Goal: Task Accomplishment & Management: Manage account settings

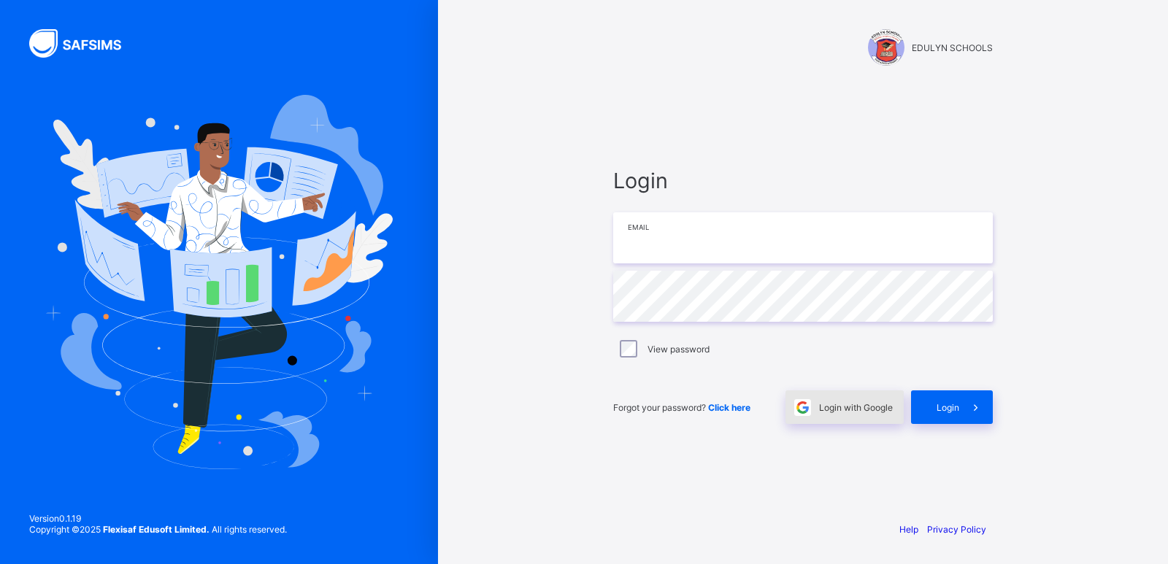
type input "**********"
click at [856, 407] on span "Login with Google" at bounding box center [856, 407] width 74 height 11
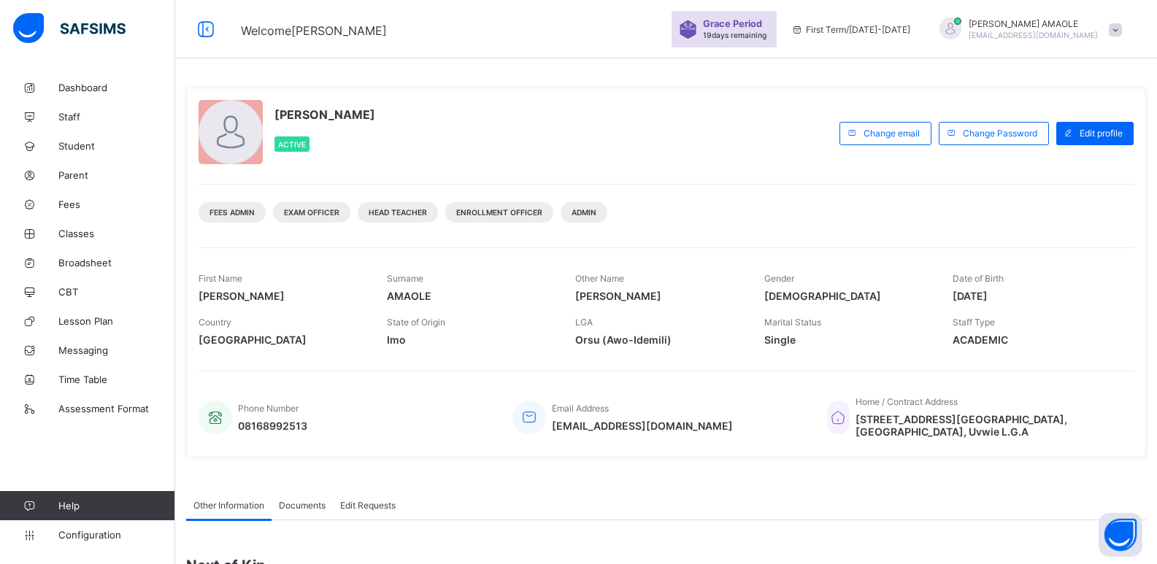
click at [762, 28] on span "Grace Period" at bounding box center [732, 23] width 59 height 11
click at [962, 26] on div at bounding box center [951, 29] width 22 height 22
click at [1086, 137] on li "Subscription" at bounding box center [1075, 142] width 108 height 24
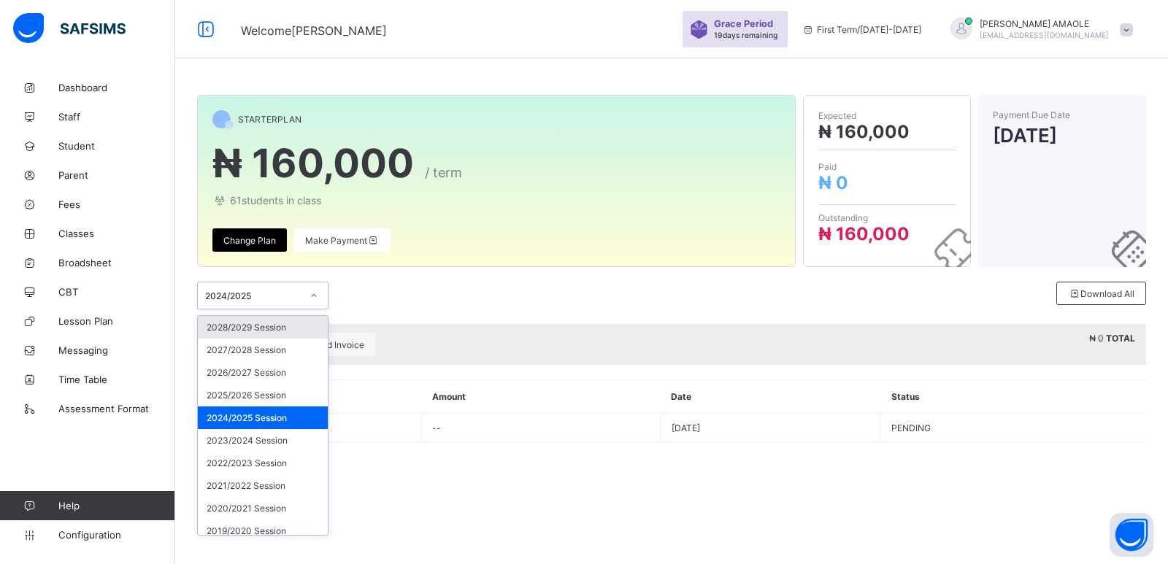
click at [315, 294] on icon at bounding box center [314, 295] width 9 height 15
click at [287, 397] on div "2025/2026 Session" at bounding box center [263, 395] width 130 height 23
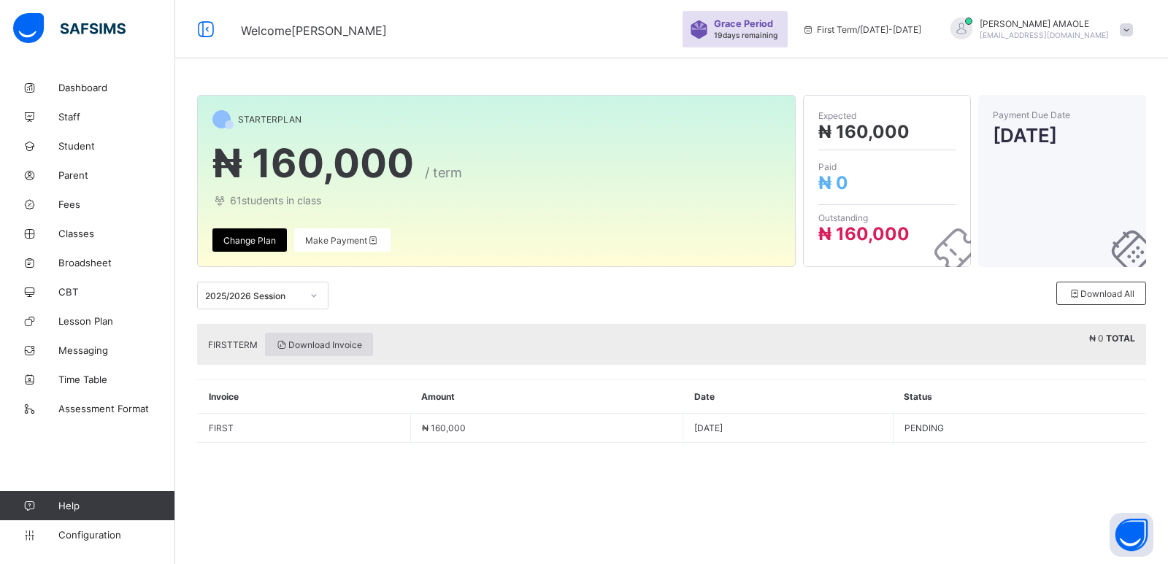
click at [325, 342] on span "Download Invoice" at bounding box center [319, 345] width 86 height 11
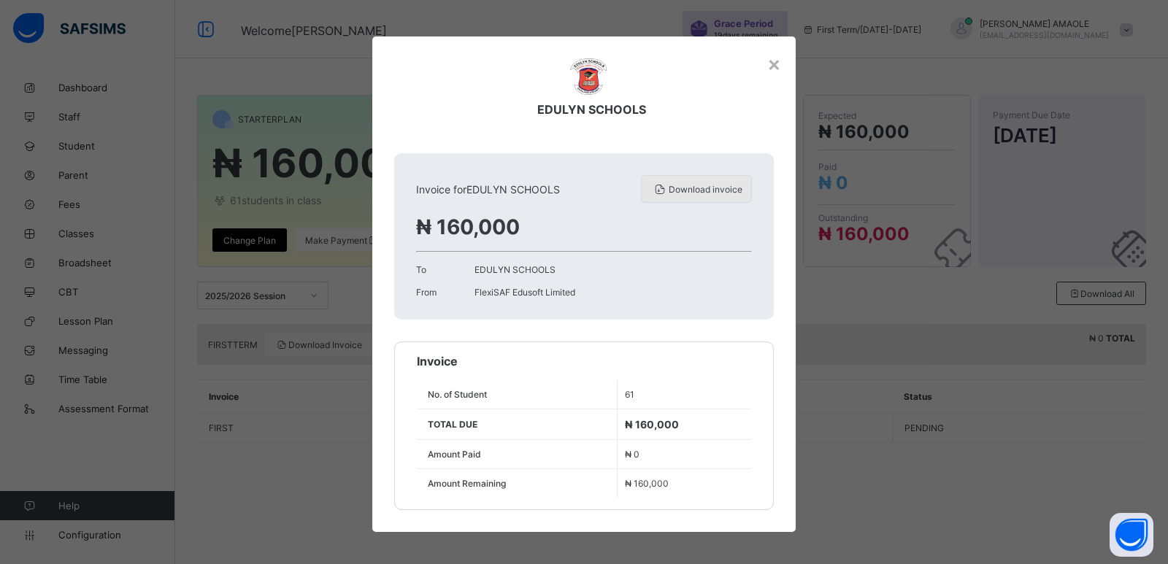
click at [678, 183] on div "Download invoice" at bounding box center [696, 189] width 111 height 28
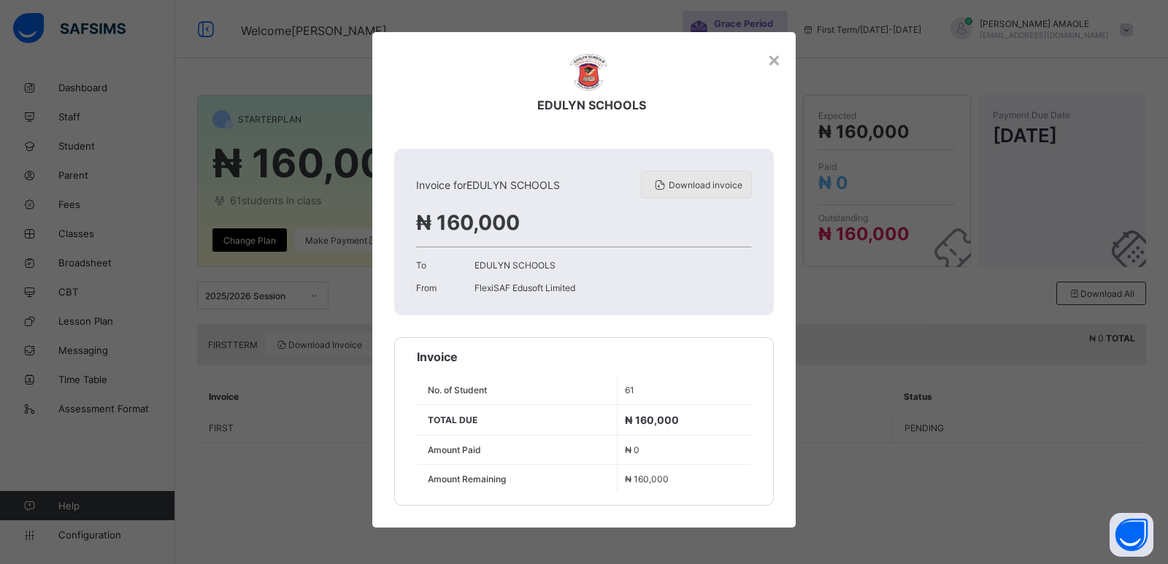
click at [692, 188] on span "Download invoice" at bounding box center [706, 185] width 74 height 11
click at [769, 56] on div "×" at bounding box center [775, 59] width 14 height 25
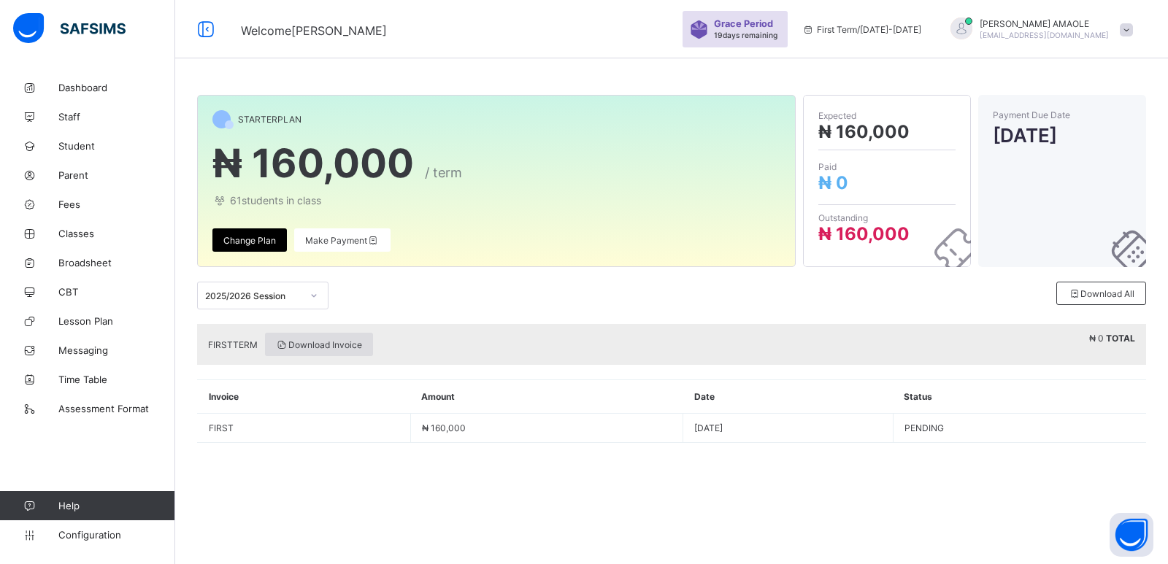
click at [318, 334] on div "Download Invoice" at bounding box center [319, 344] width 108 height 23
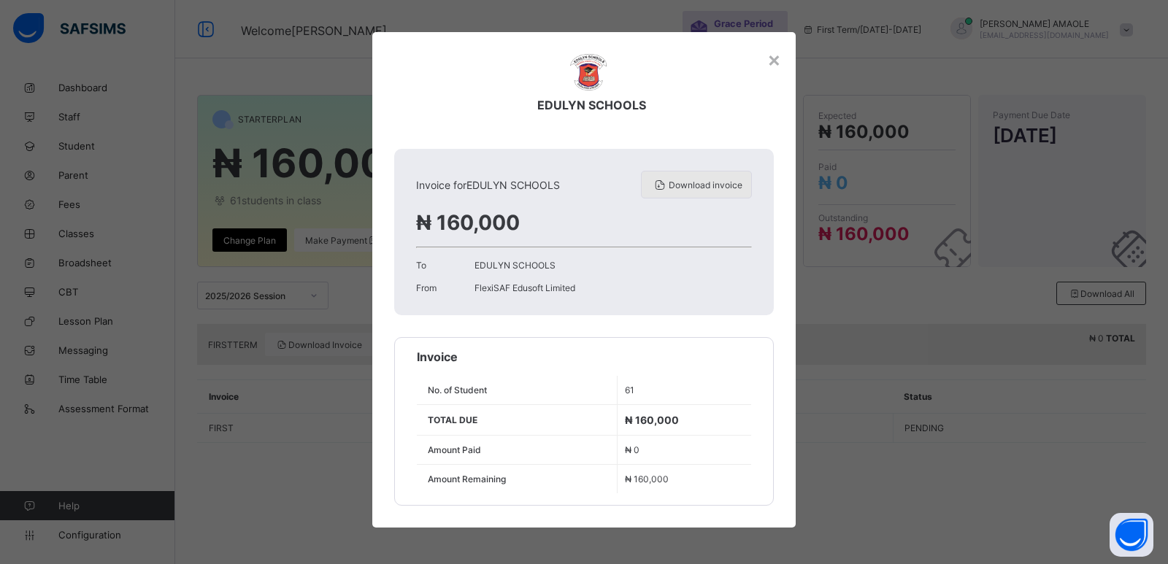
click at [695, 183] on span "Download invoice" at bounding box center [706, 185] width 74 height 11
click at [345, 258] on div "× EDULYN SCHOOLS Invoice for EDULYN SCHOOLS Download invoice ₦ 160,000 To EDULY…" at bounding box center [584, 282] width 1168 height 564
click at [770, 54] on div "×" at bounding box center [775, 59] width 14 height 25
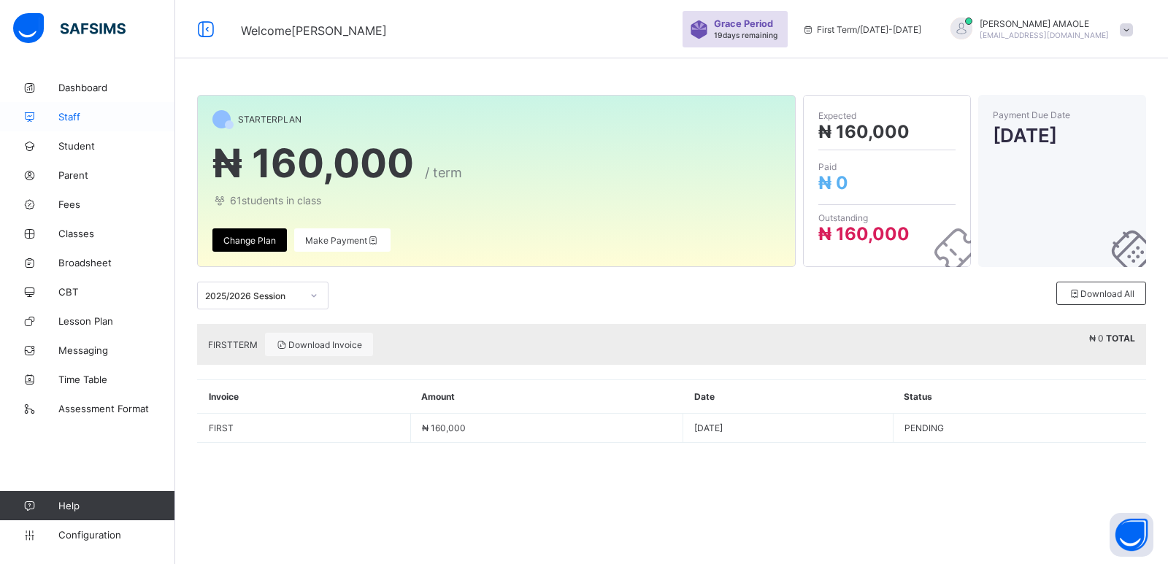
click at [77, 116] on span "Staff" at bounding box center [116, 117] width 117 height 12
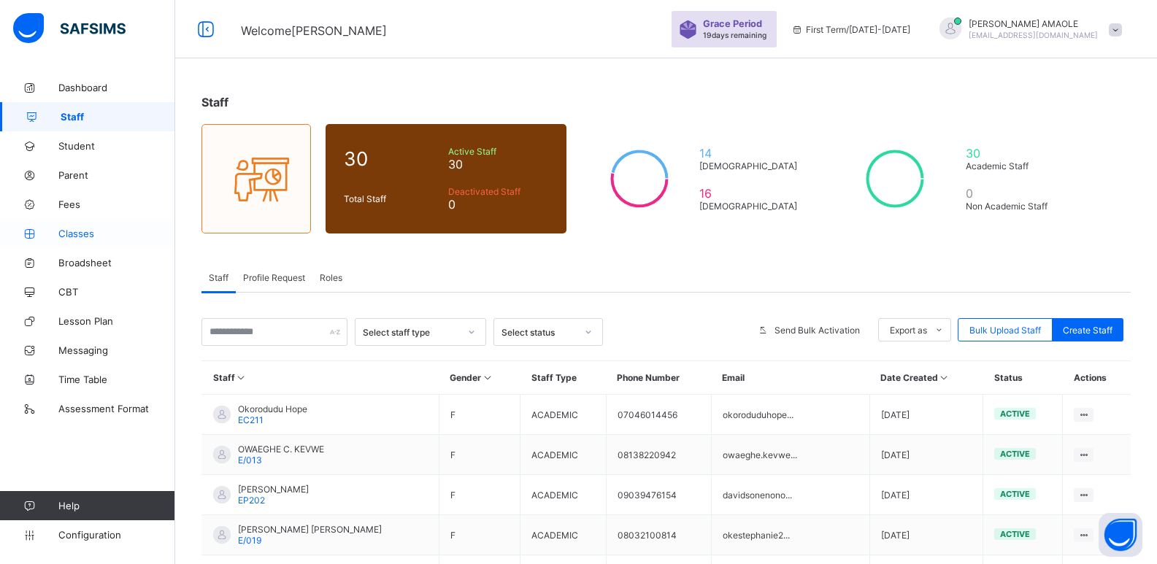
click at [87, 230] on span "Classes" at bounding box center [116, 234] width 117 height 12
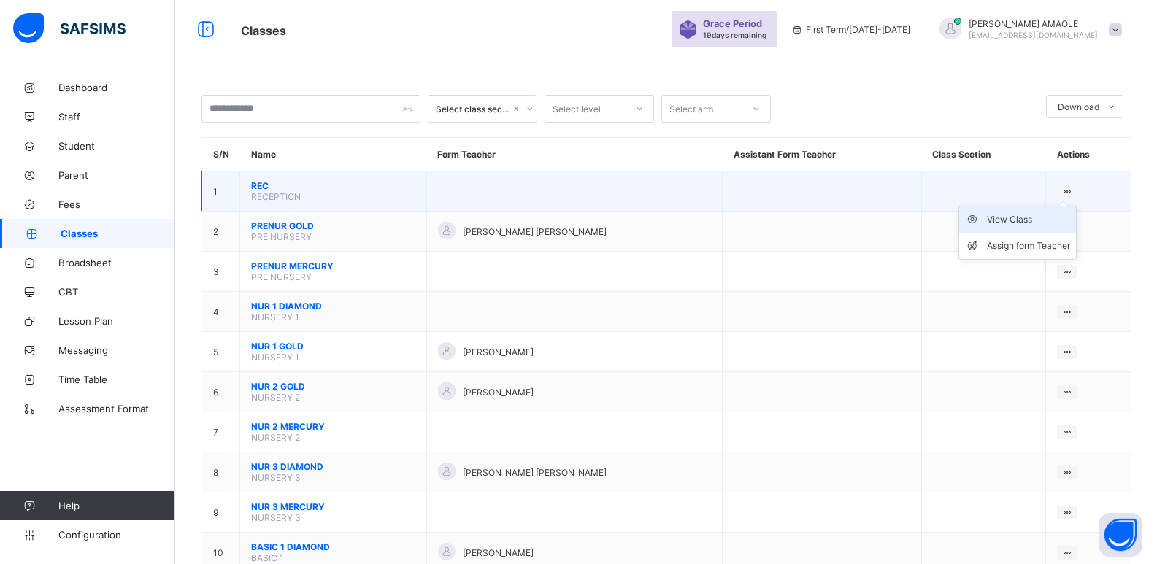
click at [1011, 215] on div "View Class" at bounding box center [1028, 220] width 83 height 15
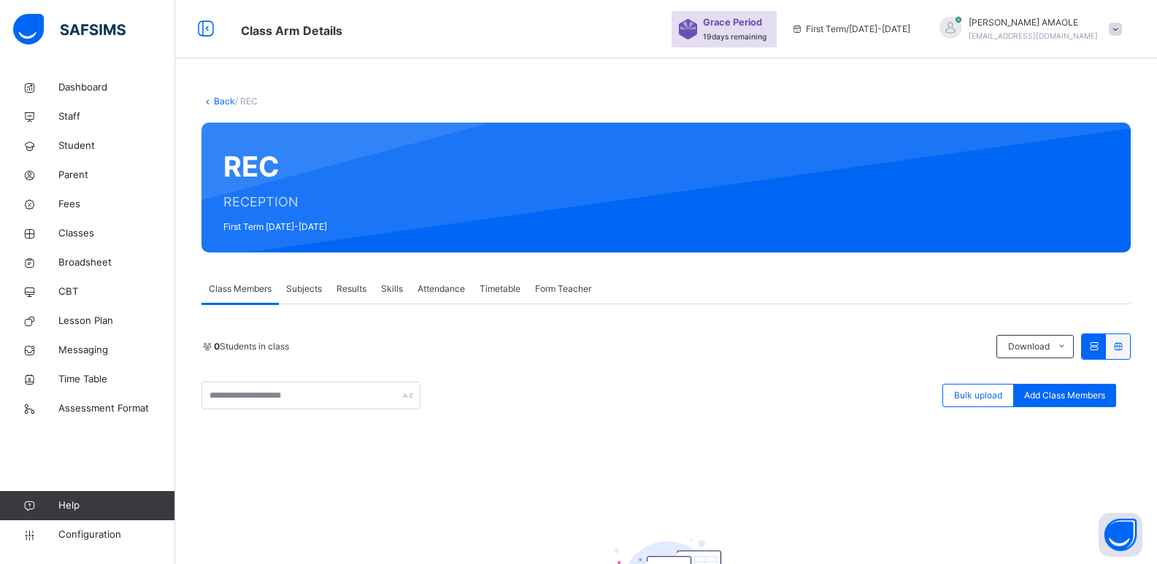
click at [206, 102] on icon at bounding box center [208, 101] width 12 height 11
click at [215, 99] on link "Back" at bounding box center [224, 101] width 21 height 11
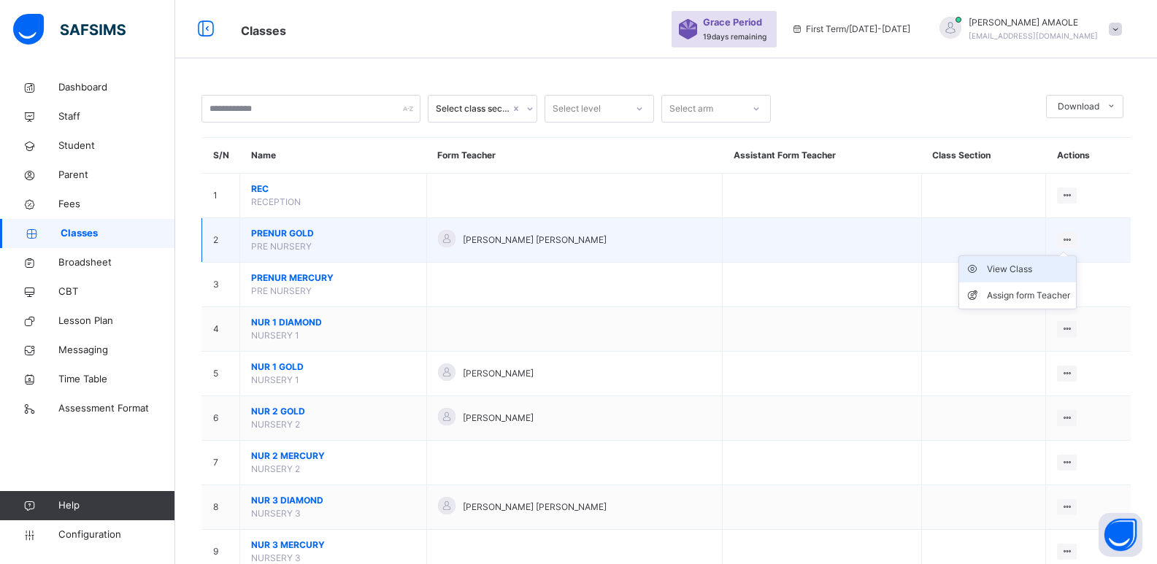
click at [1011, 267] on div "View Class" at bounding box center [1028, 269] width 83 height 15
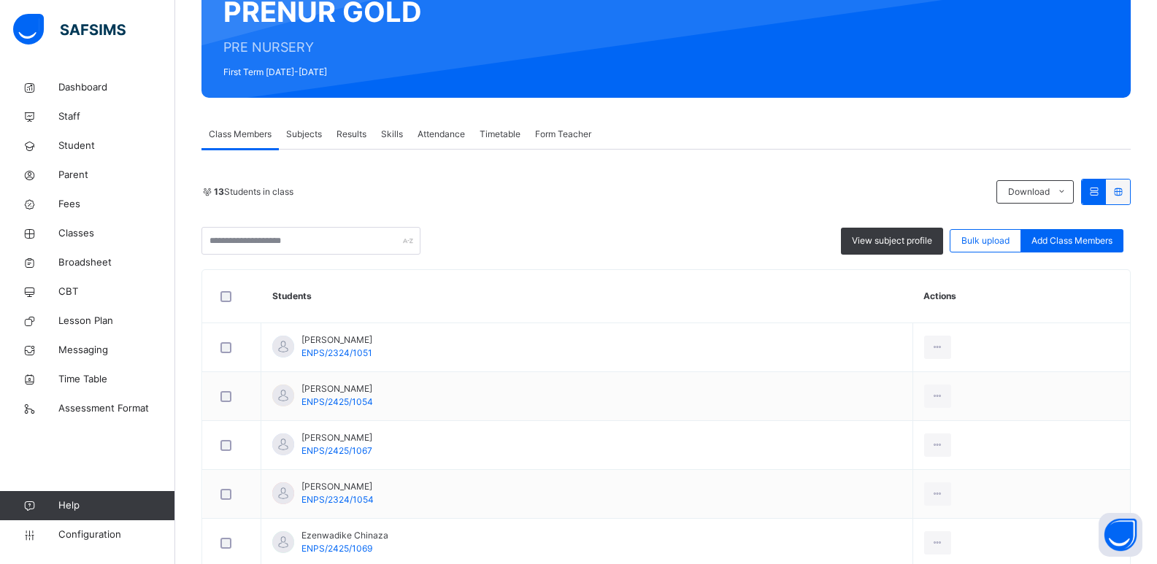
scroll to position [46, 0]
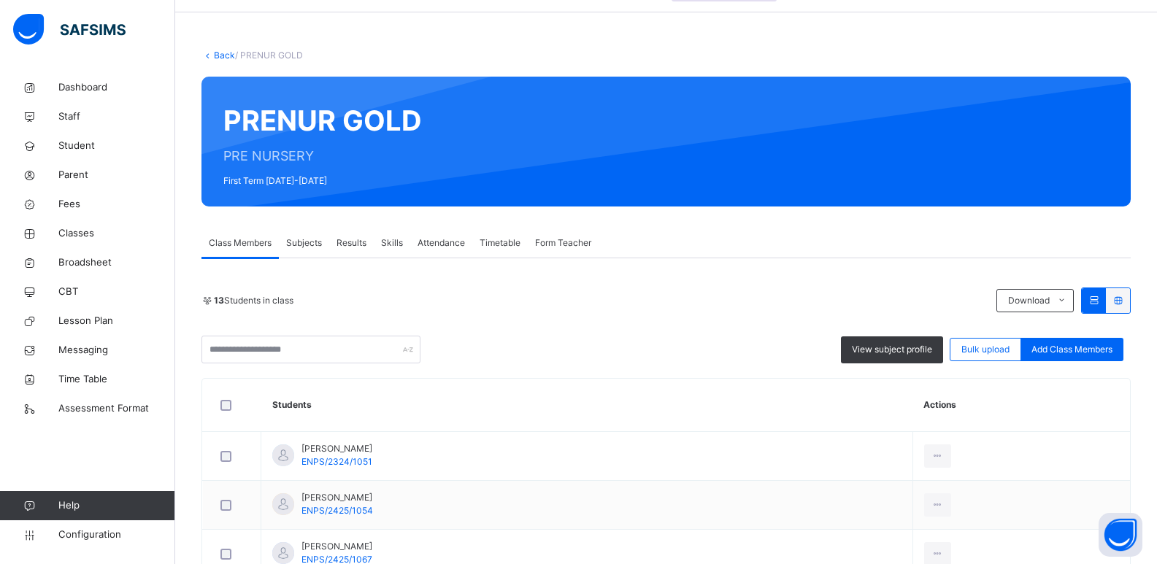
click at [215, 52] on link "Back" at bounding box center [224, 55] width 21 height 11
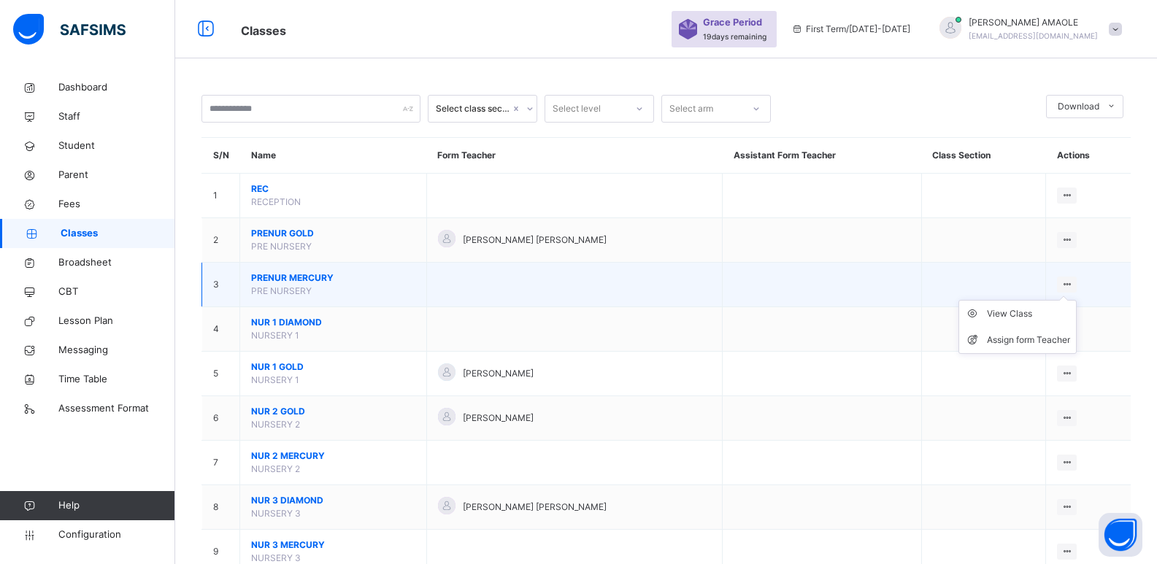
click at [1074, 300] on ul "View Class Assign form Teacher" at bounding box center [1018, 327] width 118 height 54
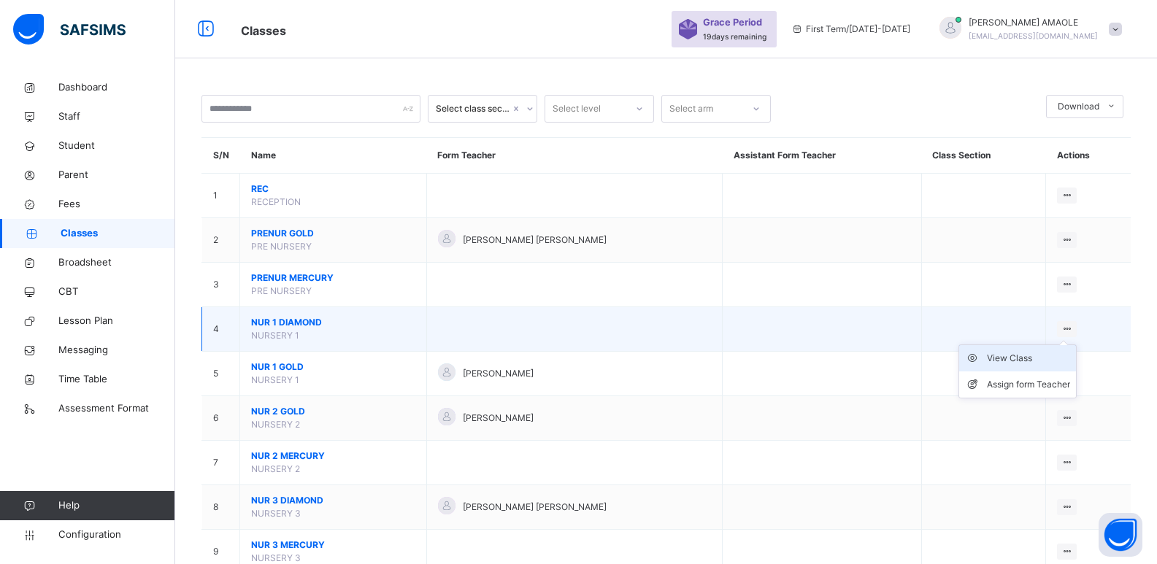
click at [1029, 359] on div "View Class" at bounding box center [1028, 358] width 83 height 15
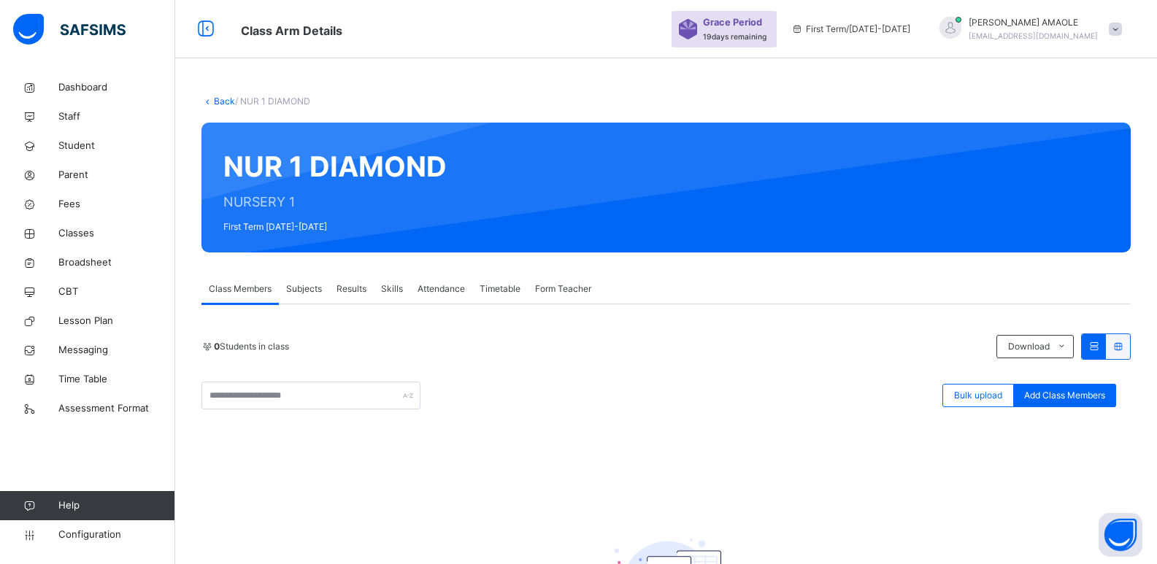
click at [215, 99] on link "Back" at bounding box center [224, 101] width 21 height 11
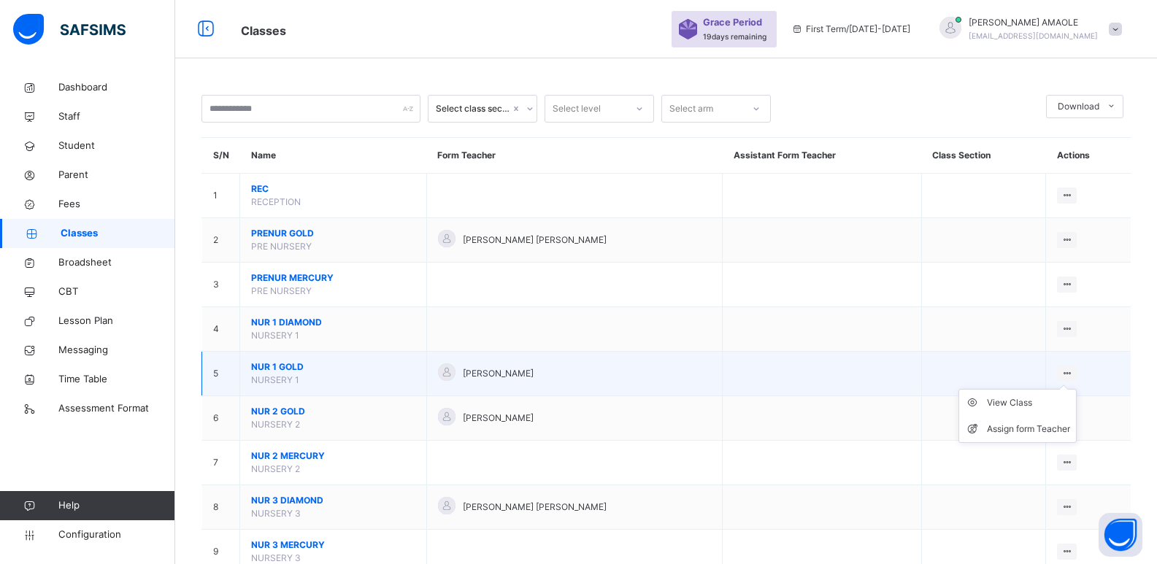
click at [1073, 373] on icon at bounding box center [1067, 373] width 12 height 11
click at [1015, 398] on div "View Class" at bounding box center [1028, 403] width 83 height 15
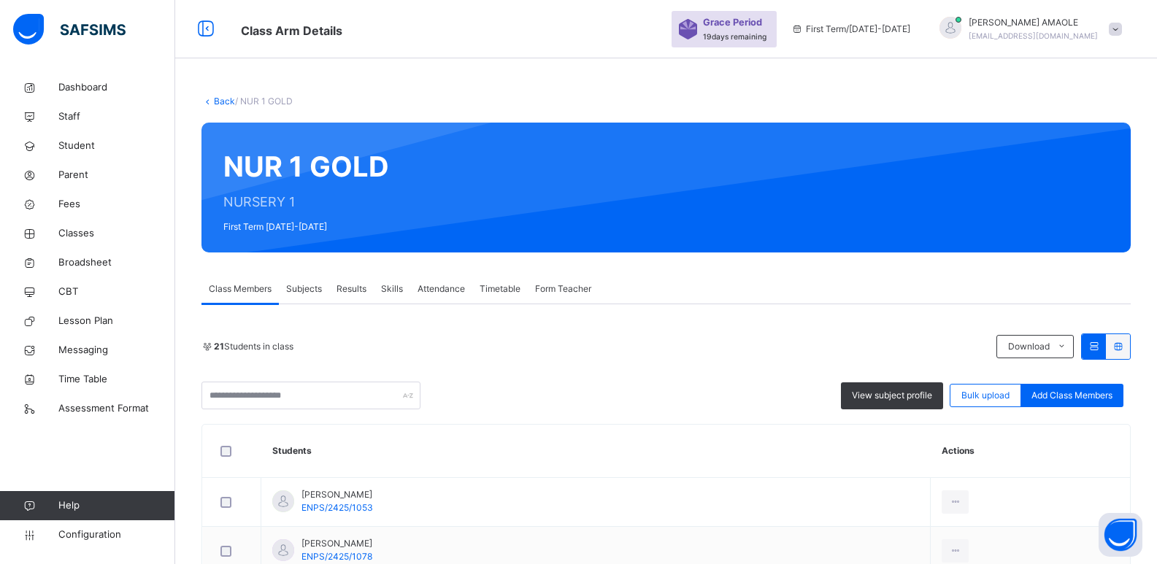
click at [214, 100] on link "Back" at bounding box center [224, 101] width 21 height 11
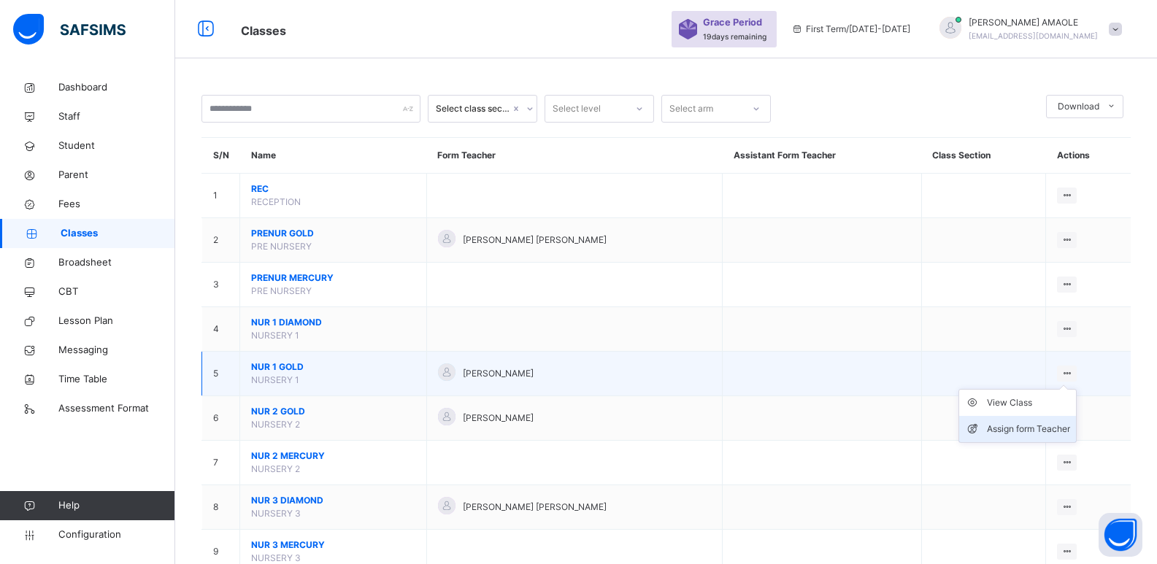
click at [1040, 422] on div "Assign form Teacher" at bounding box center [1028, 429] width 83 height 15
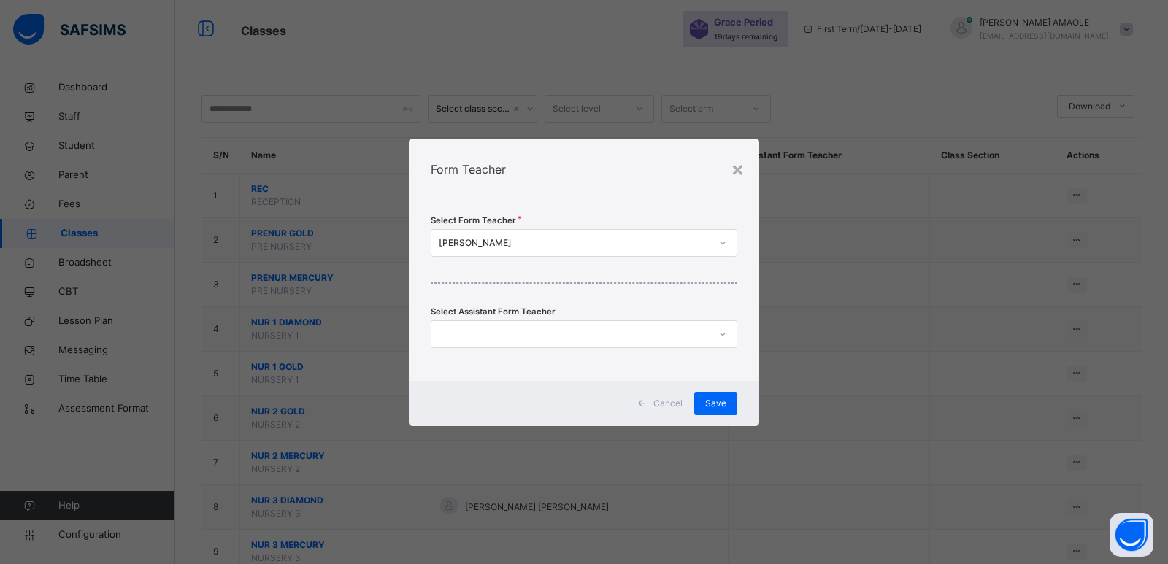
click at [711, 241] on div at bounding box center [723, 242] width 25 height 23
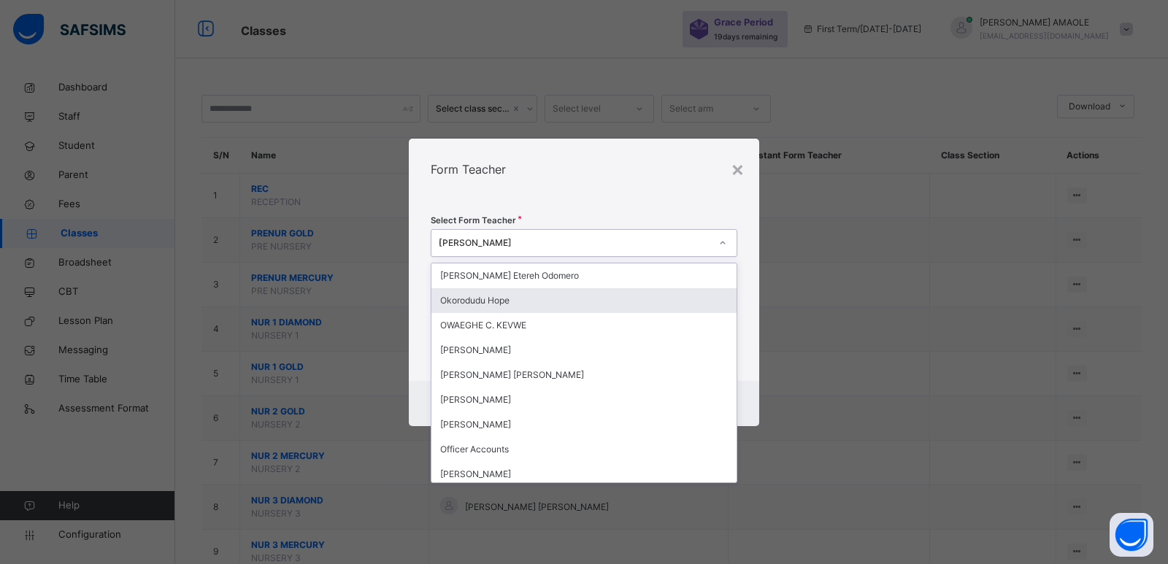
type input "**"
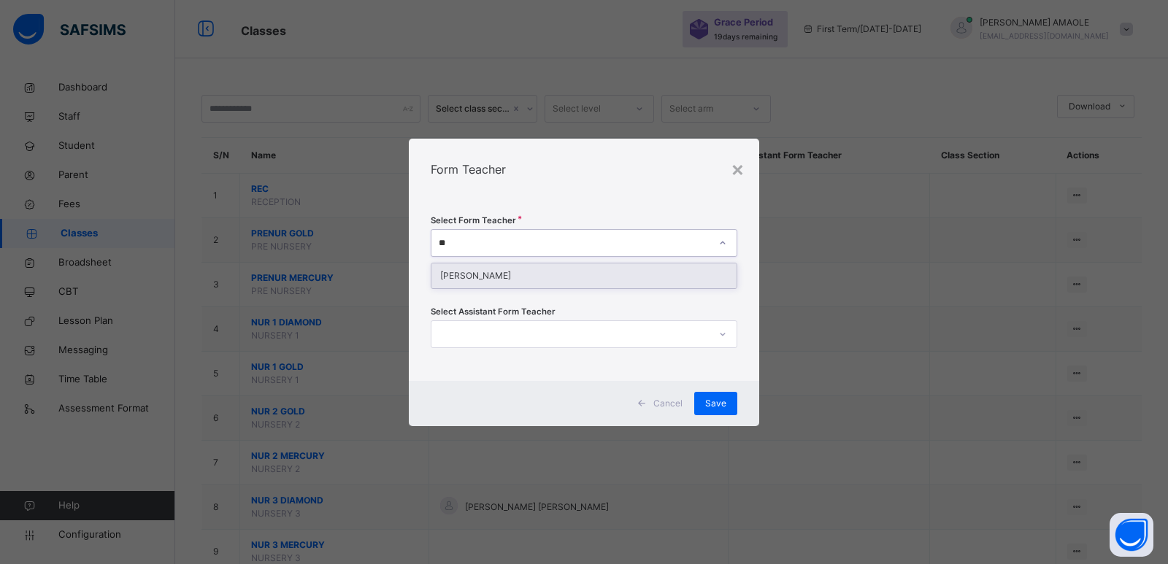
click at [657, 278] on div "[PERSON_NAME]" at bounding box center [584, 276] width 305 height 25
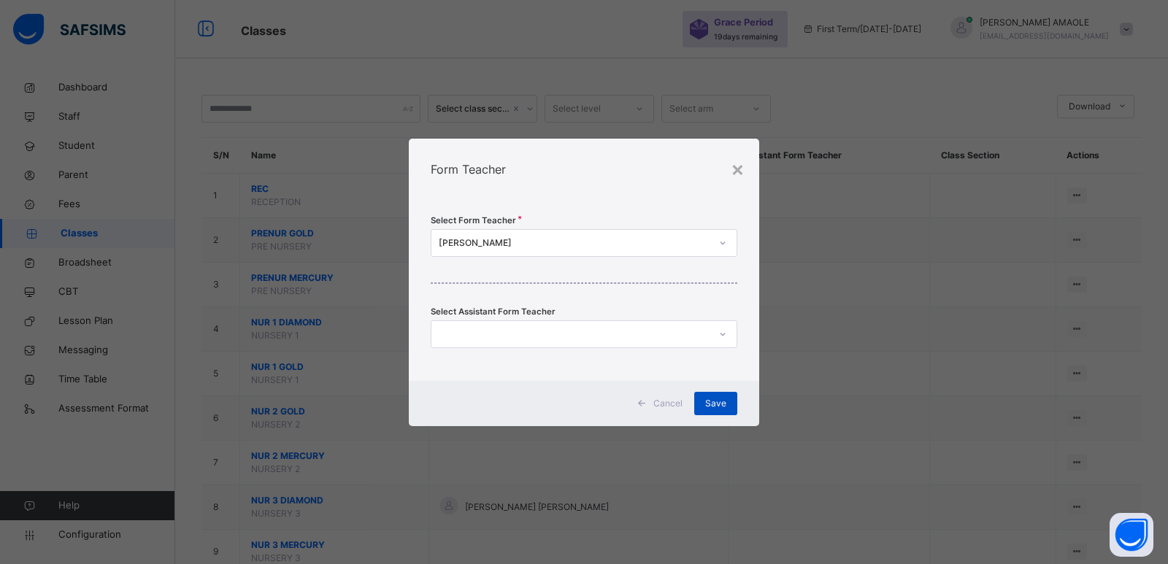
click at [717, 400] on span "Save" at bounding box center [715, 403] width 21 height 13
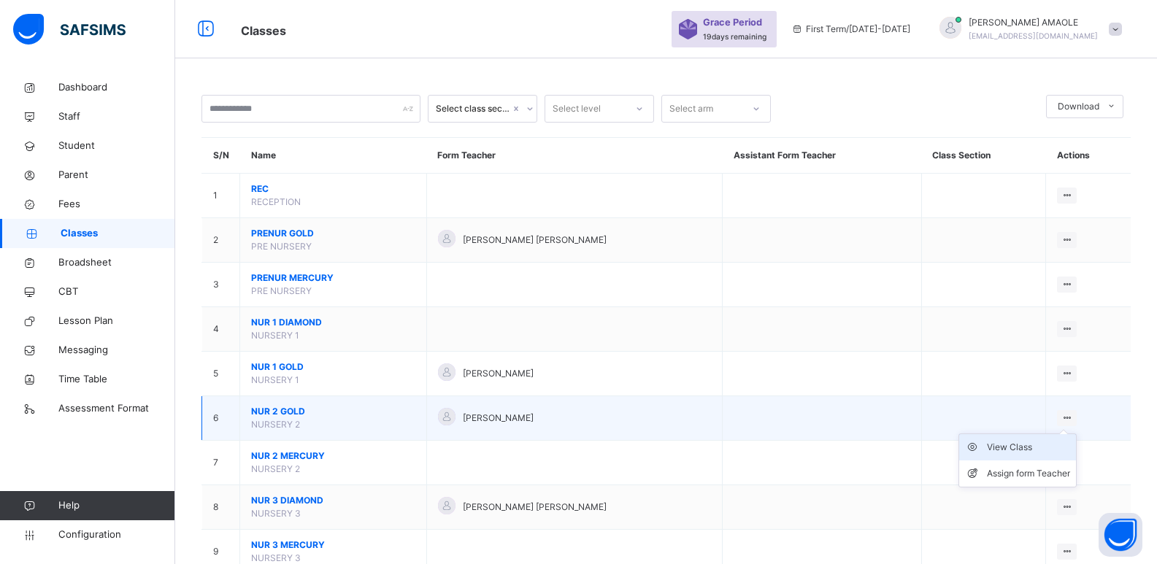
click at [1043, 444] on div "View Class" at bounding box center [1028, 447] width 83 height 15
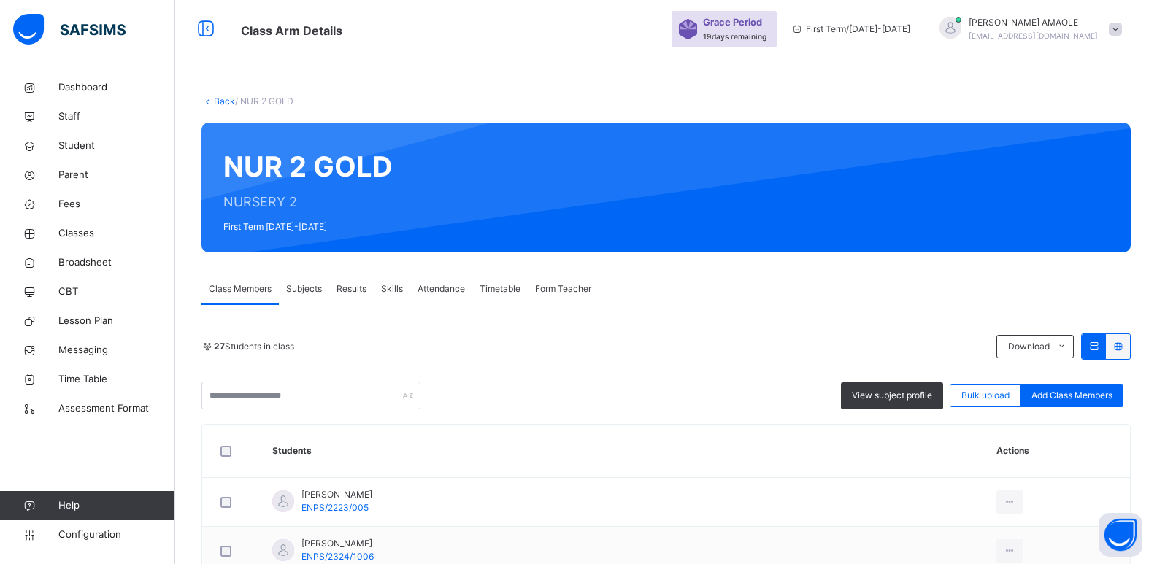
click at [219, 99] on link "Back" at bounding box center [224, 101] width 21 height 11
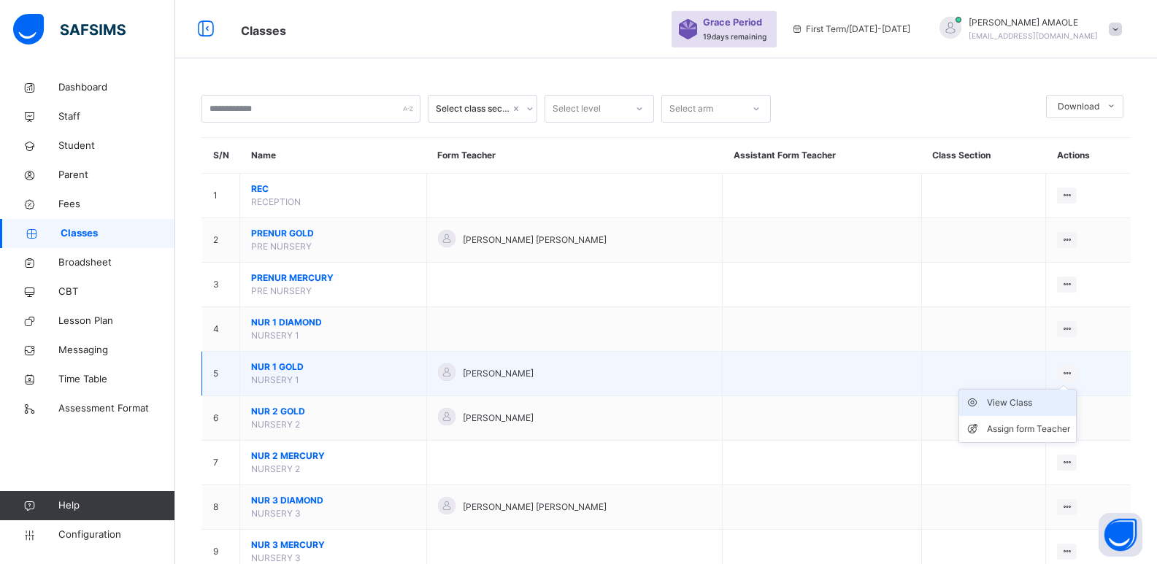
click at [1033, 408] on div "View Class" at bounding box center [1028, 403] width 83 height 15
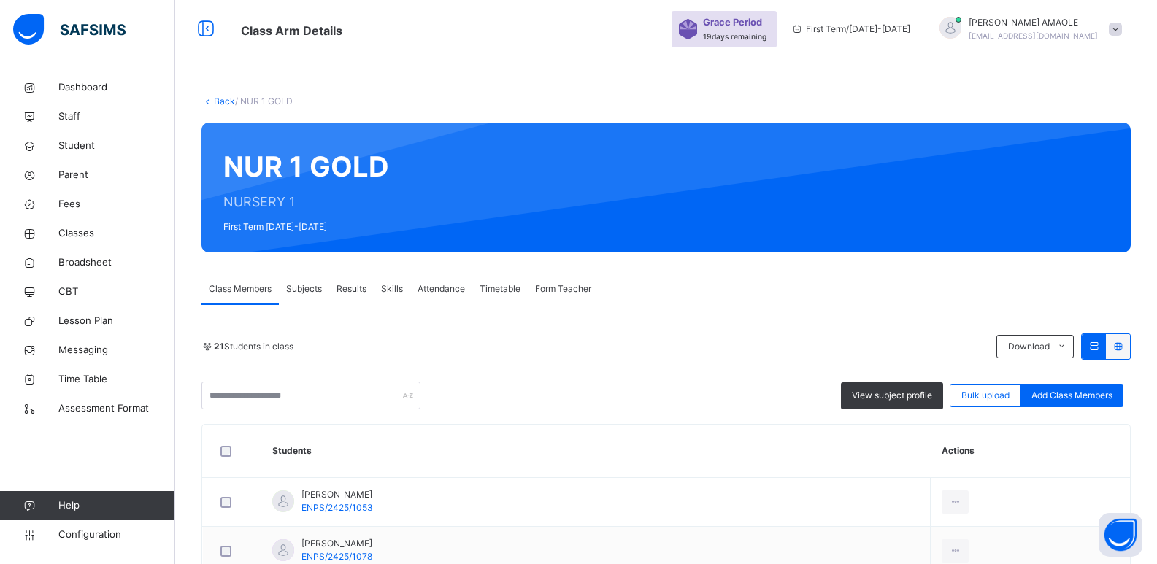
click at [222, 102] on link "Back" at bounding box center [224, 101] width 21 height 11
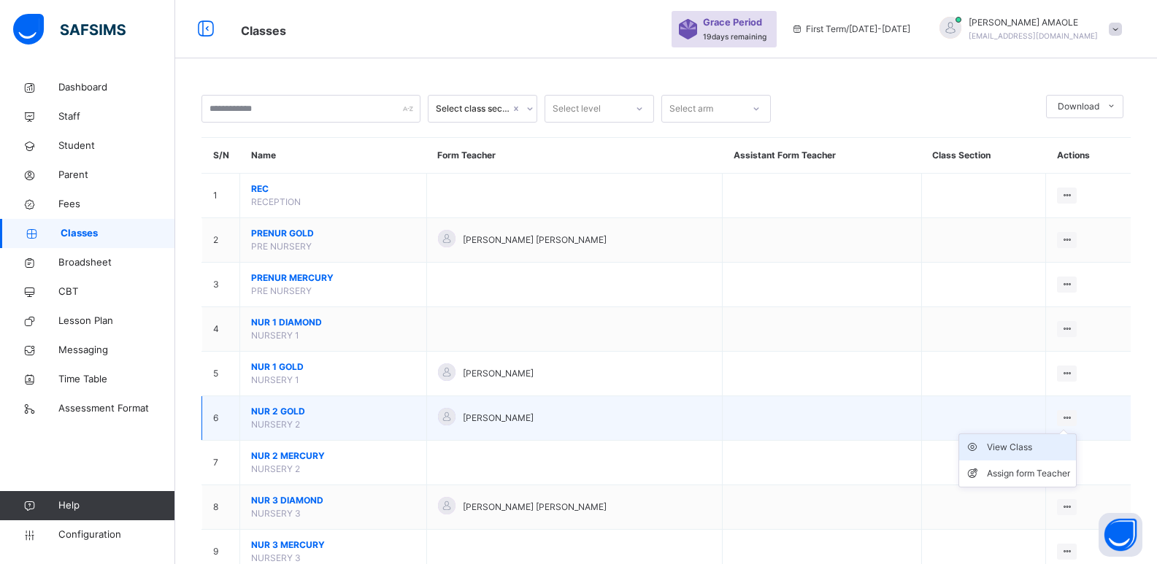
click at [1043, 443] on div "View Class" at bounding box center [1028, 447] width 83 height 15
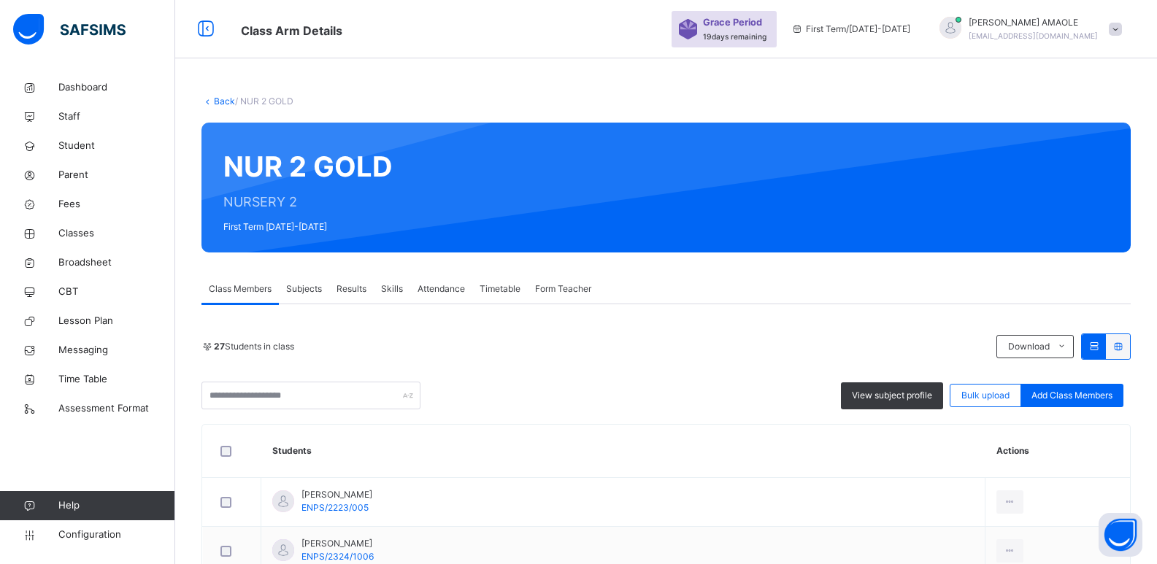
click at [559, 285] on span "Form Teacher" at bounding box center [563, 289] width 56 height 13
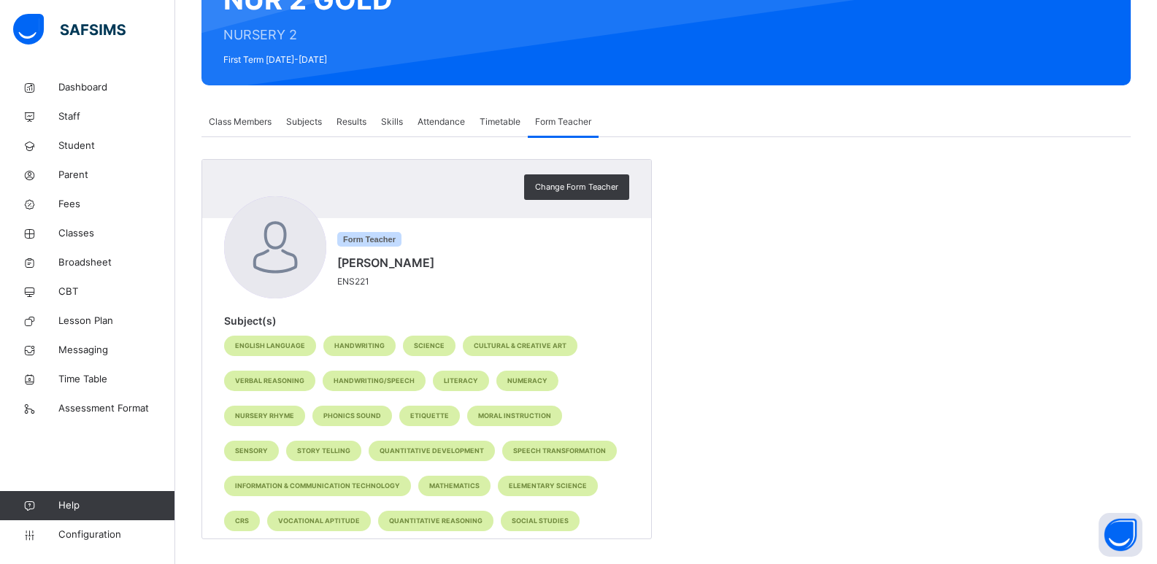
scroll to position [179, 0]
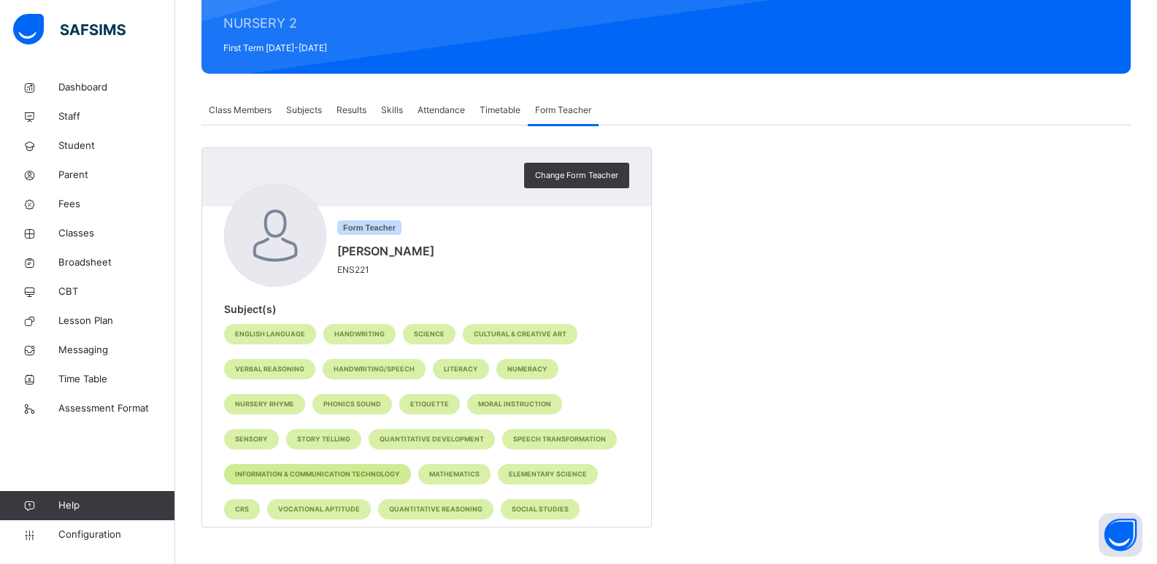
click at [340, 468] on div "INFORMATION & COMMUNICATION TECHNOLOGY" at bounding box center [317, 474] width 187 height 20
click at [295, 111] on span "Subjects" at bounding box center [304, 110] width 36 height 13
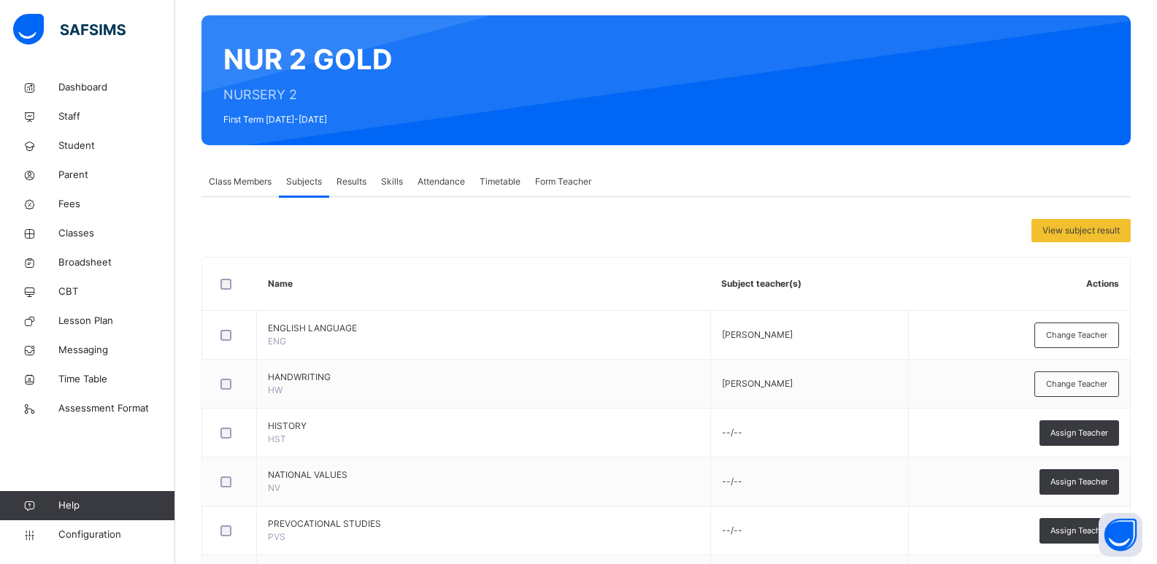
scroll to position [106, 0]
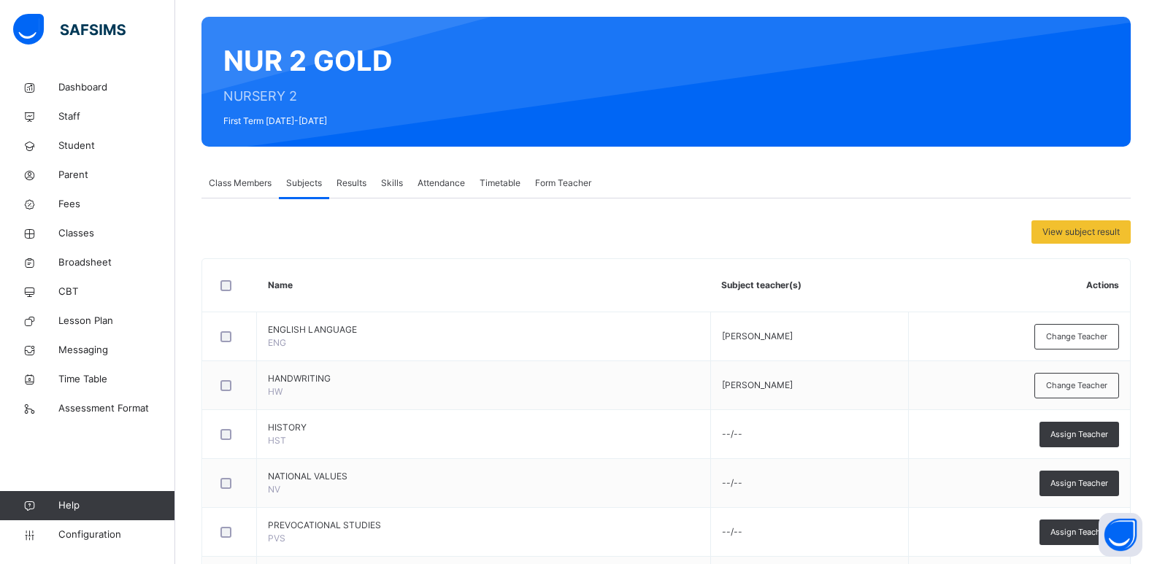
click at [246, 183] on span "Class Members" at bounding box center [240, 183] width 63 height 13
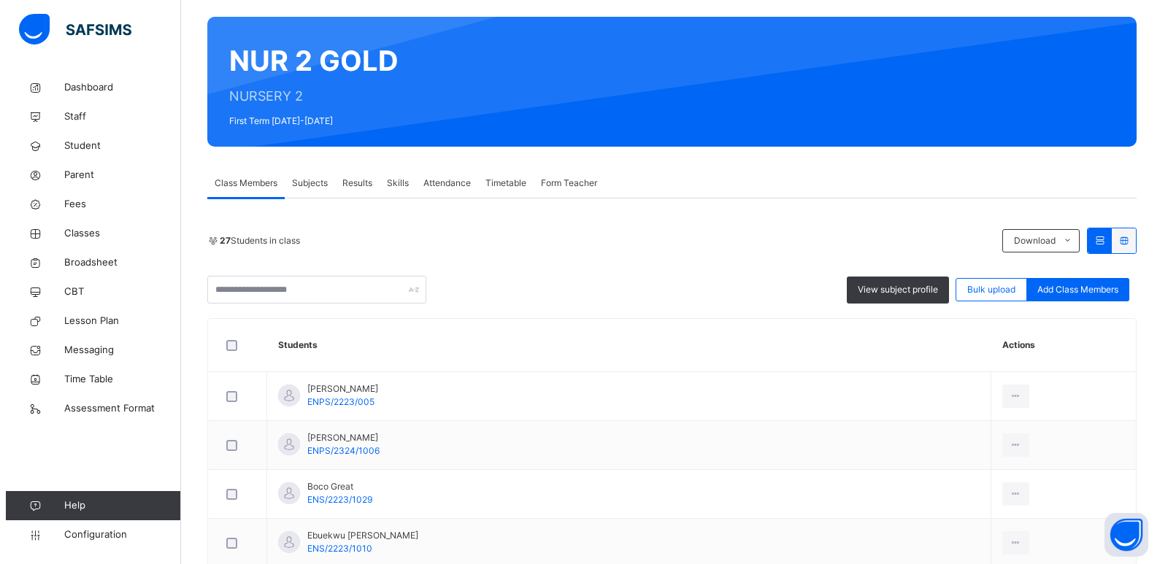
scroll to position [0, 0]
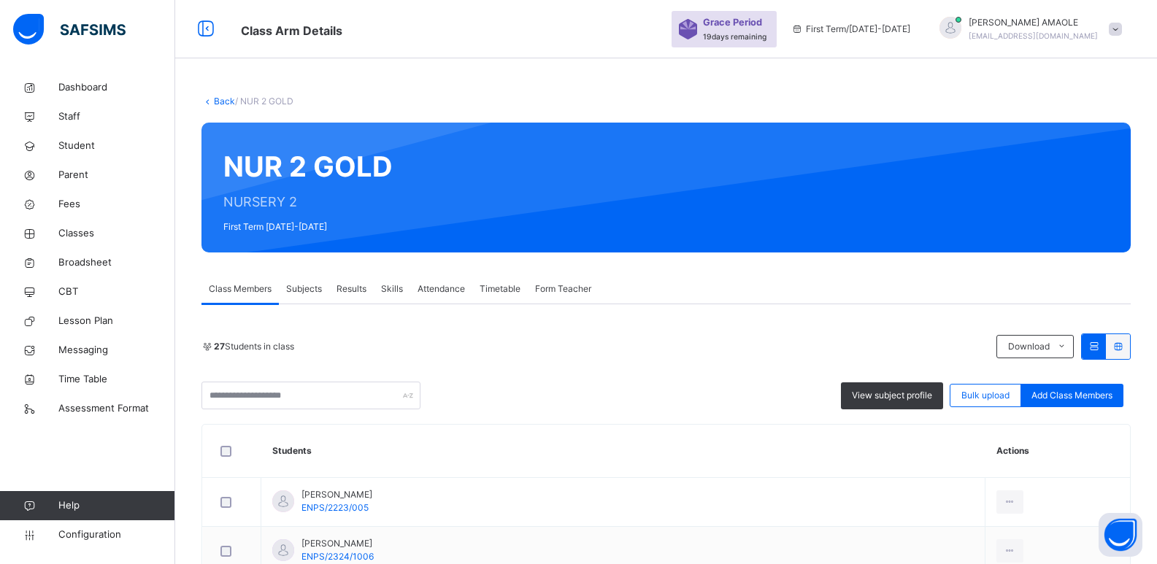
click at [216, 97] on link "Back" at bounding box center [224, 101] width 21 height 11
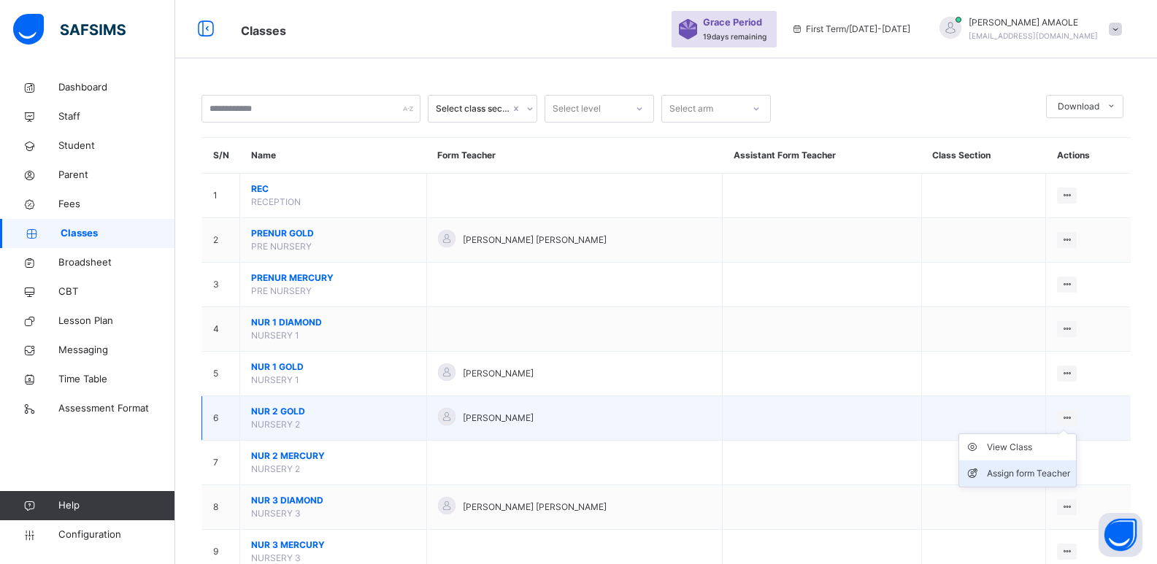
click at [1046, 474] on div "Assign form Teacher" at bounding box center [1028, 474] width 83 height 15
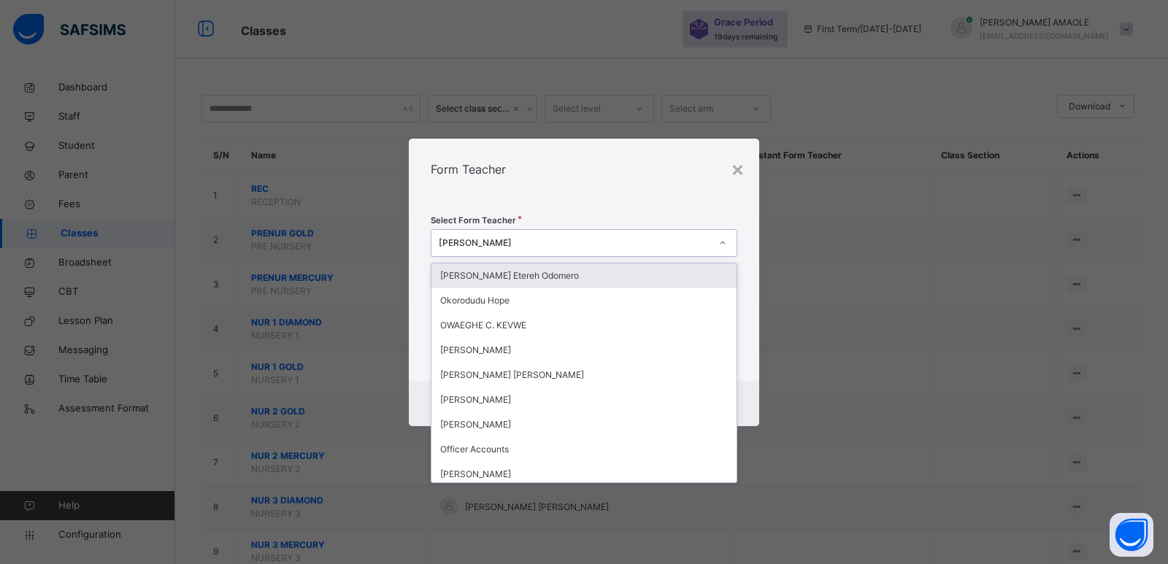
click at [502, 241] on div "[PERSON_NAME]" at bounding box center [575, 243] width 272 height 13
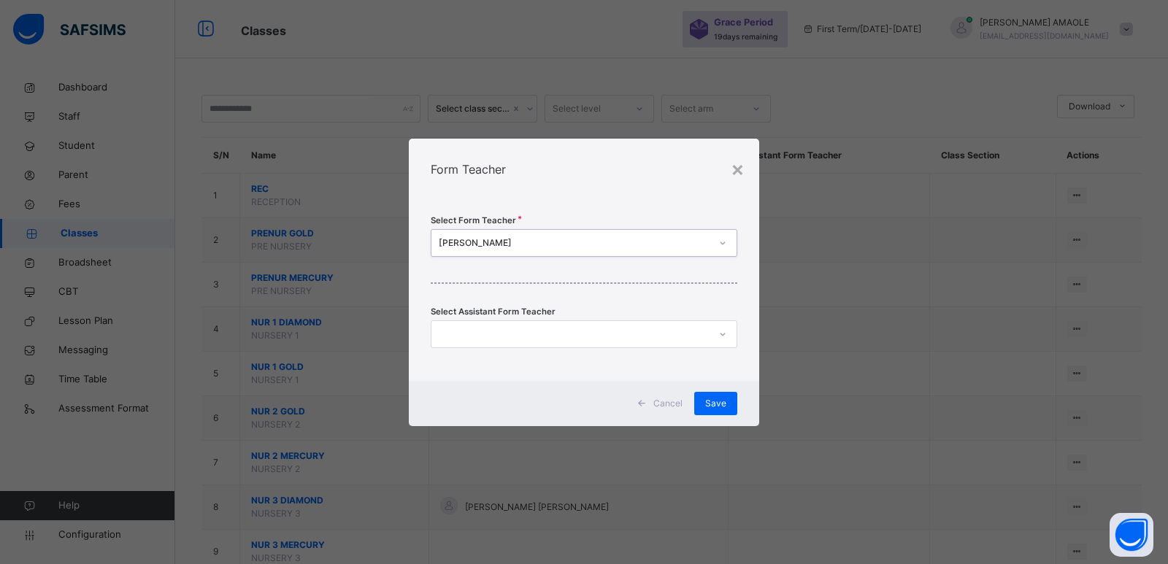
click at [508, 242] on div "[PERSON_NAME]" at bounding box center [575, 243] width 272 height 13
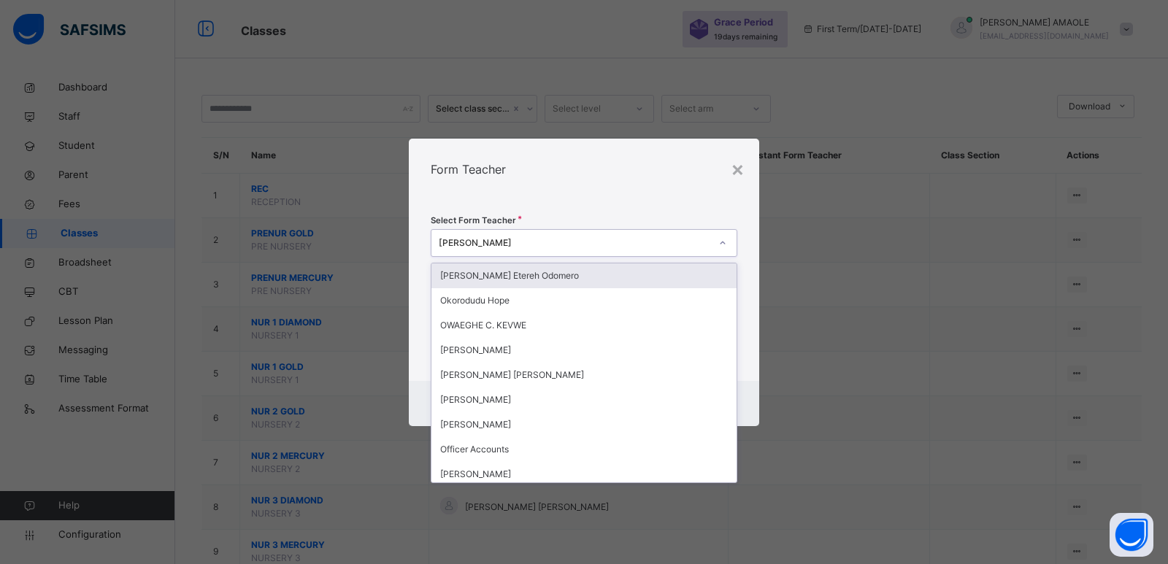
click at [509, 242] on div "[PERSON_NAME]" at bounding box center [575, 243] width 272 height 13
type input "**"
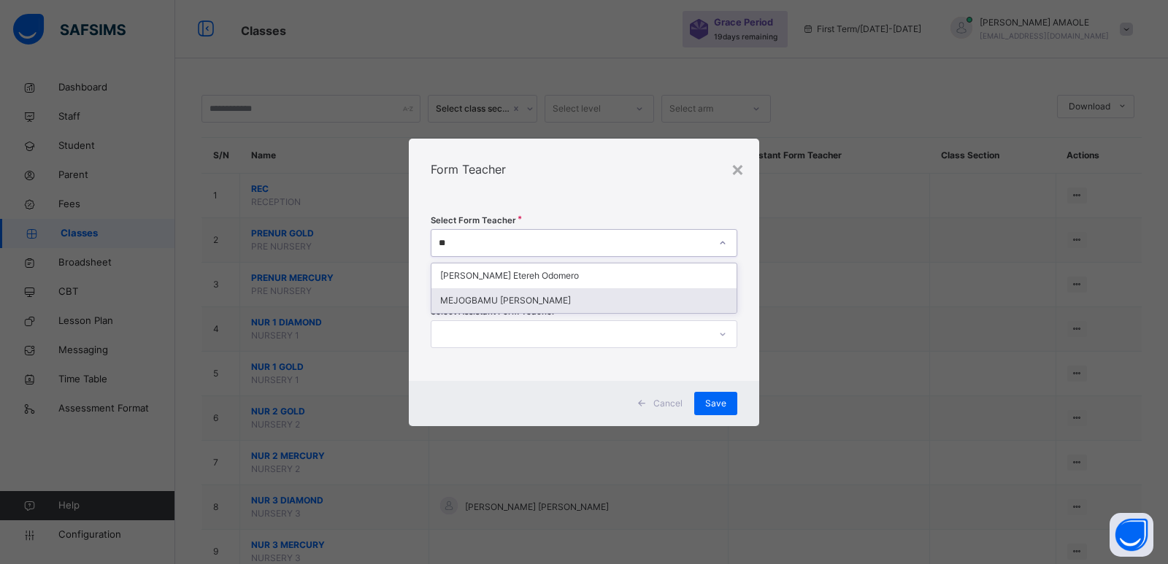
click at [581, 295] on div "MEJOGBAMU [PERSON_NAME]" at bounding box center [584, 300] width 305 height 25
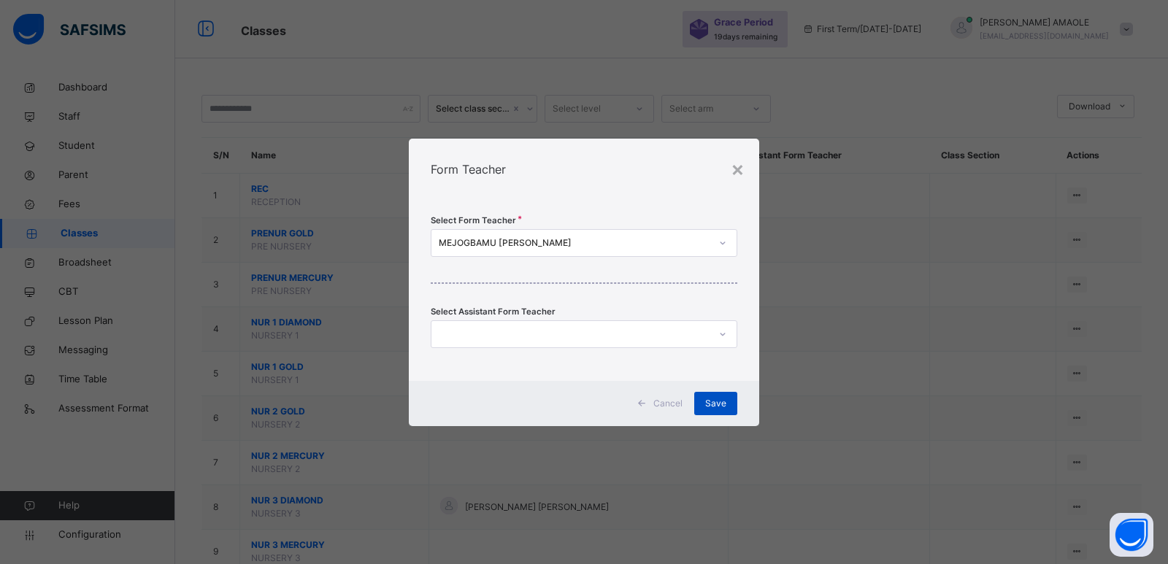
click at [721, 402] on span "Save" at bounding box center [715, 403] width 21 height 13
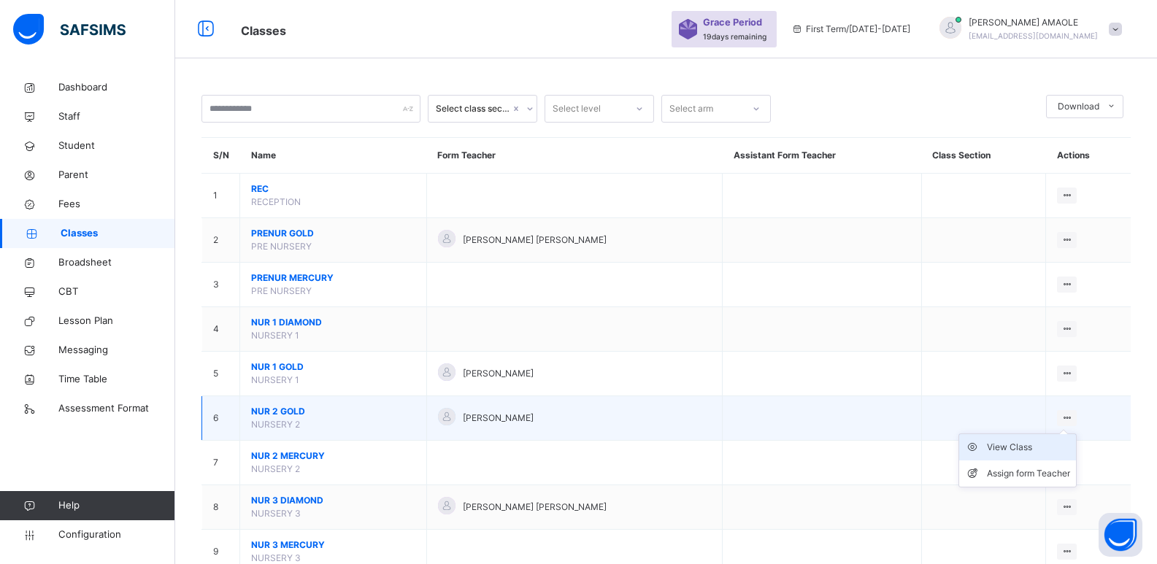
click at [1029, 443] on div "View Class" at bounding box center [1028, 447] width 83 height 15
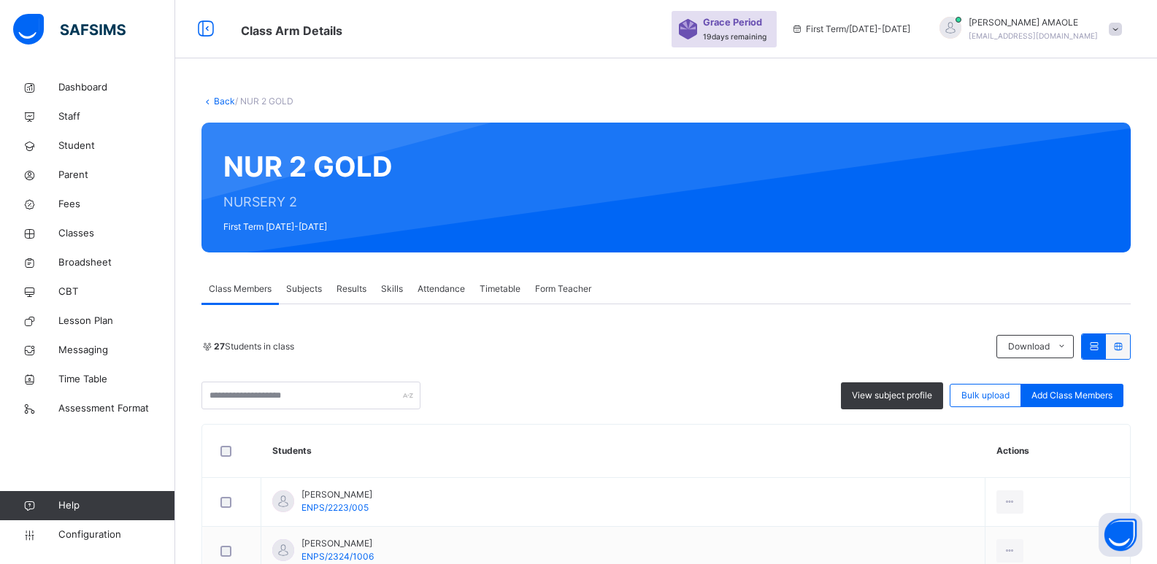
click at [301, 290] on span "Subjects" at bounding box center [304, 289] width 36 height 13
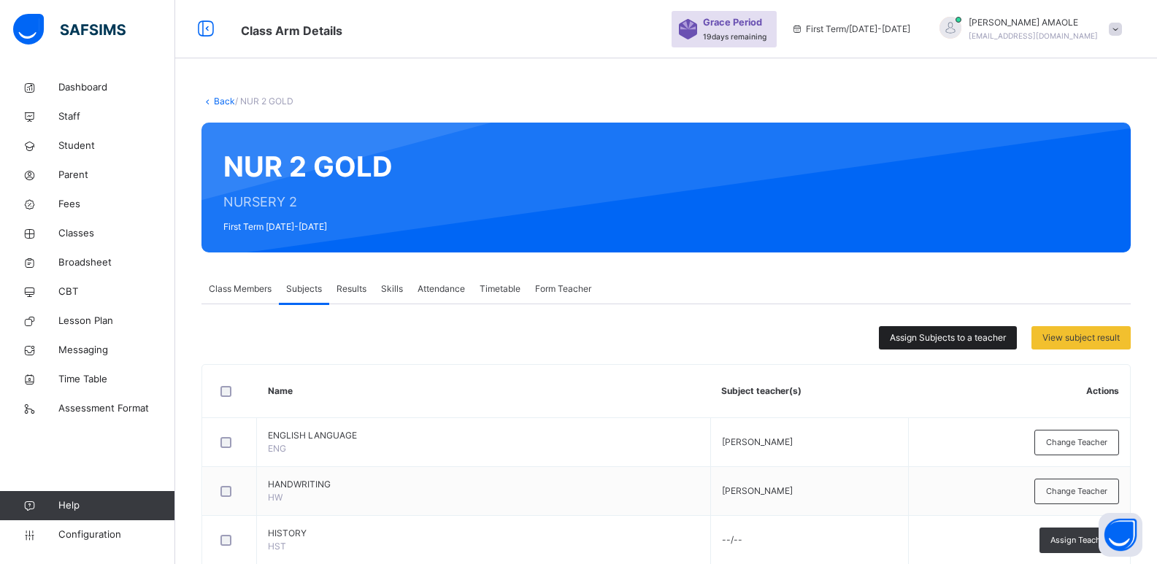
click at [987, 337] on span "Assign Subjects to a teacher" at bounding box center [948, 338] width 116 height 13
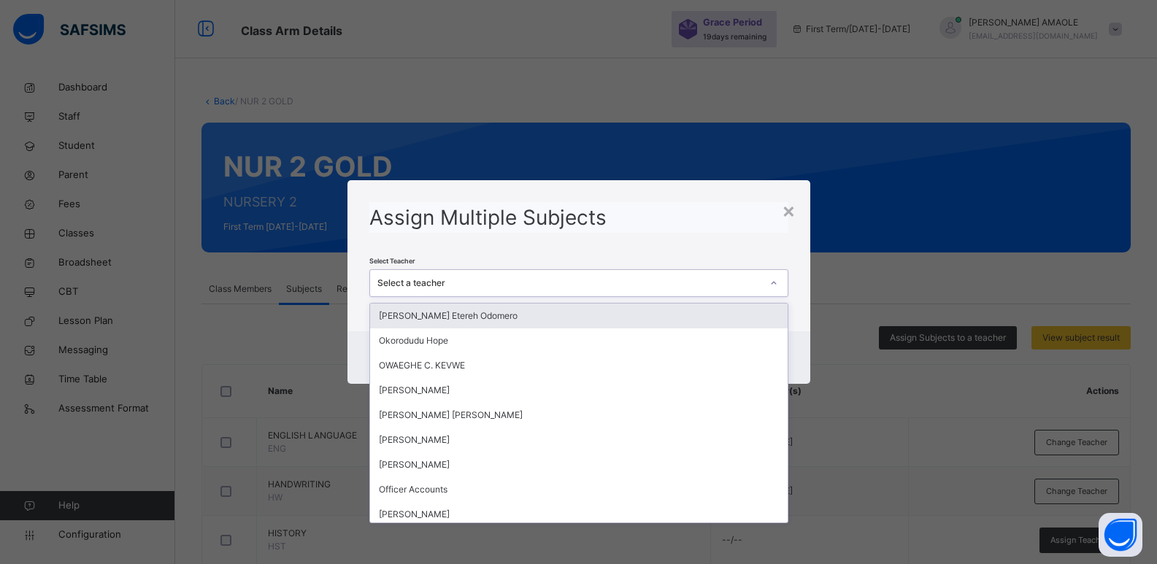
click at [540, 278] on div "Select a teacher" at bounding box center [570, 283] width 384 height 13
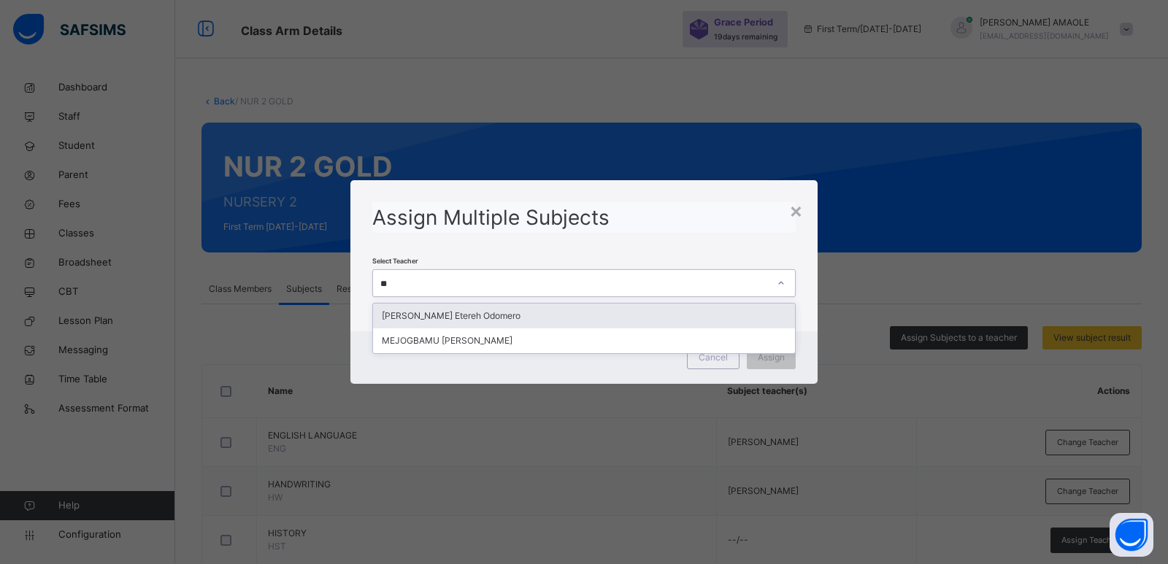
type input "***"
click at [604, 318] on div "MEJOGBAMU [PERSON_NAME]" at bounding box center [584, 316] width 422 height 25
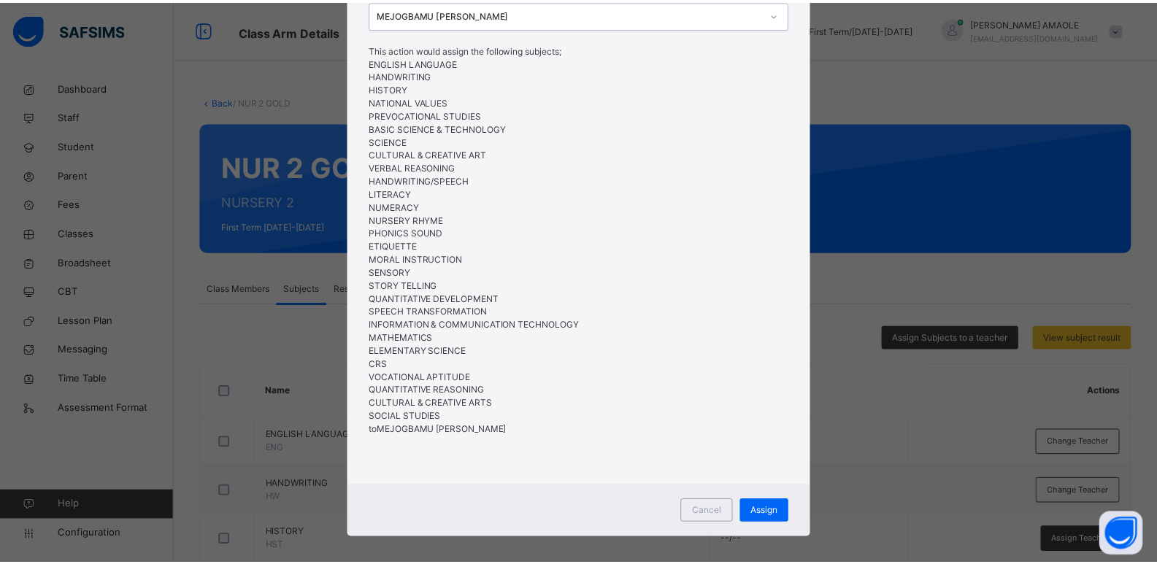
scroll to position [136, 0]
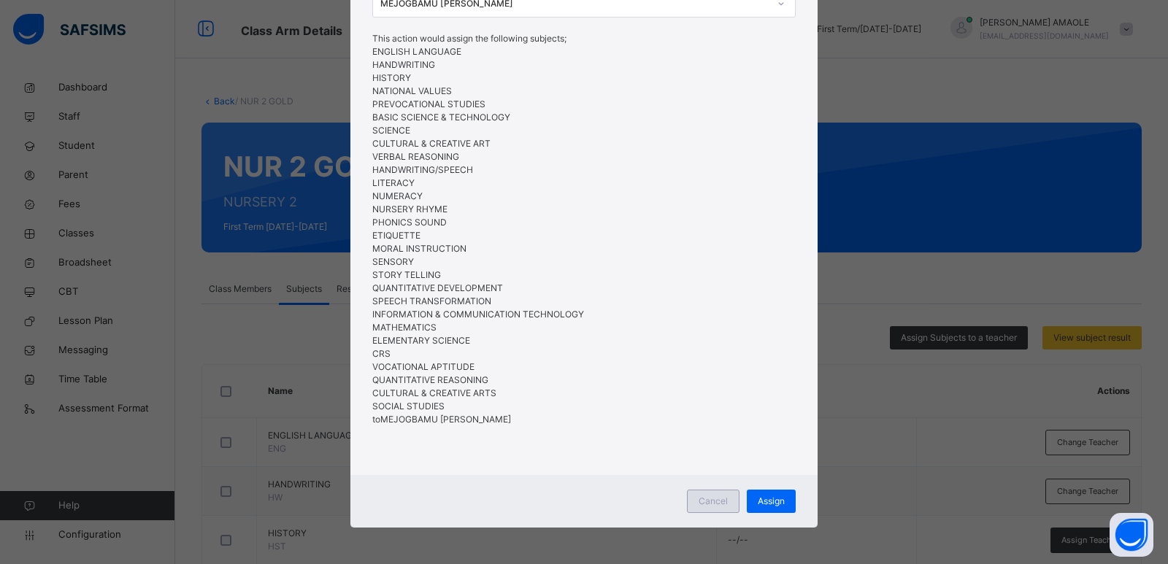
click at [725, 502] on div "Cancel" at bounding box center [713, 501] width 53 height 23
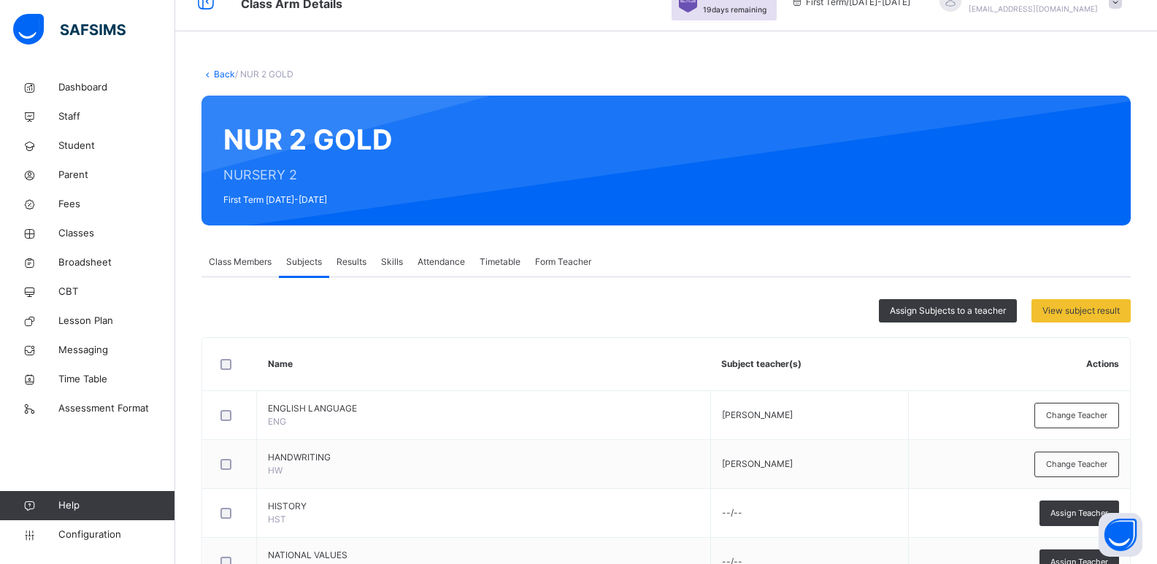
scroll to position [19, 0]
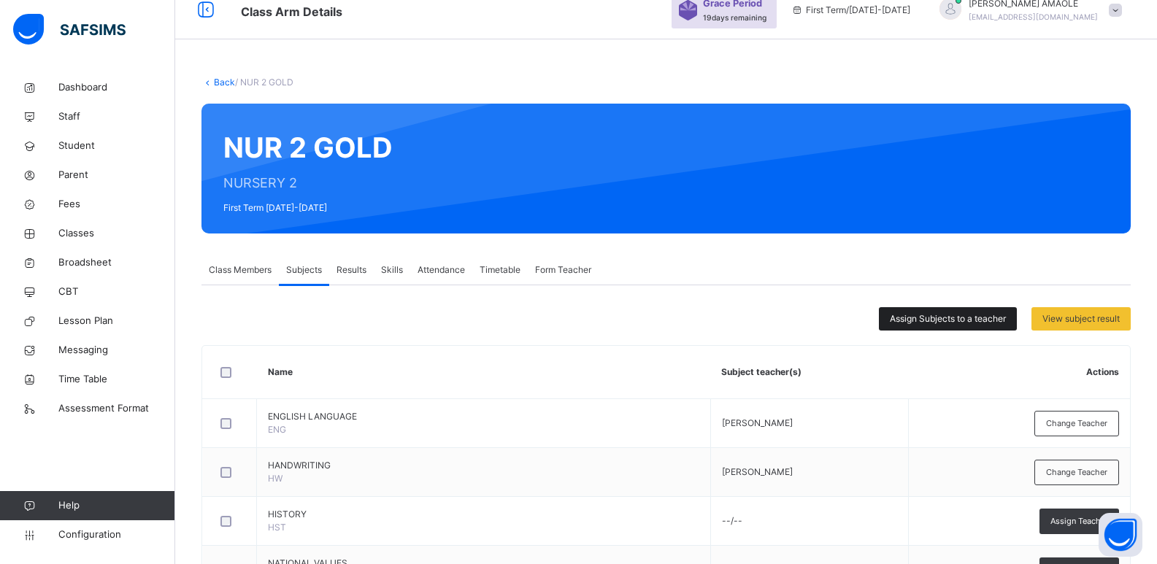
click at [951, 313] on span "Assign Subjects to a teacher" at bounding box center [948, 319] width 116 height 13
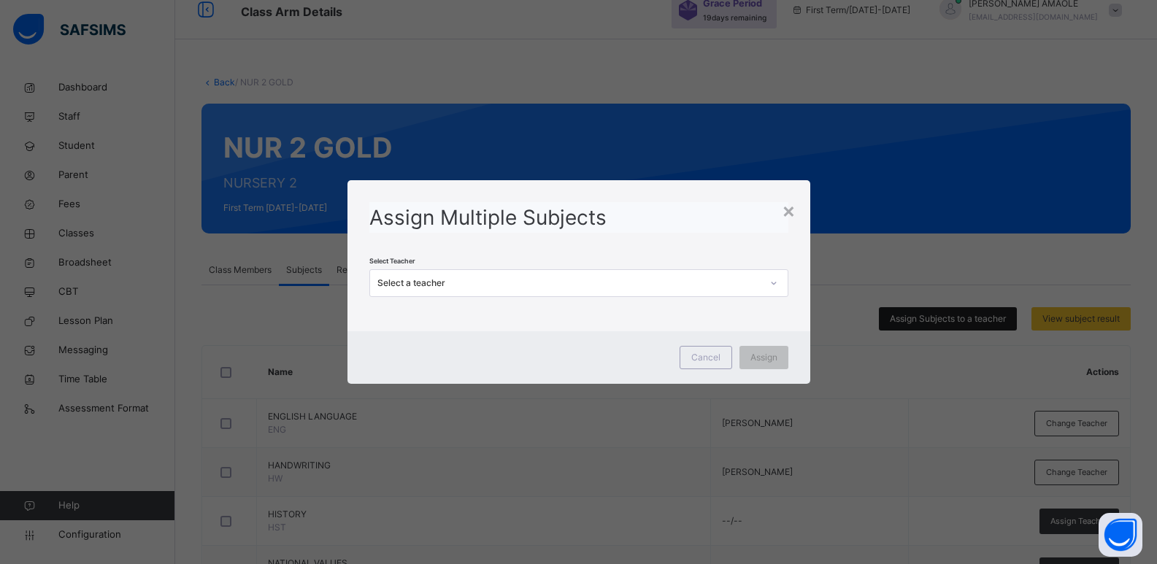
scroll to position [0, 0]
click at [561, 287] on div "Select a teacher" at bounding box center [570, 283] width 384 height 13
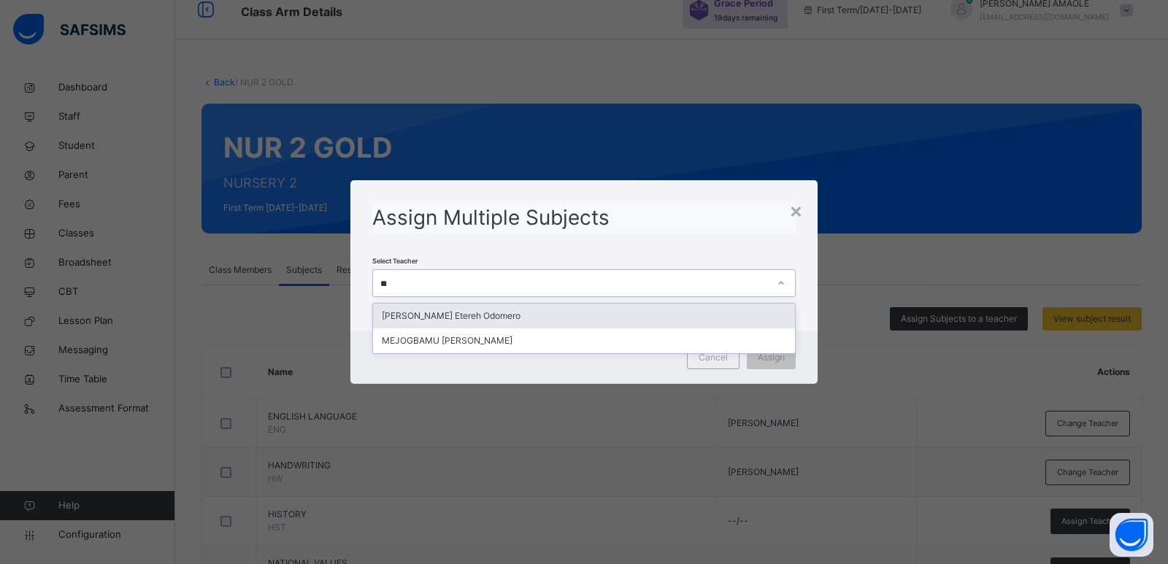
type input "***"
click at [618, 317] on div "MEJOGBAMU [PERSON_NAME]" at bounding box center [584, 316] width 422 height 25
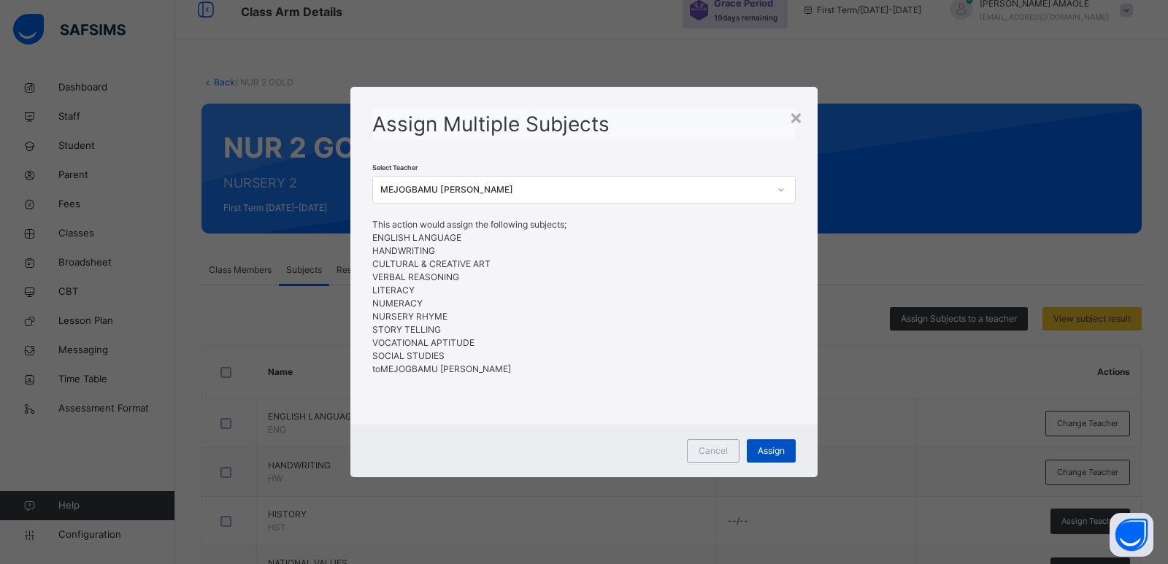
click at [764, 449] on span "Assign" at bounding box center [771, 451] width 27 height 13
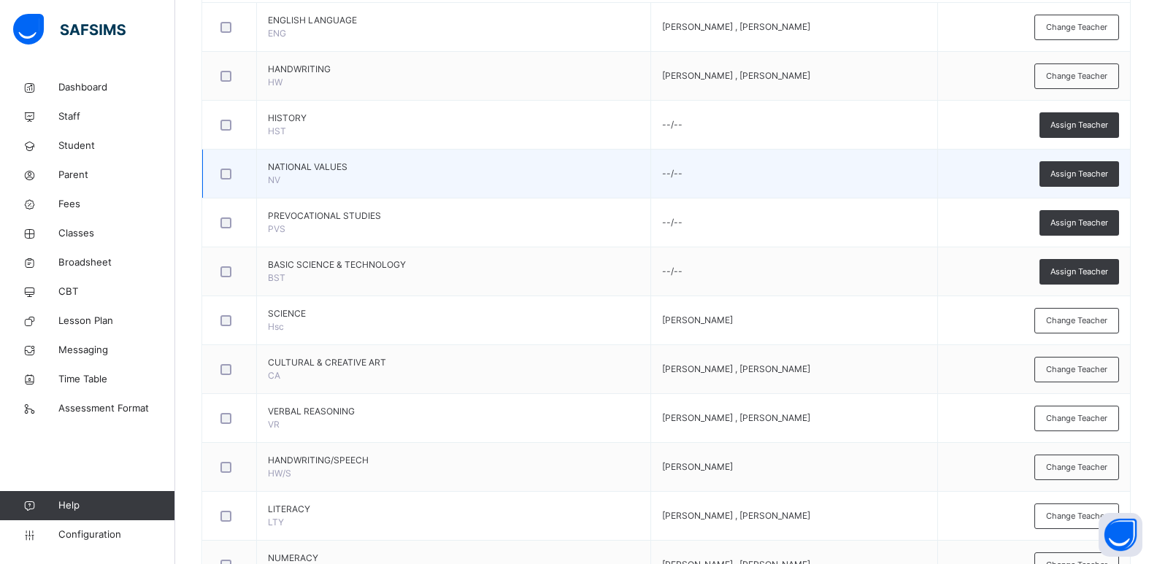
scroll to position [238, 0]
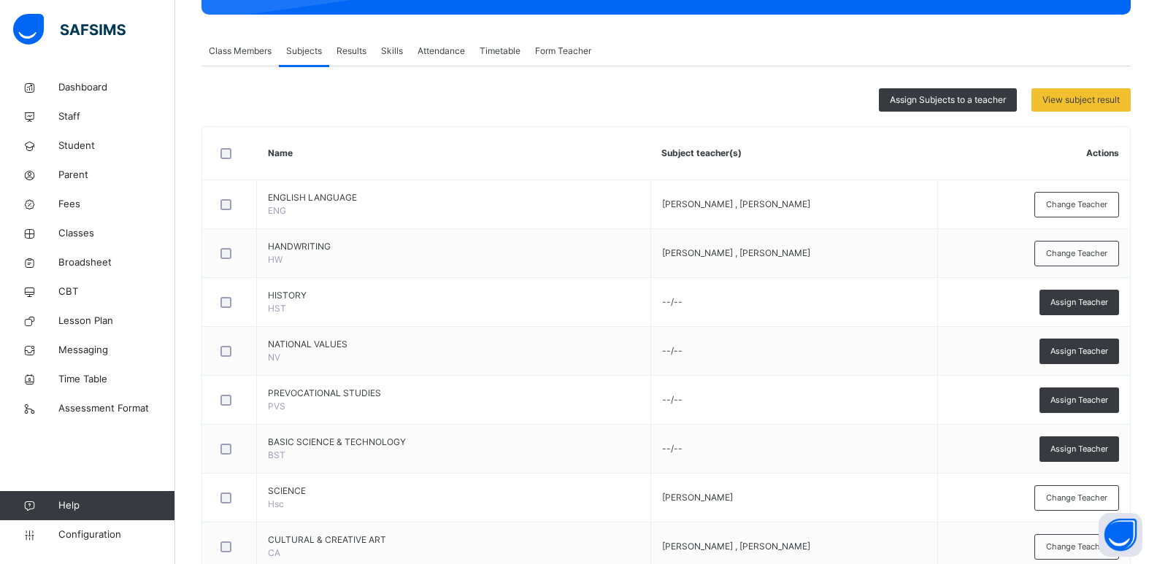
click at [344, 49] on span "Results" at bounding box center [352, 51] width 30 height 13
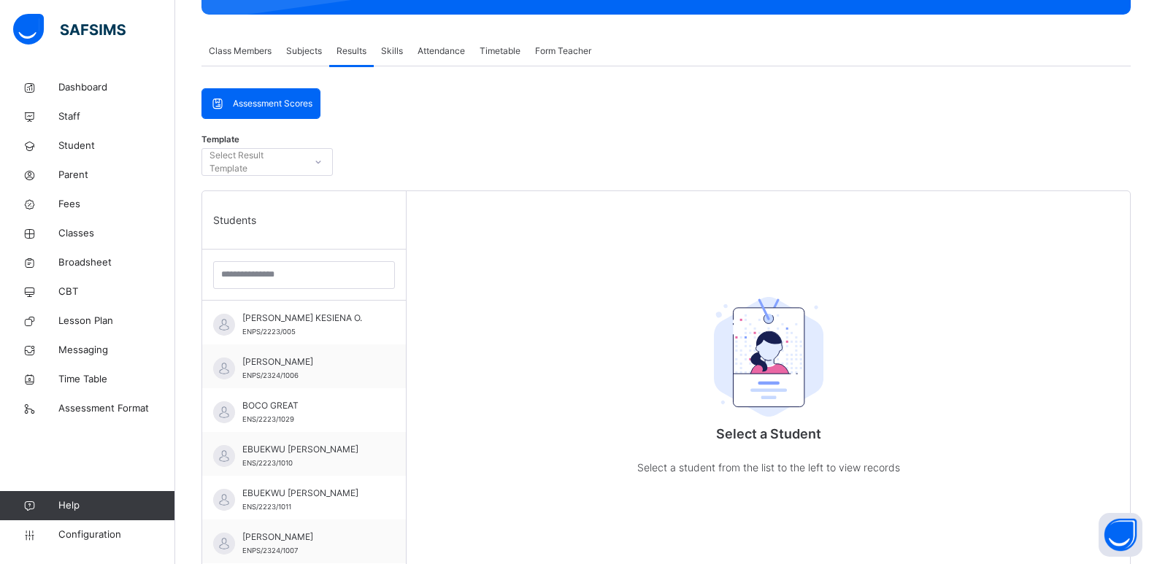
click at [307, 154] on div at bounding box center [318, 161] width 25 height 23
click at [391, 48] on span "Skills" at bounding box center [392, 51] width 22 height 13
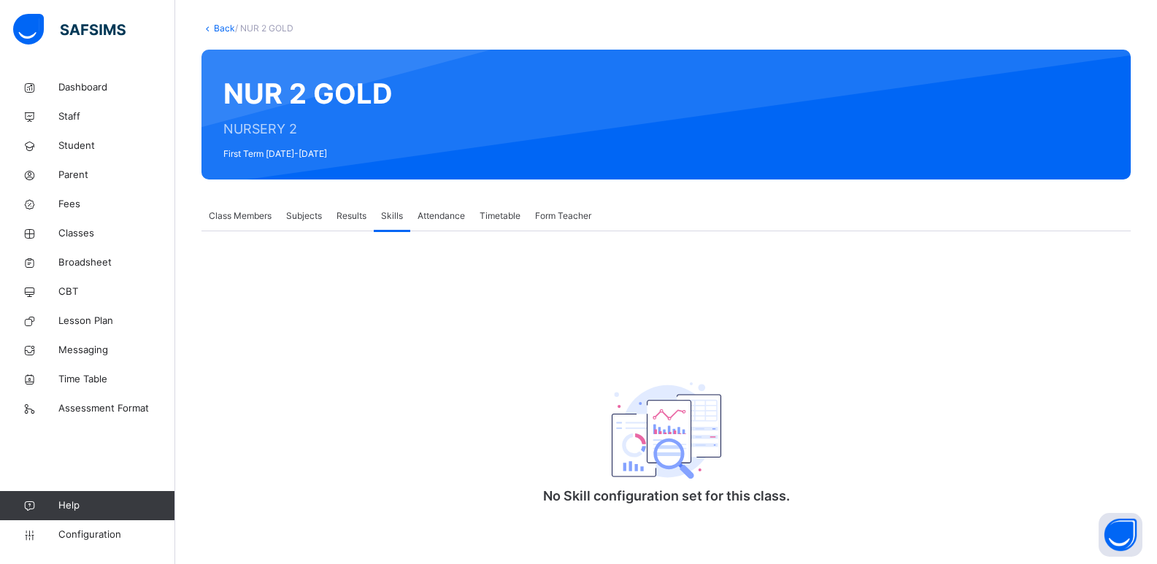
scroll to position [74, 0]
click at [557, 213] on span "Form Teacher" at bounding box center [563, 216] width 56 height 13
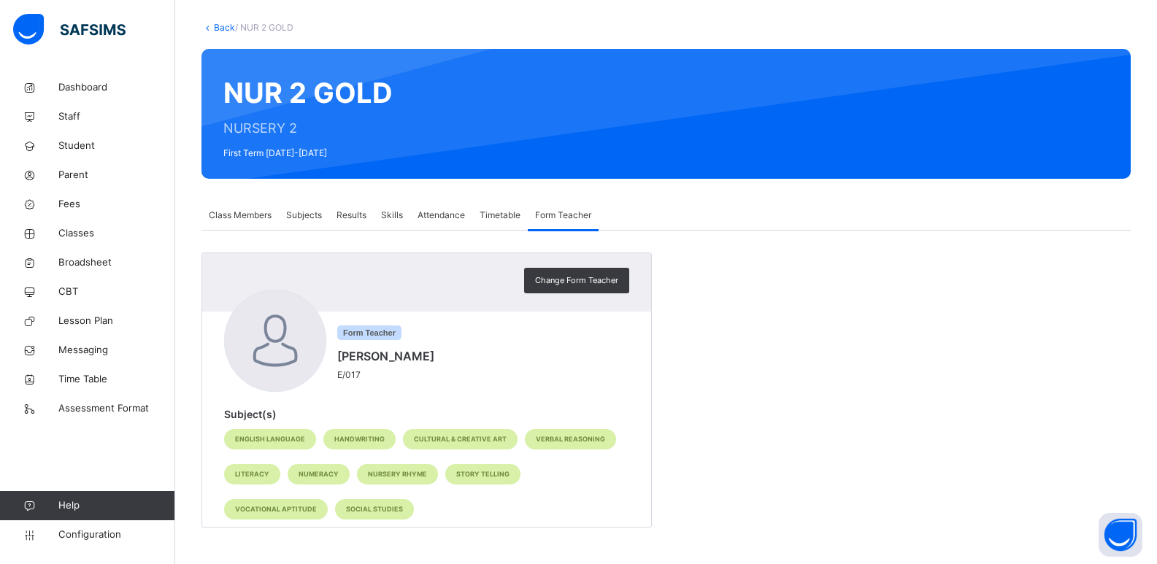
click at [248, 210] on span "Class Members" at bounding box center [240, 215] width 63 height 13
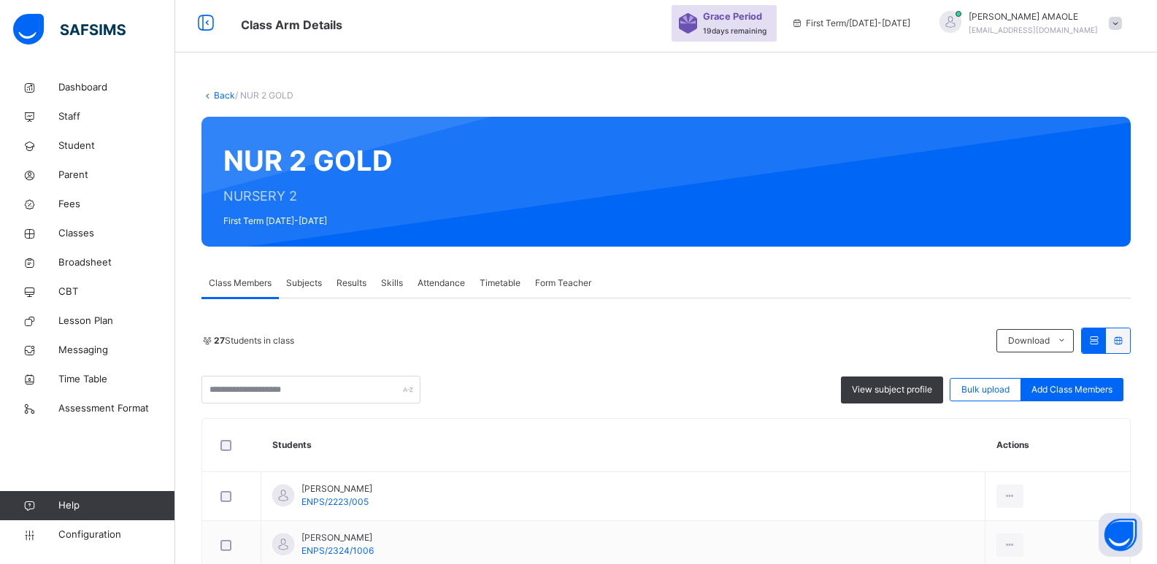
scroll to position [0, 0]
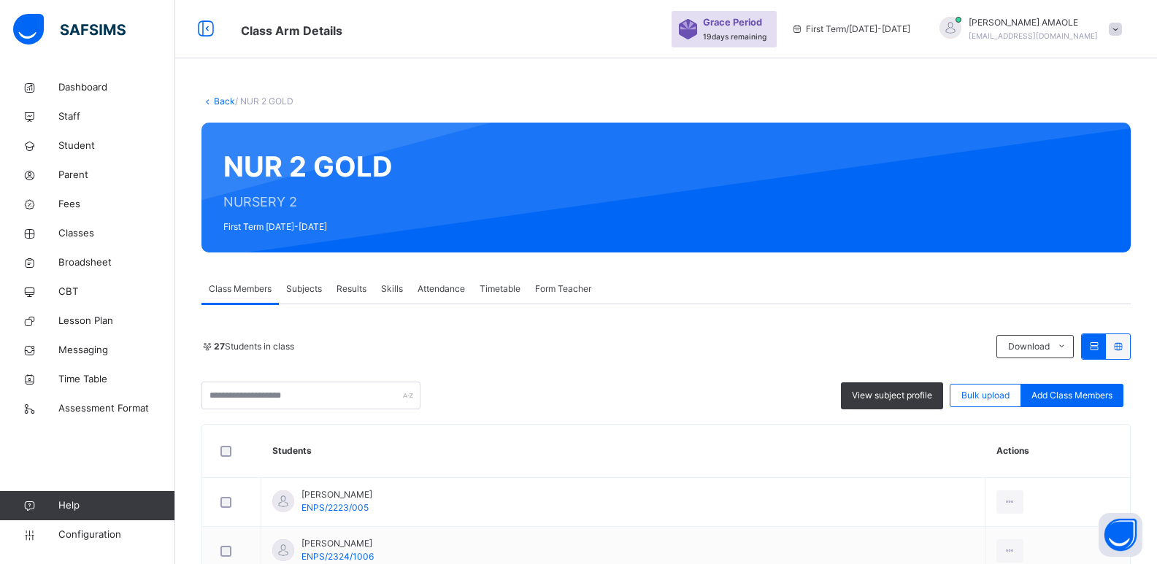
click at [222, 96] on link "Back" at bounding box center [224, 101] width 21 height 11
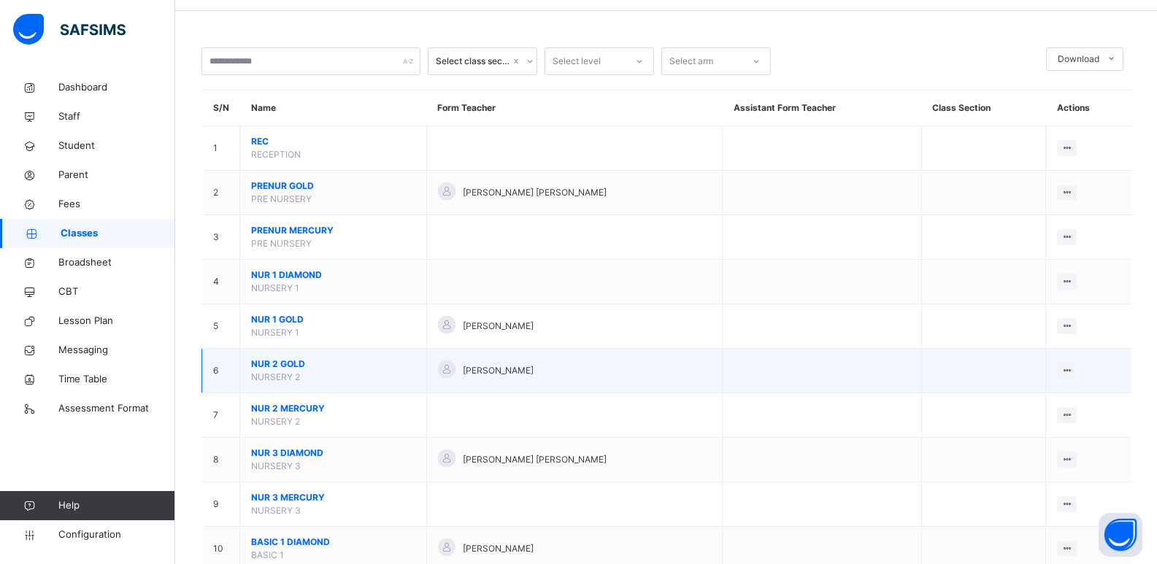
scroll to position [73, 0]
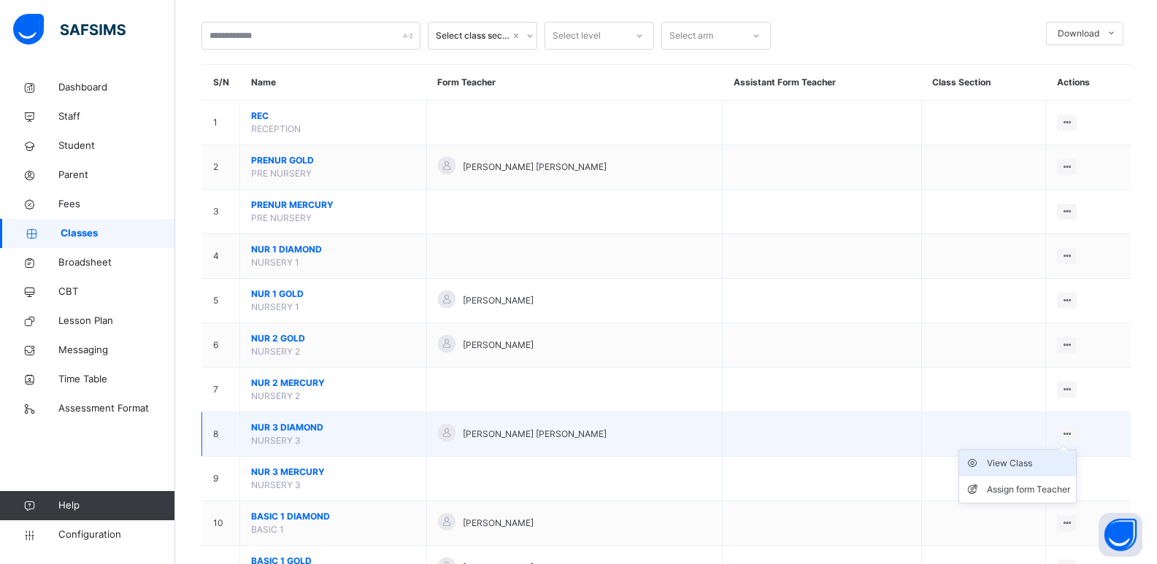
click at [1034, 468] on div "View Class" at bounding box center [1028, 463] width 83 height 15
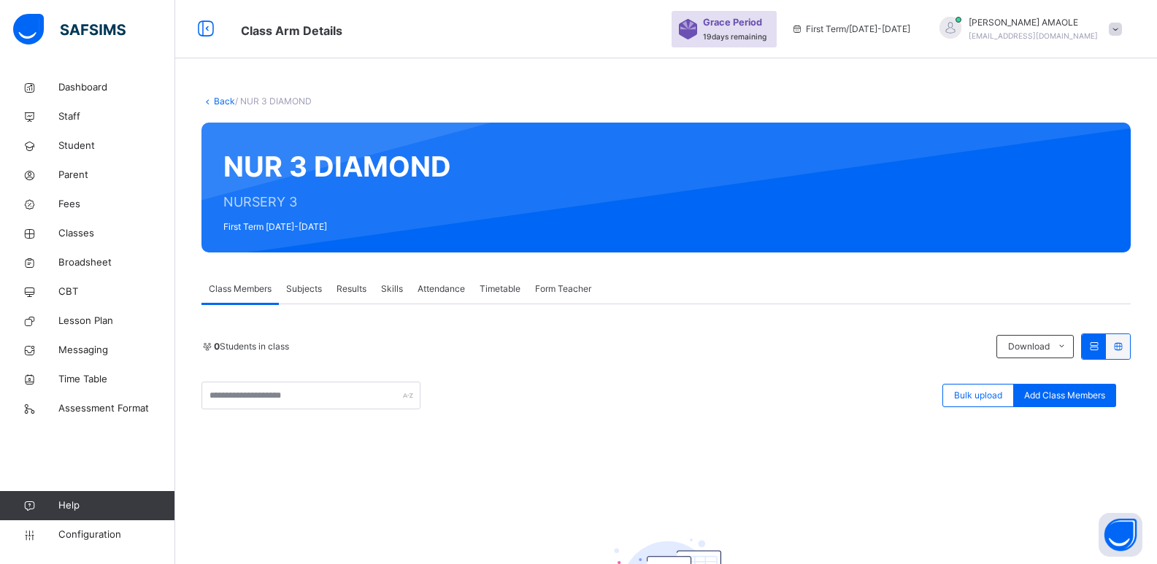
click at [215, 99] on link "Back" at bounding box center [224, 101] width 21 height 11
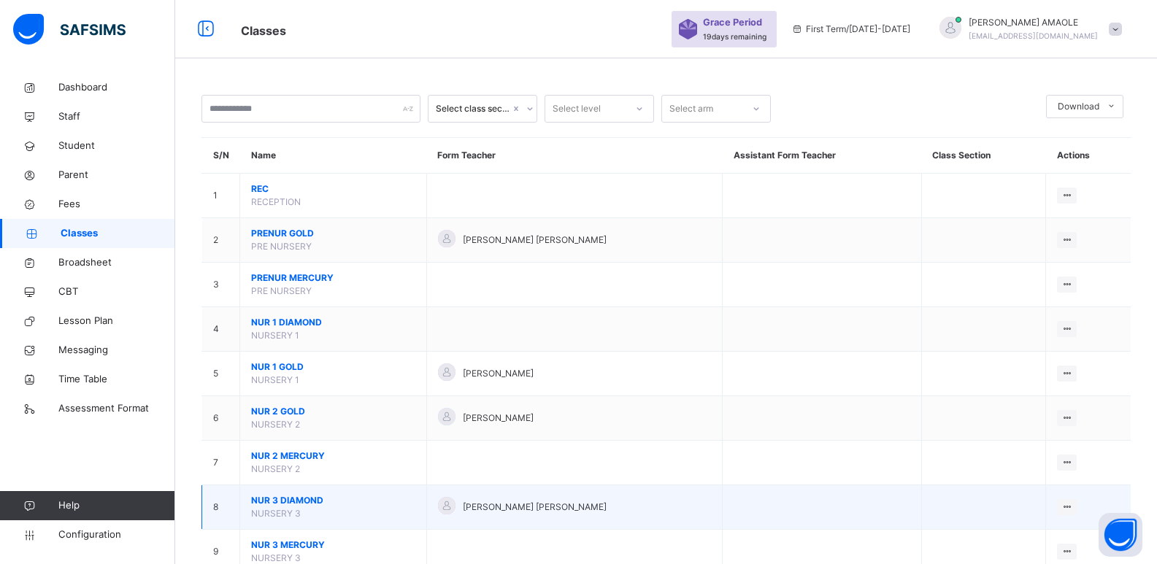
scroll to position [73, 0]
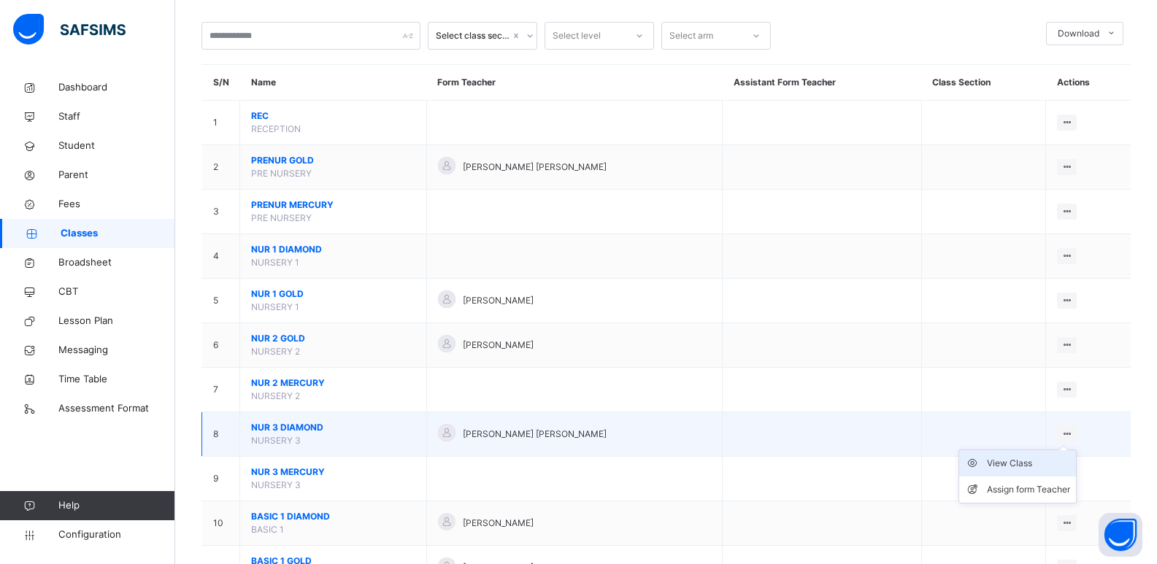
click at [1025, 468] on div "View Class" at bounding box center [1028, 463] width 83 height 15
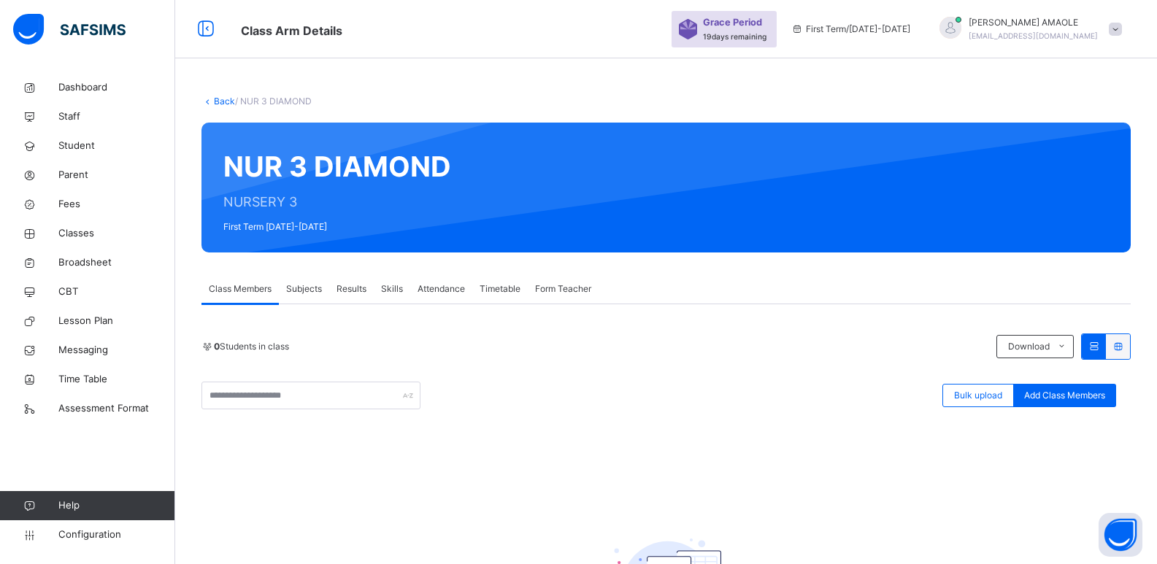
click at [253, 288] on span "Class Members" at bounding box center [240, 289] width 63 height 13
click at [1069, 392] on span "Add Class Members" at bounding box center [1065, 395] width 81 height 13
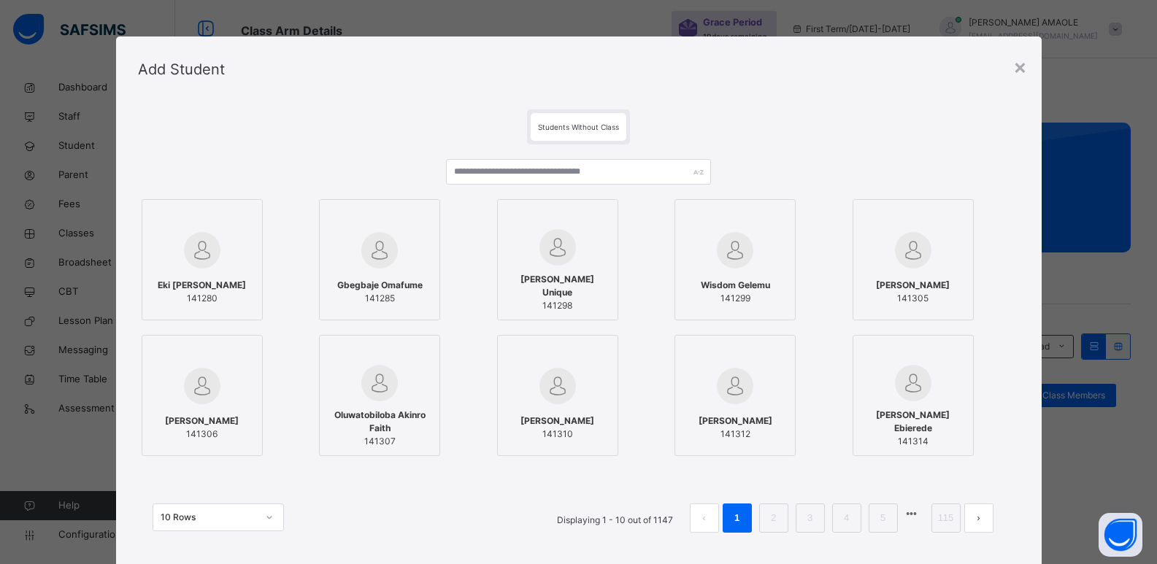
click at [594, 131] on span "Students Without Class" at bounding box center [578, 127] width 81 height 9
click at [1023, 61] on div "×" at bounding box center [1021, 66] width 14 height 31
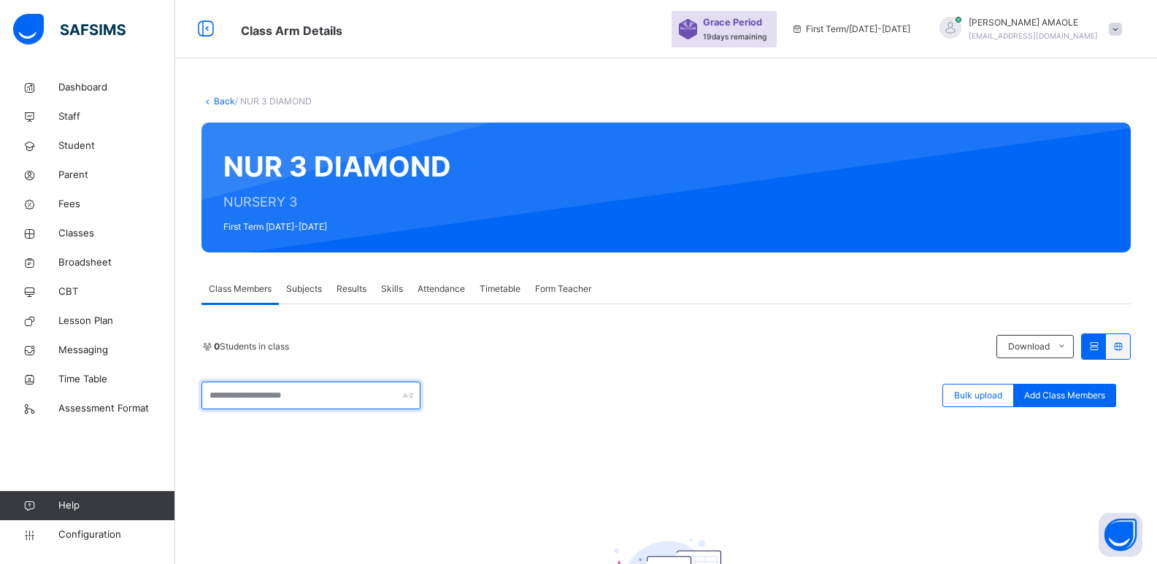
click at [407, 393] on div at bounding box center [311, 396] width 219 height 28
click at [1003, 399] on span "Bulk upload" at bounding box center [978, 395] width 48 height 13
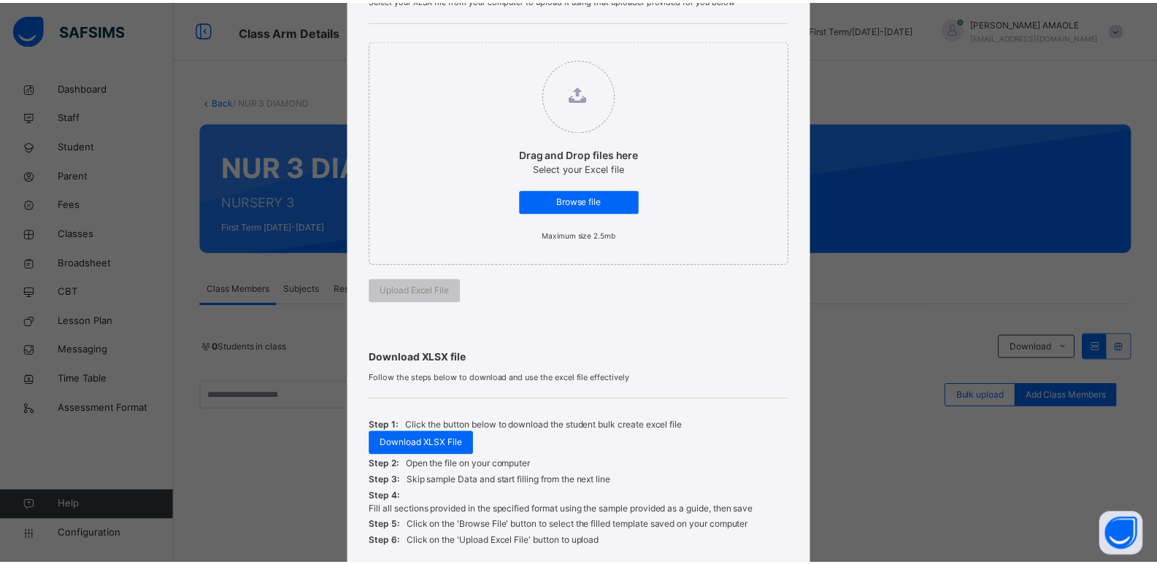
scroll to position [263, 0]
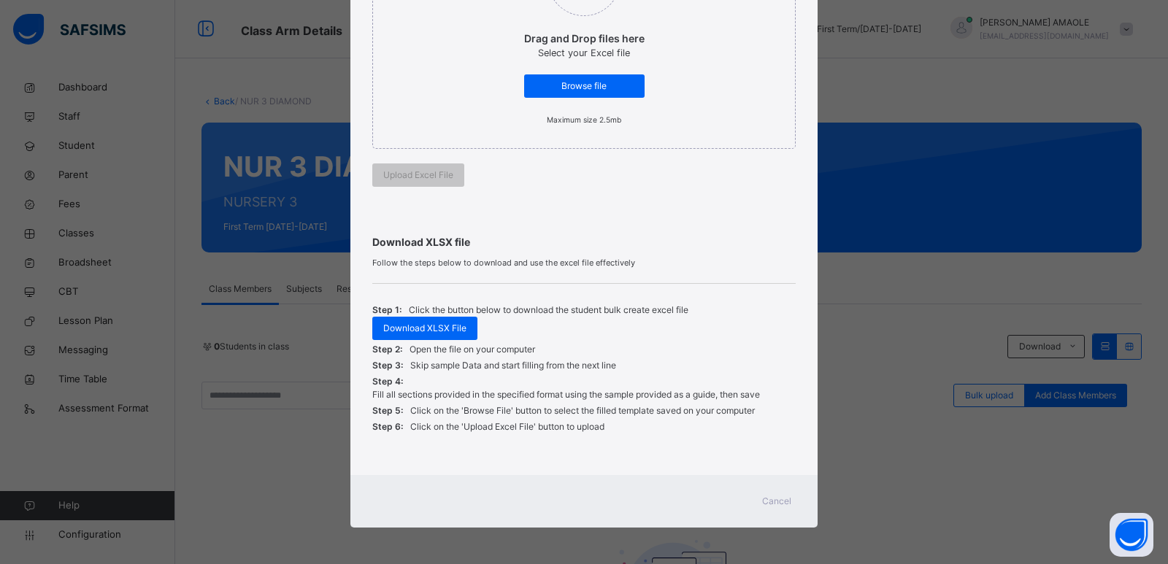
click at [763, 494] on div "Cancel" at bounding box center [777, 501] width 53 height 23
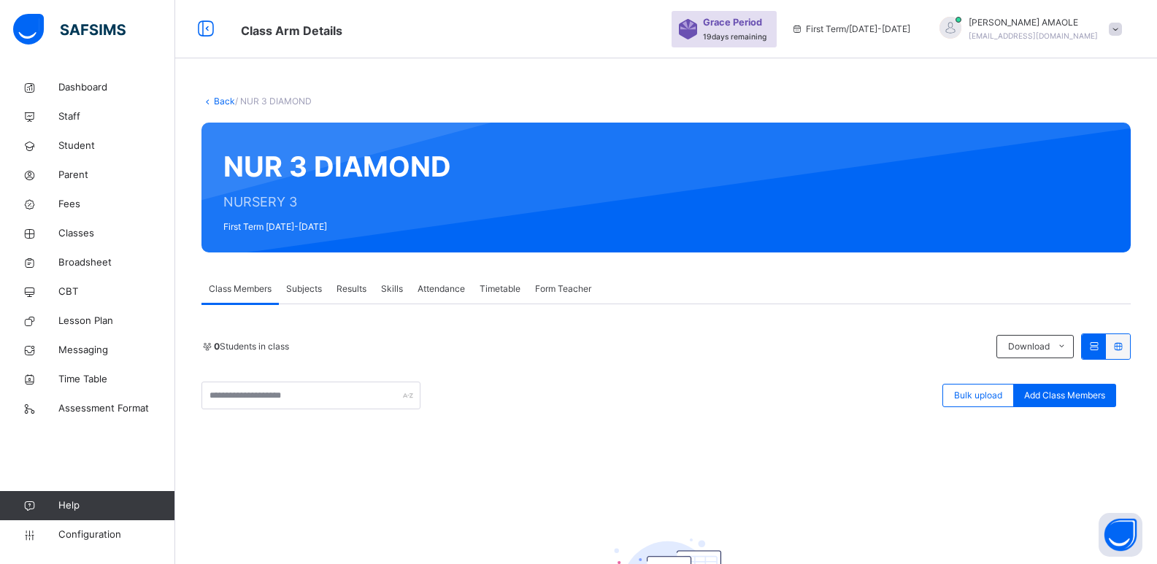
click at [1100, 347] on icon at bounding box center [1094, 346] width 12 height 11
click at [1125, 345] on icon at bounding box center [1118, 346] width 12 height 11
click at [1100, 349] on icon at bounding box center [1094, 346] width 12 height 11
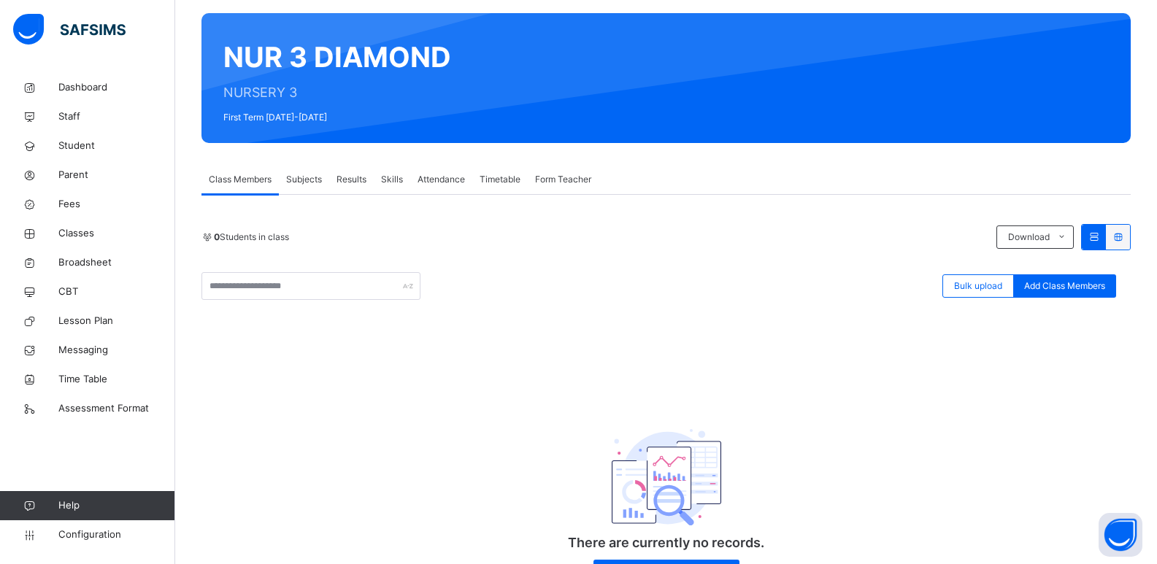
scroll to position [180, 0]
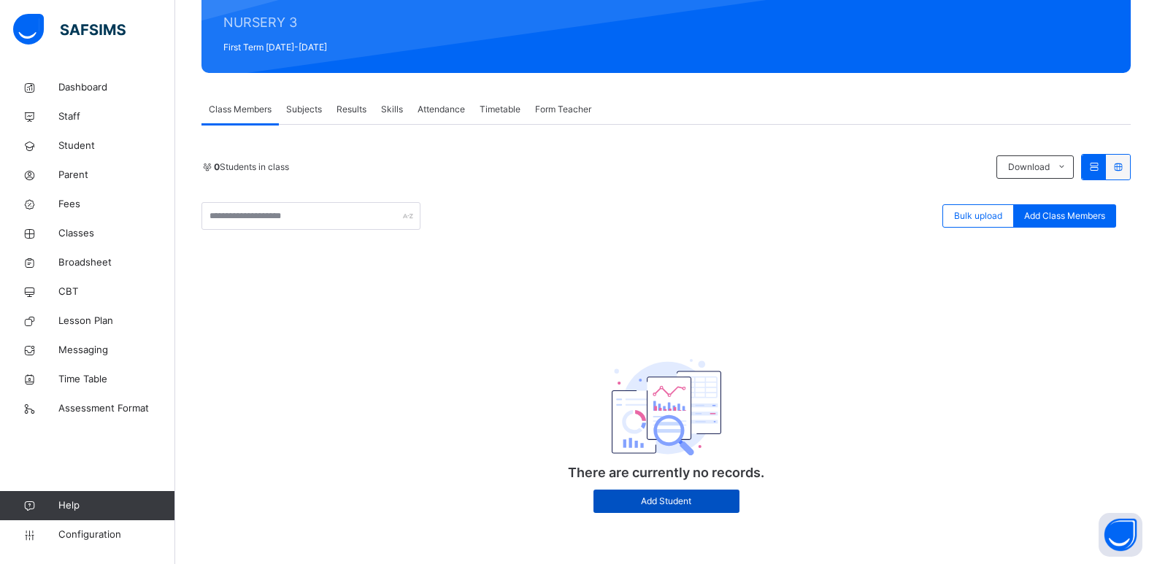
click at [706, 497] on span "Add Student" at bounding box center [667, 501] width 124 height 13
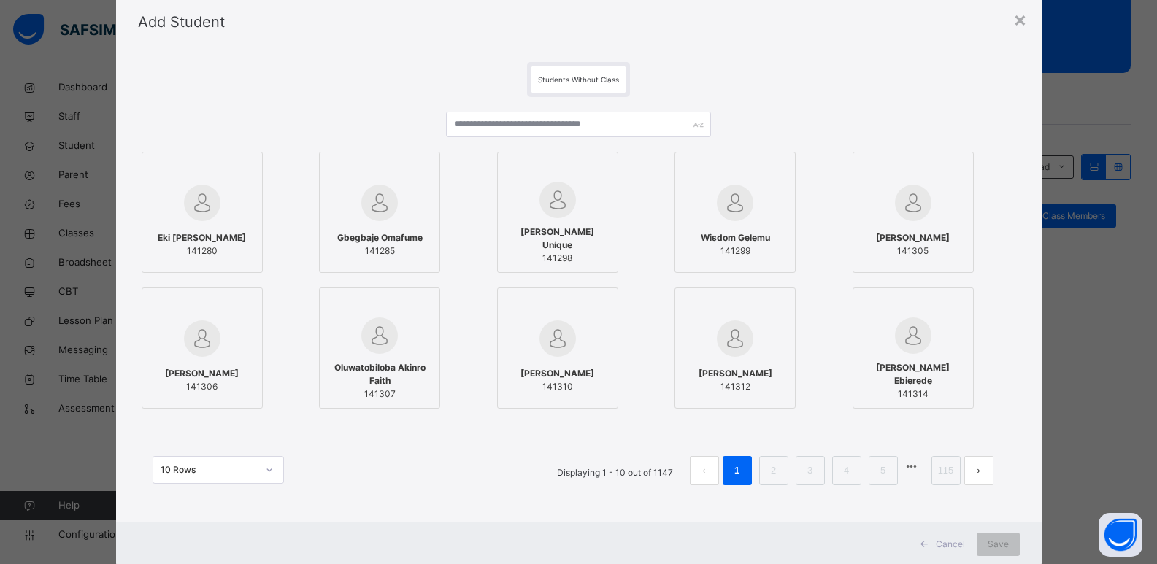
scroll to position [73, 0]
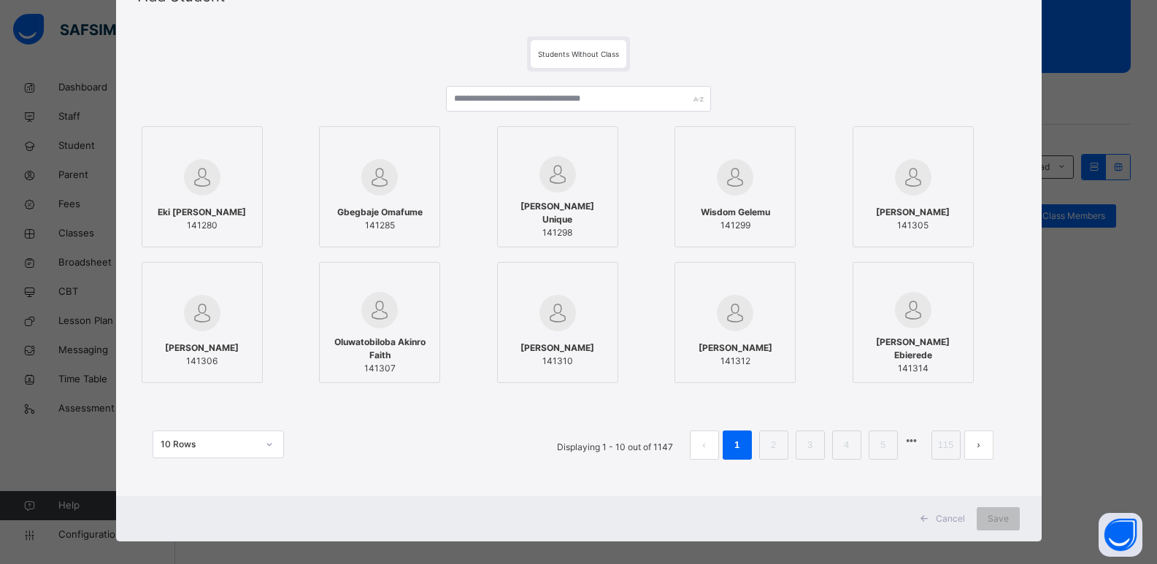
click at [955, 515] on span "Cancel" at bounding box center [950, 519] width 29 height 13
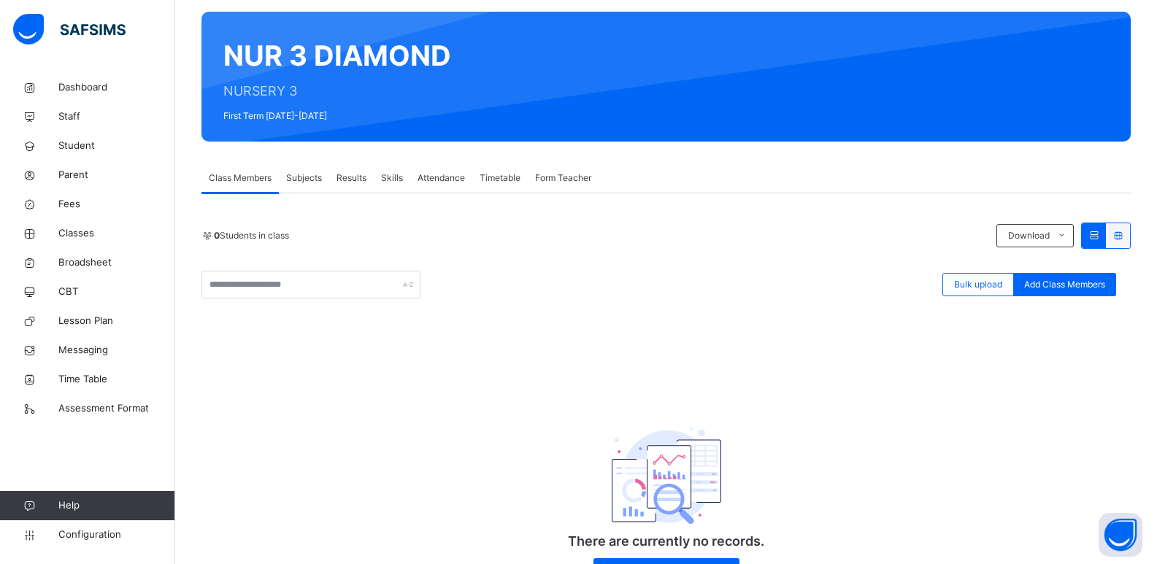
scroll to position [0, 0]
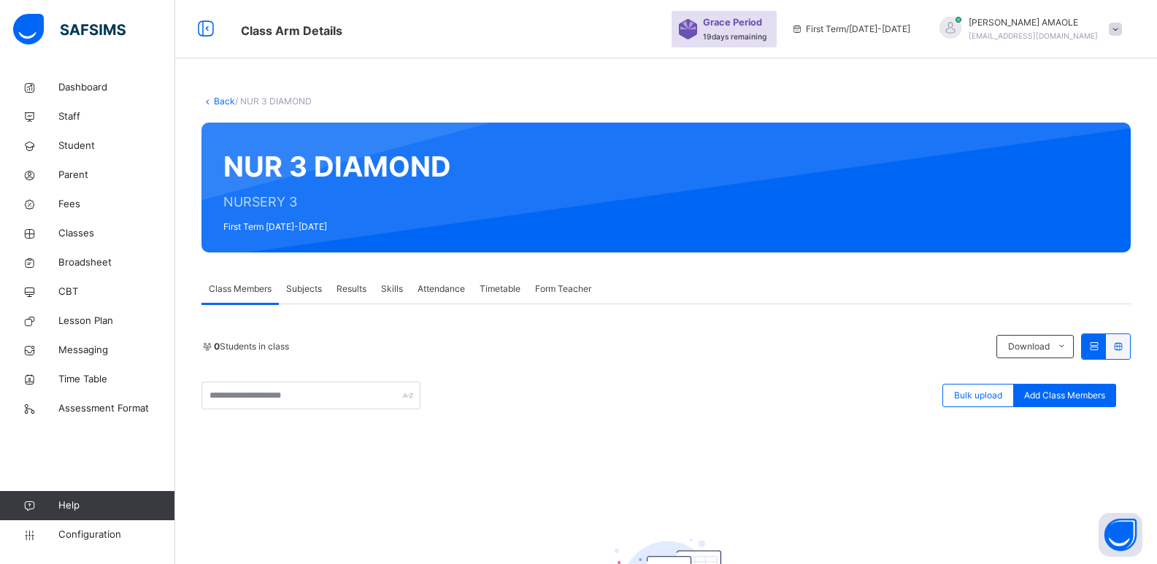
click at [217, 103] on link "Back" at bounding box center [224, 101] width 21 height 11
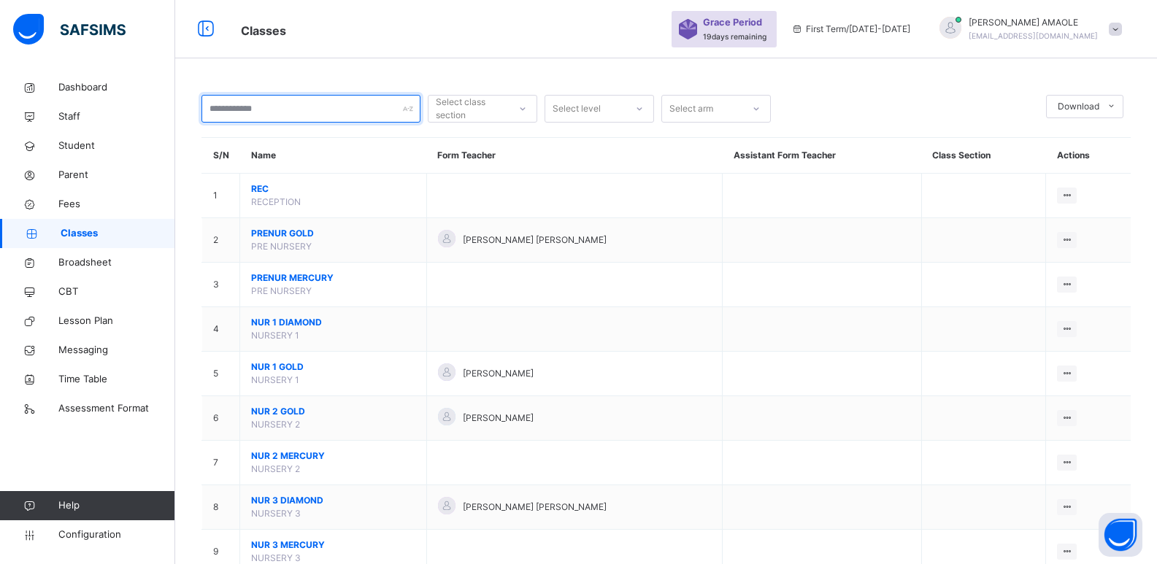
click at [412, 109] on div at bounding box center [311, 109] width 219 height 28
click at [787, 109] on div at bounding box center [908, 109] width 261 height 28
click at [738, 110] on div "Select arm" at bounding box center [702, 109] width 80 height 23
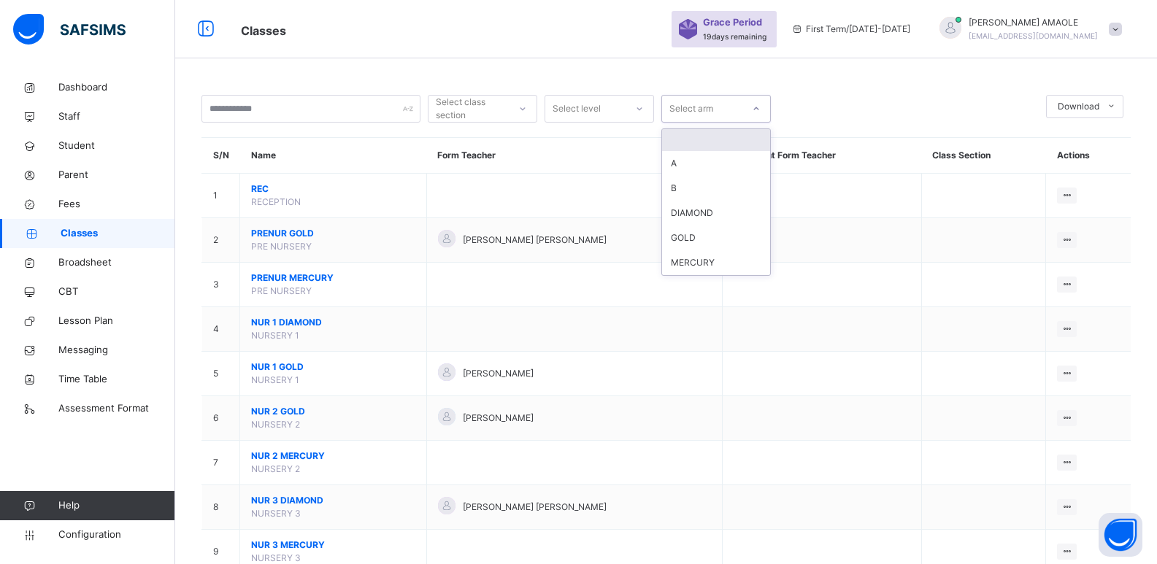
click at [738, 110] on div "Select arm" at bounding box center [702, 109] width 80 height 23
click at [621, 107] on div "Select level" at bounding box center [586, 109] width 80 height 23
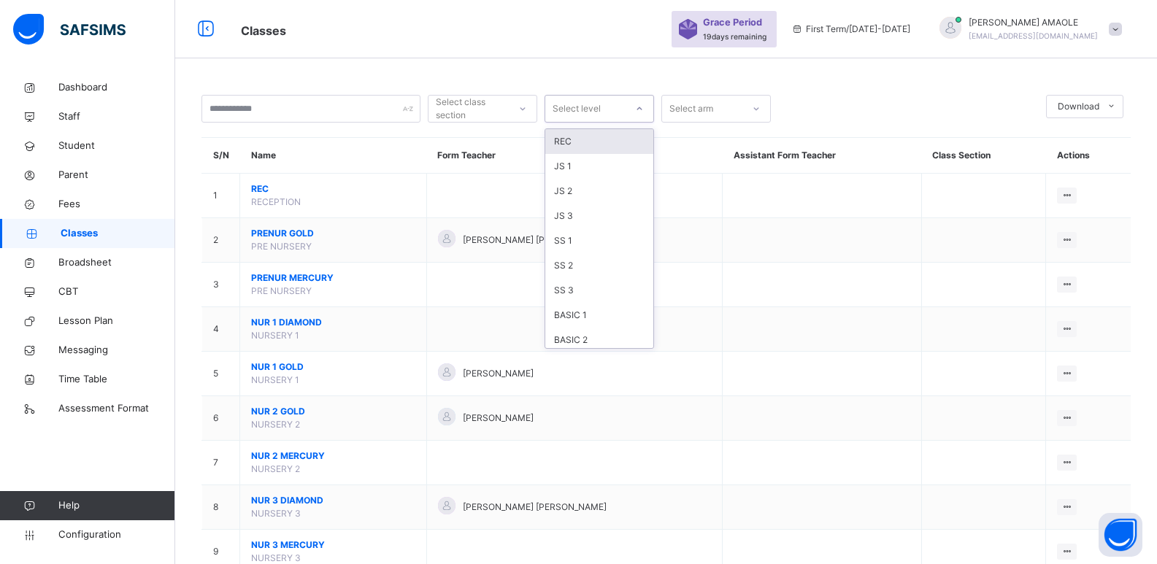
click at [621, 107] on div "Select level" at bounding box center [586, 109] width 80 height 23
click at [516, 105] on div at bounding box center [522, 108] width 25 height 23
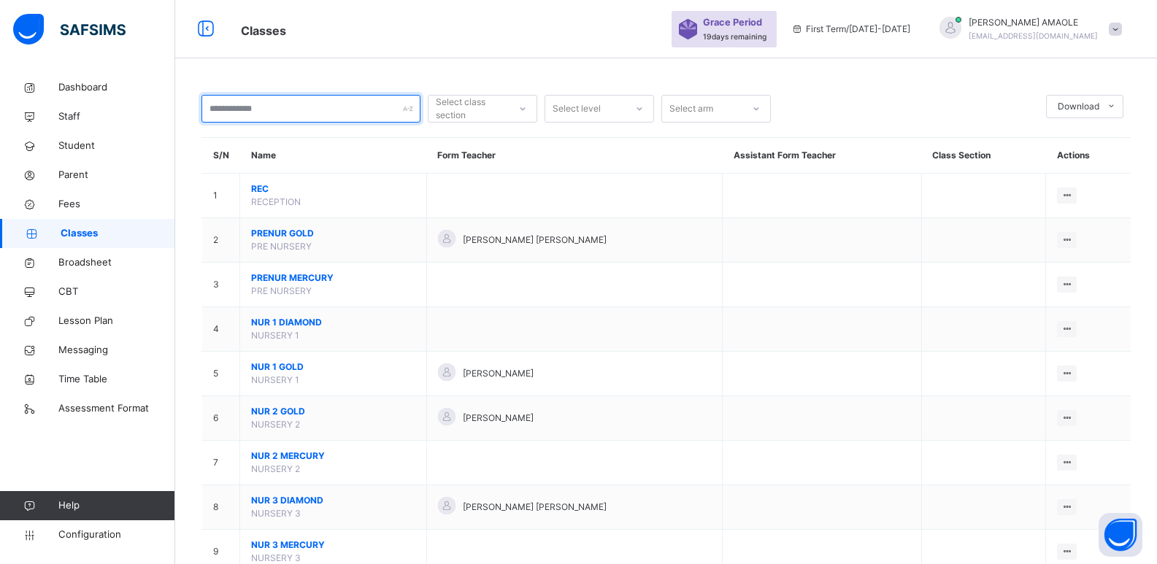
click at [346, 115] on input "text" at bounding box center [311, 109] width 219 height 28
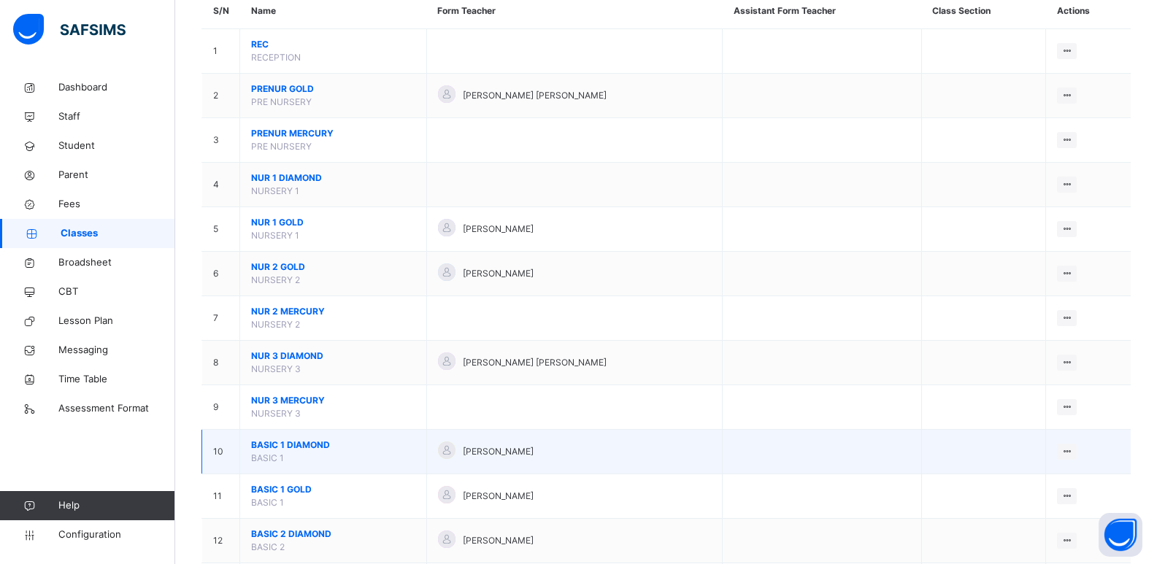
scroll to position [146, 0]
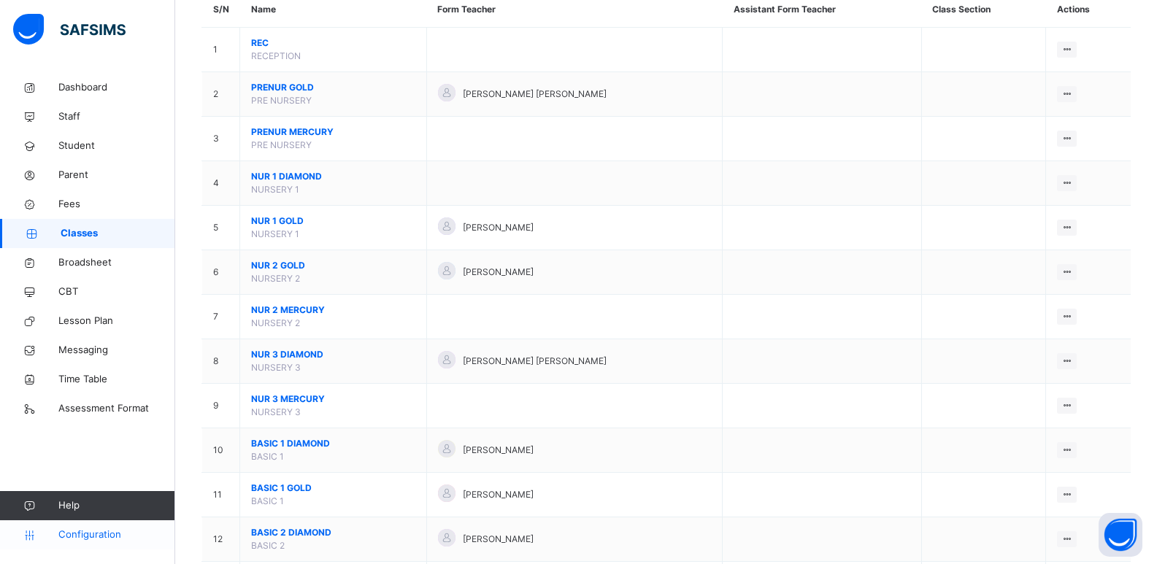
click at [96, 530] on span "Configuration" at bounding box center [116, 535] width 116 height 15
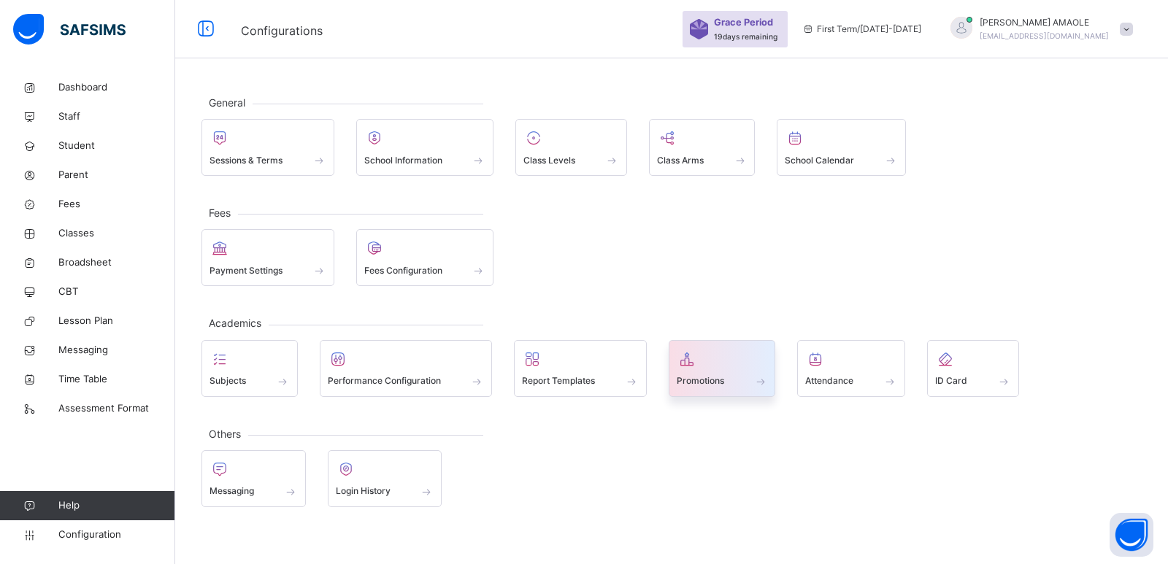
click at [770, 378] on div "Promotions" at bounding box center [722, 368] width 107 height 57
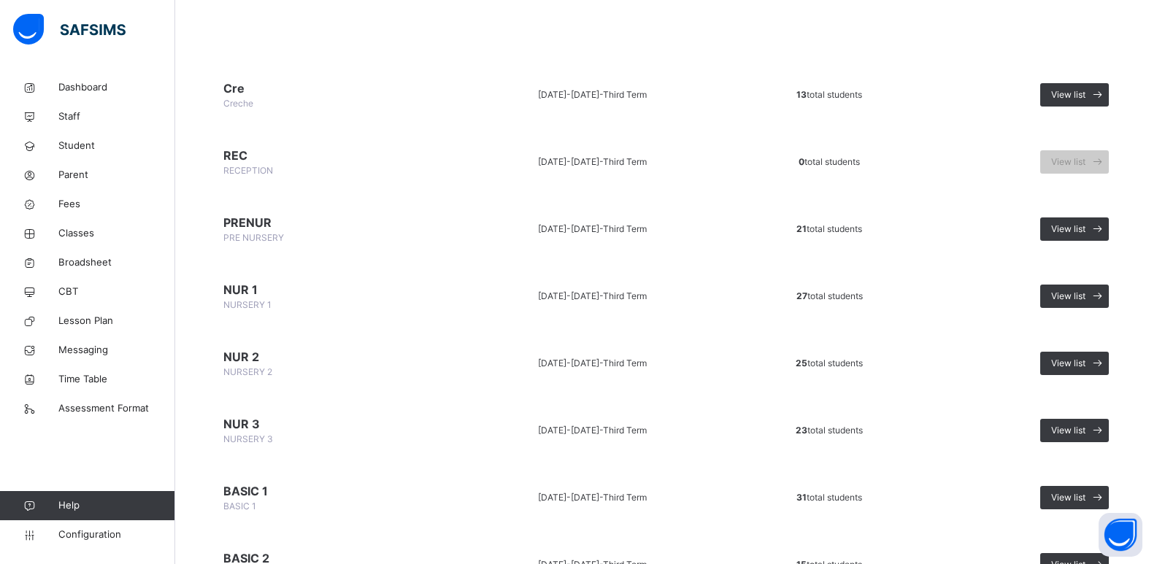
scroll to position [146, 0]
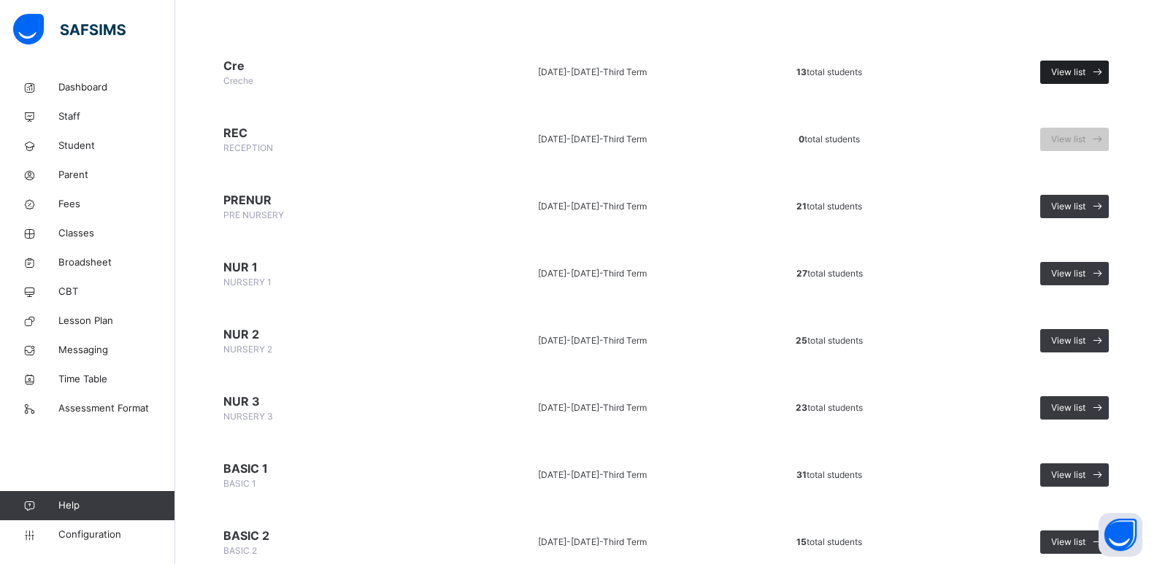
click at [1075, 65] on div "View list" at bounding box center [1075, 72] width 69 height 23
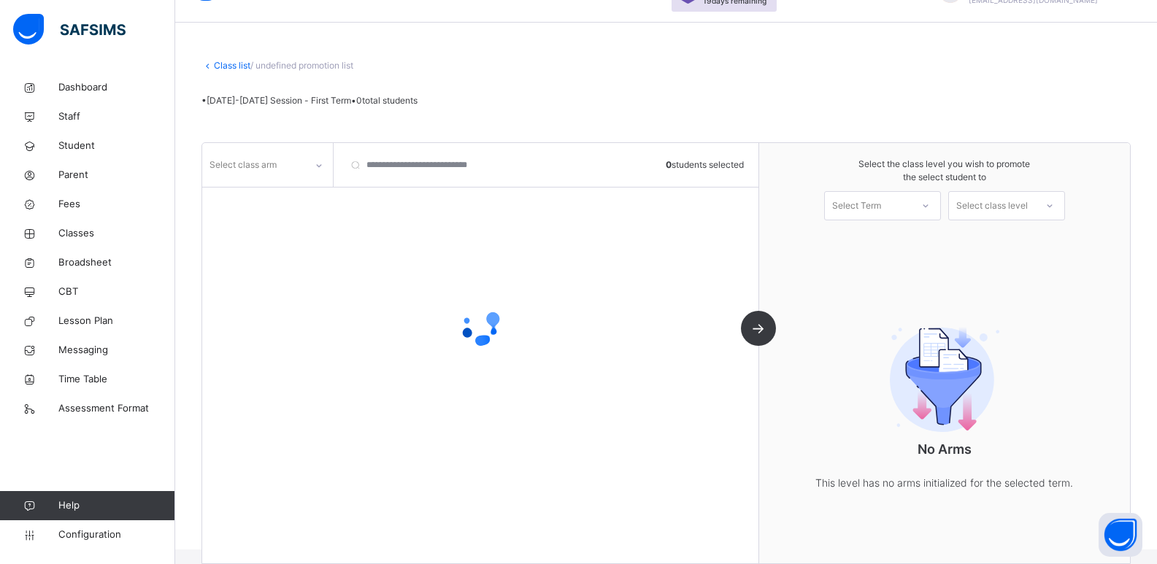
scroll to position [58, 0]
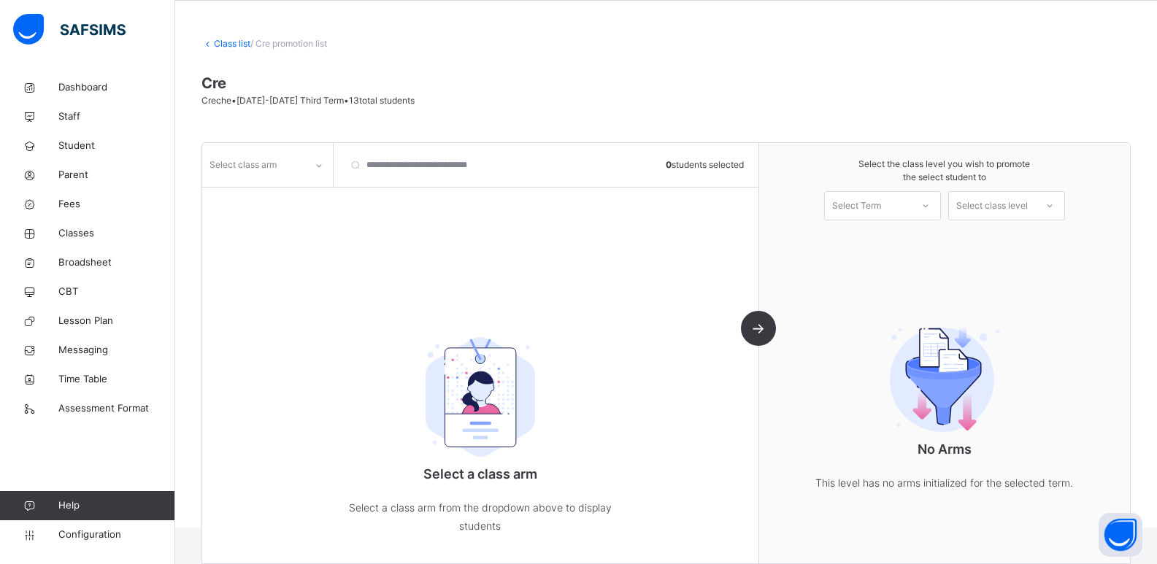
click at [299, 100] on span "Creche • [DATE]-[DATE] Third Term • 13 total students" at bounding box center [308, 100] width 213 height 11
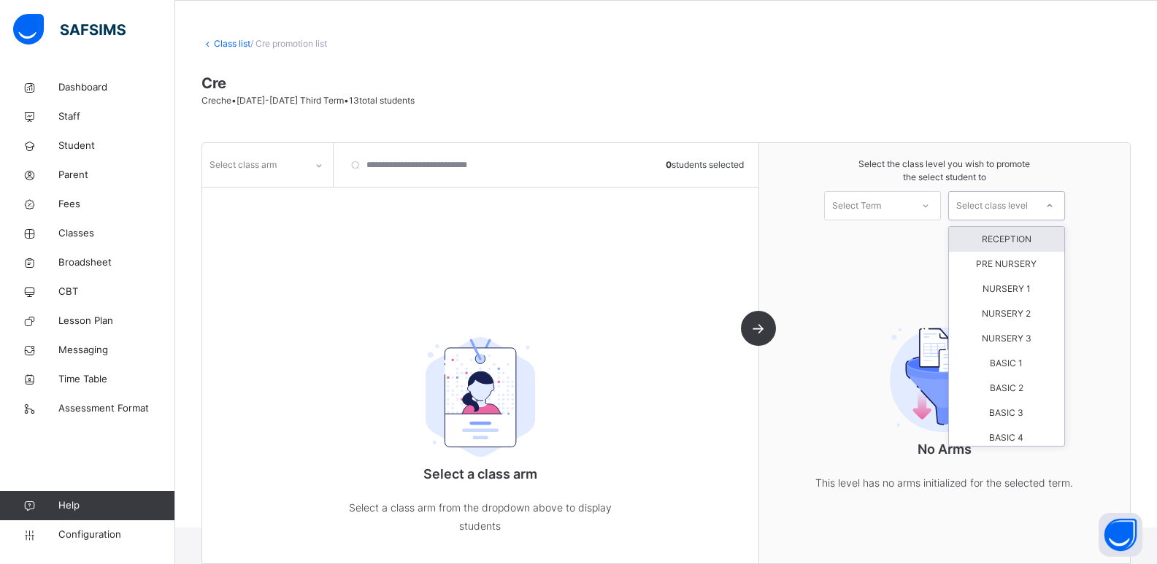
click at [1028, 199] on div "Select class level" at bounding box center [993, 205] width 72 height 29
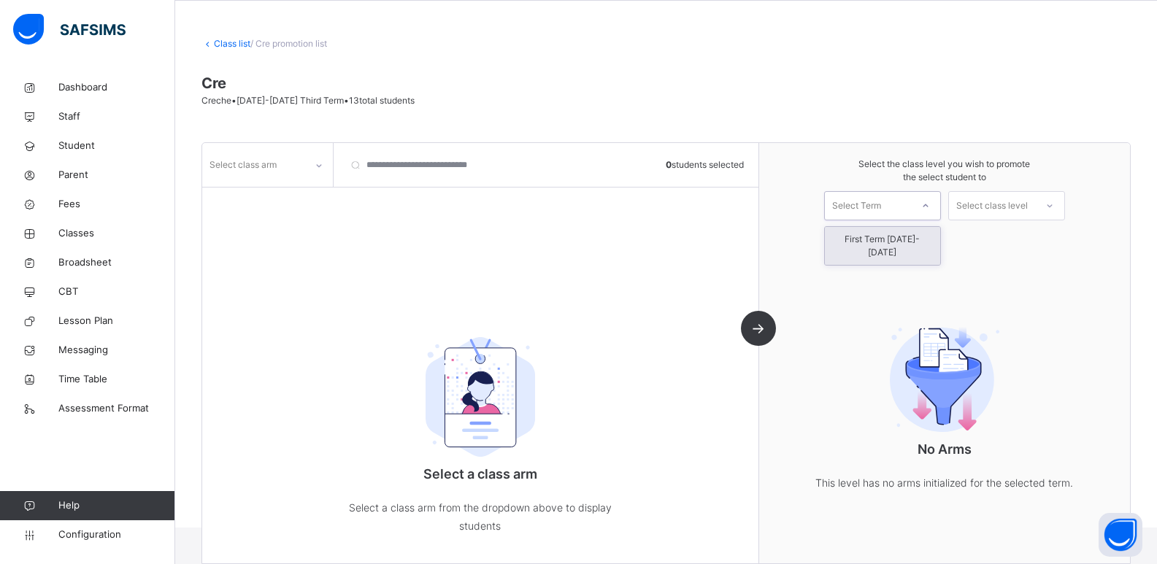
click at [922, 205] on div at bounding box center [926, 206] width 26 height 25
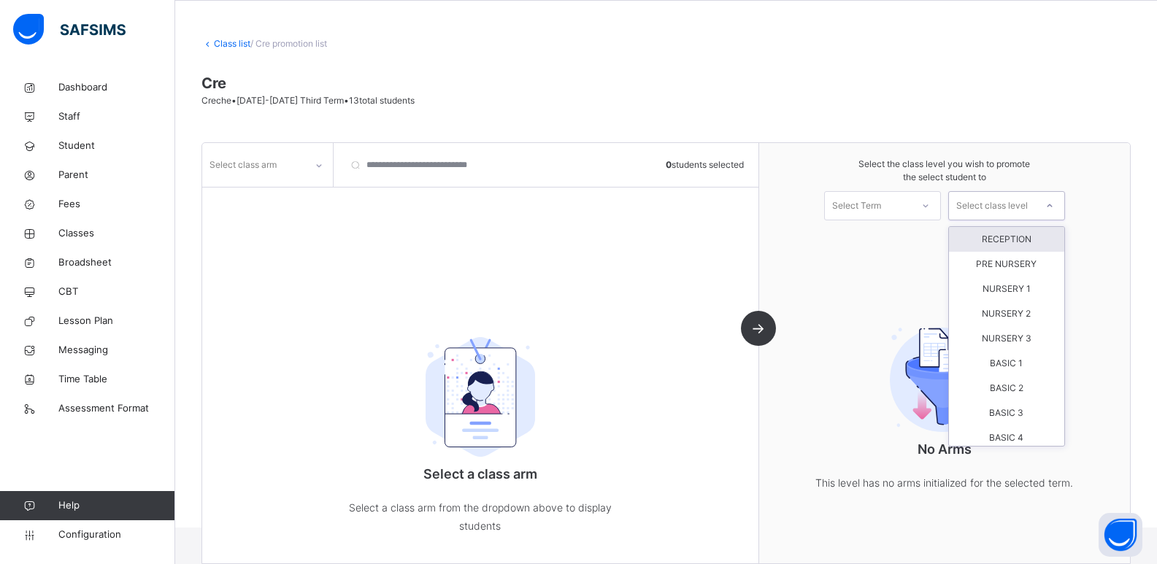
click at [1015, 201] on div "Select class level" at bounding box center [993, 205] width 72 height 29
click at [626, 257] on div "Select class arm 0 students selected Select a class arm Select a class arm from…" at bounding box center [480, 353] width 557 height 421
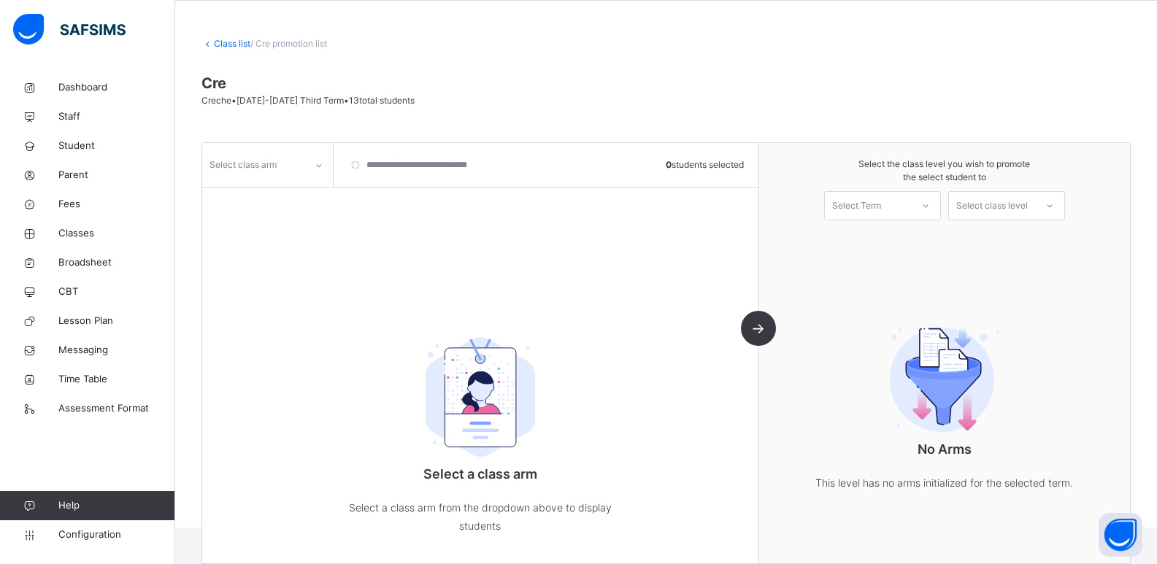
click at [229, 48] on link "Class list" at bounding box center [232, 43] width 37 height 11
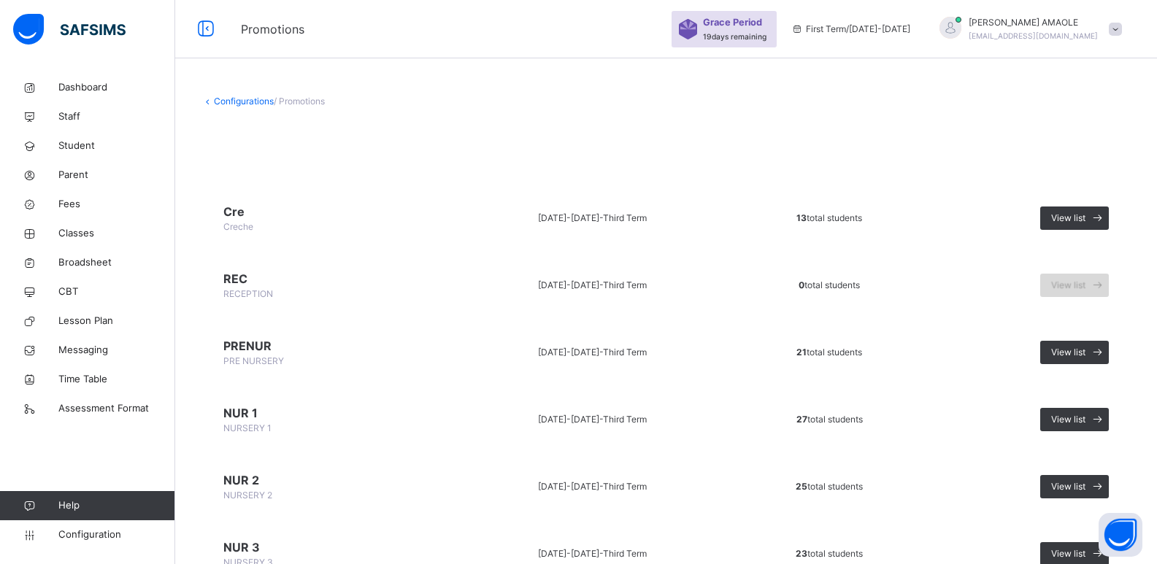
click at [1076, 284] on span "View list" at bounding box center [1069, 285] width 34 height 13
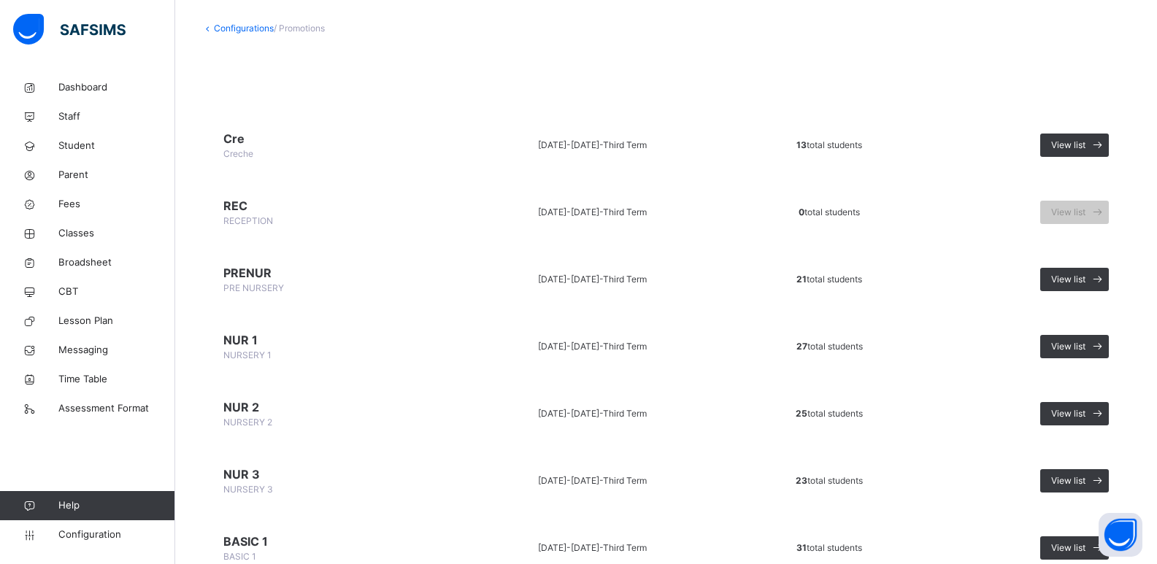
click at [841, 481] on span "23 total students" at bounding box center [829, 480] width 67 height 11
click at [1073, 475] on span "View list" at bounding box center [1069, 481] width 34 height 13
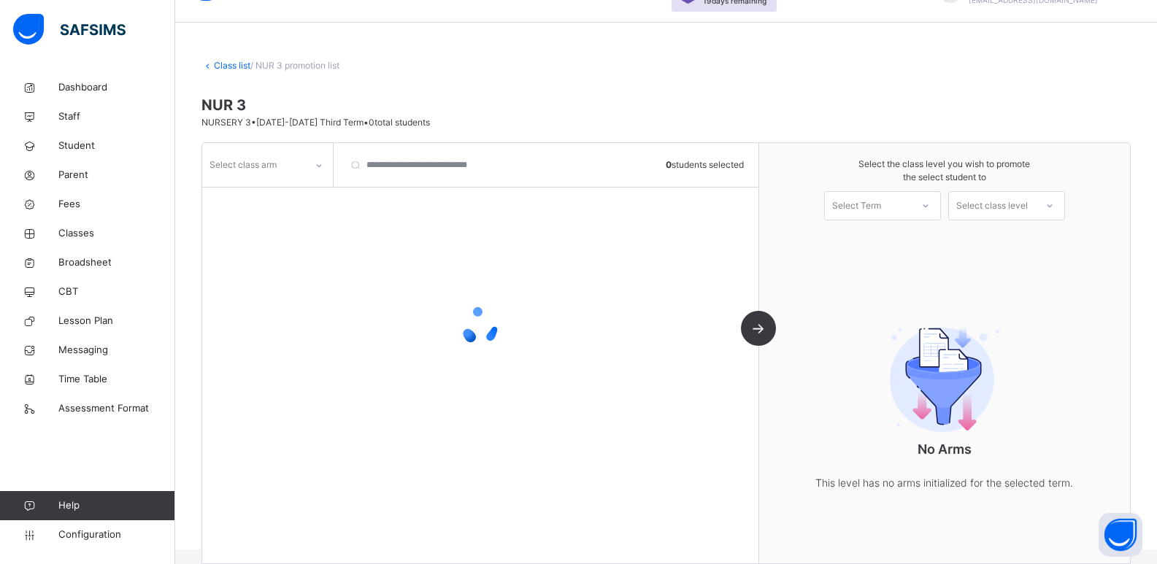
scroll to position [58, 0]
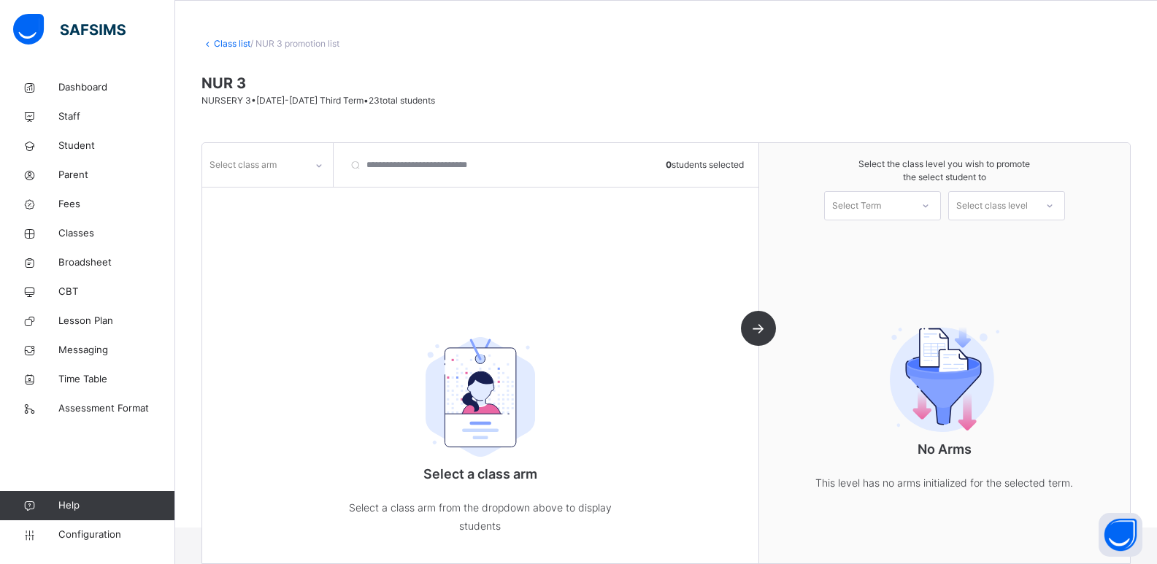
click at [911, 199] on div "Select Term" at bounding box center [868, 206] width 86 height 23
click at [912, 244] on div "First Term [DATE]-[DATE]" at bounding box center [882, 246] width 115 height 38
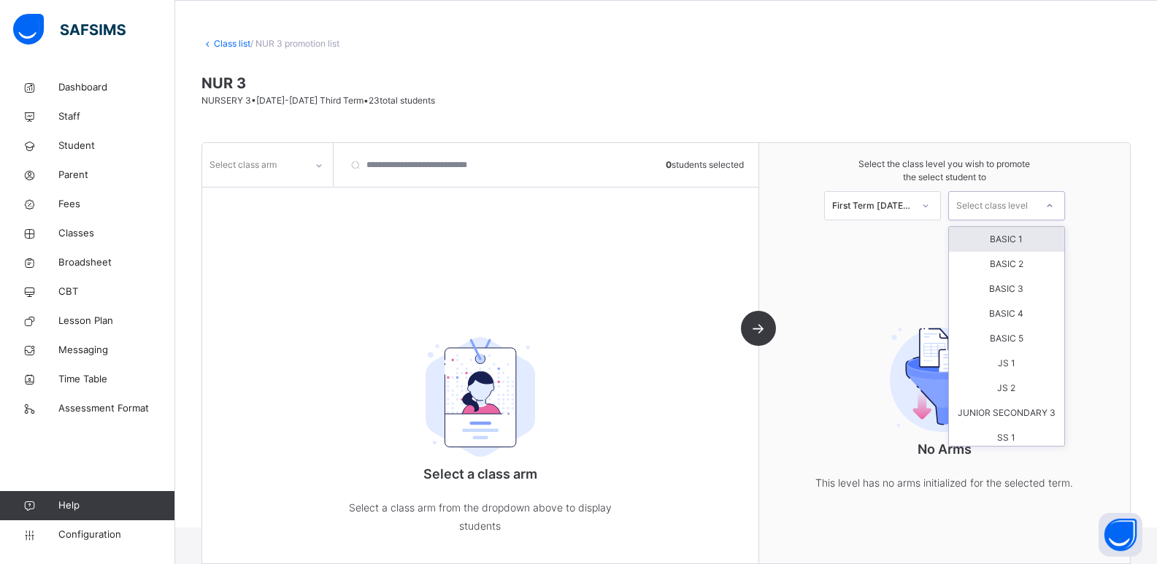
click at [1022, 205] on div "Select class level" at bounding box center [993, 205] width 72 height 29
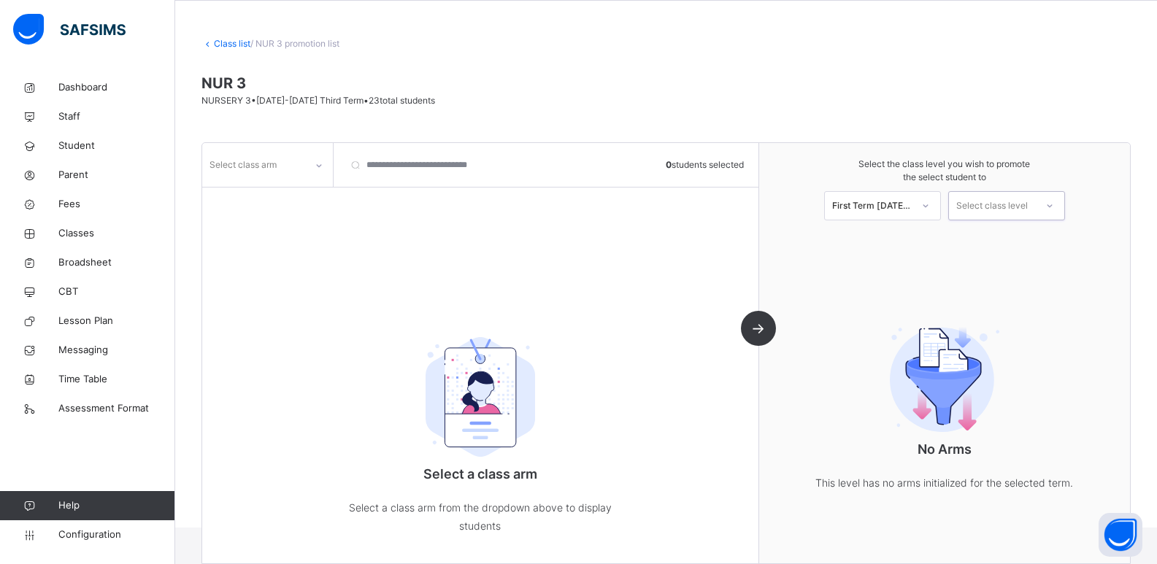
click at [1028, 202] on div "Select class level" at bounding box center [993, 205] width 72 height 29
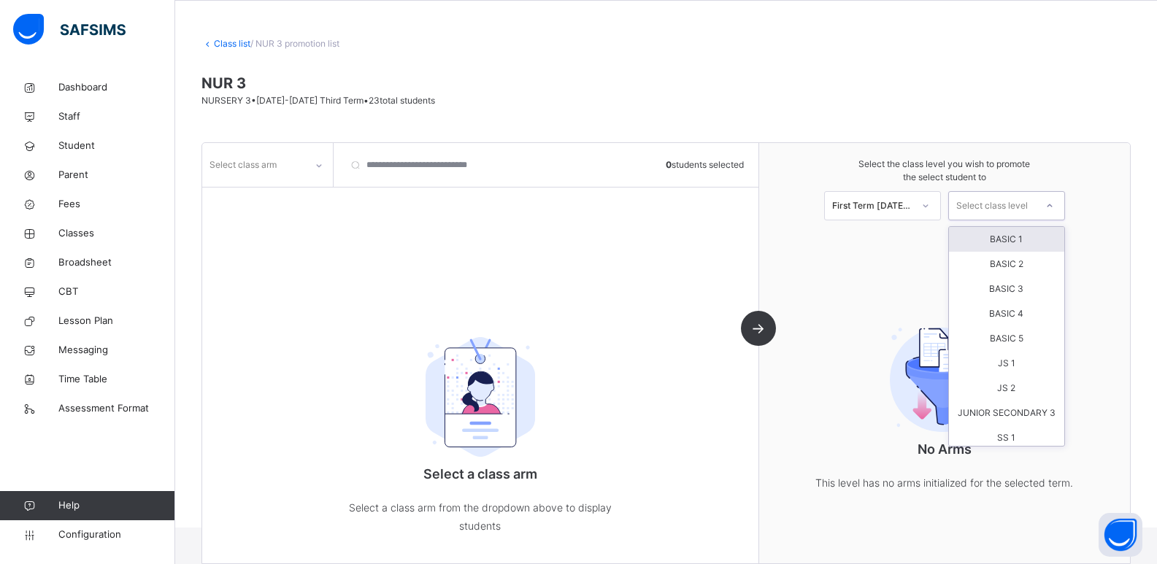
click at [1028, 202] on div "Select class level" at bounding box center [993, 205] width 72 height 29
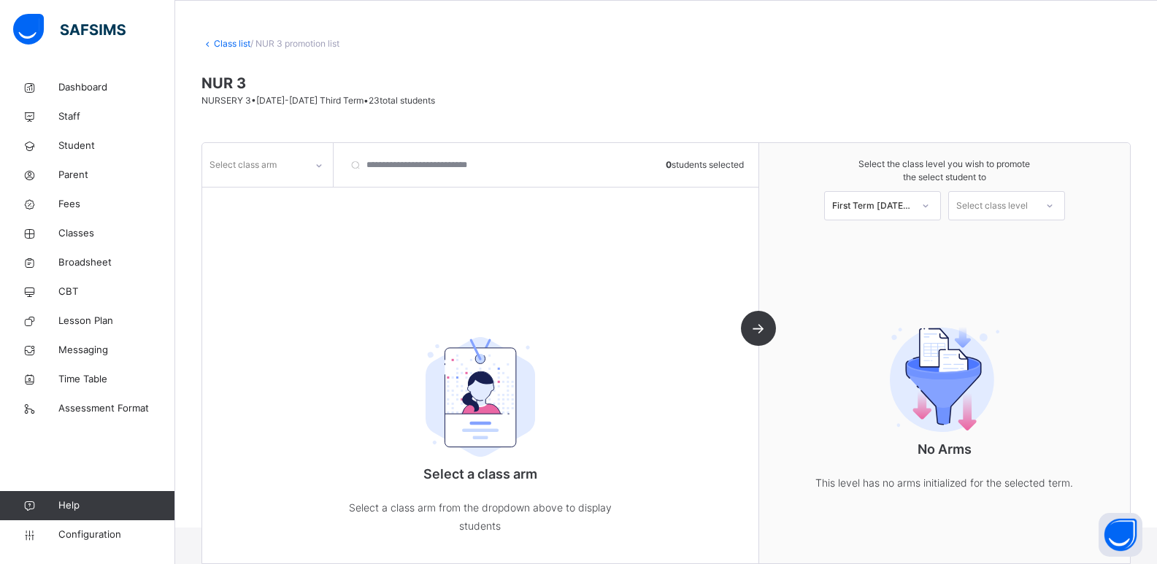
click at [471, 40] on div "Class list / NUR 3 promotion list" at bounding box center [667, 43] width 930 height 13
click at [238, 44] on link "Class list" at bounding box center [232, 43] width 37 height 11
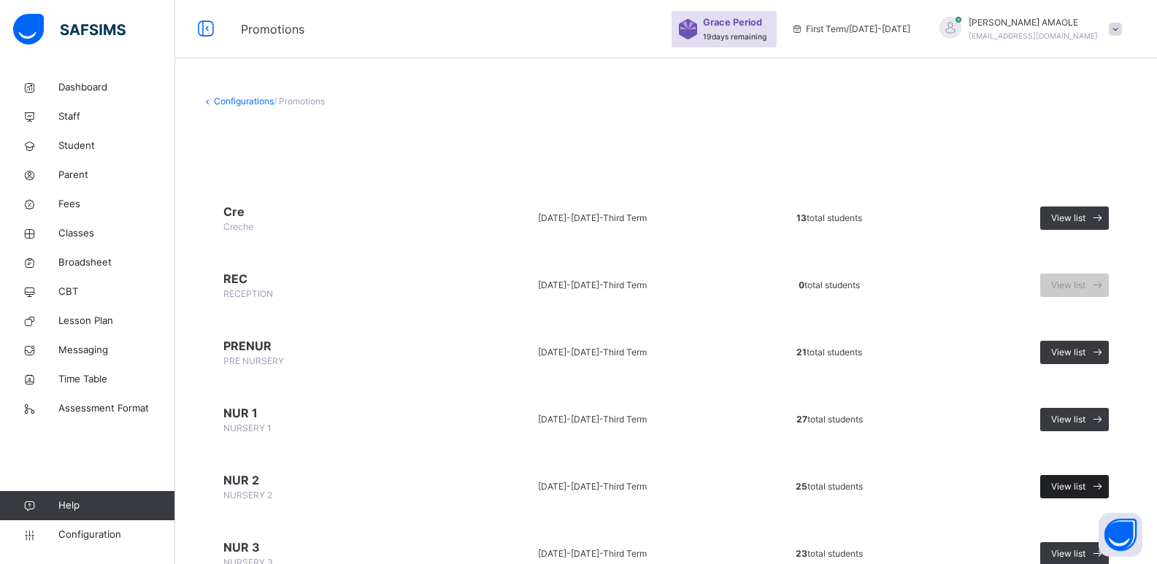
click at [1086, 481] on span "View list" at bounding box center [1069, 487] width 34 height 13
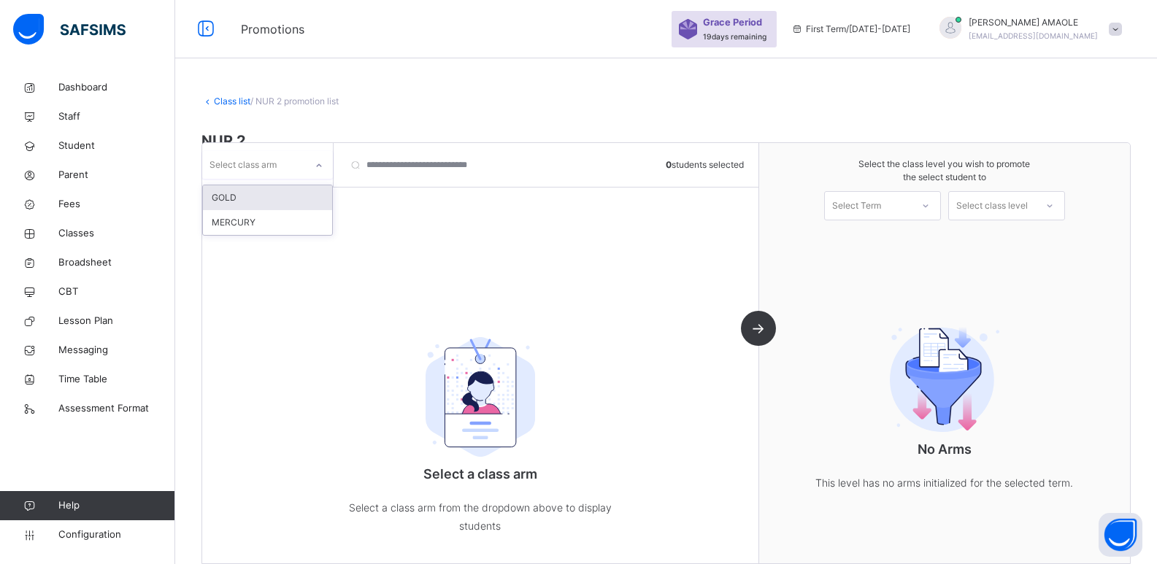
click at [296, 172] on div "Select class arm" at bounding box center [253, 165] width 103 height 23
click at [293, 202] on div "GOLD" at bounding box center [267, 197] width 129 height 25
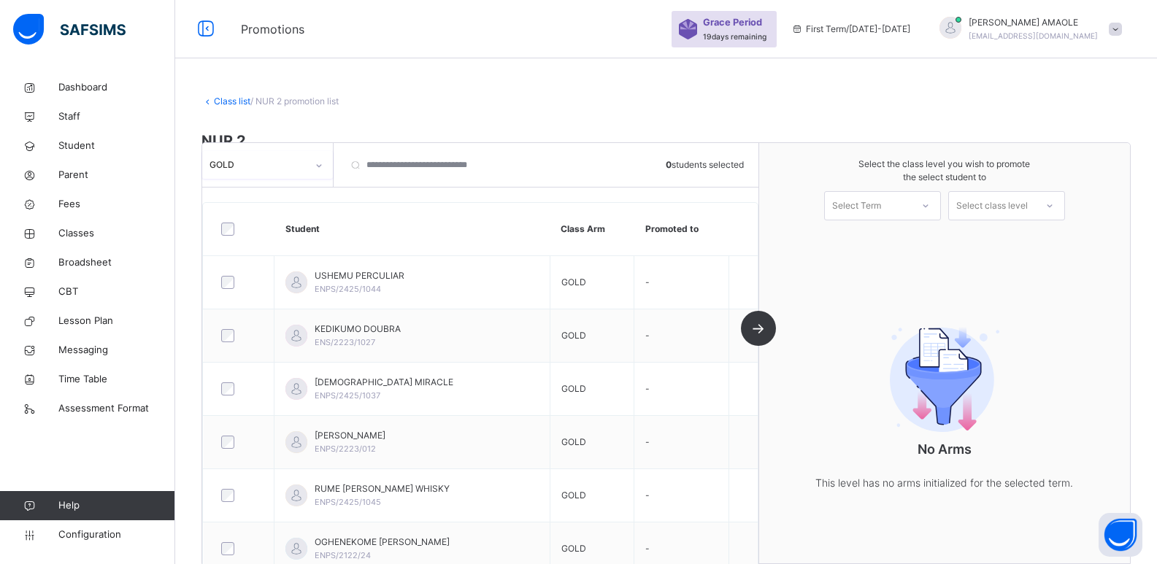
click at [892, 199] on div "Select Term" at bounding box center [868, 206] width 86 height 23
drag, startPoint x: 892, startPoint y: 199, endPoint x: 900, endPoint y: 201, distance: 8.2
click at [892, 200] on div "Select Term" at bounding box center [868, 206] width 86 height 23
click at [902, 212] on div "Select Term" at bounding box center [868, 206] width 86 height 23
click at [906, 246] on div "First Term [DATE]-[DATE]" at bounding box center [882, 246] width 115 height 38
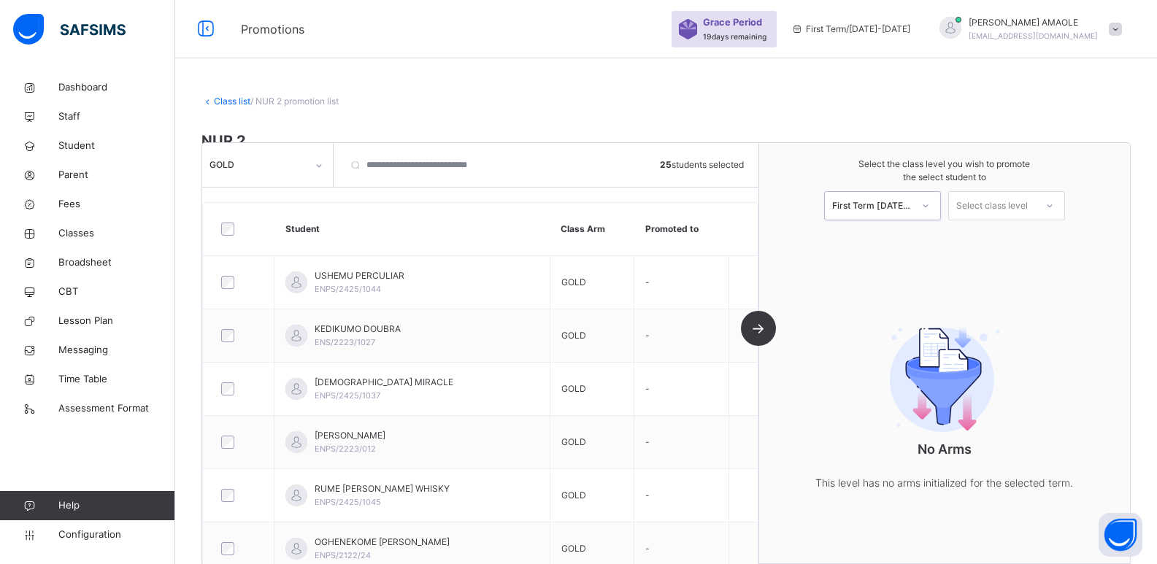
click at [1005, 207] on div "Select class level" at bounding box center [993, 205] width 72 height 29
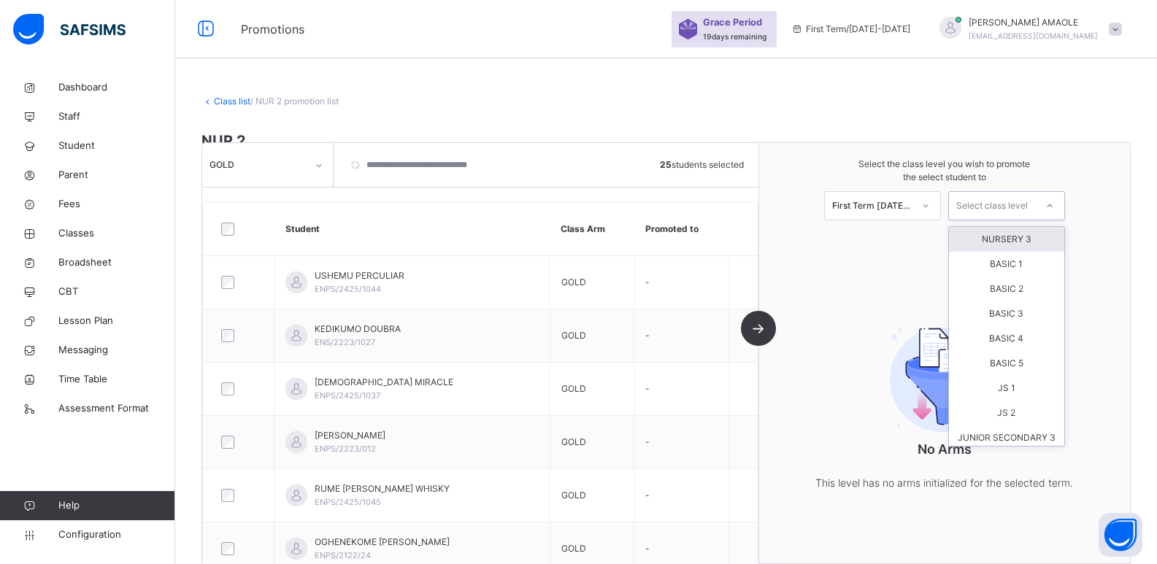
click at [1015, 241] on div "NURSERY 3" at bounding box center [1006, 239] width 115 height 25
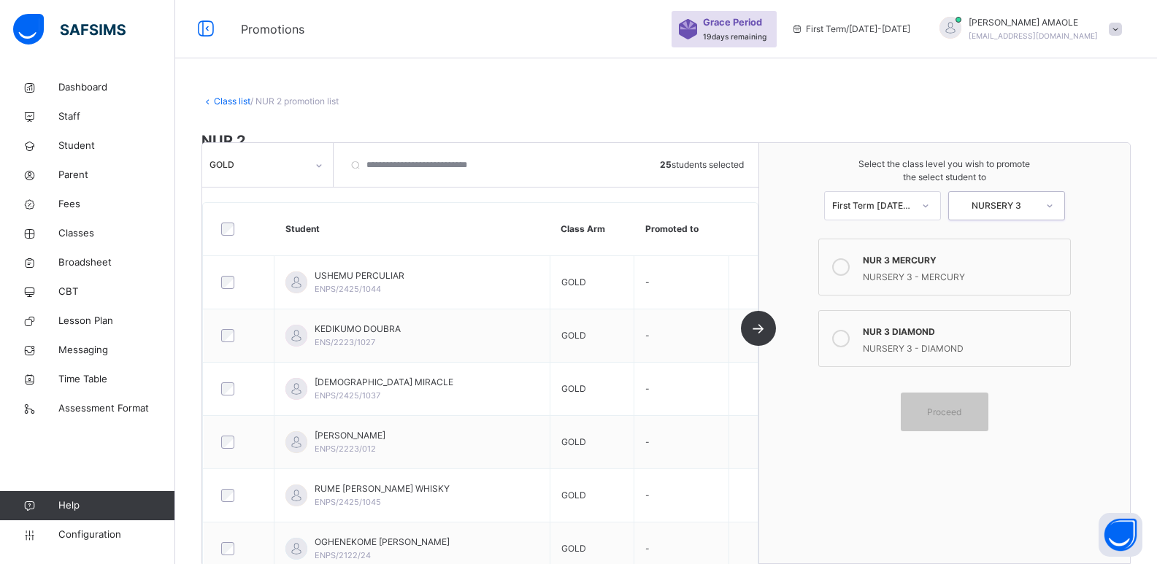
click at [845, 337] on icon at bounding box center [841, 339] width 18 height 18
click at [955, 413] on span "Proceed" at bounding box center [944, 412] width 34 height 13
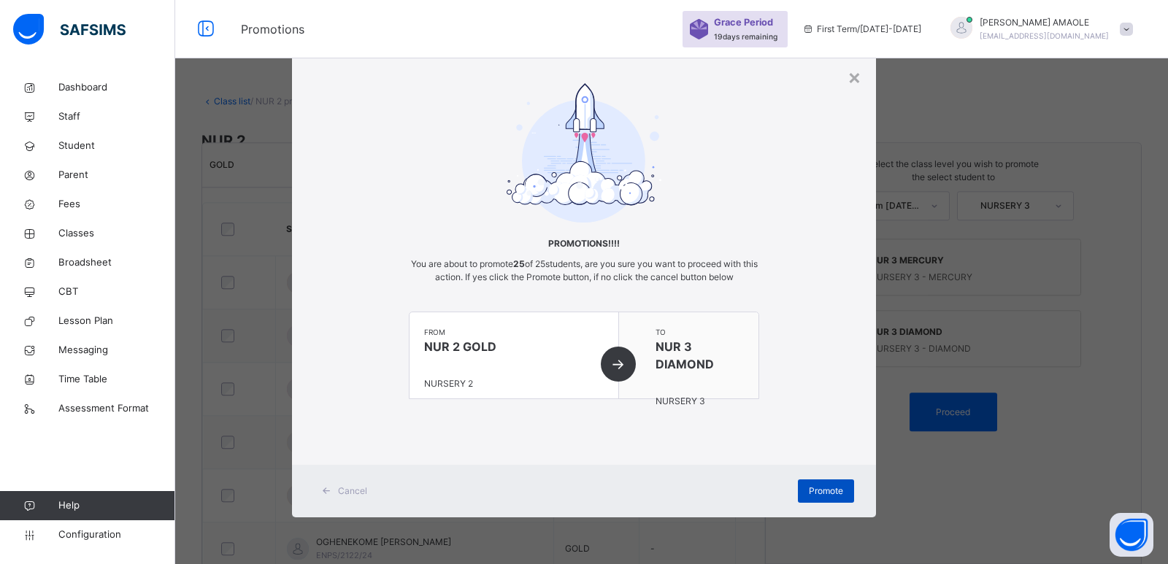
click at [837, 486] on span "Promote" at bounding box center [826, 491] width 34 height 13
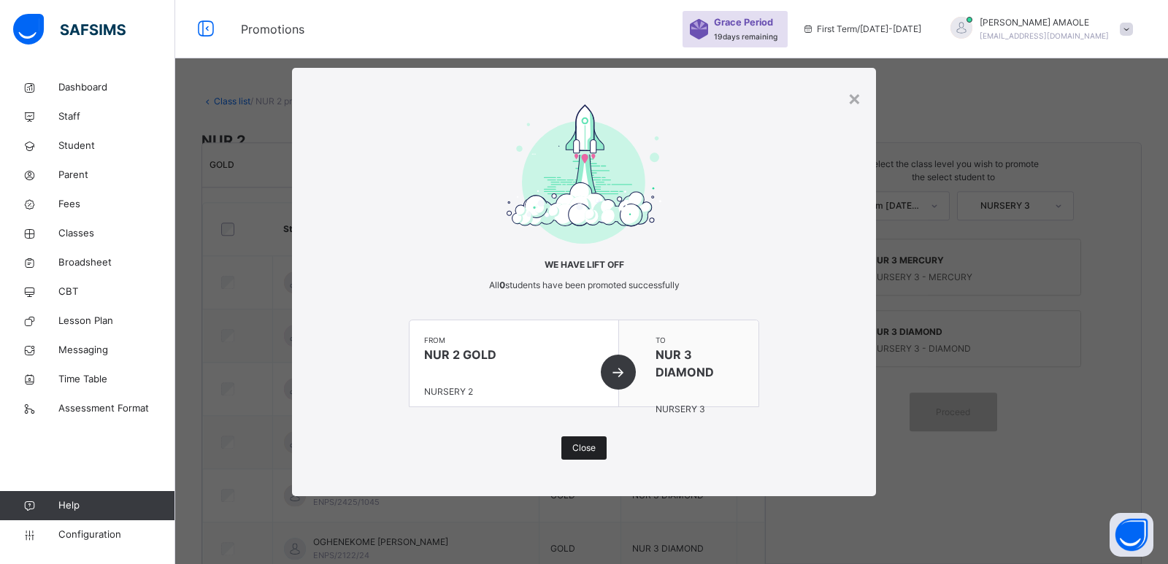
click at [592, 443] on span "Close" at bounding box center [584, 448] width 23 height 13
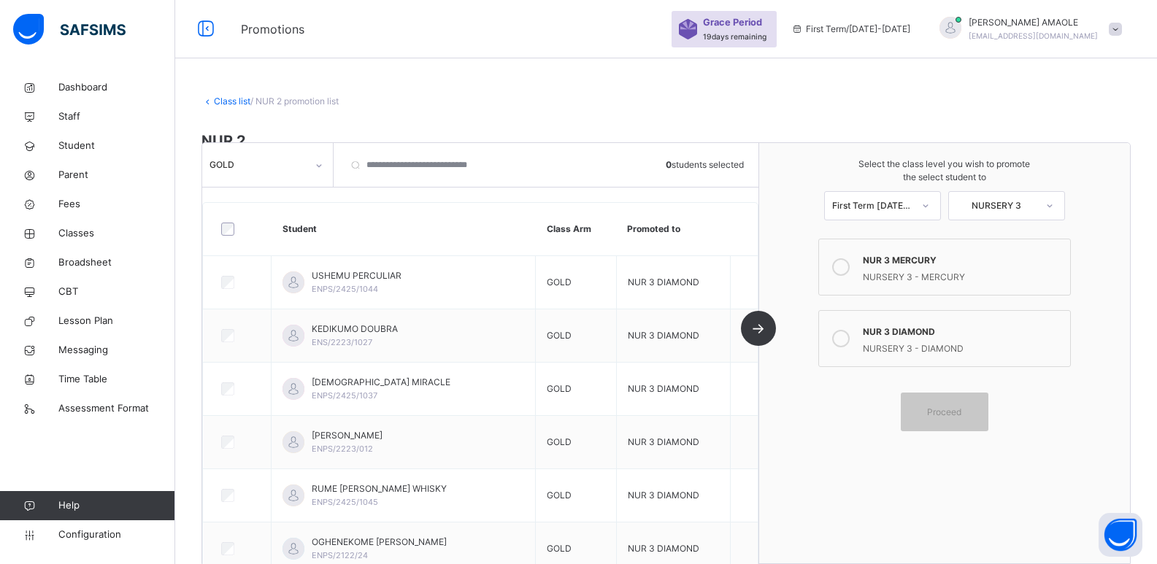
click at [229, 101] on link "Class list" at bounding box center [232, 101] width 37 height 11
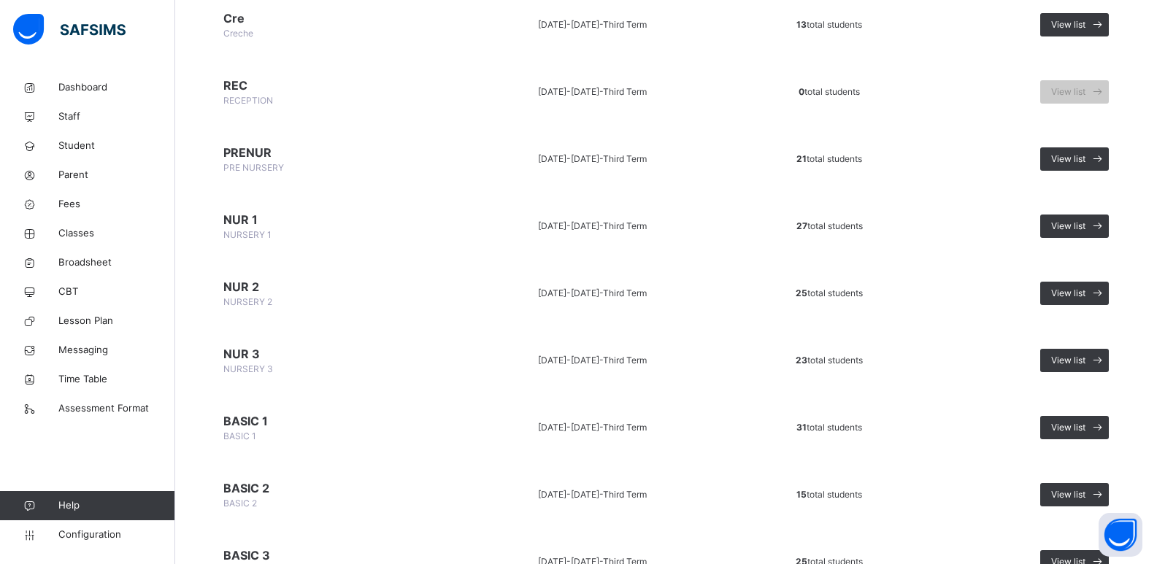
scroll to position [219, 0]
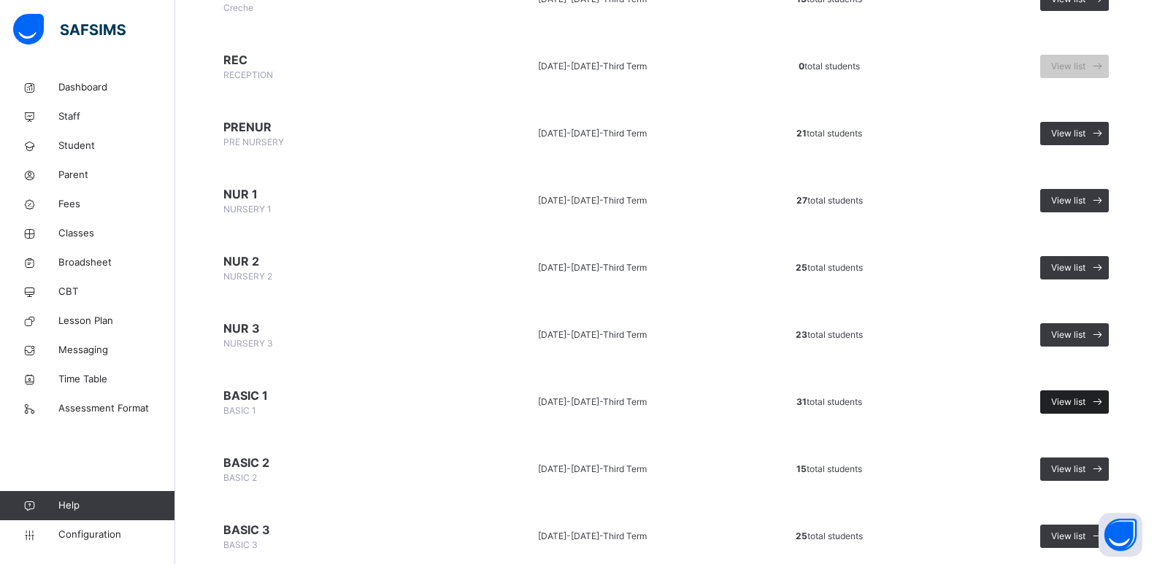
click at [1071, 402] on span "View list" at bounding box center [1069, 402] width 34 height 13
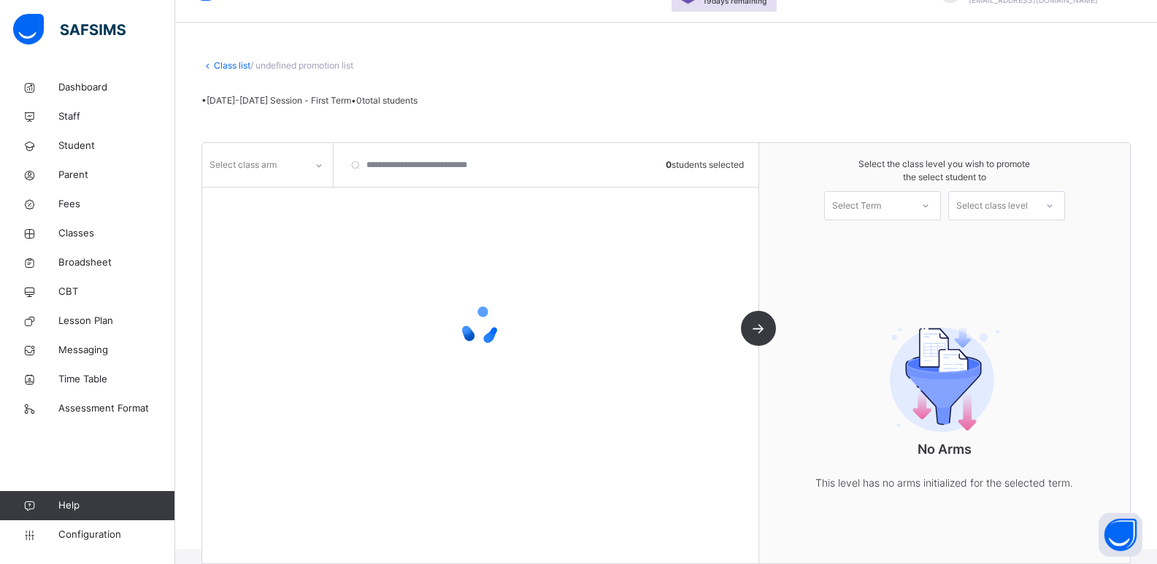
scroll to position [58, 0]
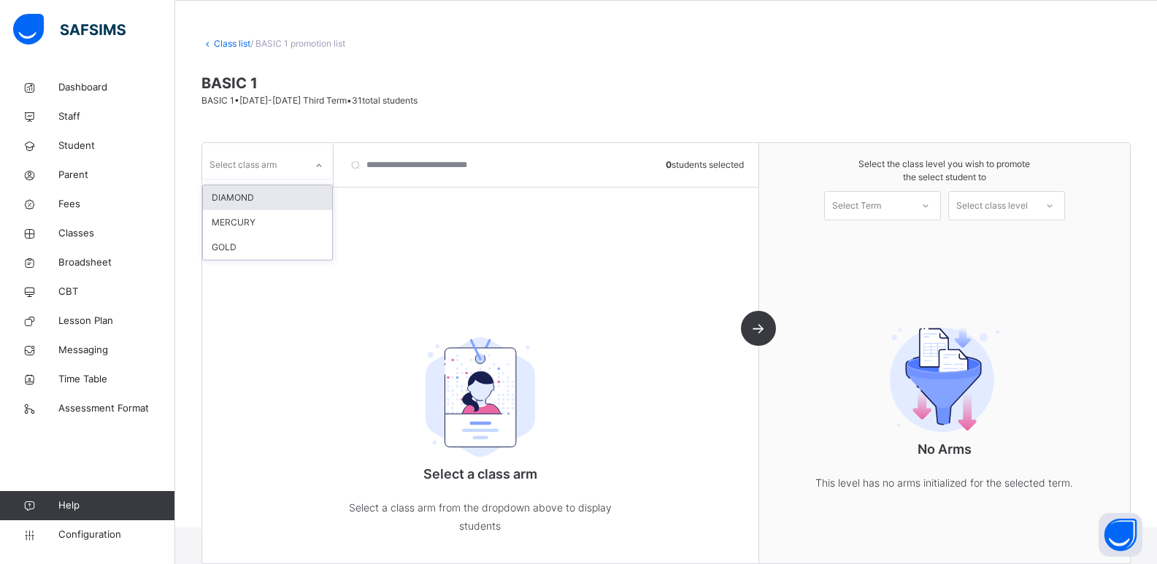
click at [311, 162] on div at bounding box center [319, 165] width 25 height 23
click at [281, 242] on div "GOLD" at bounding box center [267, 247] width 129 height 25
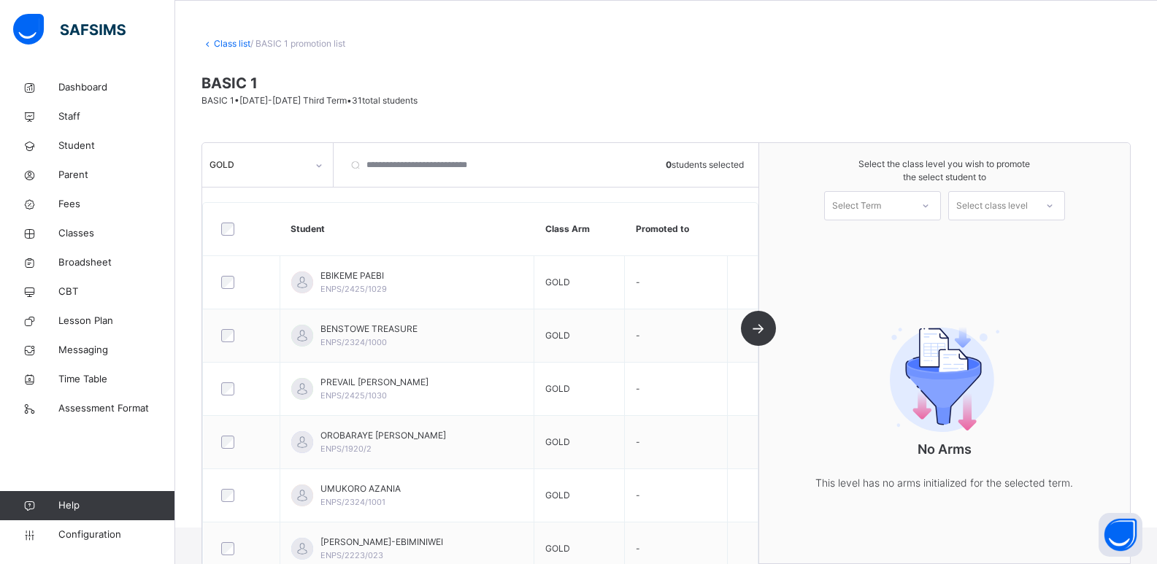
click at [223, 37] on div "Class list / BASIC 1 promotion list" at bounding box center [667, 43] width 930 height 13
click at [227, 44] on link "Class list" at bounding box center [232, 43] width 37 height 11
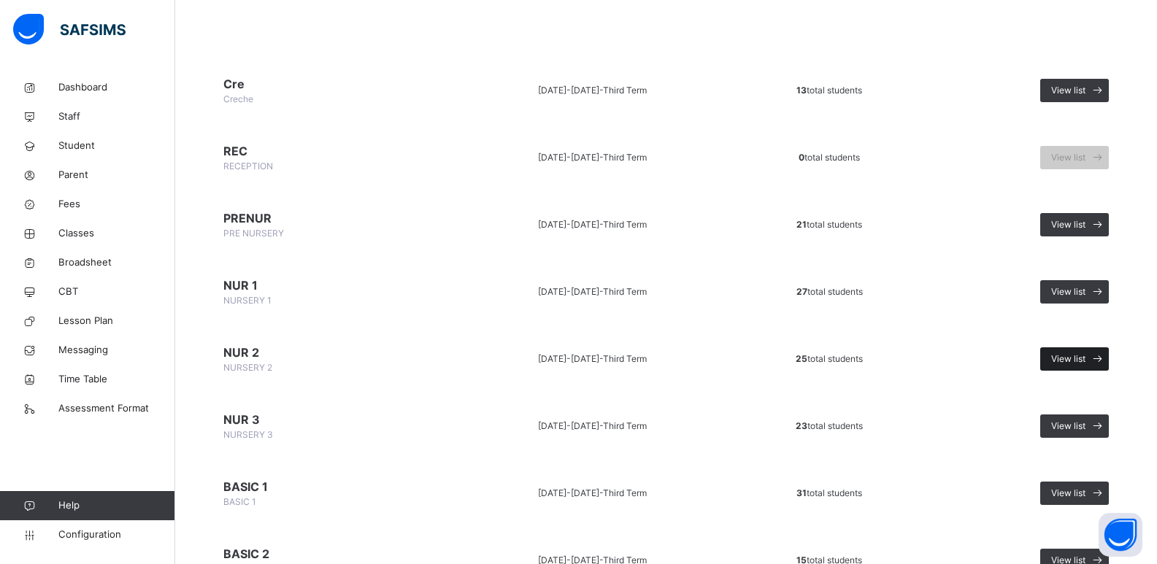
scroll to position [146, 0]
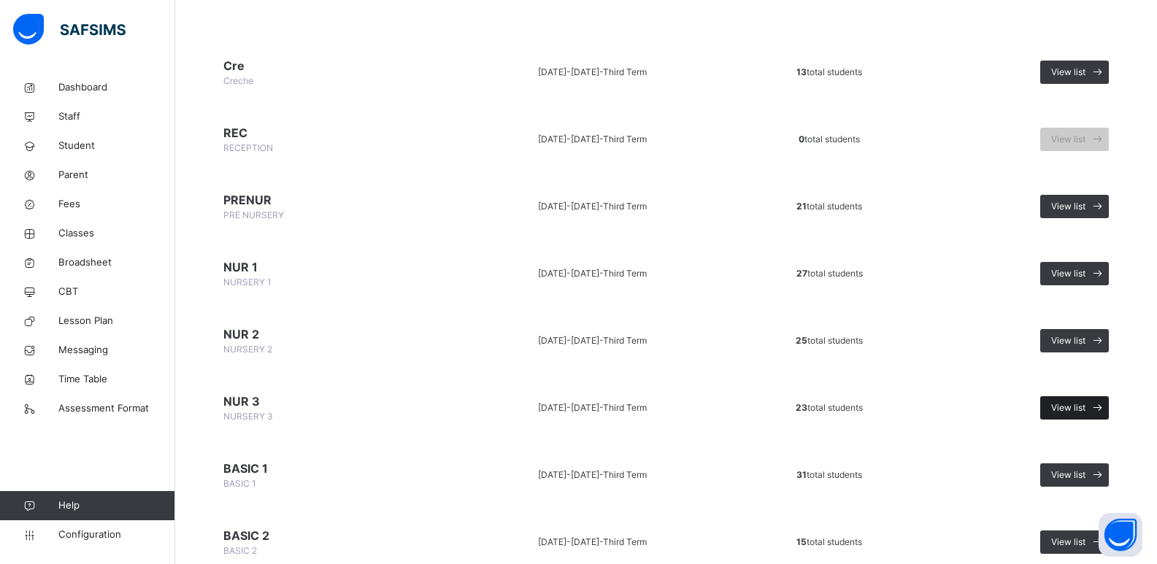
click at [1075, 405] on span "View list" at bounding box center [1069, 408] width 34 height 13
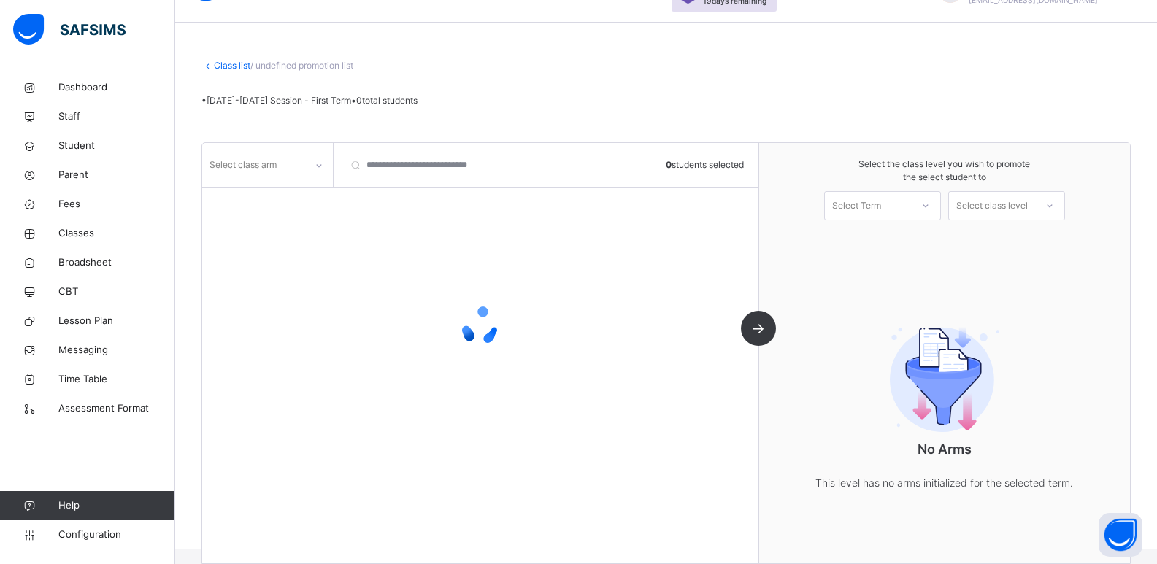
scroll to position [58, 0]
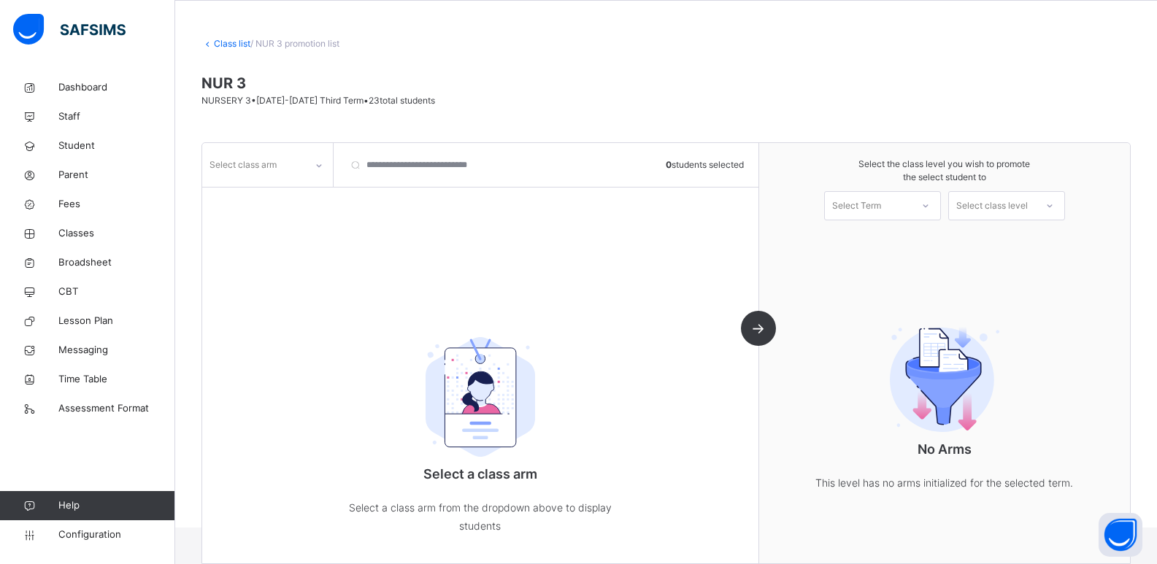
click at [275, 154] on div "Select class arm" at bounding box center [243, 165] width 67 height 28
click at [265, 215] on div "DIAMOND" at bounding box center [267, 222] width 129 height 25
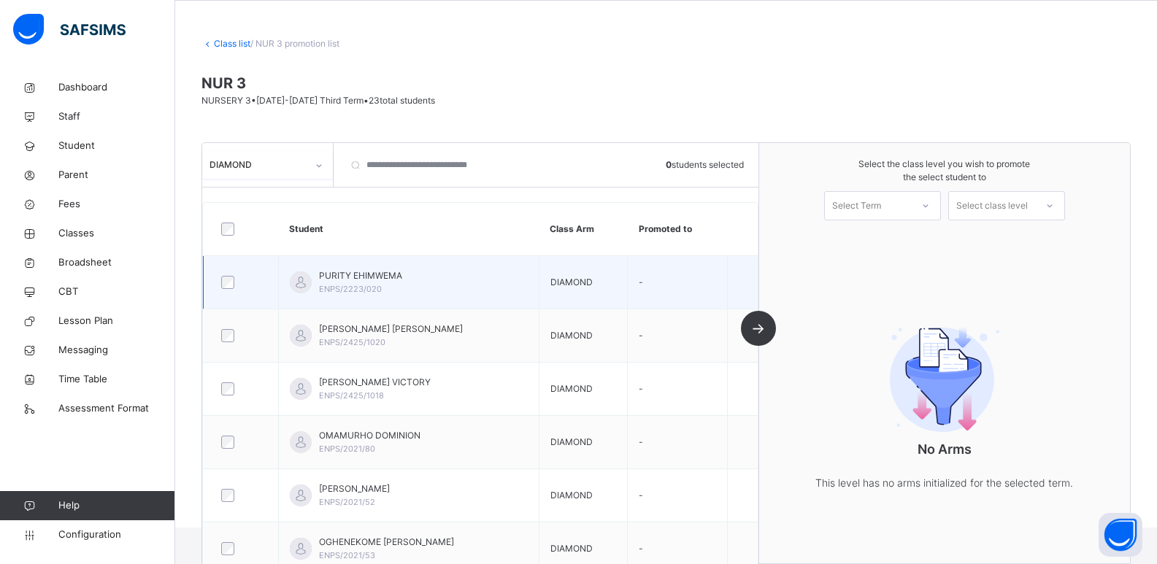
scroll to position [0, 0]
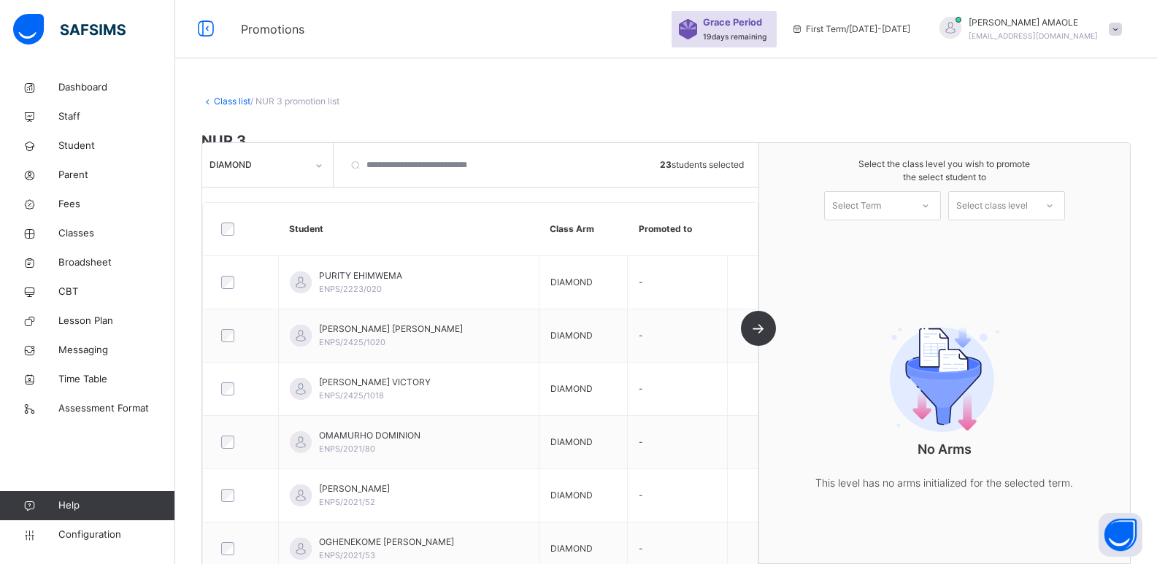
click at [881, 203] on div "Select Term" at bounding box center [856, 205] width 49 height 29
click at [896, 238] on div "First Term [DATE]-[DATE]" at bounding box center [882, 246] width 115 height 38
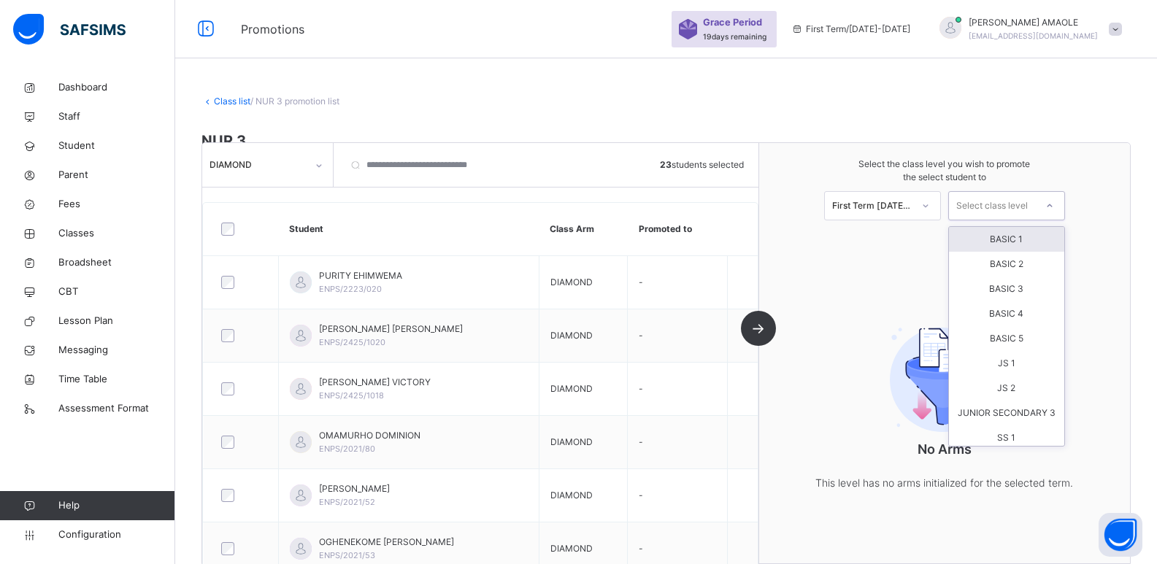
click at [1013, 203] on div "Select class level" at bounding box center [993, 205] width 72 height 29
click at [1016, 238] on div "BASIC 1" at bounding box center [1006, 239] width 115 height 25
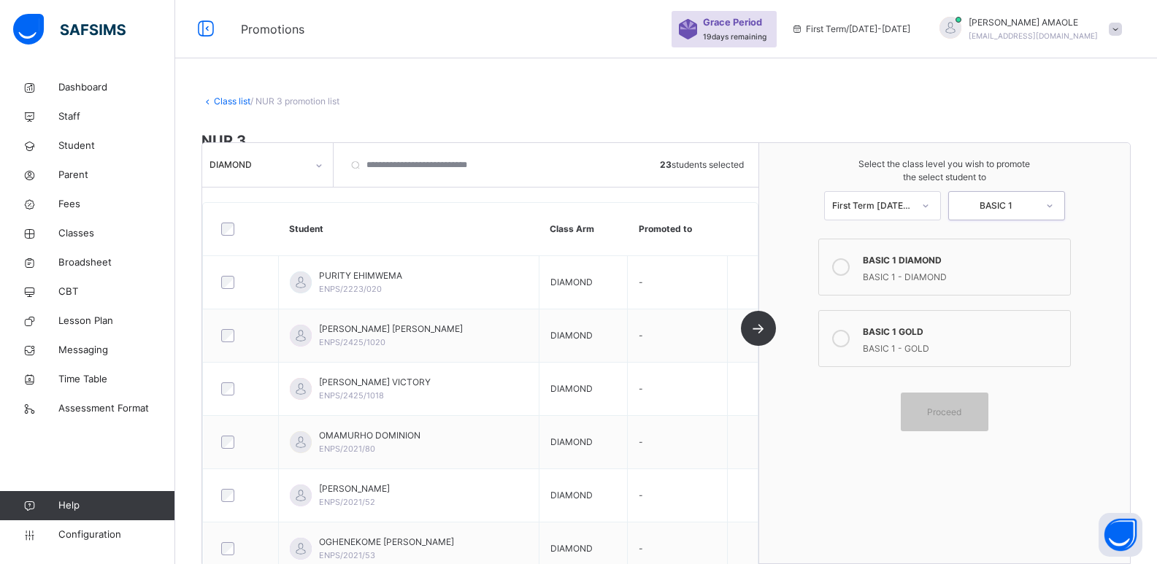
click at [932, 337] on div "BASIC 1 GOLD" at bounding box center [963, 330] width 200 height 17
click at [950, 401] on div "Proceed" at bounding box center [945, 412] width 88 height 39
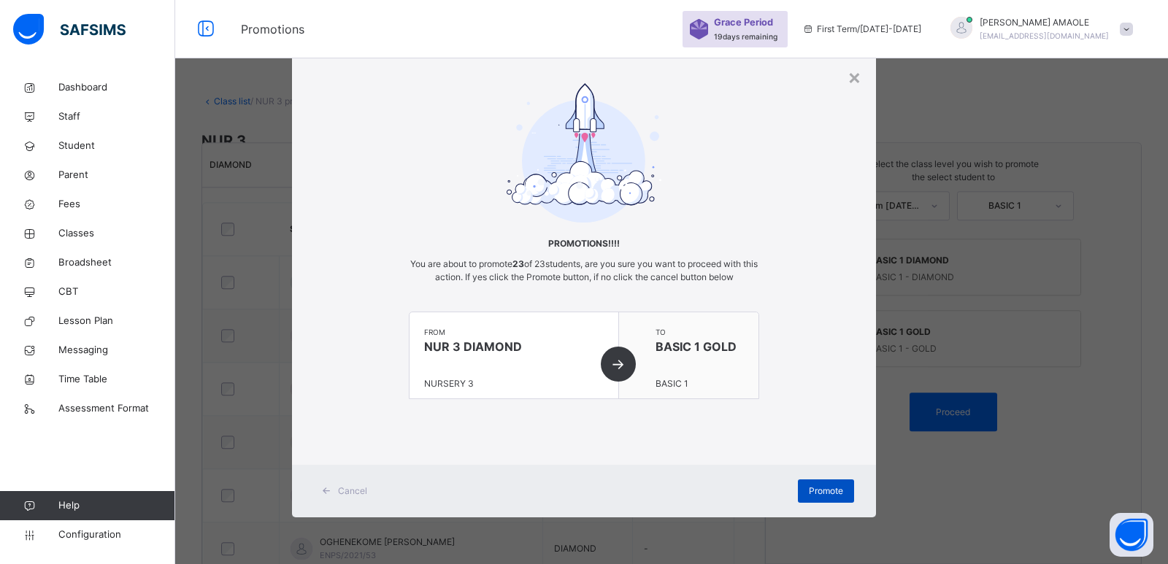
click at [824, 489] on span "Promote" at bounding box center [826, 491] width 34 height 13
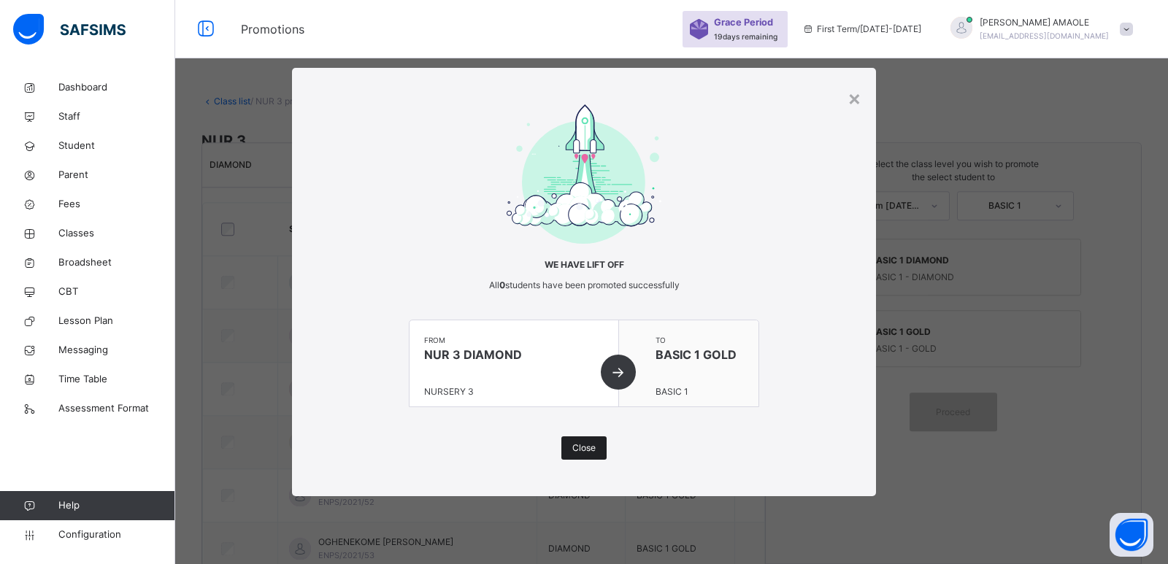
click at [589, 448] on span "Close" at bounding box center [584, 448] width 23 height 13
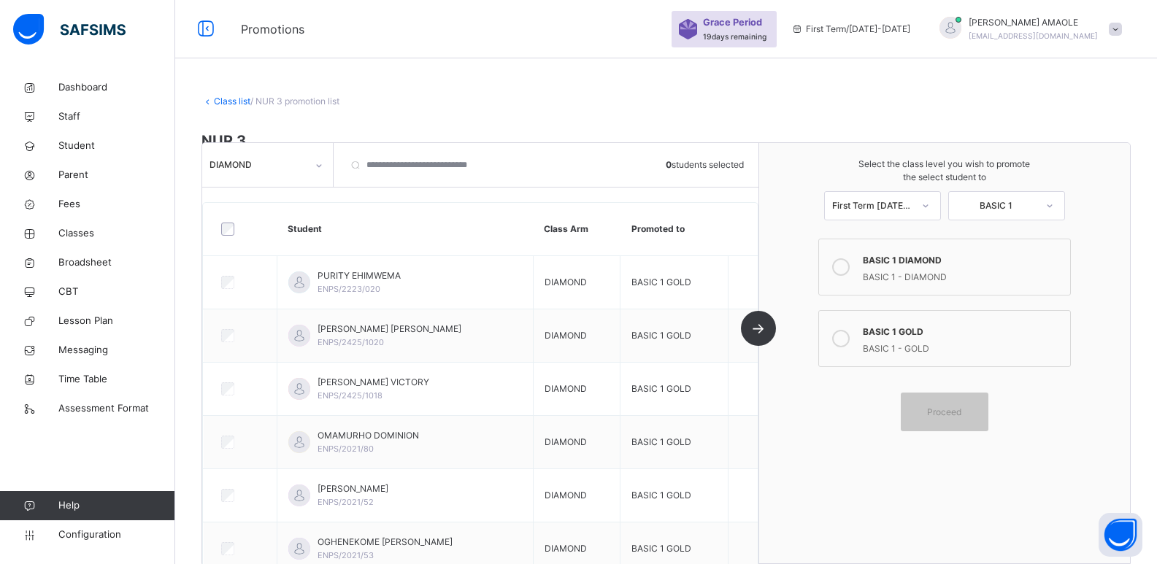
click at [237, 103] on link "Class list" at bounding box center [232, 101] width 37 height 11
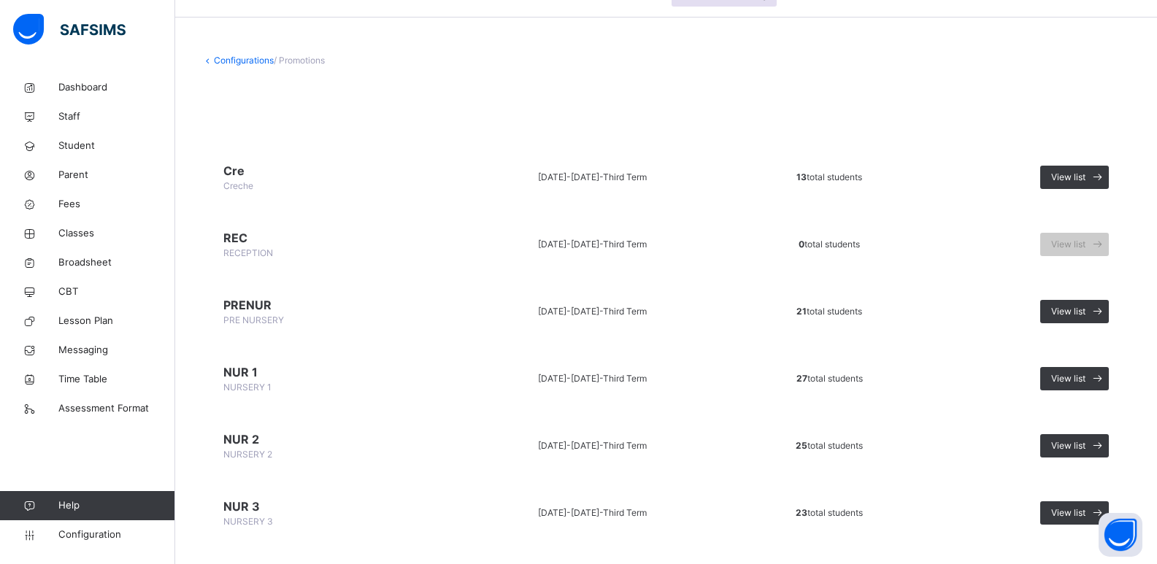
scroll to position [146, 0]
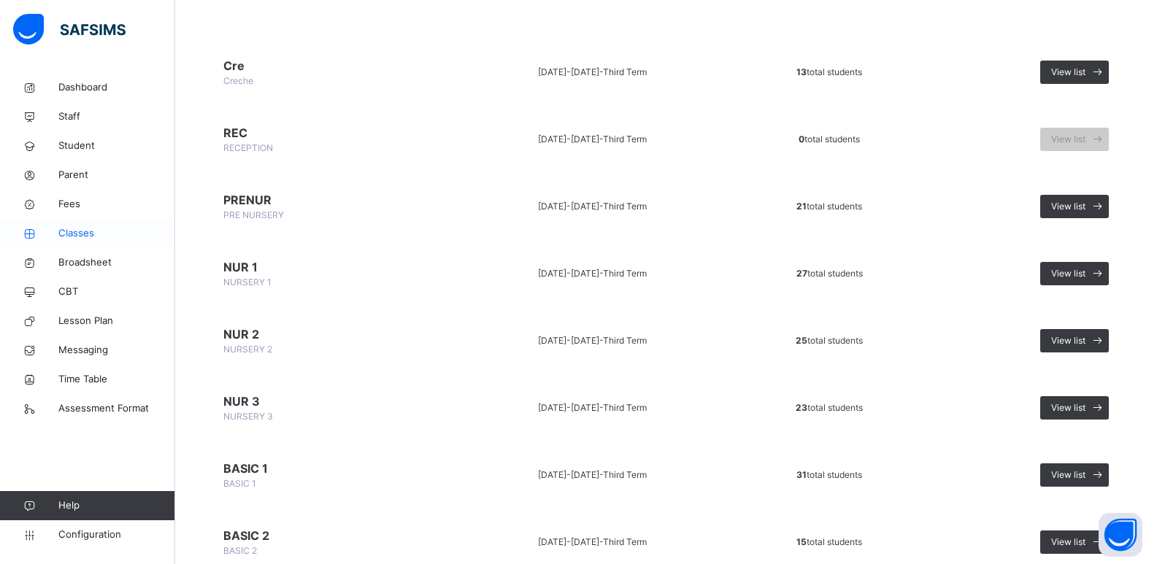
click at [105, 226] on link "Classes" at bounding box center [87, 233] width 175 height 29
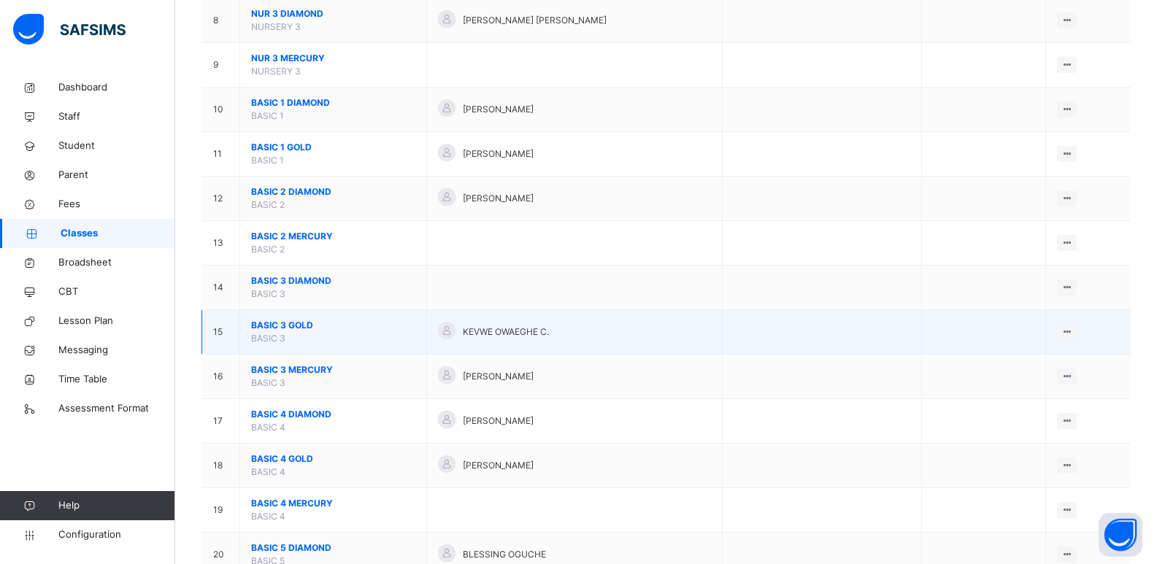
scroll to position [268, 0]
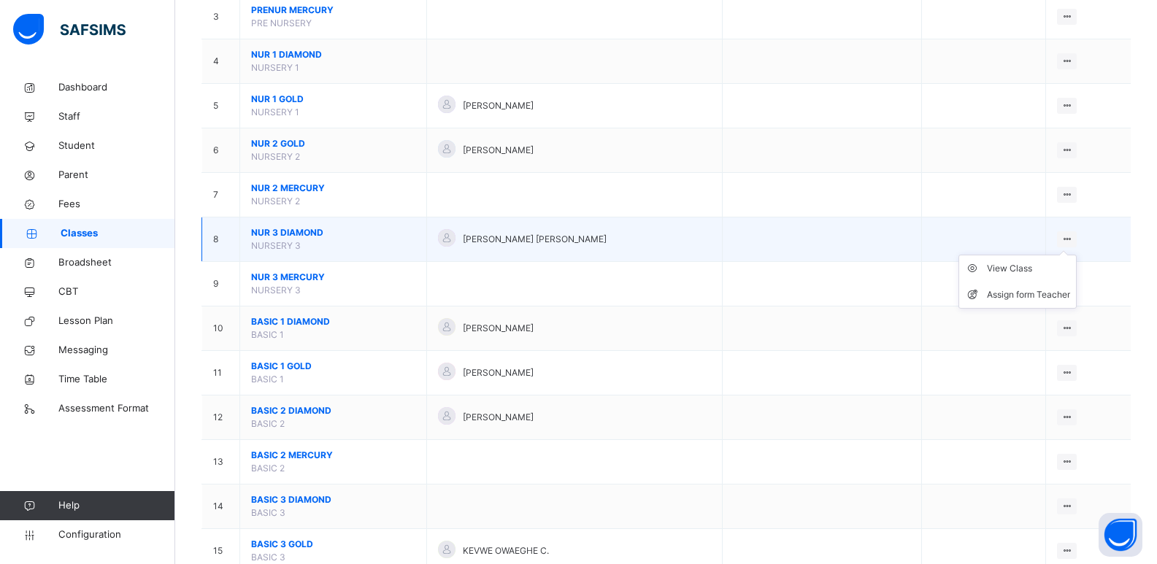
click at [1073, 234] on icon at bounding box center [1067, 239] width 12 height 11
click at [1023, 268] on div "View Class" at bounding box center [1028, 268] width 83 height 15
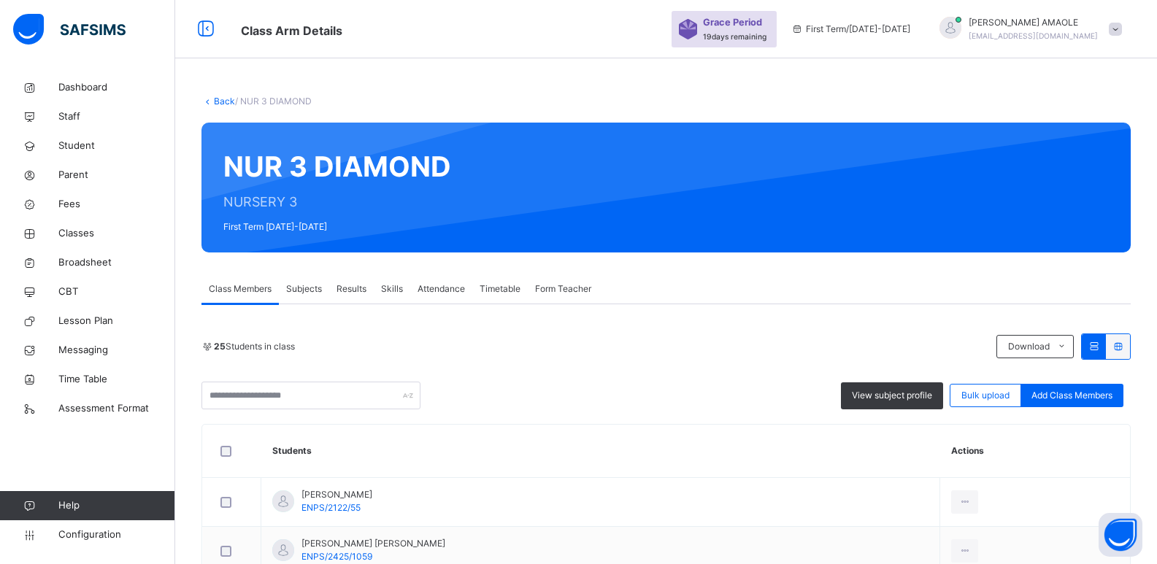
click at [573, 289] on span "Form Teacher" at bounding box center [563, 289] width 56 height 13
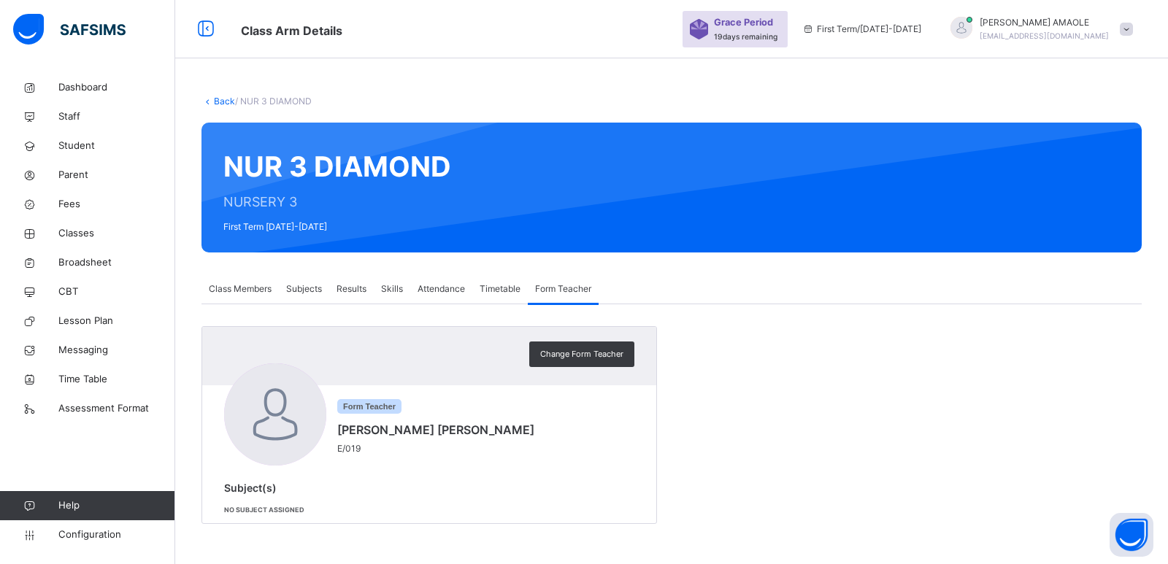
click at [375, 402] on span "Form Teacher" at bounding box center [369, 406] width 64 height 15
click at [499, 286] on span "Timetable" at bounding box center [500, 289] width 41 height 13
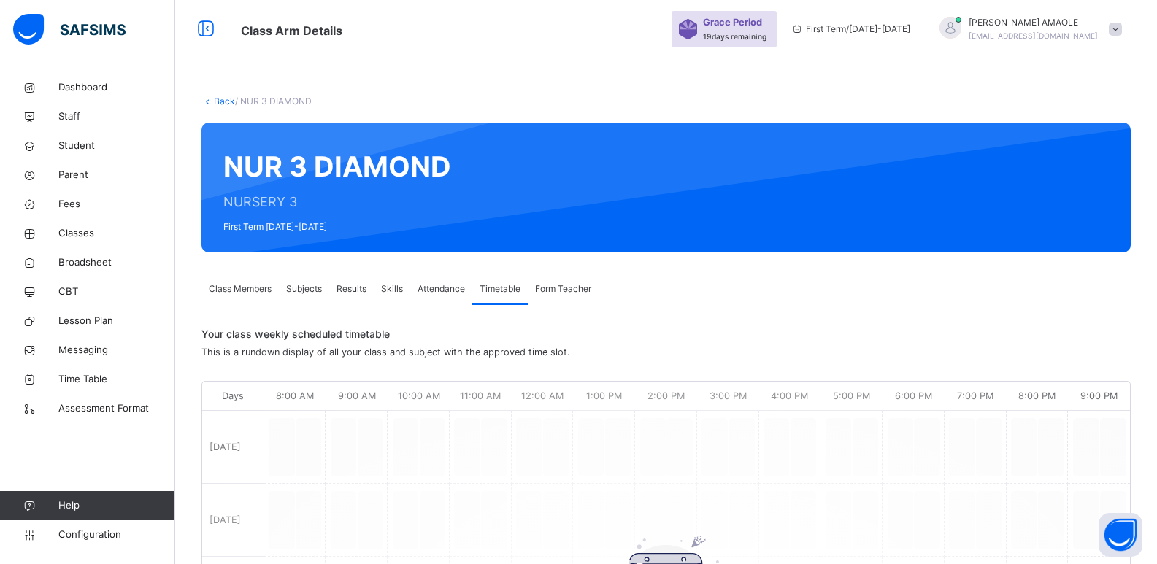
click at [432, 286] on span "Attendance" at bounding box center [441, 289] width 47 height 13
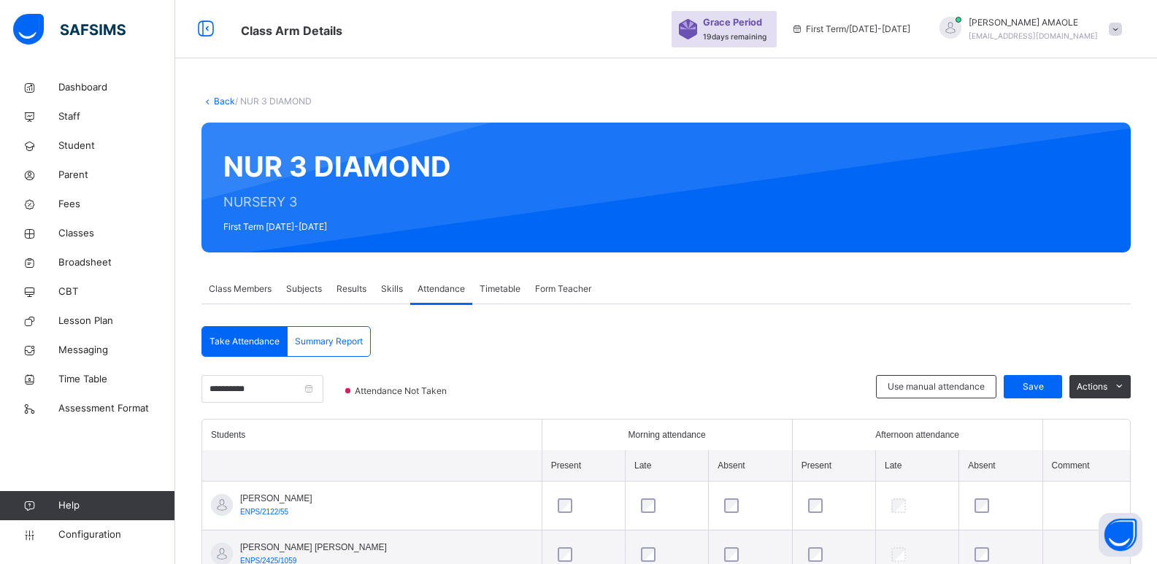
drag, startPoint x: 416, startPoint y: 289, endPoint x: 406, endPoint y: 289, distance: 9.5
click at [413, 289] on div "Attendance" at bounding box center [441, 289] width 62 height 29
click at [397, 289] on span "Skills" at bounding box center [392, 289] width 22 height 13
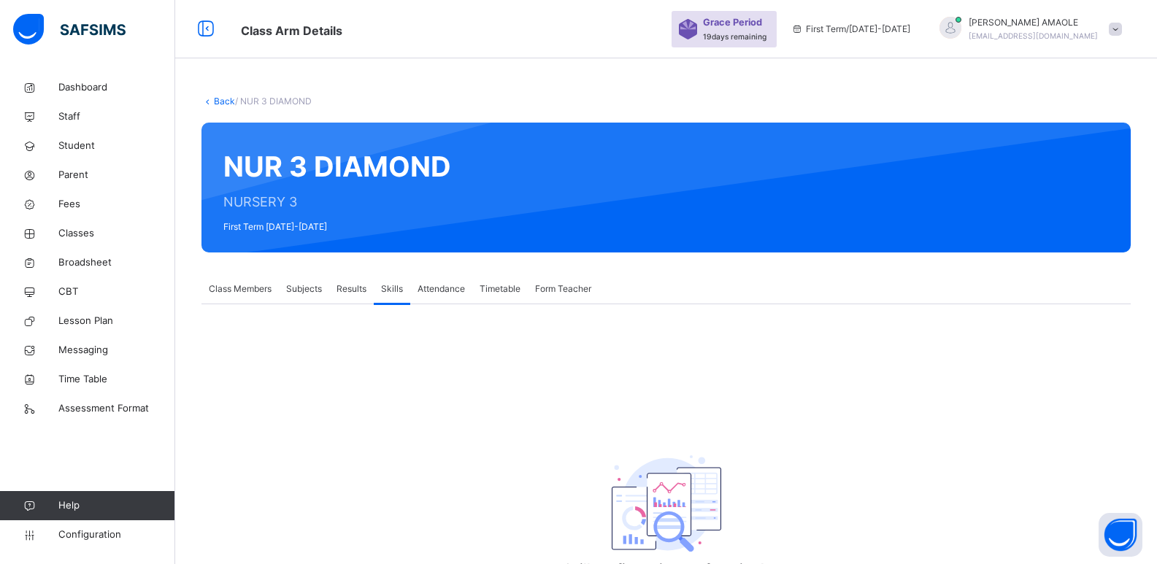
click at [343, 291] on span "Results" at bounding box center [352, 289] width 30 height 13
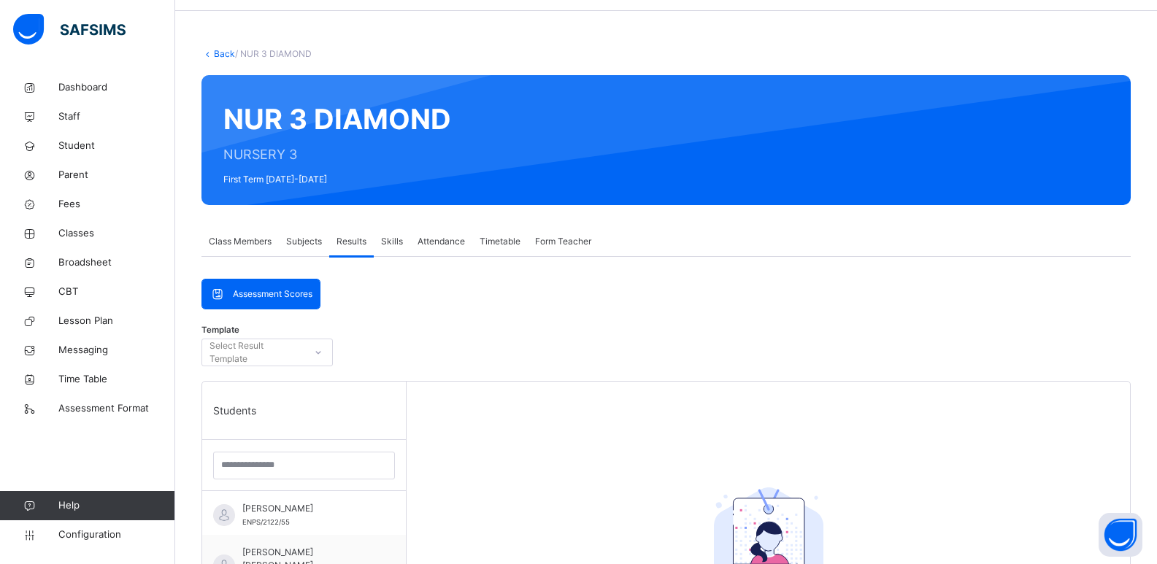
scroll to position [73, 0]
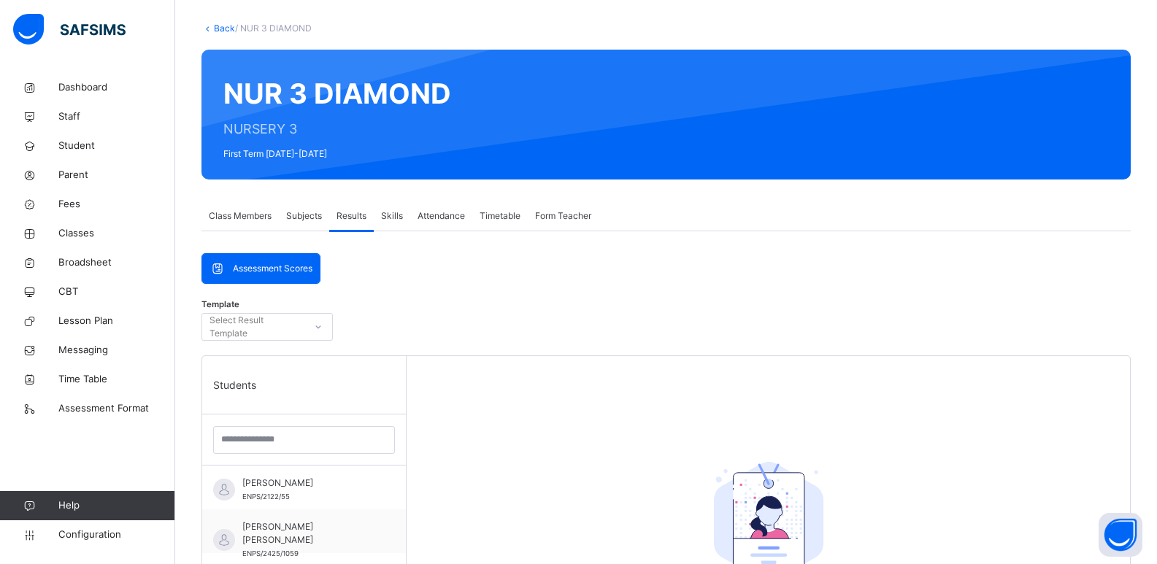
click at [313, 218] on span "Subjects" at bounding box center [304, 216] width 36 height 13
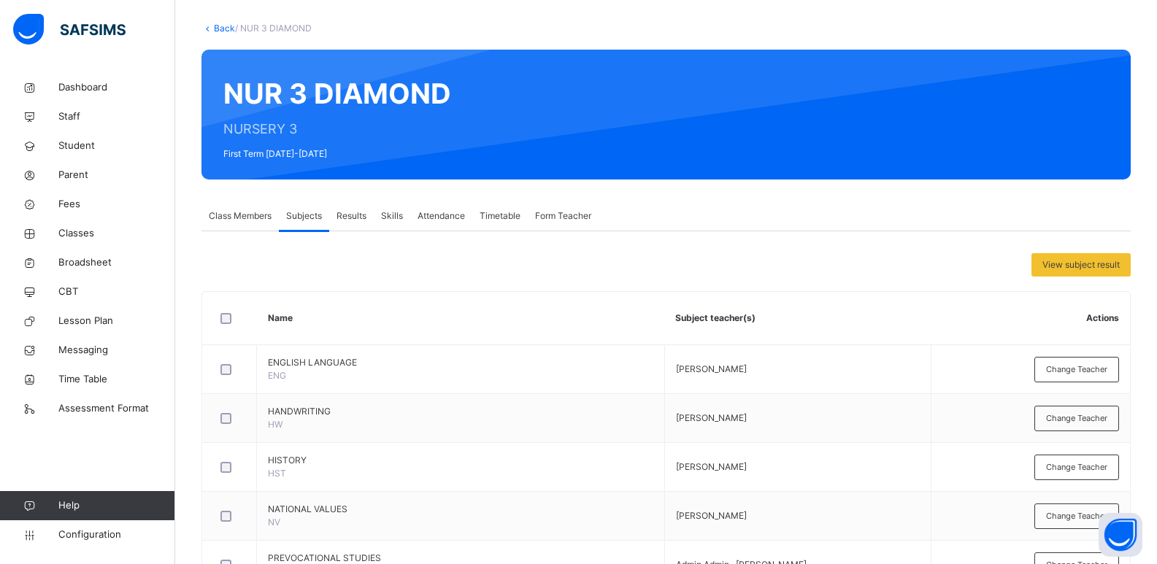
click at [241, 222] on span "Class Members" at bounding box center [240, 216] width 63 height 13
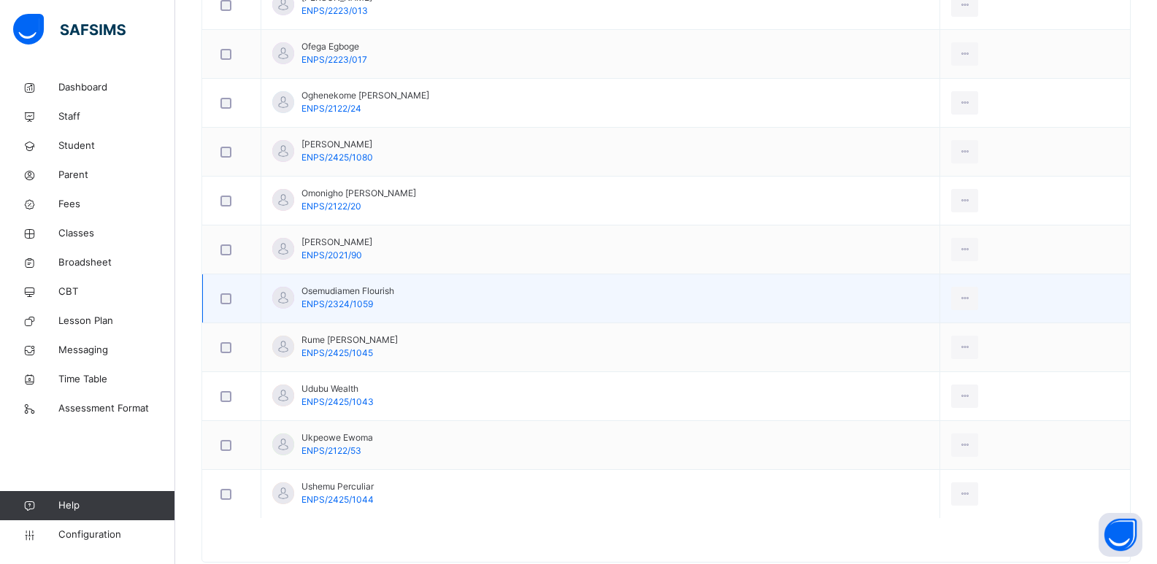
scroll to position [1217, 0]
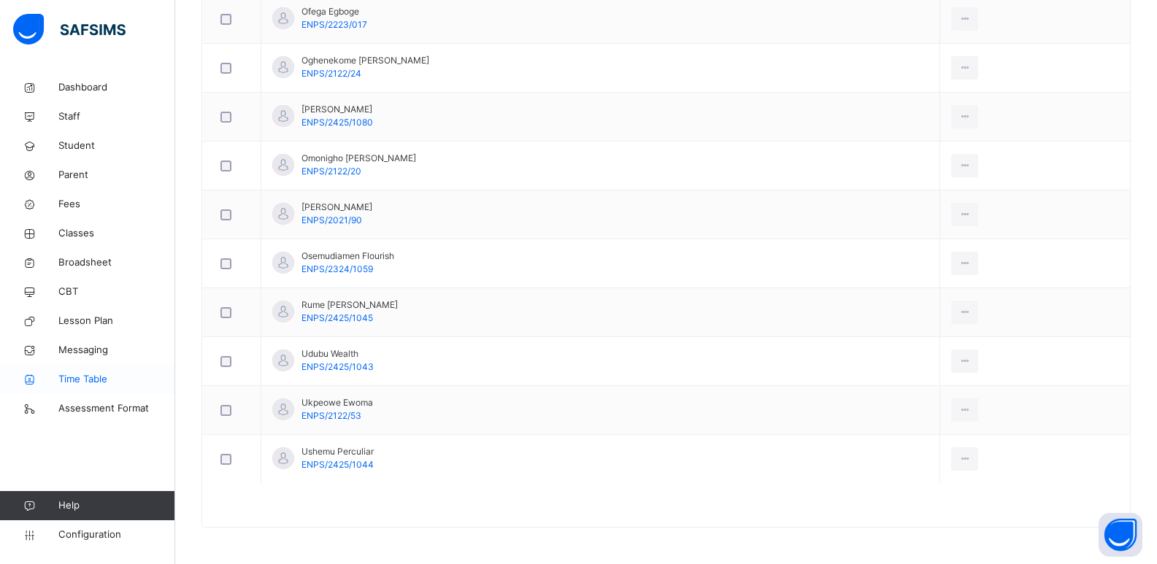
click at [97, 374] on span "Time Table" at bounding box center [116, 379] width 117 height 15
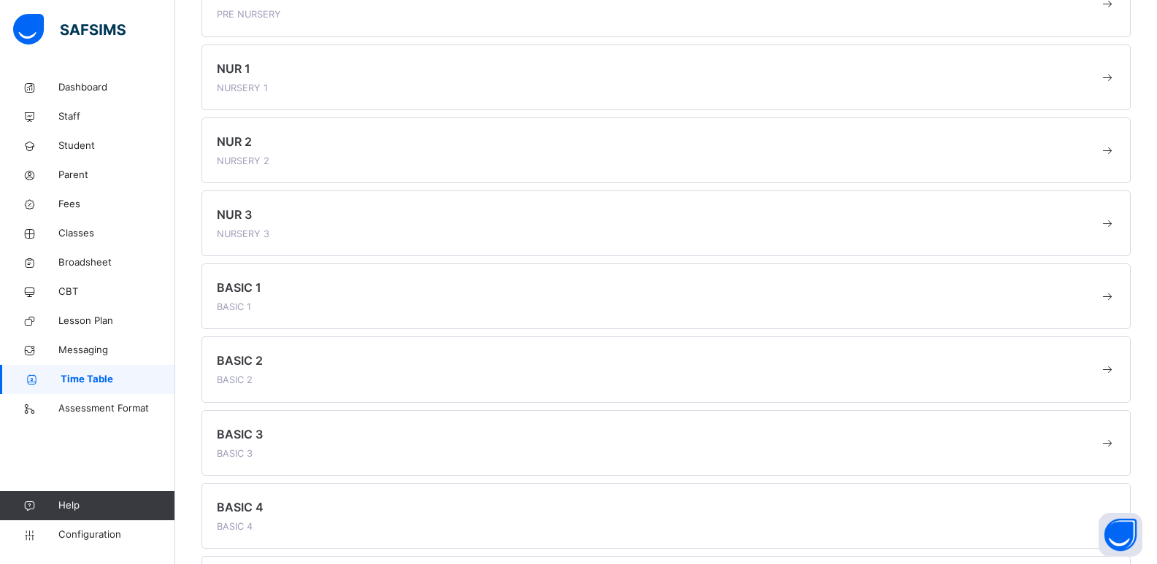
scroll to position [770, 0]
click at [96, 342] on link "Messaging" at bounding box center [87, 350] width 175 height 29
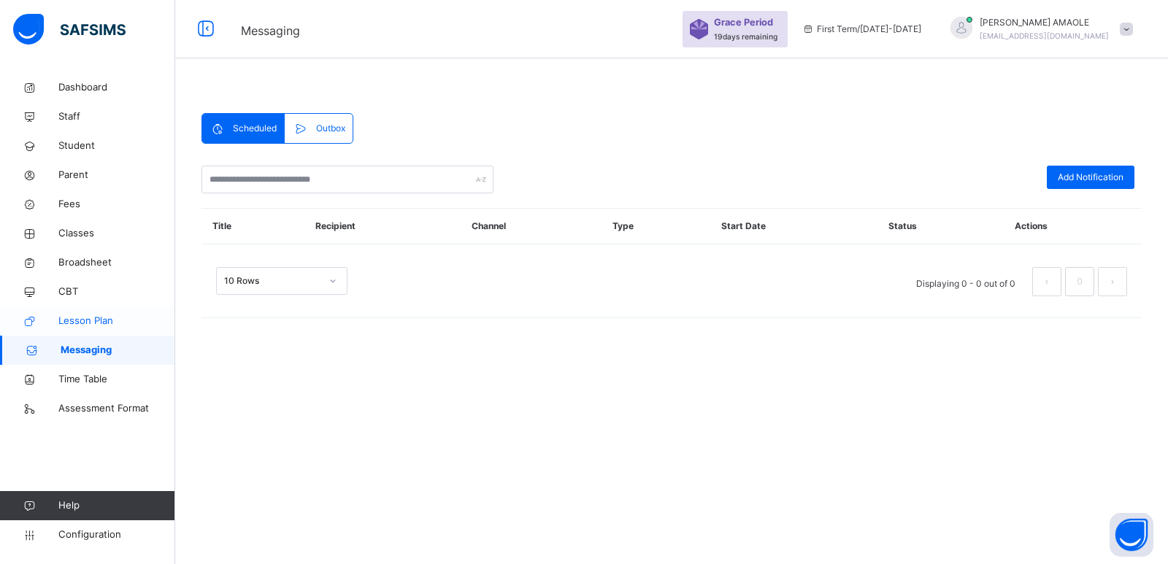
click at [100, 317] on span "Lesson Plan" at bounding box center [116, 321] width 117 height 15
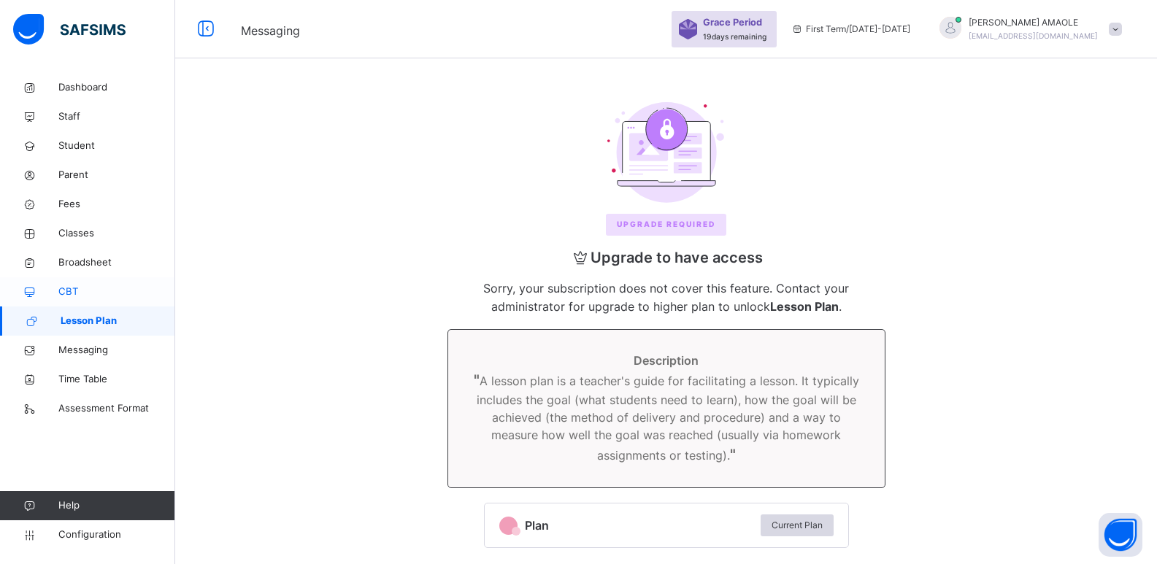
click at [102, 288] on span "CBT" at bounding box center [116, 292] width 117 height 15
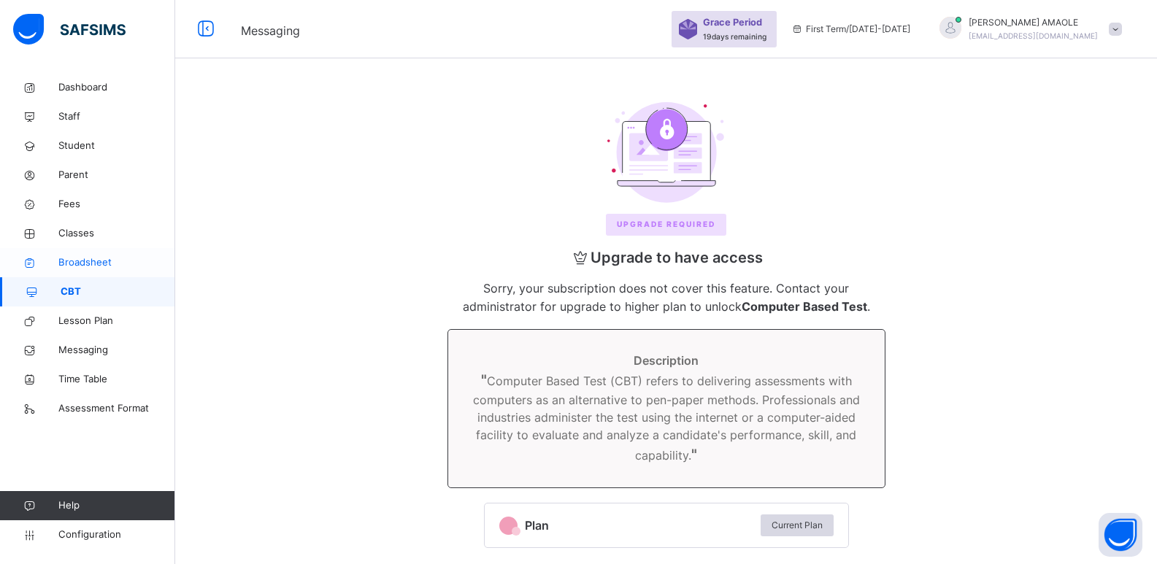
click at [102, 261] on span "Broadsheet" at bounding box center [116, 263] width 117 height 15
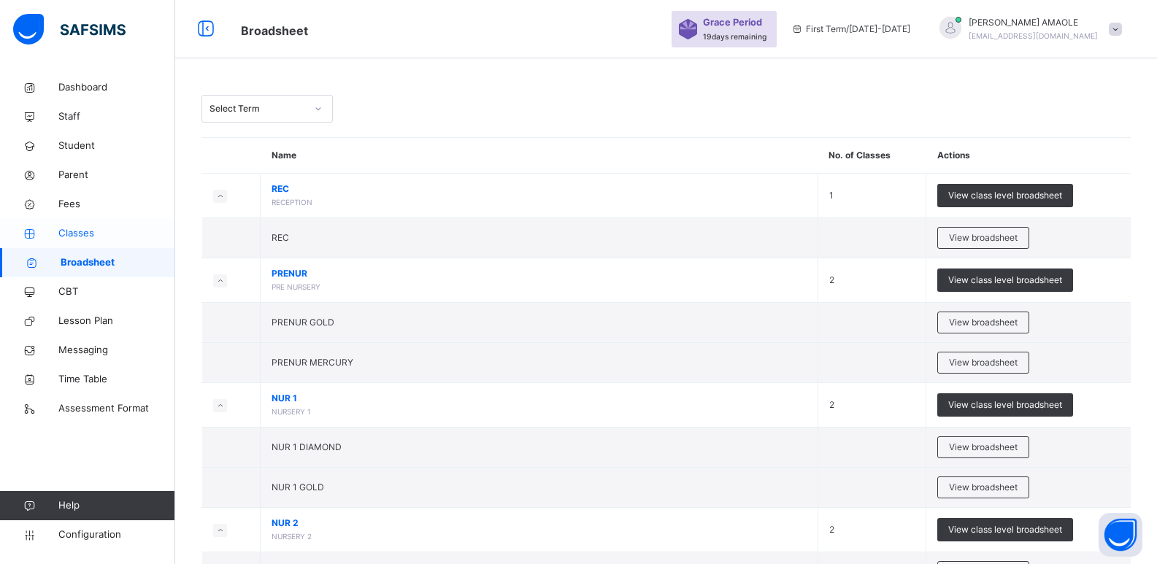
click at [93, 232] on span "Classes" at bounding box center [116, 233] width 117 height 15
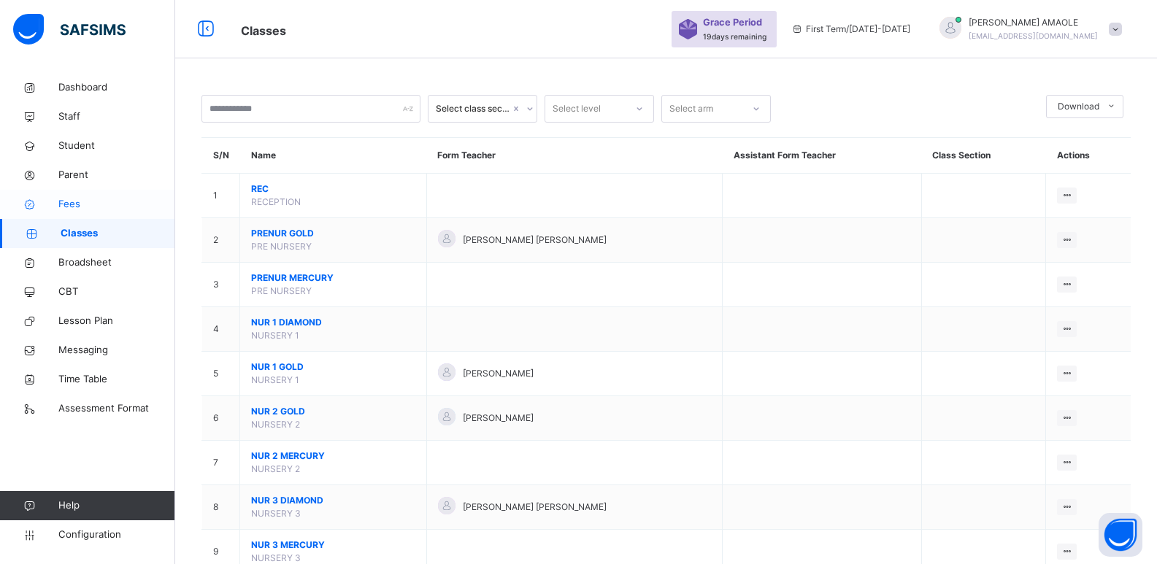
click at [79, 205] on span "Fees" at bounding box center [116, 204] width 117 height 15
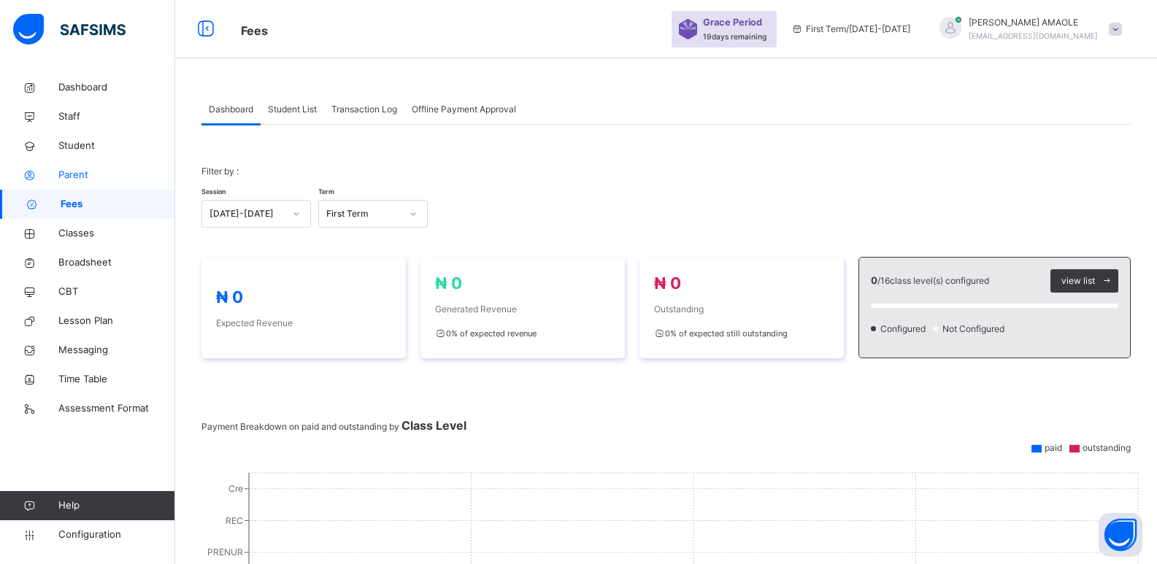
click at [84, 178] on span "Parent" at bounding box center [116, 175] width 117 height 15
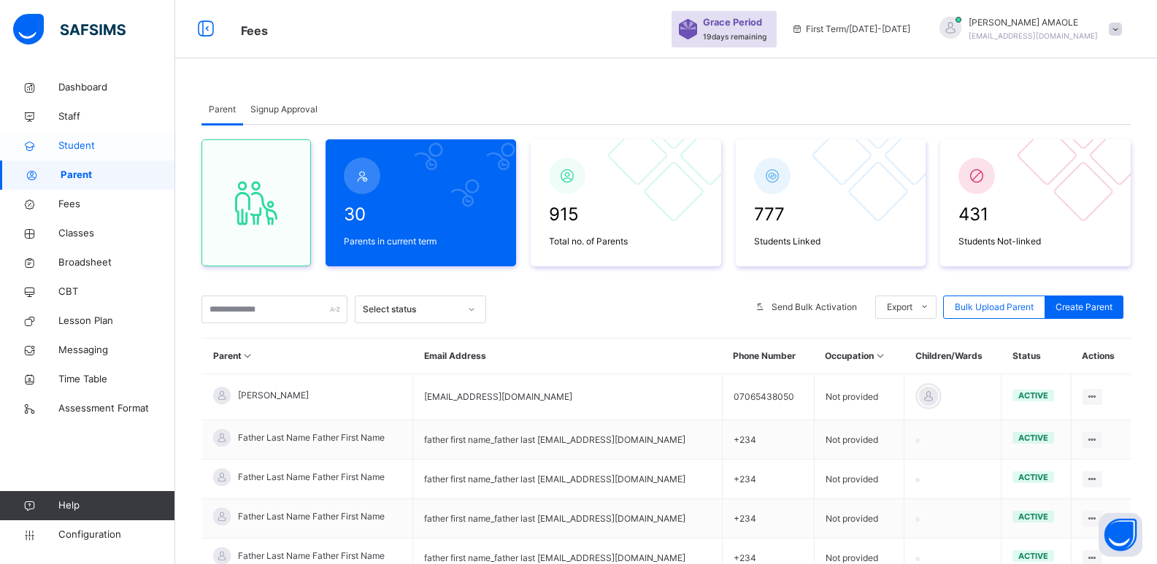
click at [91, 145] on span "Student" at bounding box center [116, 146] width 117 height 15
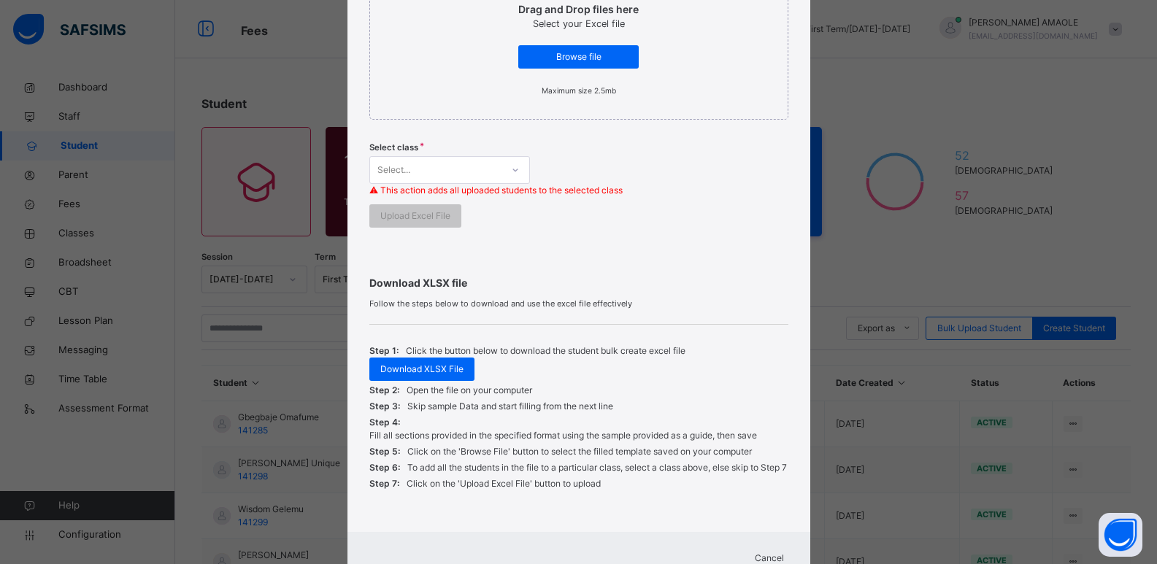
scroll to position [362, 0]
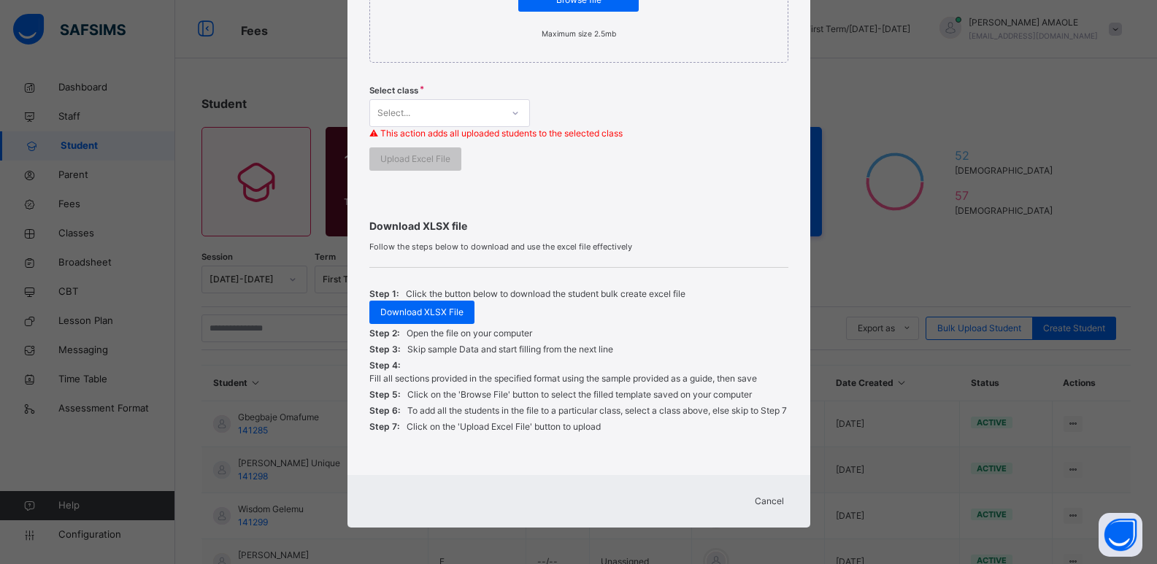
click at [763, 497] on span "Cancel" at bounding box center [769, 501] width 29 height 13
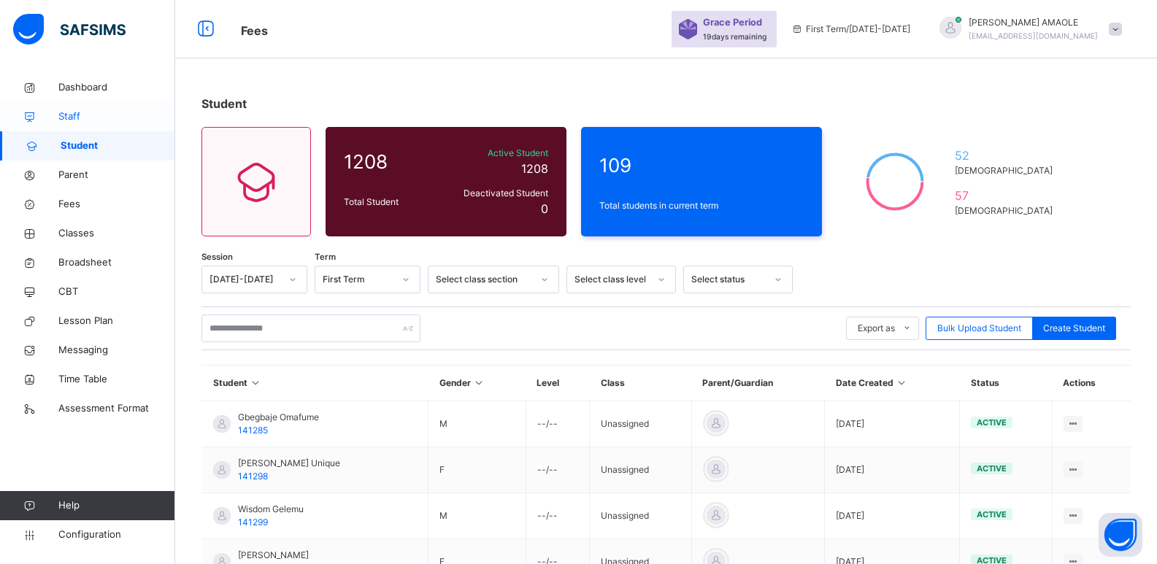
click at [78, 108] on link "Staff" at bounding box center [87, 116] width 175 height 29
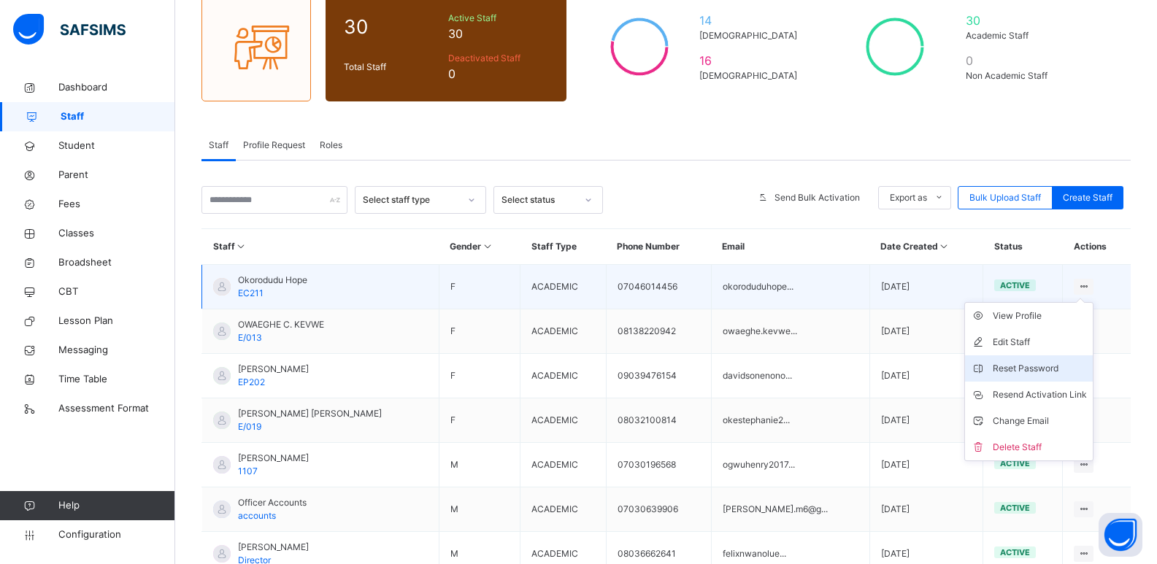
scroll to position [146, 0]
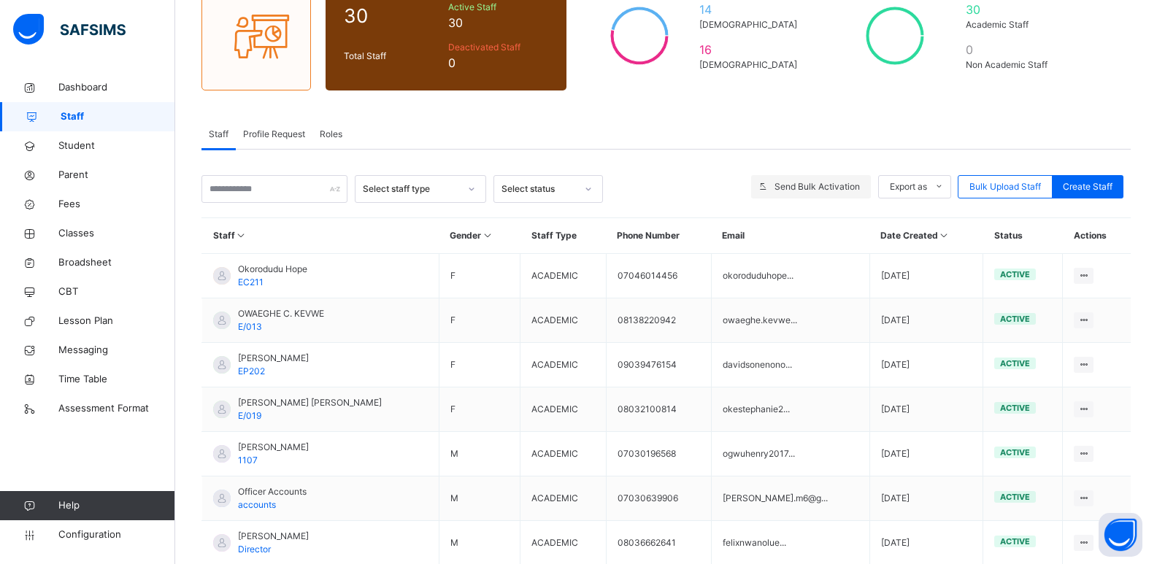
click at [806, 188] on span "Send Bulk Activation" at bounding box center [817, 186] width 85 height 13
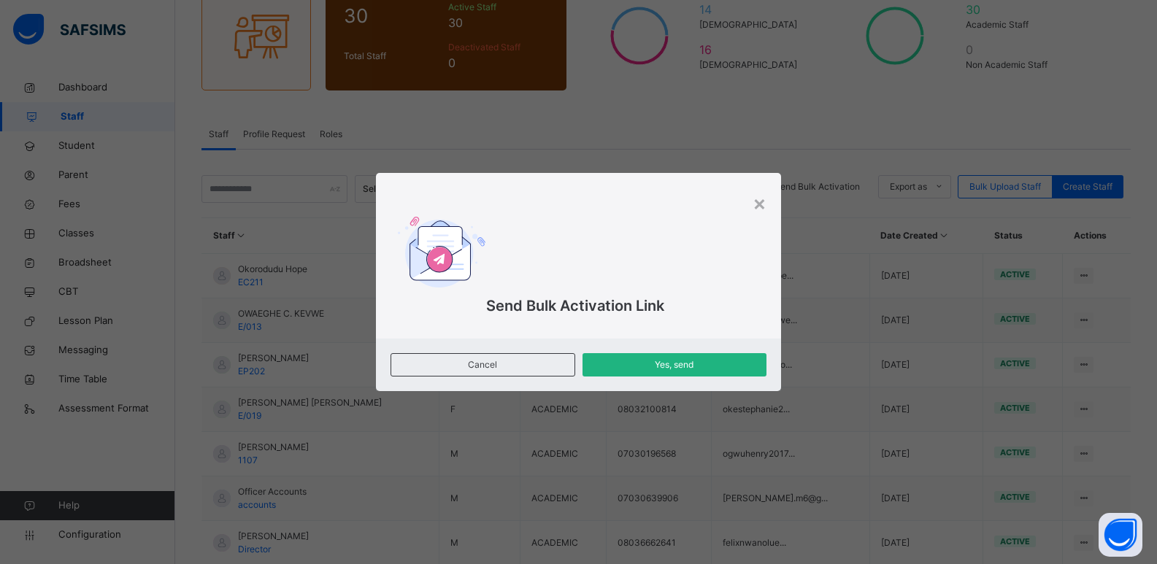
click at [728, 374] on div "Yes, send" at bounding box center [675, 364] width 184 height 23
click at [757, 206] on div "×" at bounding box center [760, 203] width 14 height 31
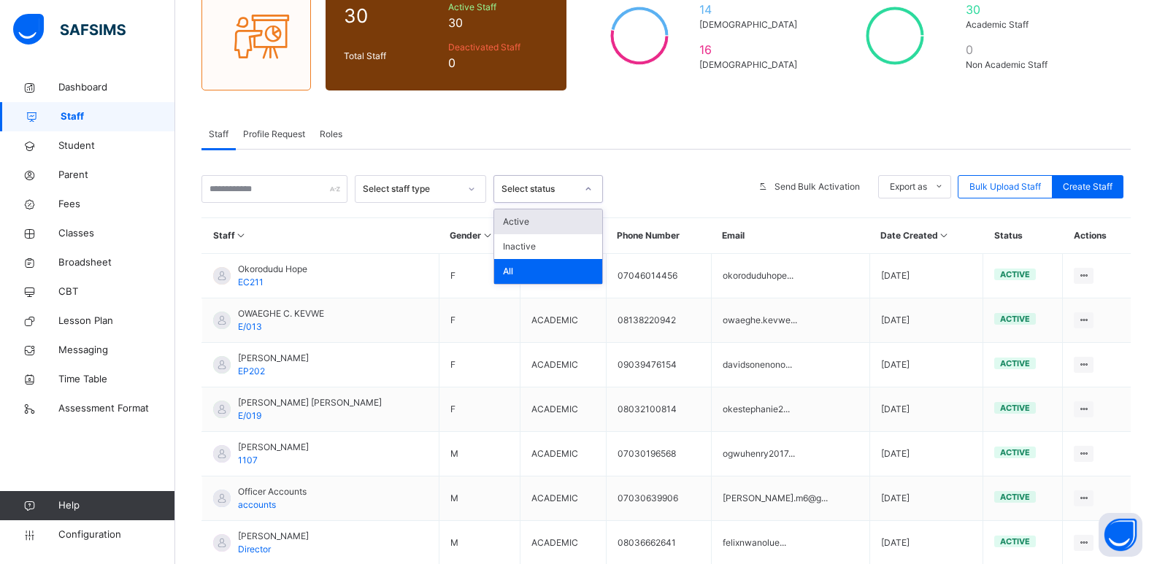
click at [575, 192] on div at bounding box center [589, 189] width 28 height 26
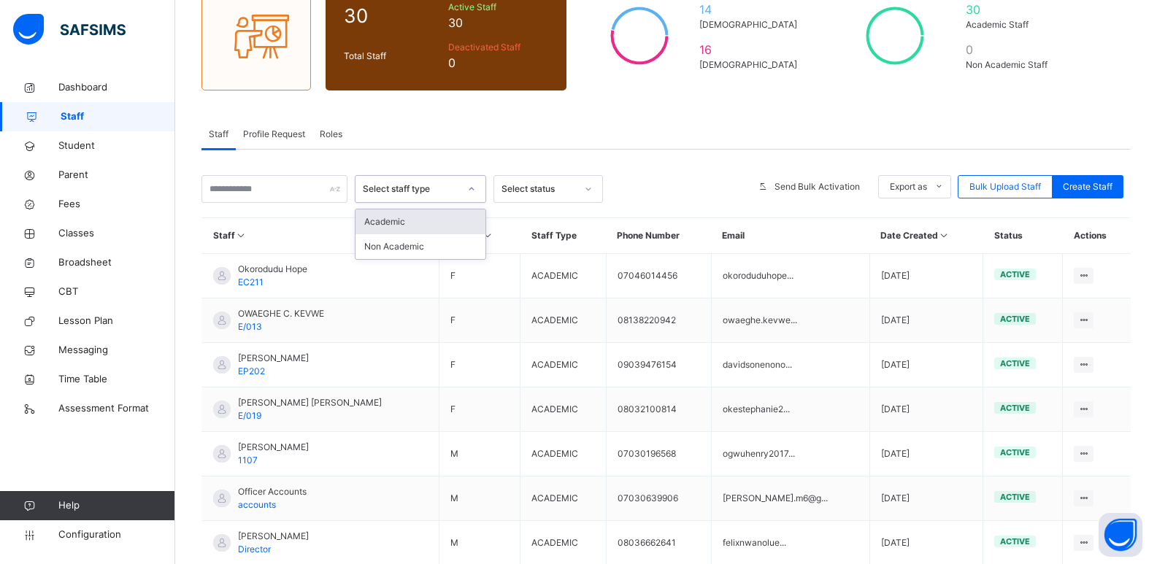
click at [456, 184] on div "Select staff type" at bounding box center [411, 189] width 96 height 13
click at [283, 130] on span "Profile Request" at bounding box center [274, 134] width 62 height 13
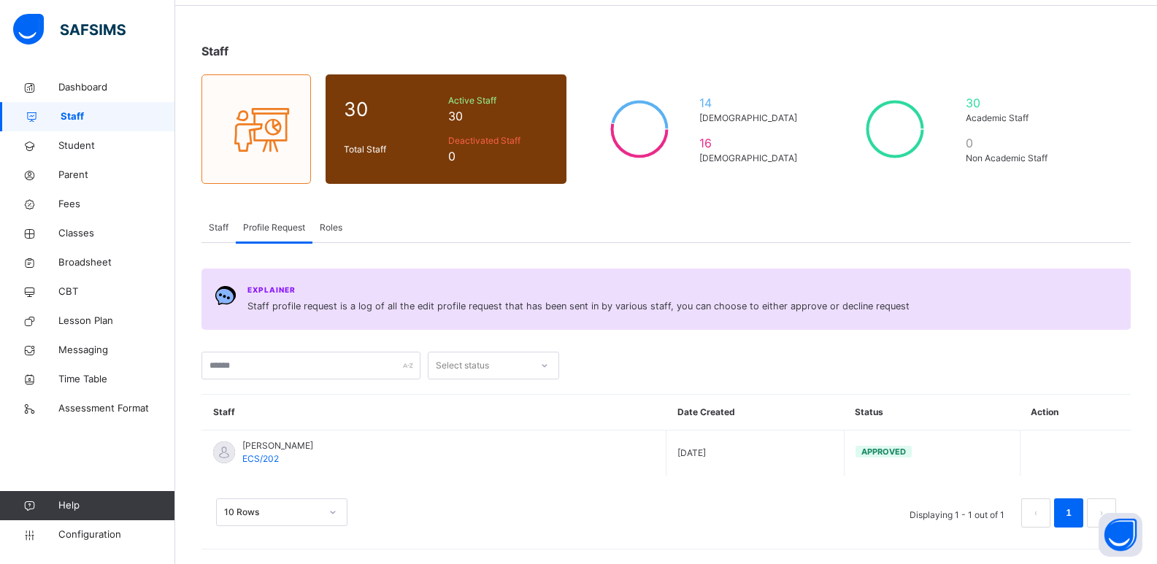
scroll to position [53, 0]
click at [333, 233] on span "Roles" at bounding box center [331, 227] width 23 height 13
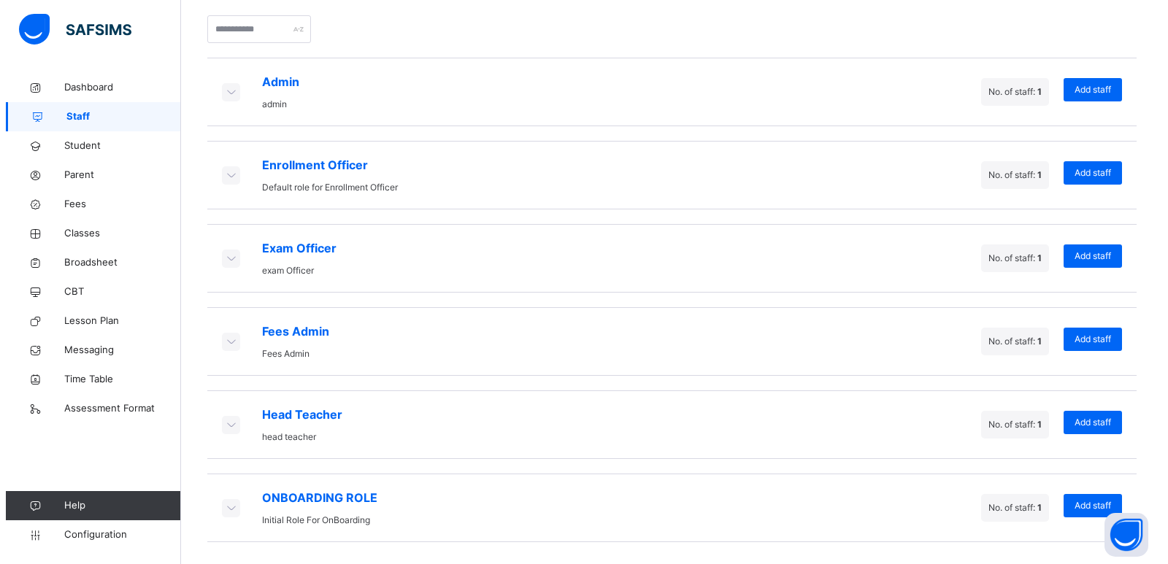
scroll to position [87, 0]
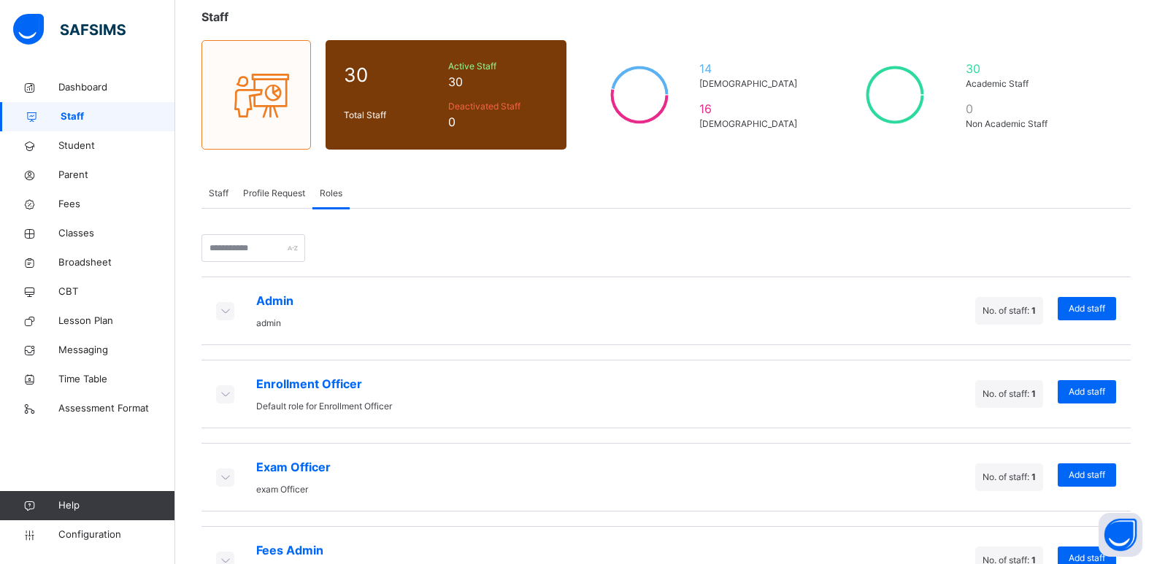
click at [219, 185] on div "Staff" at bounding box center [219, 193] width 34 height 29
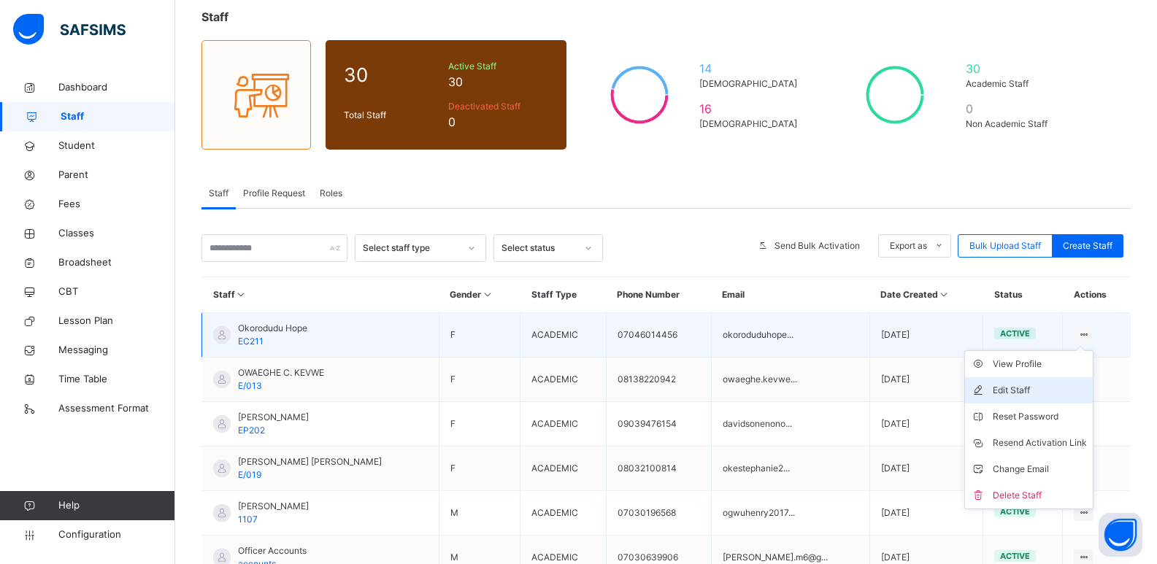
click at [1030, 388] on div "Edit Staff" at bounding box center [1040, 390] width 94 height 15
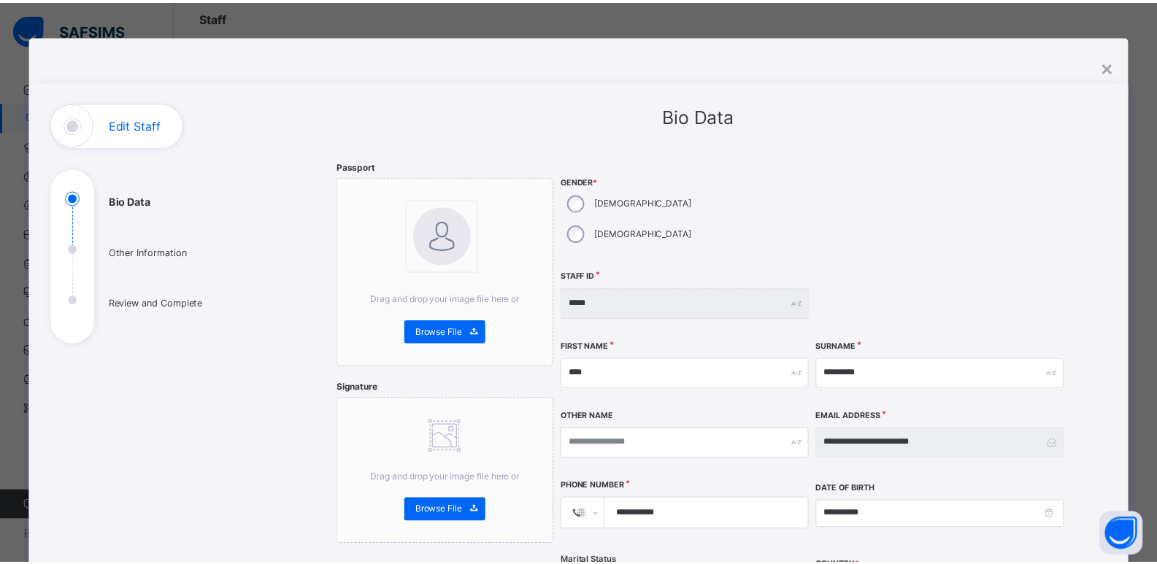
scroll to position [0, 0]
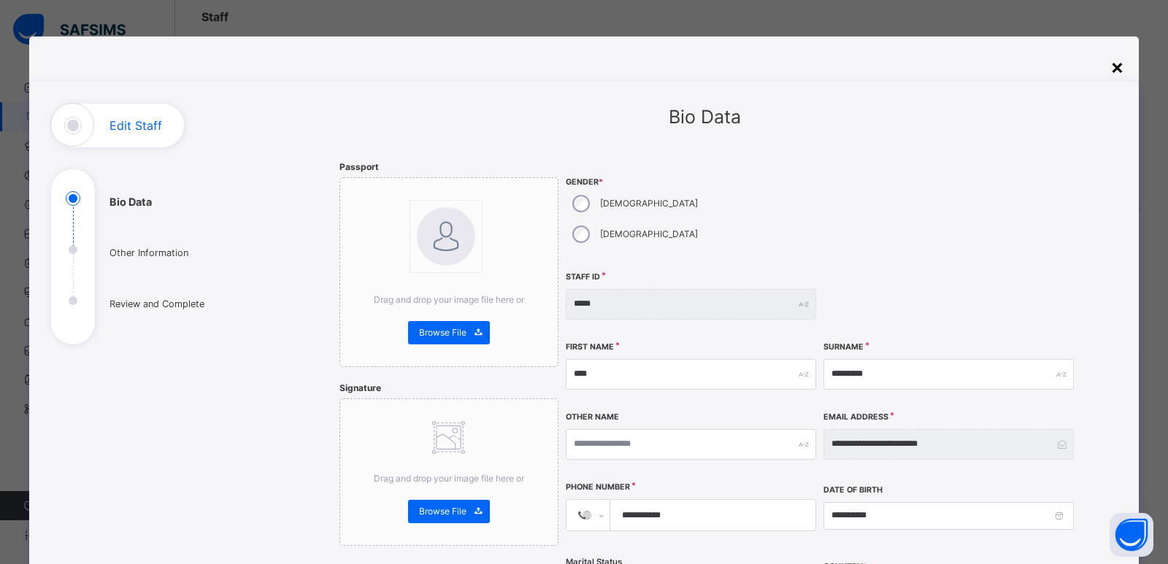
click at [1111, 63] on div "×" at bounding box center [1118, 66] width 14 height 31
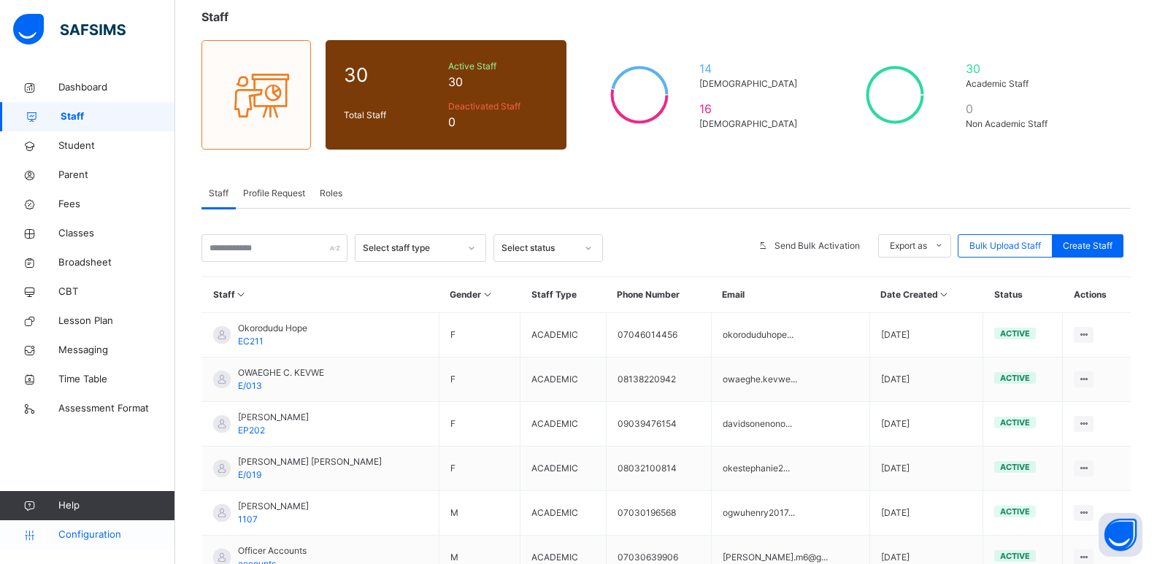
drag, startPoint x: 74, startPoint y: 532, endPoint x: 79, endPoint y: 524, distance: 10.1
click at [74, 532] on span "Configuration" at bounding box center [116, 535] width 116 height 15
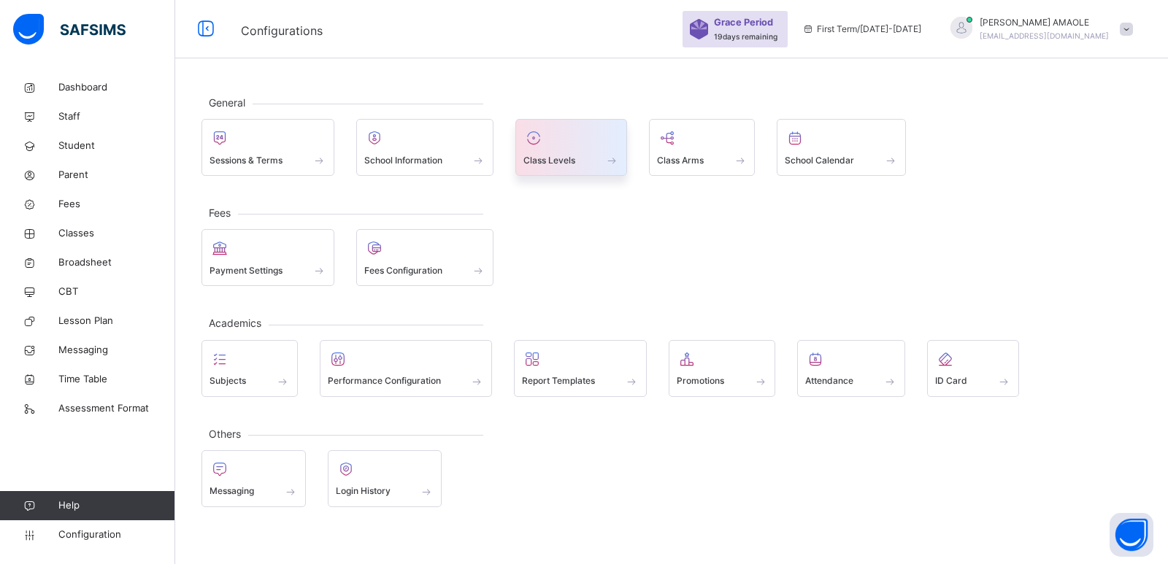
click at [578, 160] on div "Class Levels" at bounding box center [572, 160] width 96 height 15
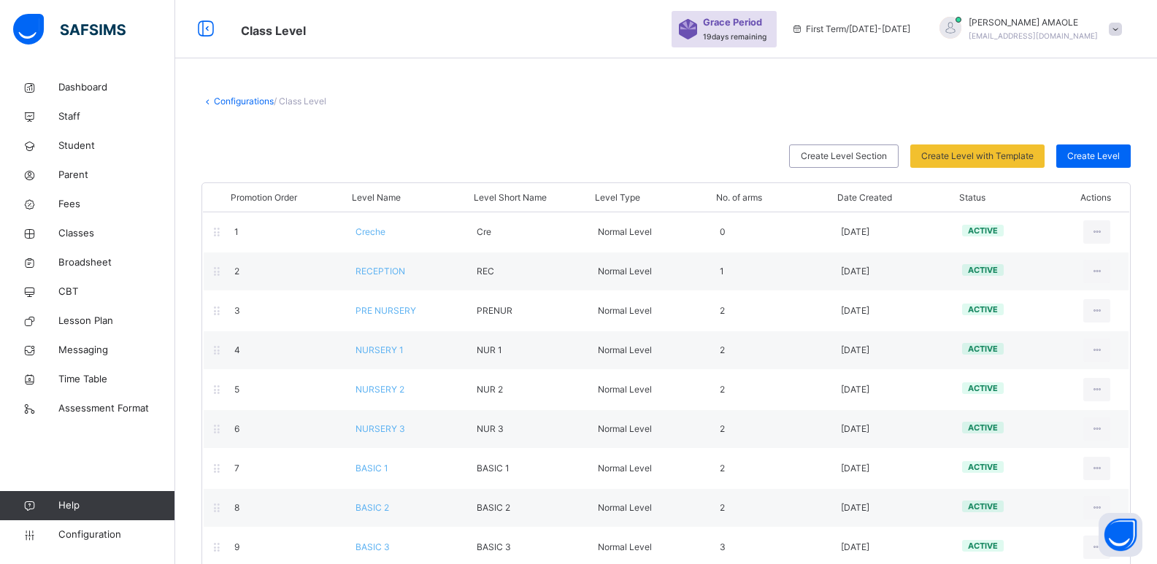
click at [242, 97] on link "Configurations" at bounding box center [244, 101] width 60 height 11
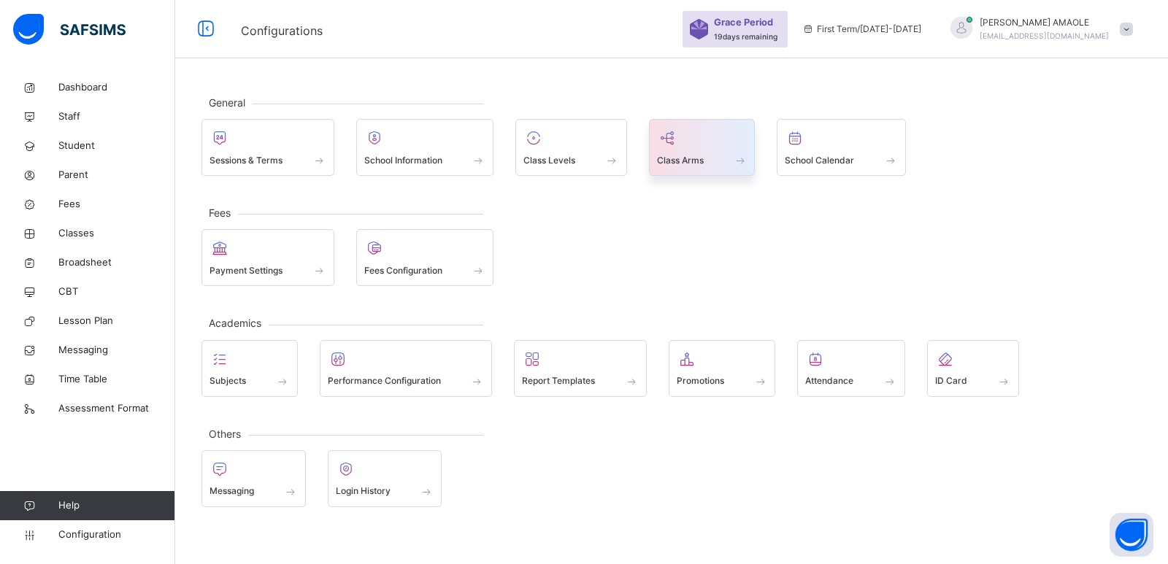
click at [716, 146] on div at bounding box center [702, 138] width 91 height 22
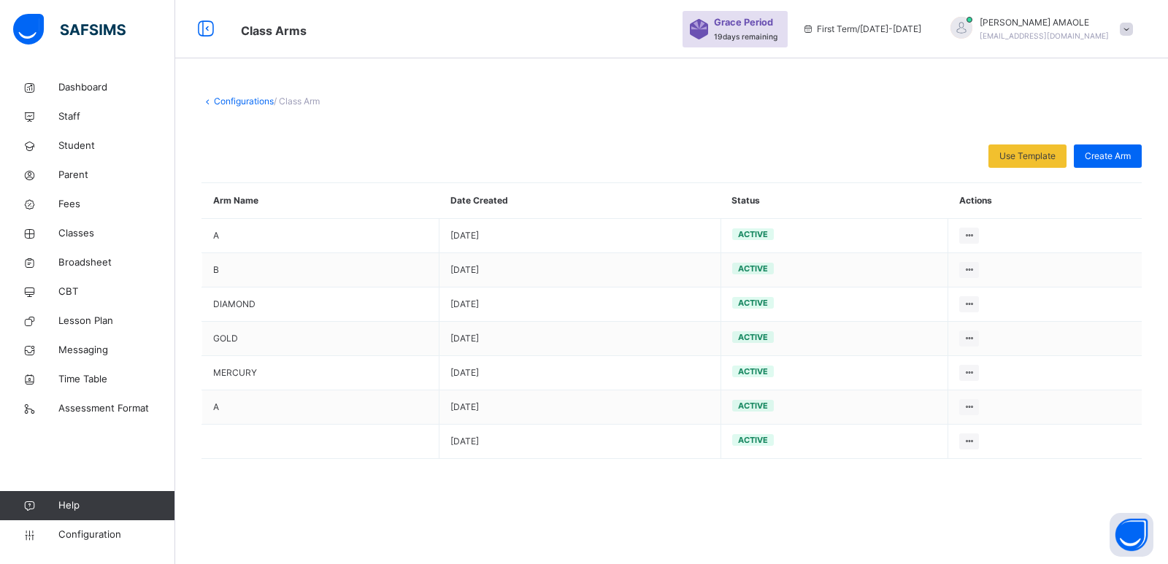
click at [236, 104] on link "Configurations" at bounding box center [244, 101] width 60 height 11
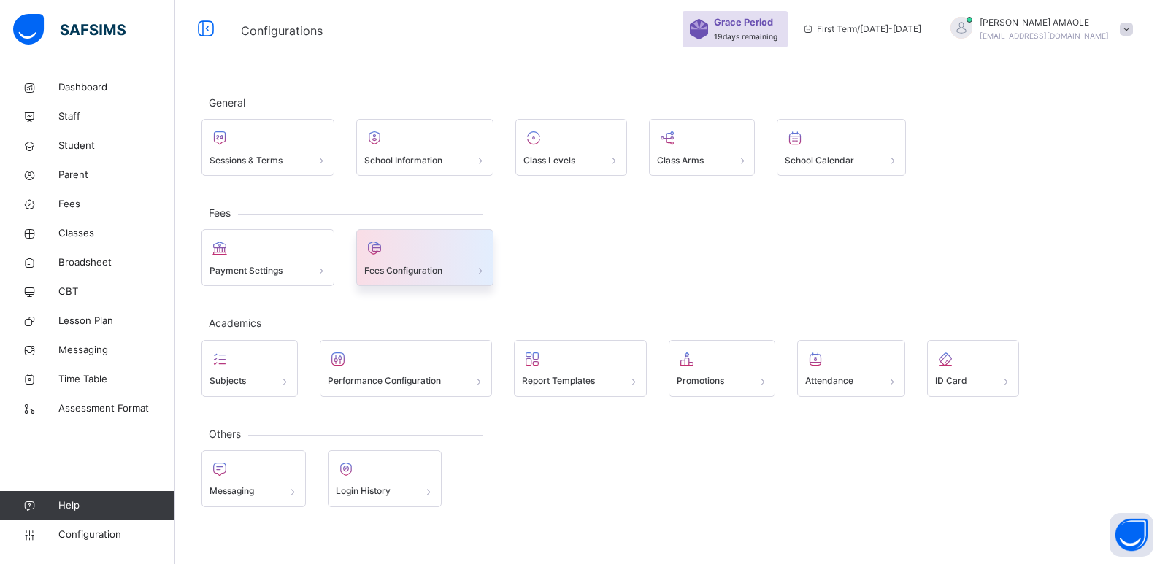
click at [405, 264] on span "Fees Configuration" at bounding box center [403, 270] width 78 height 13
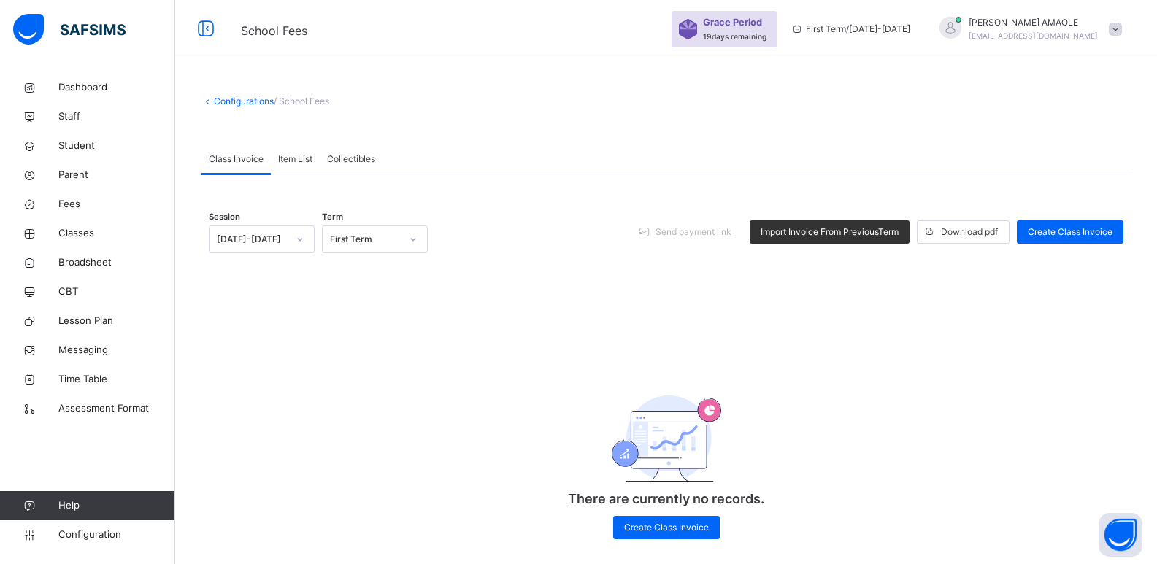
click at [293, 153] on span "Item List" at bounding box center [295, 159] width 34 height 13
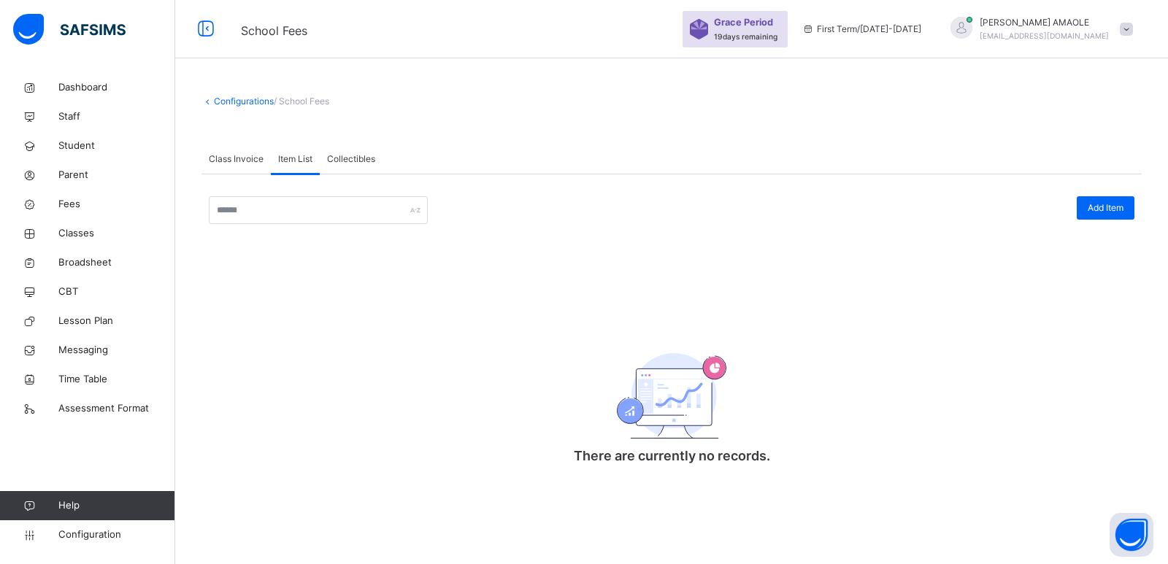
click at [240, 157] on span "Class Invoice" at bounding box center [236, 159] width 55 height 13
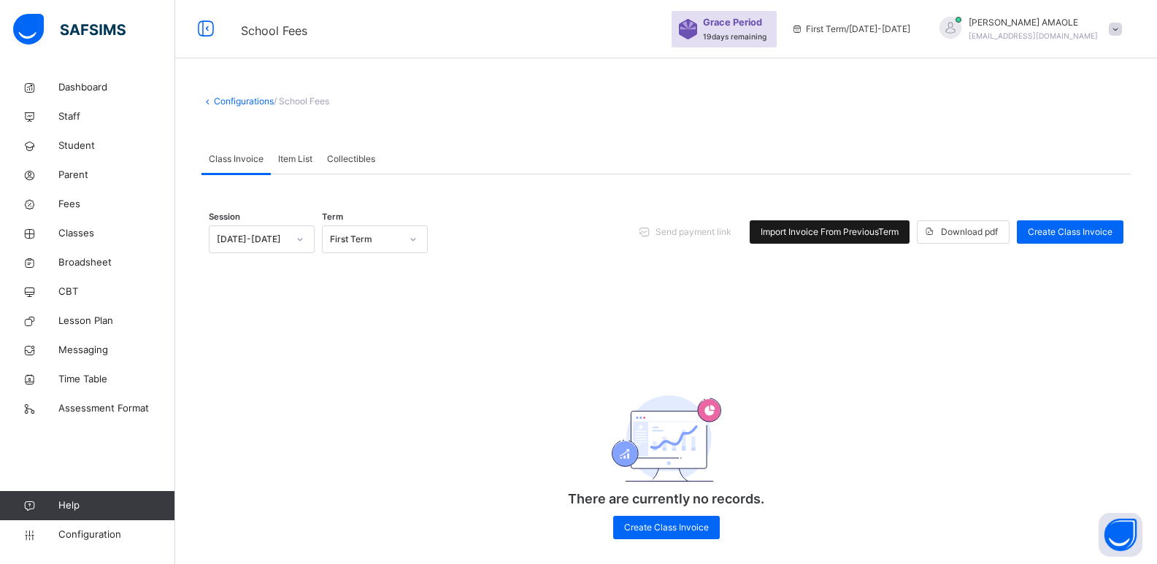
click at [808, 226] on span "Import Invoice From Previous Term" at bounding box center [830, 232] width 138 height 13
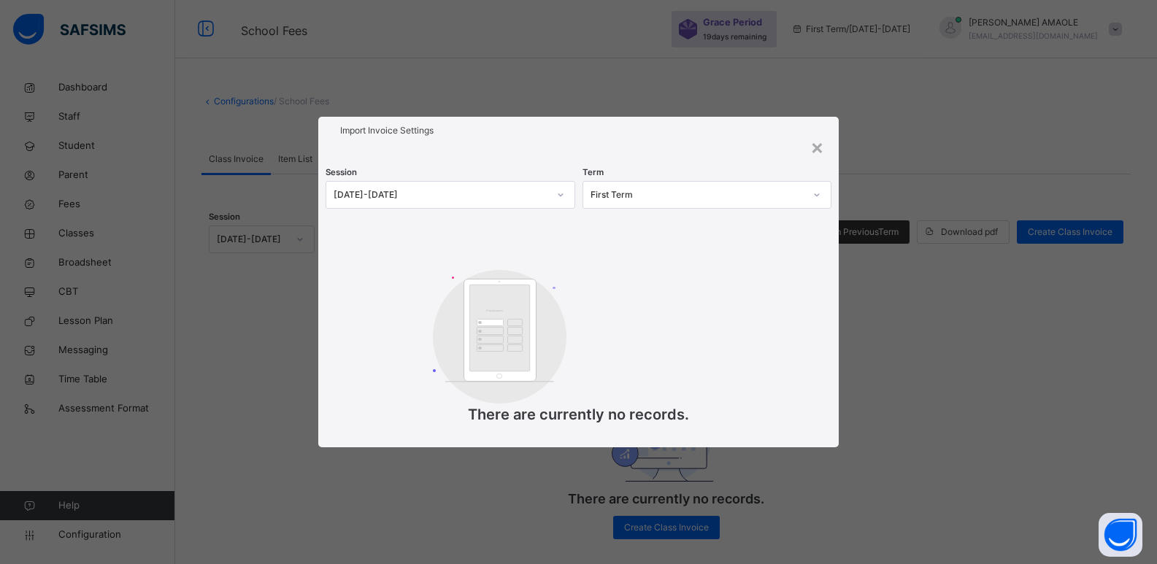
click at [521, 194] on div "[DATE]-[DATE]" at bounding box center [441, 194] width 215 height 13
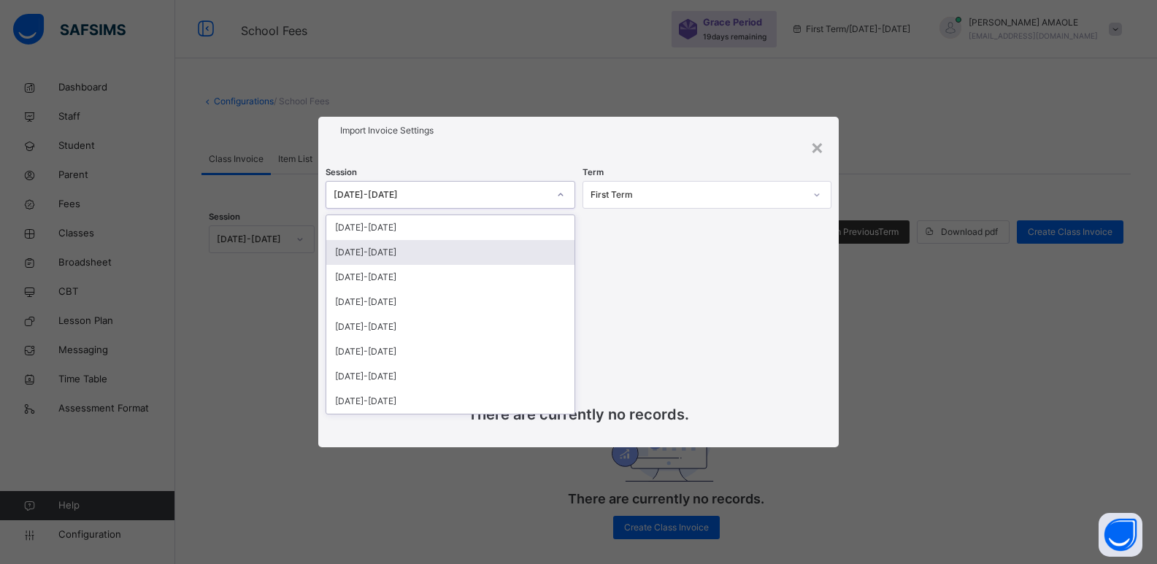
click at [467, 250] on div "[DATE]-[DATE]" at bounding box center [450, 252] width 248 height 25
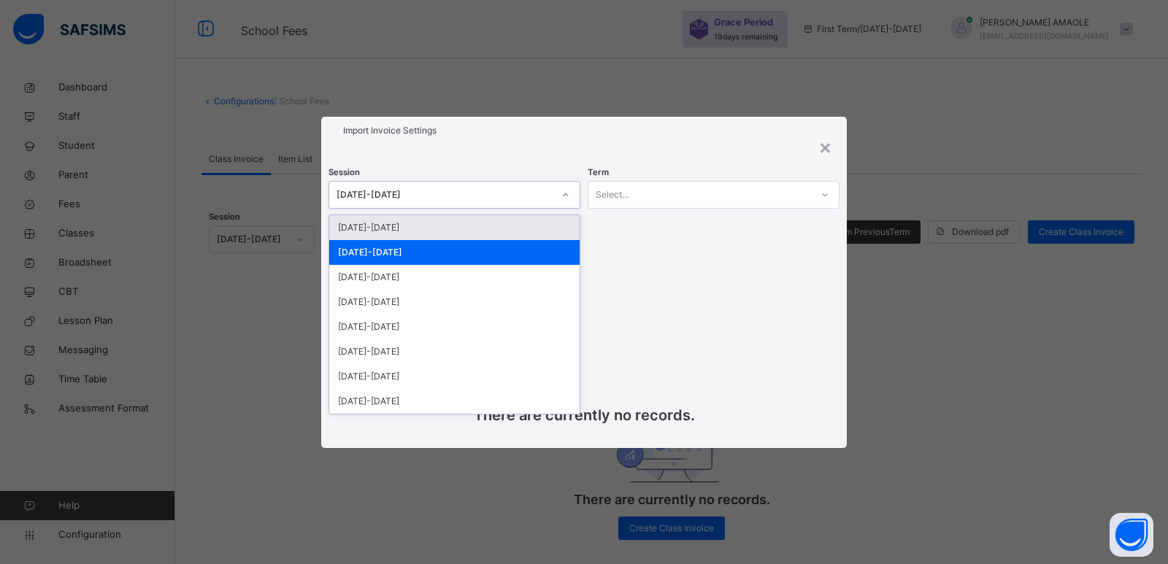
click at [529, 191] on div "[DATE]-[DATE]" at bounding box center [445, 194] width 217 height 13
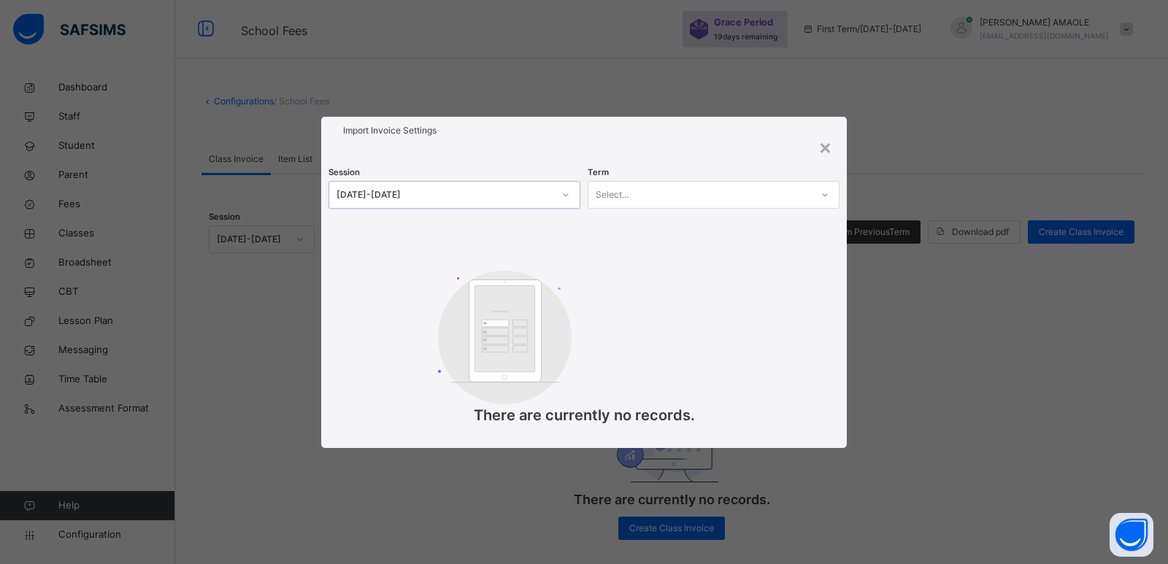
click at [529, 191] on div "[DATE]-[DATE]" at bounding box center [445, 194] width 217 height 13
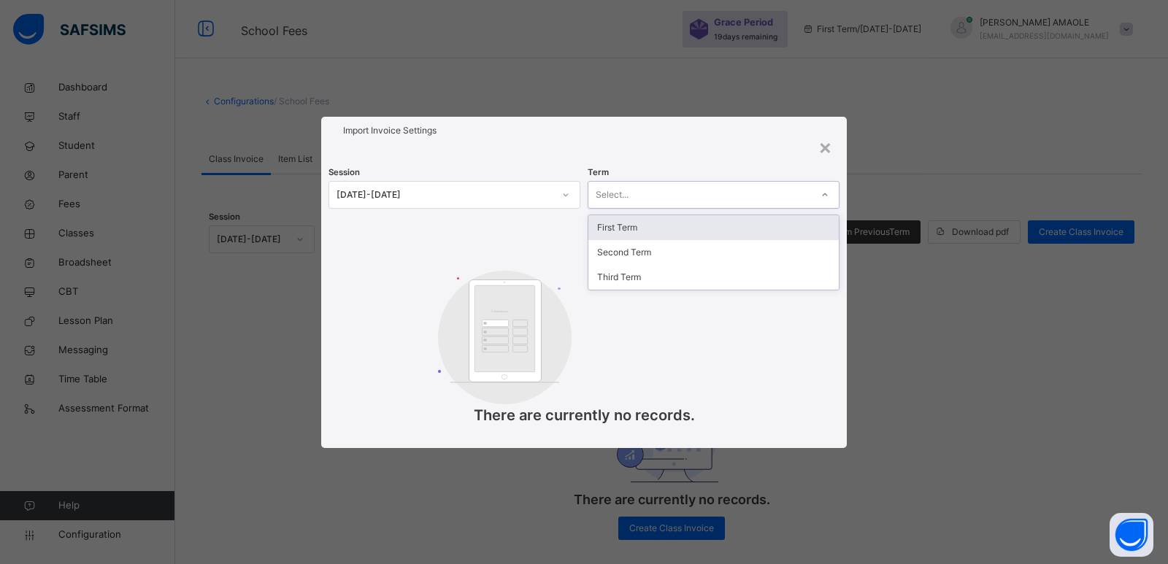
click at [720, 202] on div "Select..." at bounding box center [700, 194] width 223 height 23
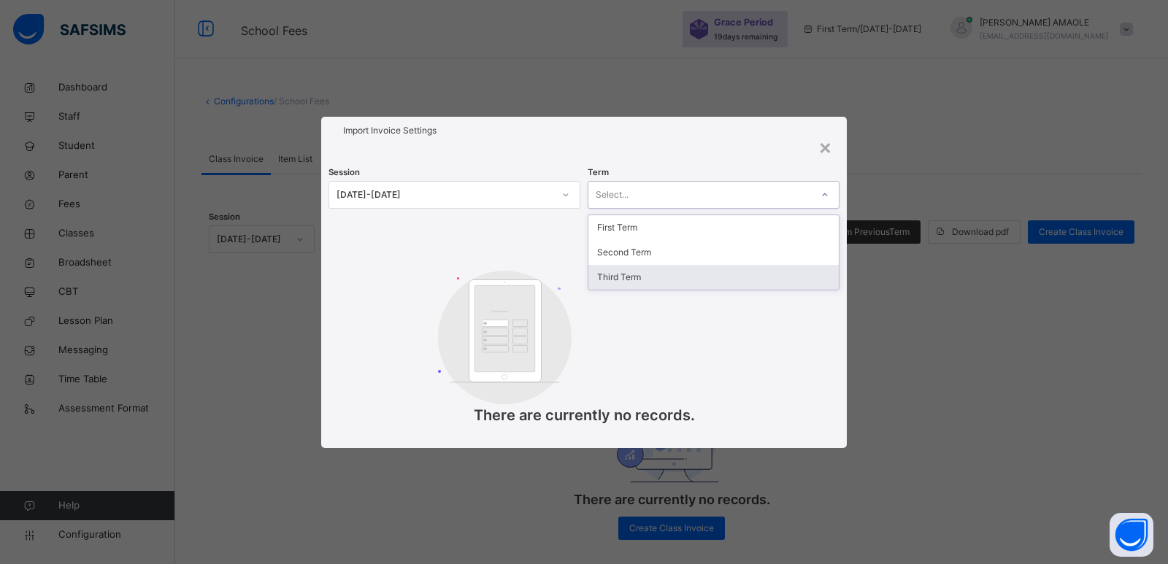
click at [656, 275] on div "Third Term" at bounding box center [714, 277] width 250 height 25
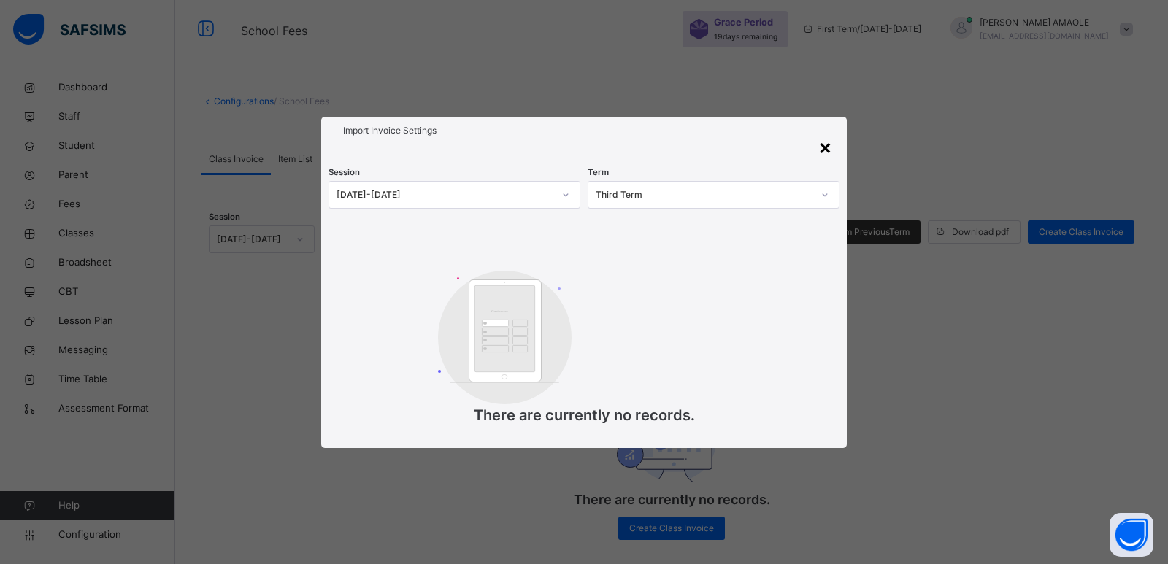
click at [831, 143] on div "×" at bounding box center [826, 146] width 14 height 31
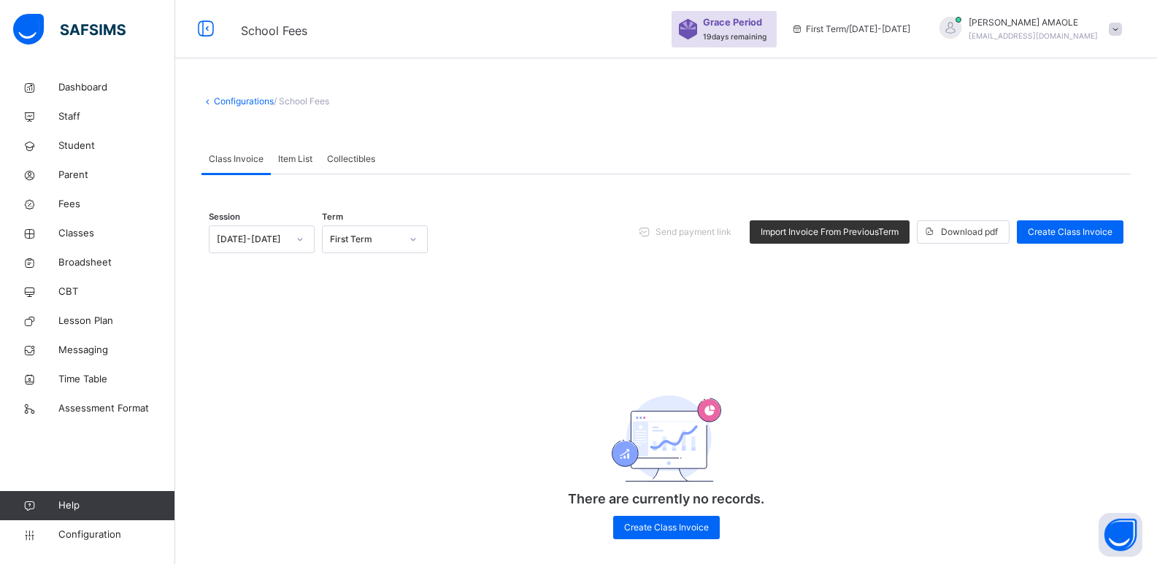
click at [266, 234] on div "[DATE]-[DATE]" at bounding box center [252, 239] width 71 height 13
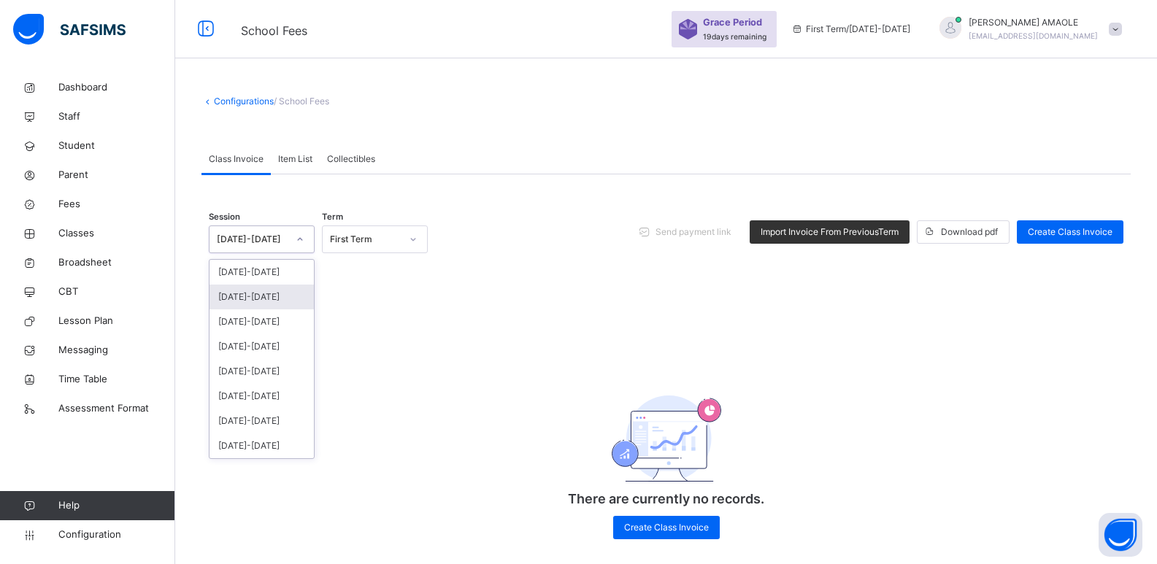
click at [258, 291] on div "[DATE]-[DATE]" at bounding box center [262, 297] width 104 height 25
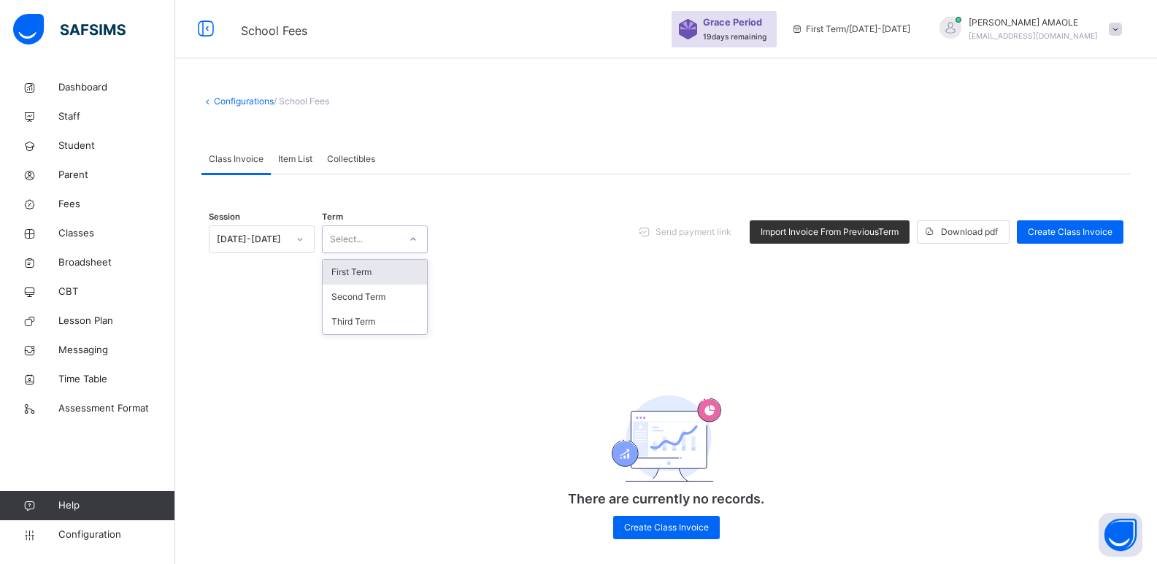
click at [374, 243] on div "Select..." at bounding box center [361, 240] width 77 height 23
click at [365, 318] on div "Third Term" at bounding box center [375, 322] width 104 height 25
click at [668, 519] on div "Create Class Invoice" at bounding box center [666, 527] width 107 height 23
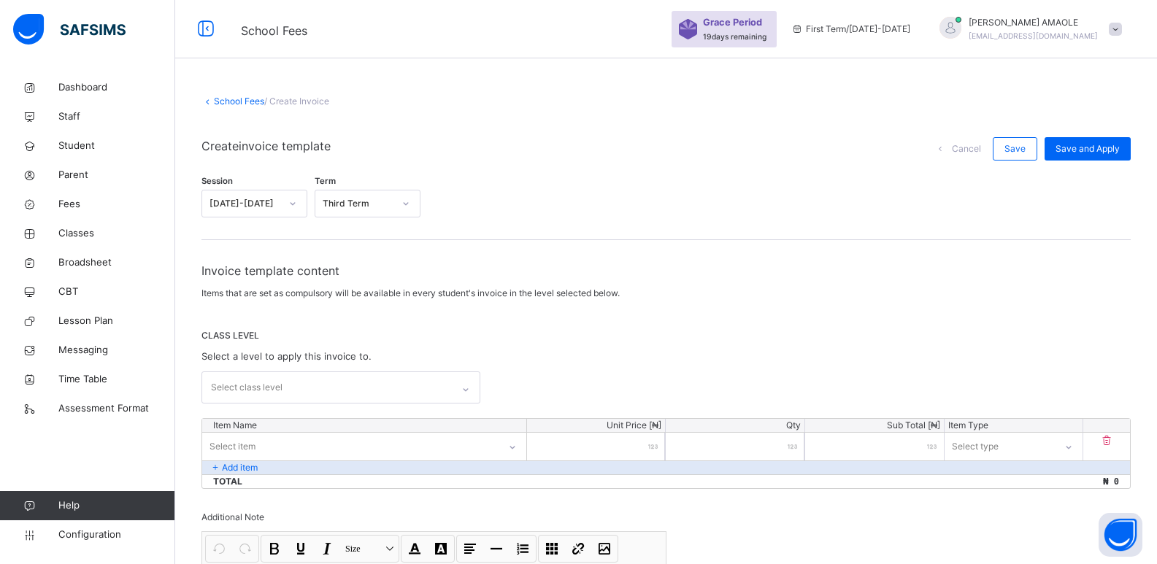
click at [256, 202] on div "[DATE]-[DATE]" at bounding box center [245, 203] width 71 height 13
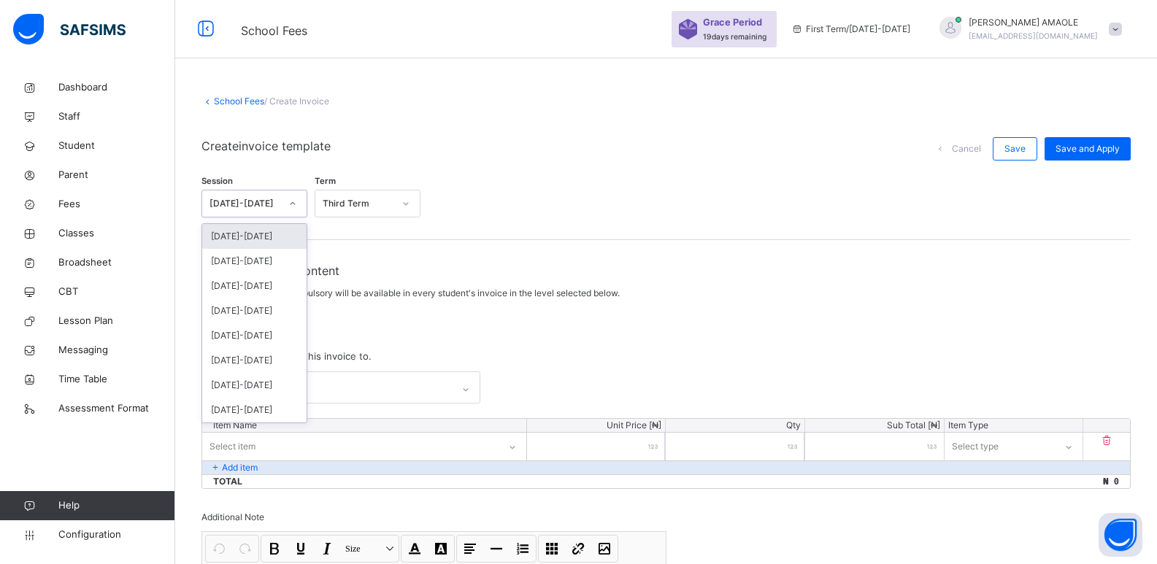
click at [257, 243] on div "[DATE]-[DATE]" at bounding box center [254, 236] width 104 height 25
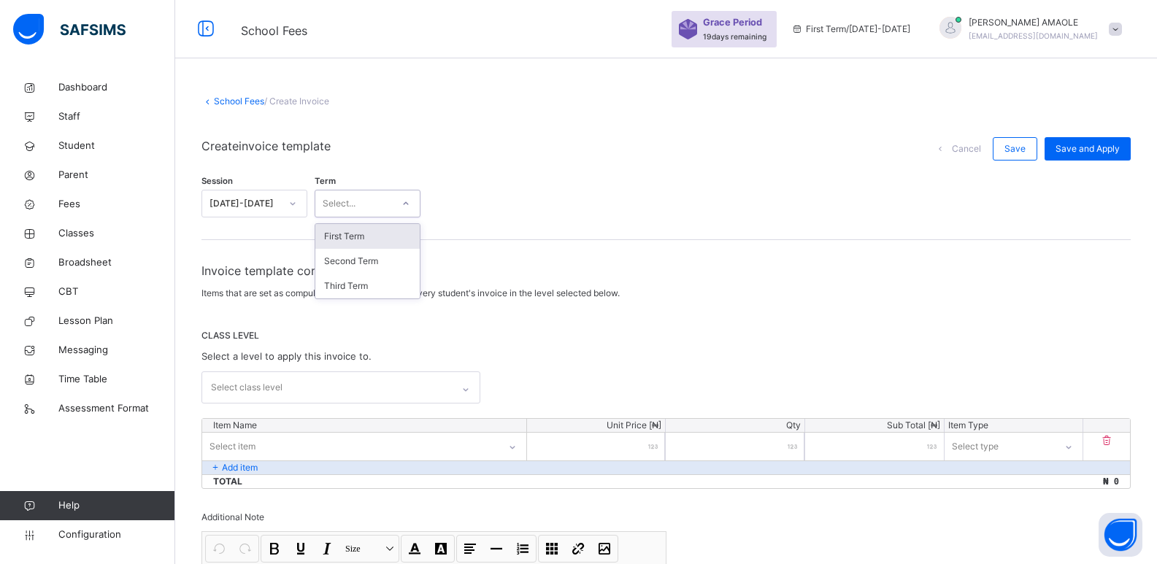
click at [365, 204] on div "Select..." at bounding box center [353, 204] width 77 height 23
click at [361, 234] on div "First Term" at bounding box center [367, 236] width 104 height 25
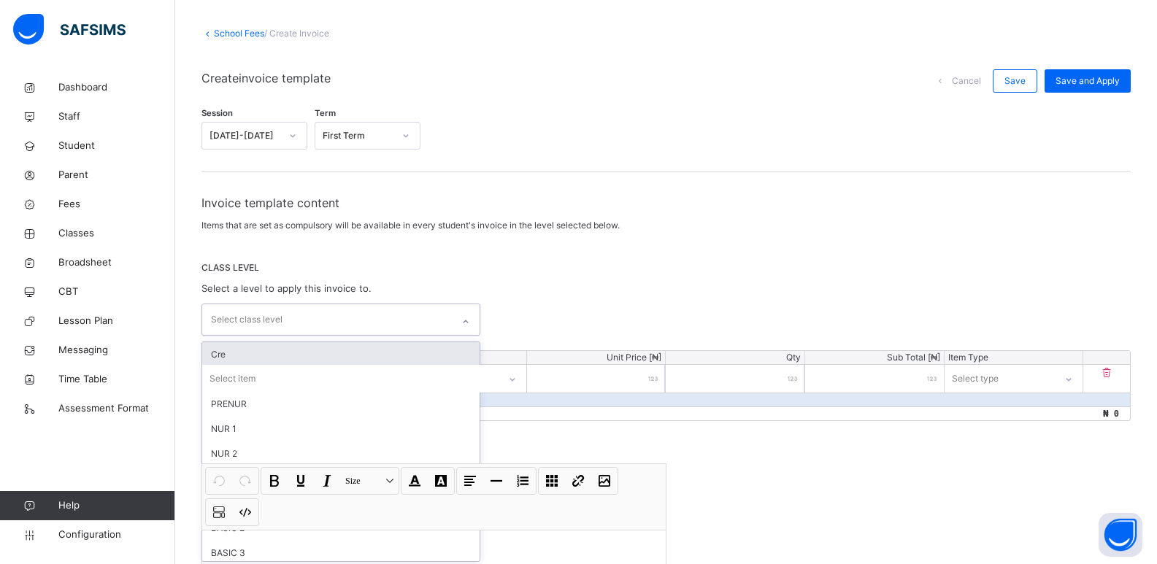
click at [326, 386] on div "Invoice template content Items that are set as compulsory will be available in …" at bounding box center [667, 431] width 930 height 474
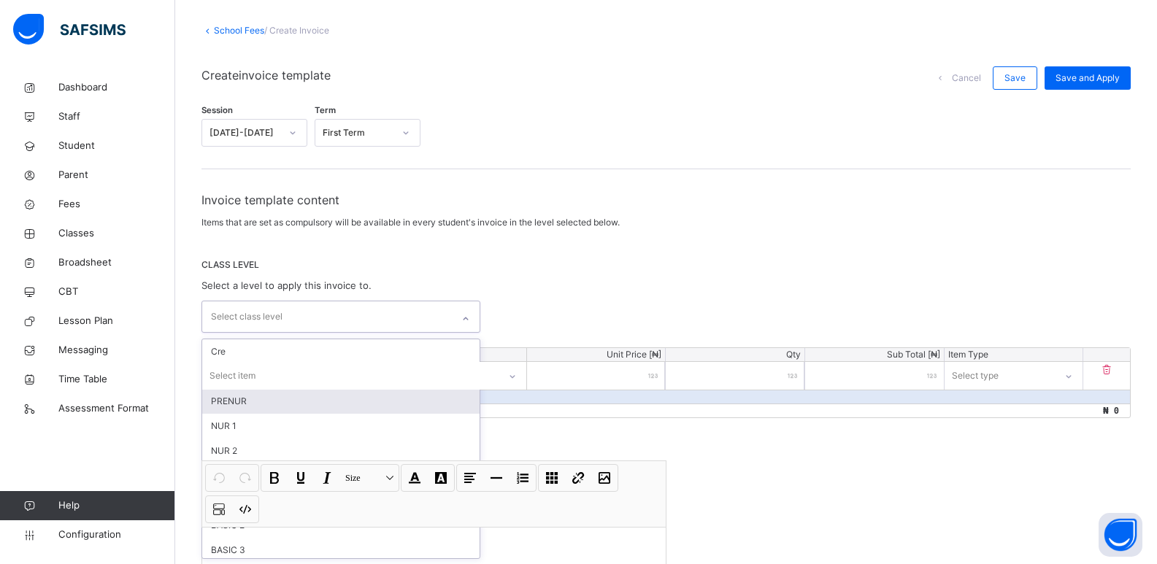
click at [342, 403] on div "PRENUR" at bounding box center [340, 401] width 277 height 25
click at [329, 405] on div "NUR 1" at bounding box center [340, 401] width 277 height 25
click at [329, 405] on div "NUR 2" at bounding box center [340, 401] width 277 height 25
click at [327, 402] on div "NUR 3" at bounding box center [340, 401] width 277 height 25
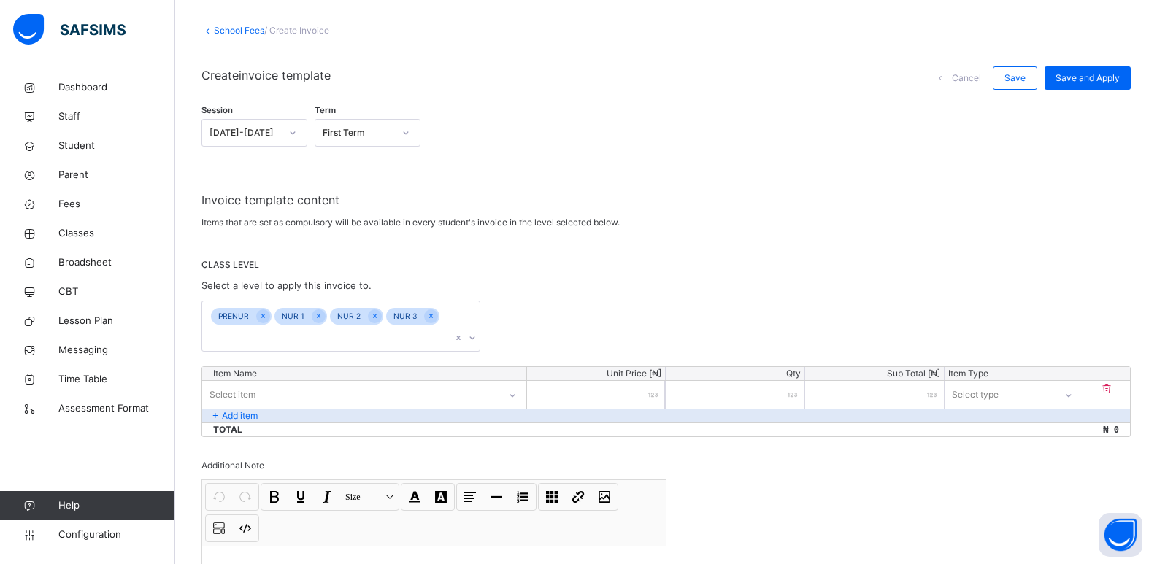
click at [798, 270] on span "CLASS LEVEL" at bounding box center [667, 265] width 930 height 13
click at [242, 381] on div "Select item" at bounding box center [233, 395] width 46 height 28
click at [272, 384] on div "Select item" at bounding box center [350, 395] width 295 height 23
click at [234, 410] on p "Add item" at bounding box center [240, 416] width 36 height 13
click at [237, 412] on span "Item is required" at bounding box center [231, 418] width 58 height 12
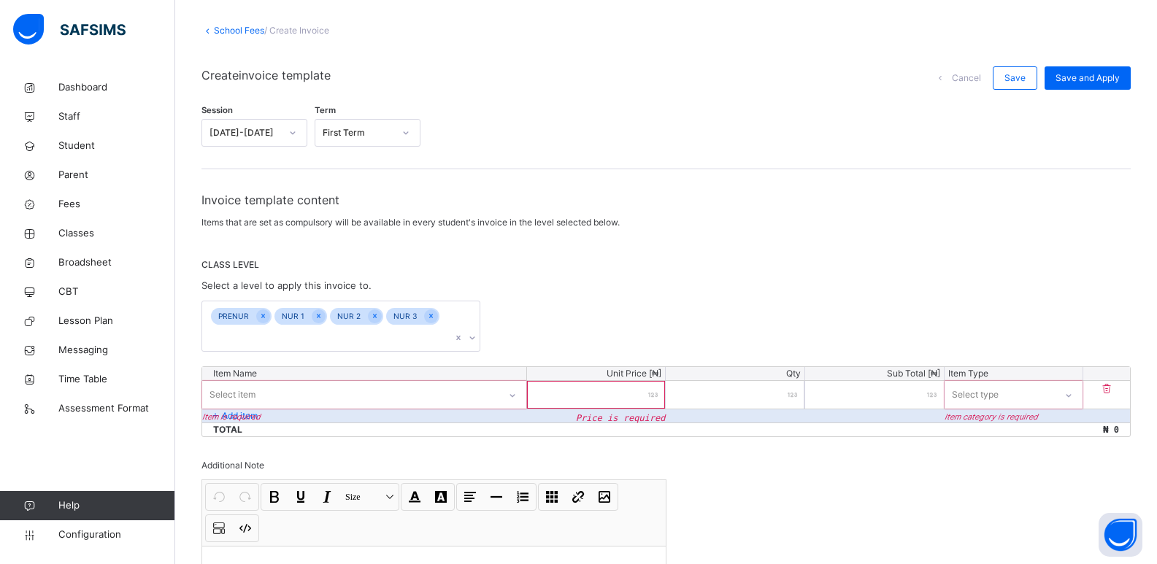
click at [608, 381] on input "number" at bounding box center [596, 395] width 139 height 28
click at [405, 384] on div "Select item" at bounding box center [350, 395] width 295 height 23
click at [403, 416] on div "No options" at bounding box center [364, 428] width 323 height 25
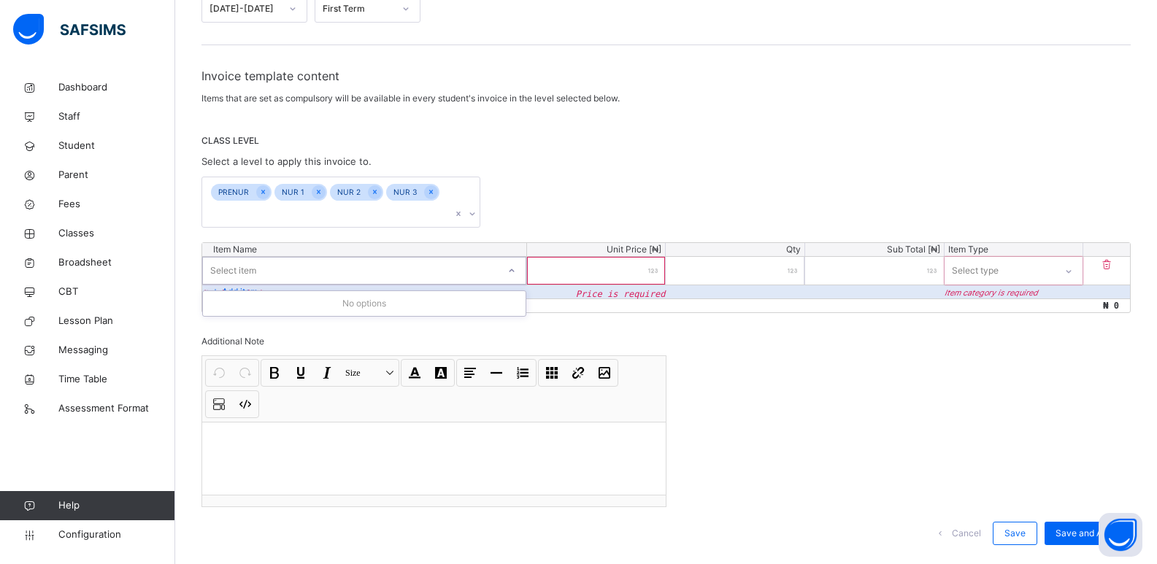
scroll to position [207, 0]
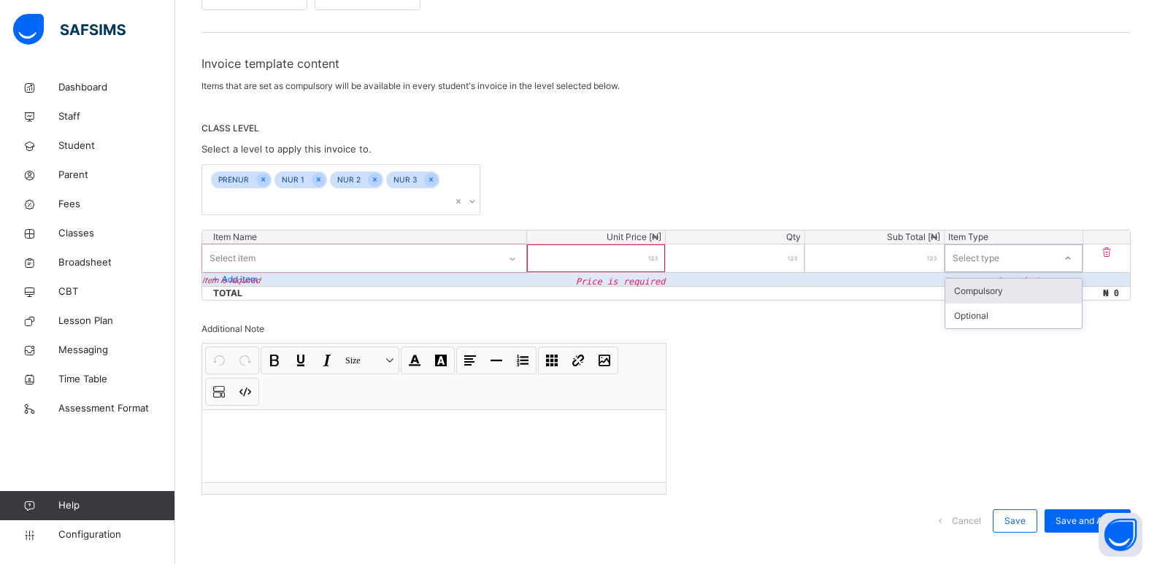
click at [1047, 248] on div "Select type" at bounding box center [1001, 259] width 110 height 23
click at [1023, 279] on div "Compulsory" at bounding box center [1014, 291] width 137 height 25
click at [345, 421] on p at bounding box center [434, 428] width 440 height 15
click at [340, 248] on div "Select item" at bounding box center [350, 259] width 295 height 23
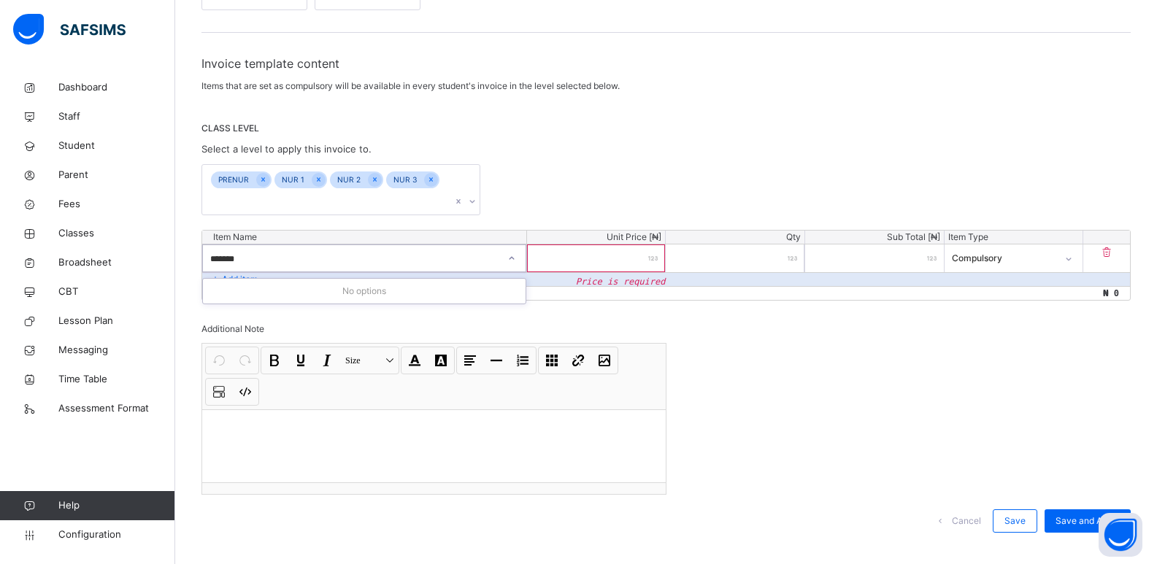
type input "*******"
click at [427, 178] on icon at bounding box center [431, 180] width 8 height 10
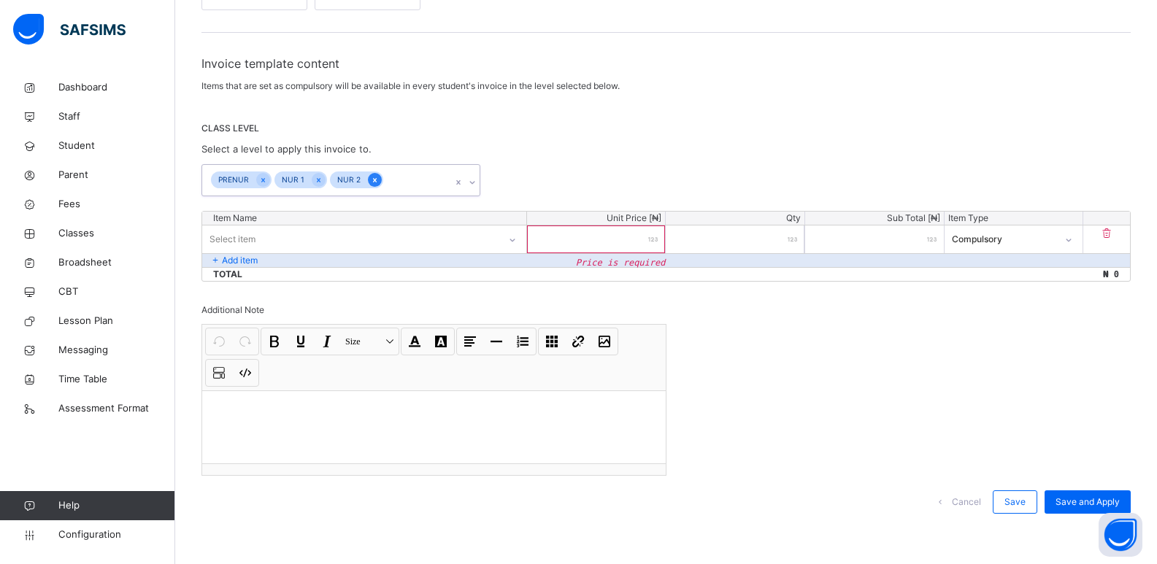
click at [371, 177] on icon at bounding box center [375, 180] width 8 height 10
click at [316, 178] on icon at bounding box center [319, 180] width 8 height 10
click at [380, 230] on div "Select item" at bounding box center [350, 239] width 296 height 23
type input "*******"
type input "*"
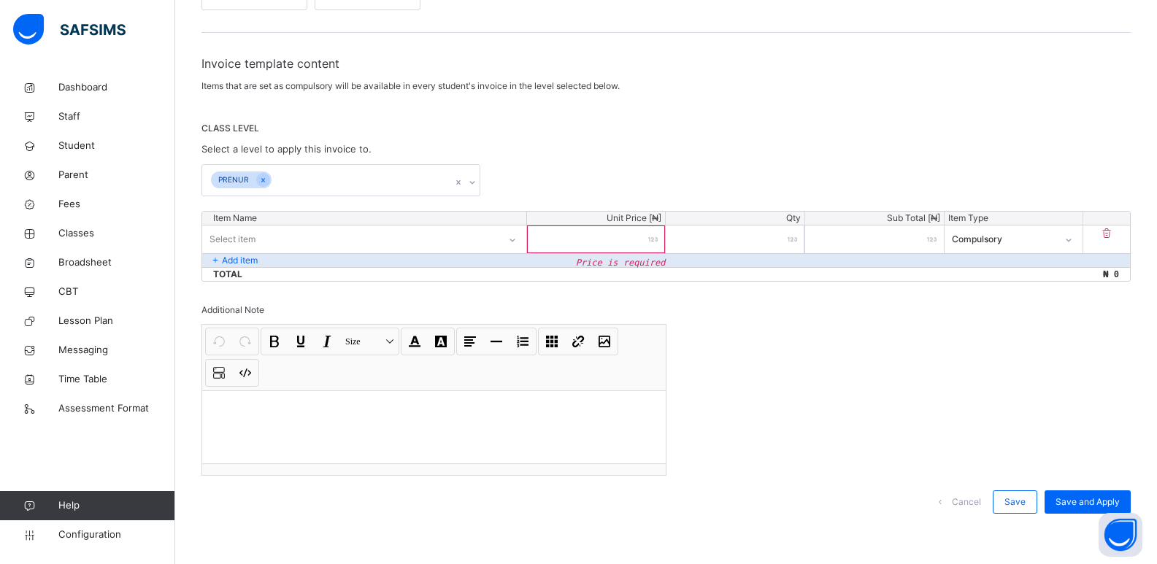
type input "*"
type input "**"
type input "***"
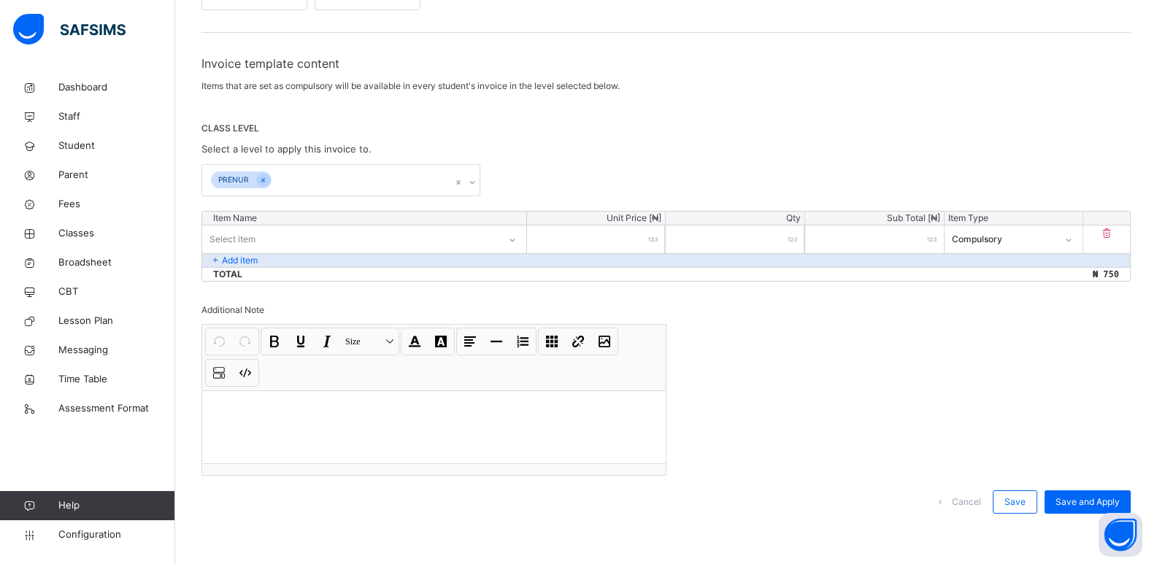
type input "****"
type input "*****"
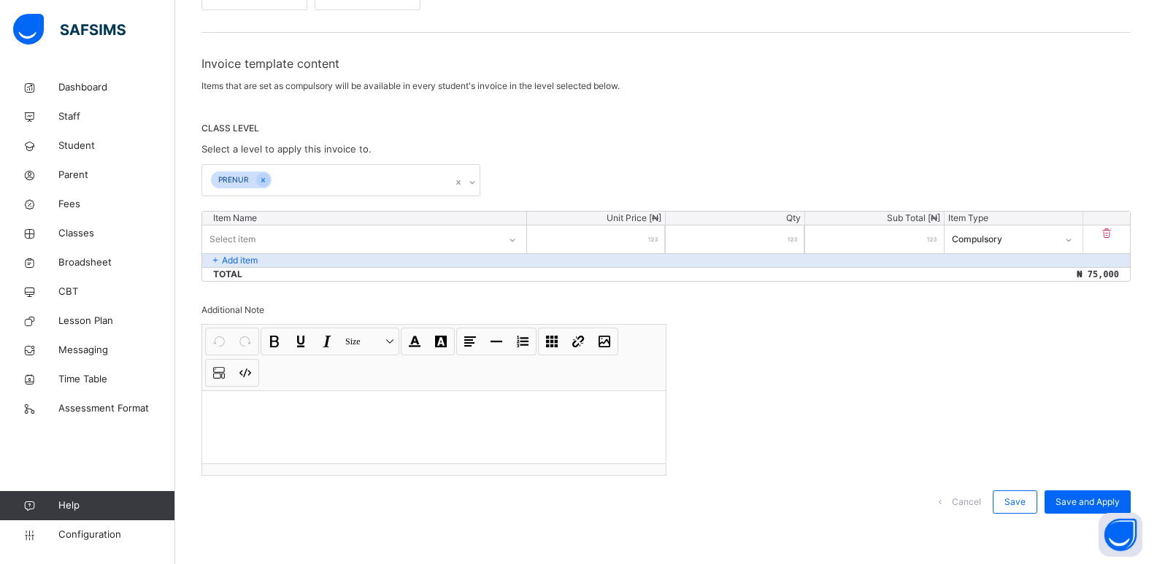
click at [849, 337] on div "Invoice template content Items that are set as compulsory will be available in …" at bounding box center [667, 292] width 930 height 474
click at [215, 257] on icon at bounding box center [216, 260] width 12 height 13
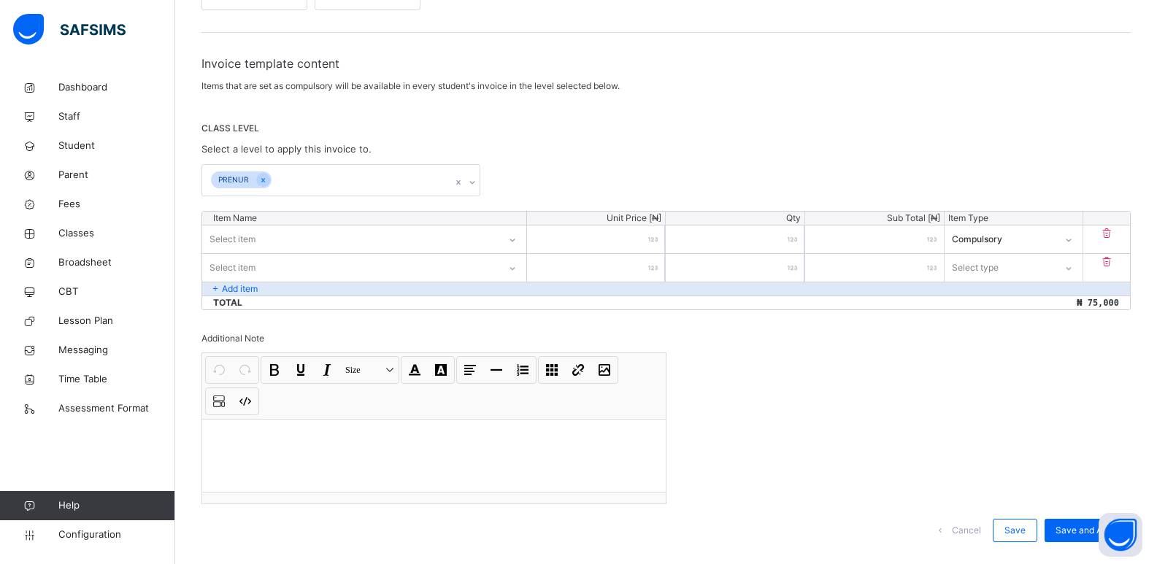
click at [258, 236] on div "Select item" at bounding box center [350, 239] width 296 height 23
click at [303, 237] on div "Select item" at bounding box center [350, 239] width 295 height 23
type input "*******"
click at [830, 109] on div "Invoice template content Items that are set as compulsory will be available in …" at bounding box center [667, 306] width 930 height 502
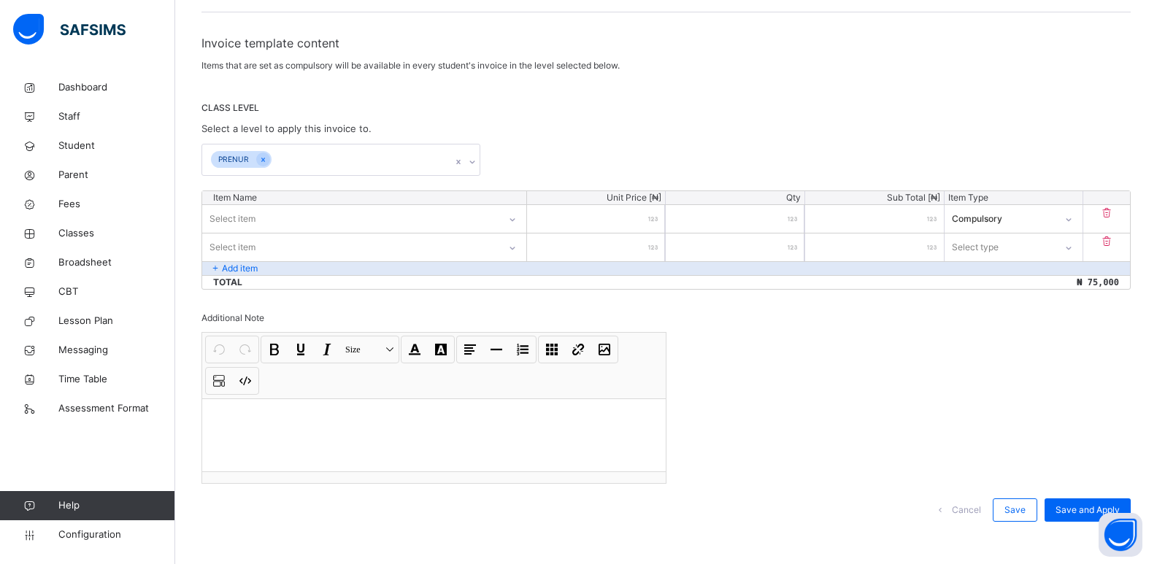
scroll to position [236, 0]
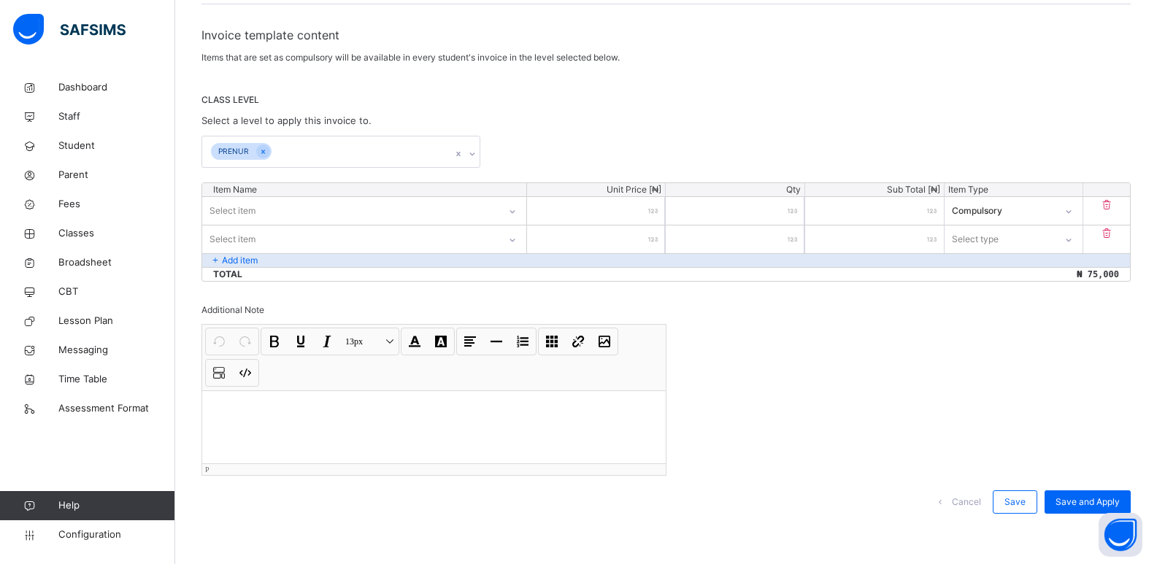
click at [279, 412] on p at bounding box center [434, 409] width 440 height 15
click at [276, 415] on p "*******" at bounding box center [436, 409] width 445 height 15
click at [383, 339] on button "13px Size" at bounding box center [369, 341] width 57 height 25
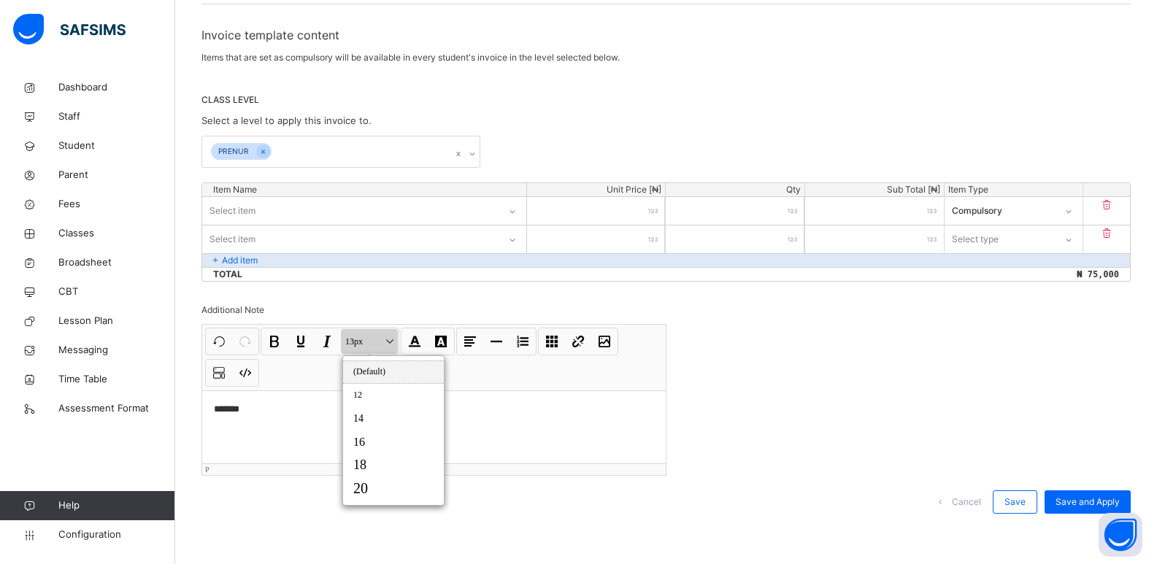
click at [383, 339] on button "13px Size" at bounding box center [369, 341] width 57 height 25
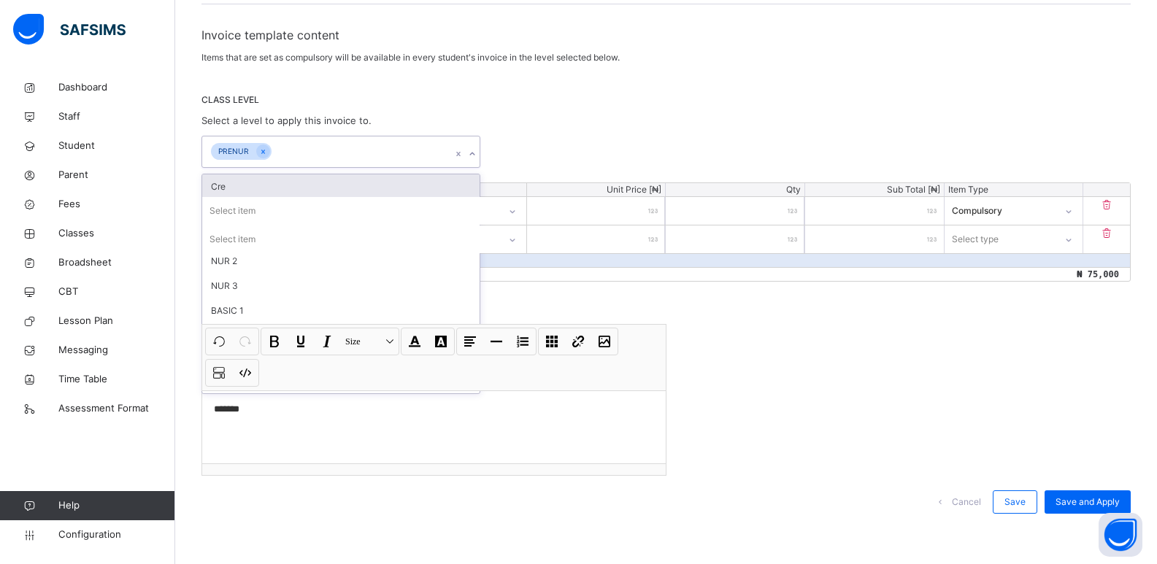
click at [475, 153] on icon at bounding box center [472, 154] width 9 height 15
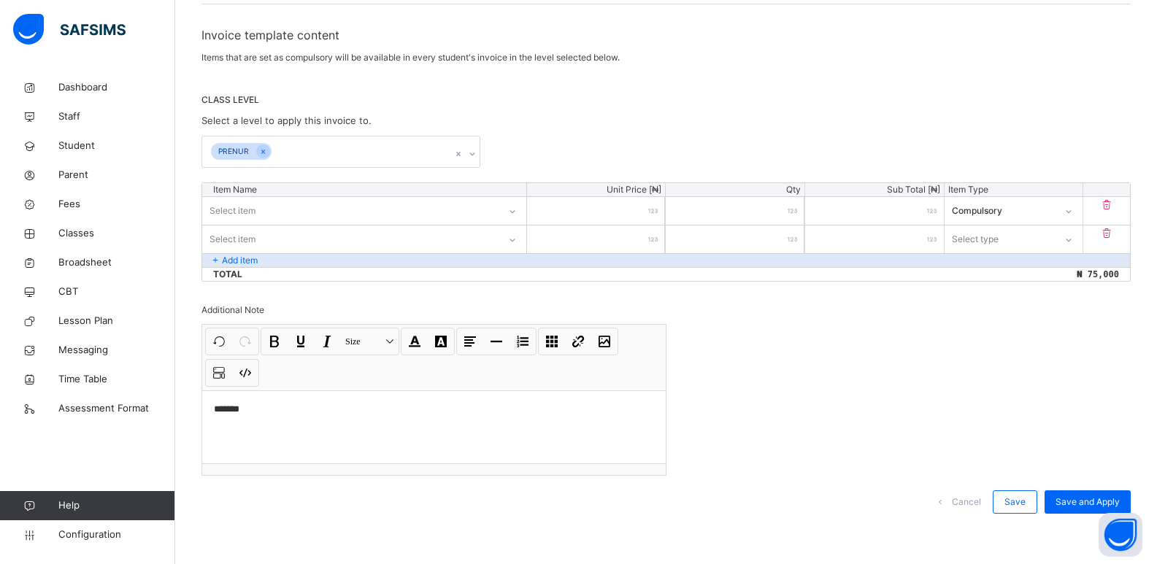
click at [670, 126] on div "CLASS LEVEL Select a level to apply this invoice to. [GEOGRAPHIC_DATA]" at bounding box center [667, 130] width 930 height 74
click at [854, 335] on div "Invoice template content Items that are set as compulsory will be available in …" at bounding box center [667, 277] width 930 height 502
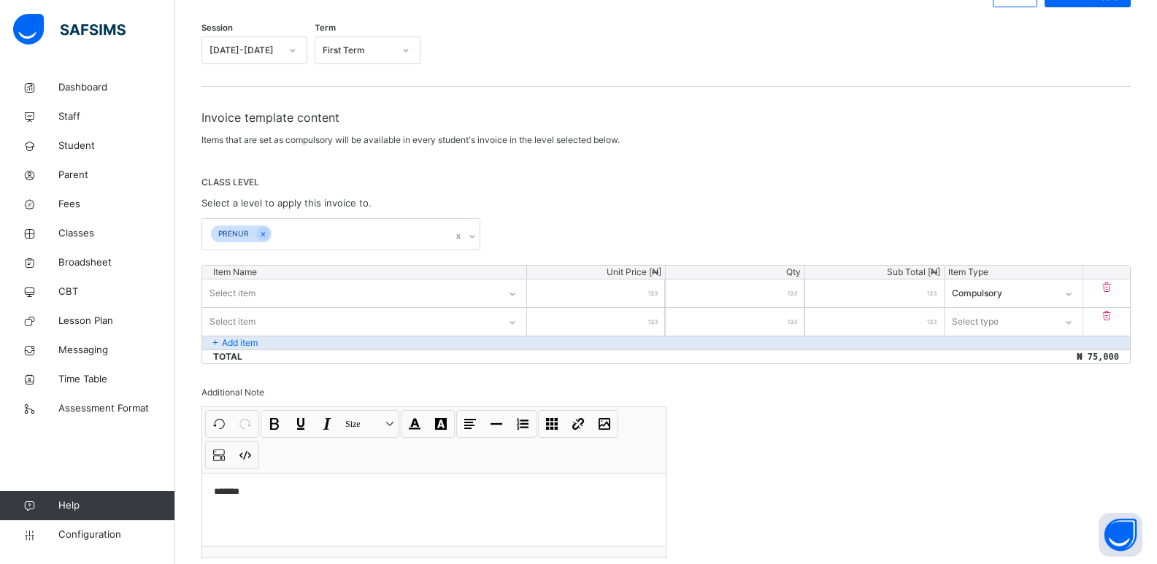
scroll to position [0, 0]
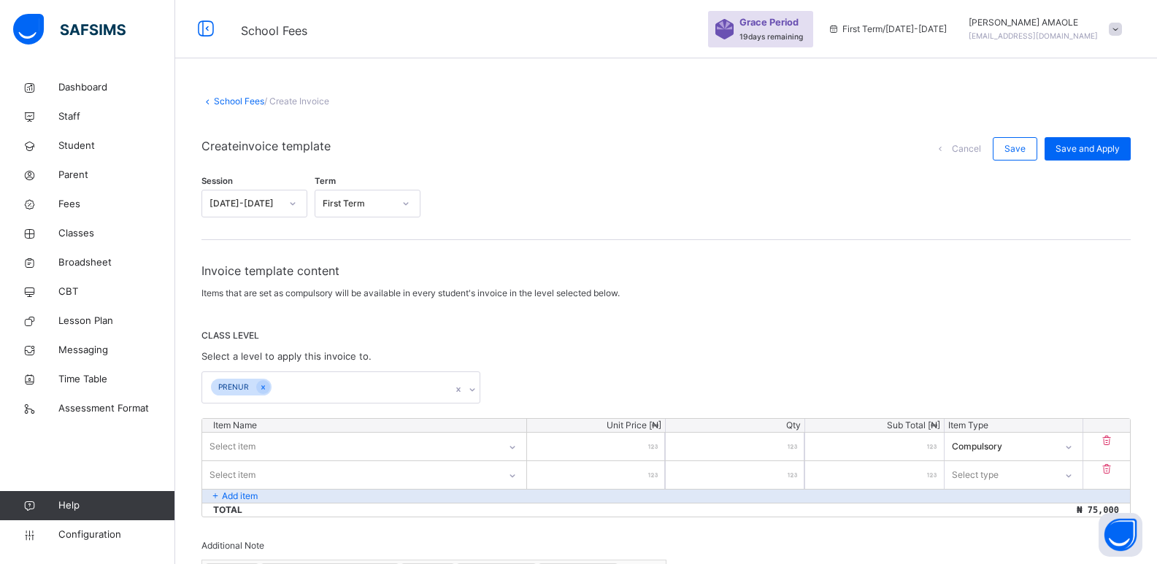
click at [233, 99] on link "School Fees" at bounding box center [239, 101] width 50 height 11
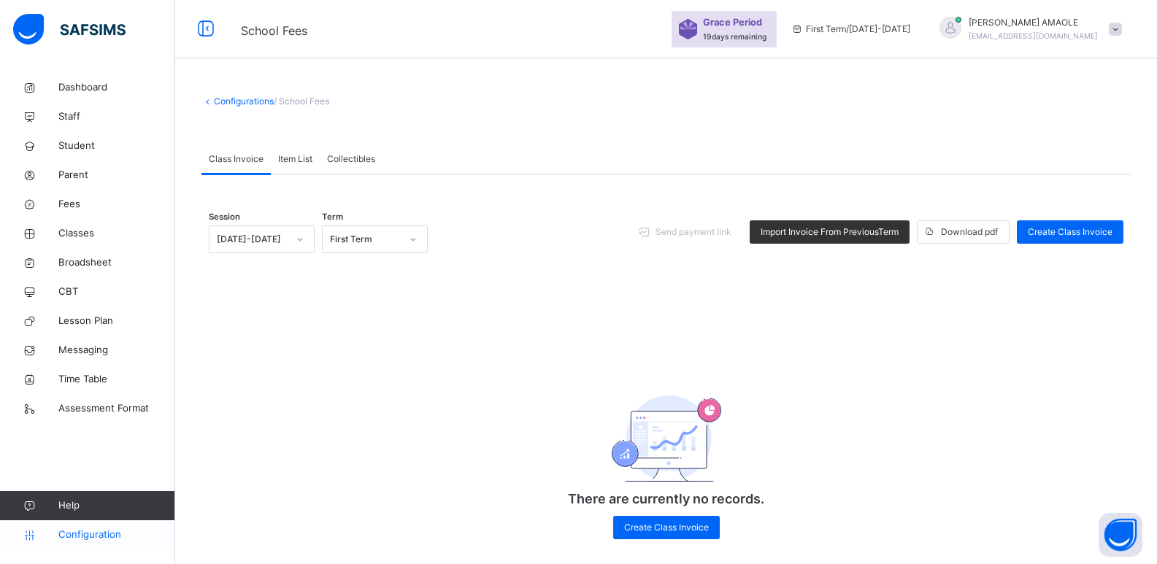
click at [96, 533] on span "Configuration" at bounding box center [116, 535] width 116 height 15
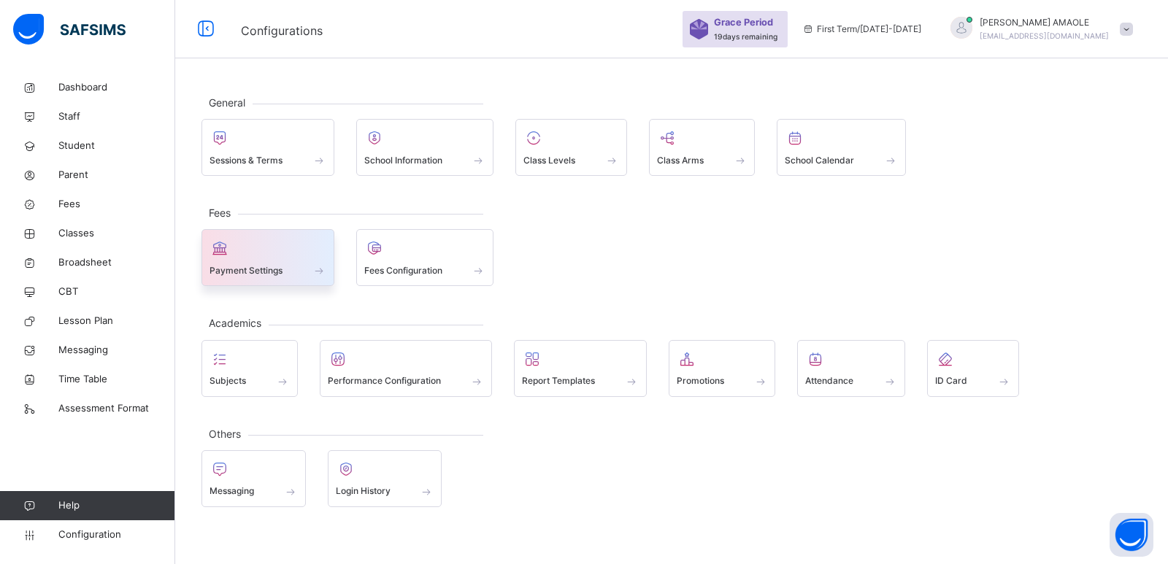
click at [321, 261] on span at bounding box center [268, 261] width 117 height 4
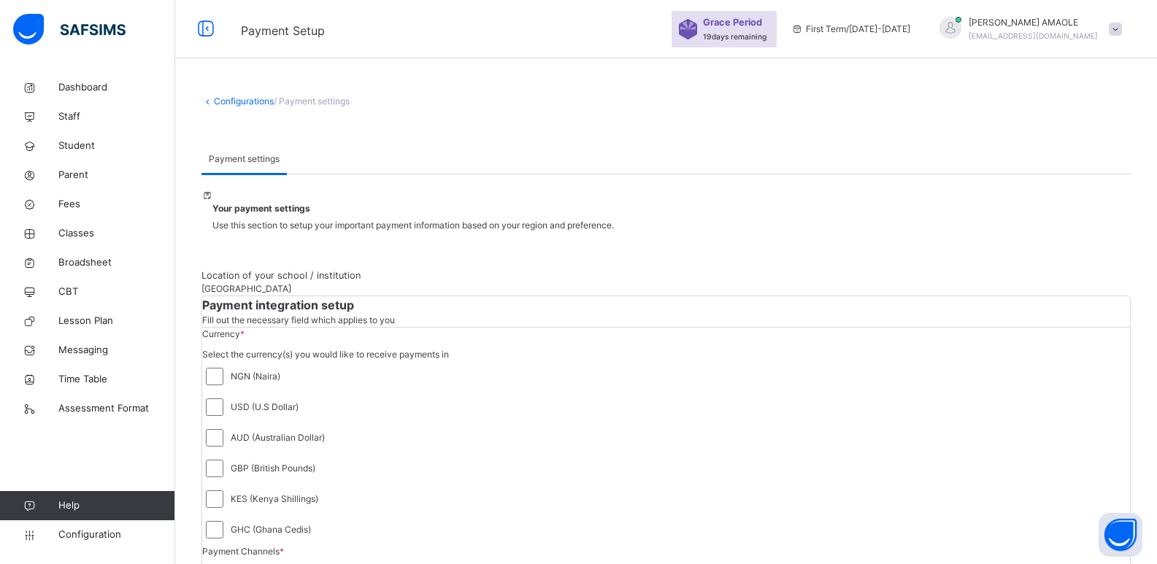
click at [241, 104] on link "Configurations" at bounding box center [244, 101] width 60 height 11
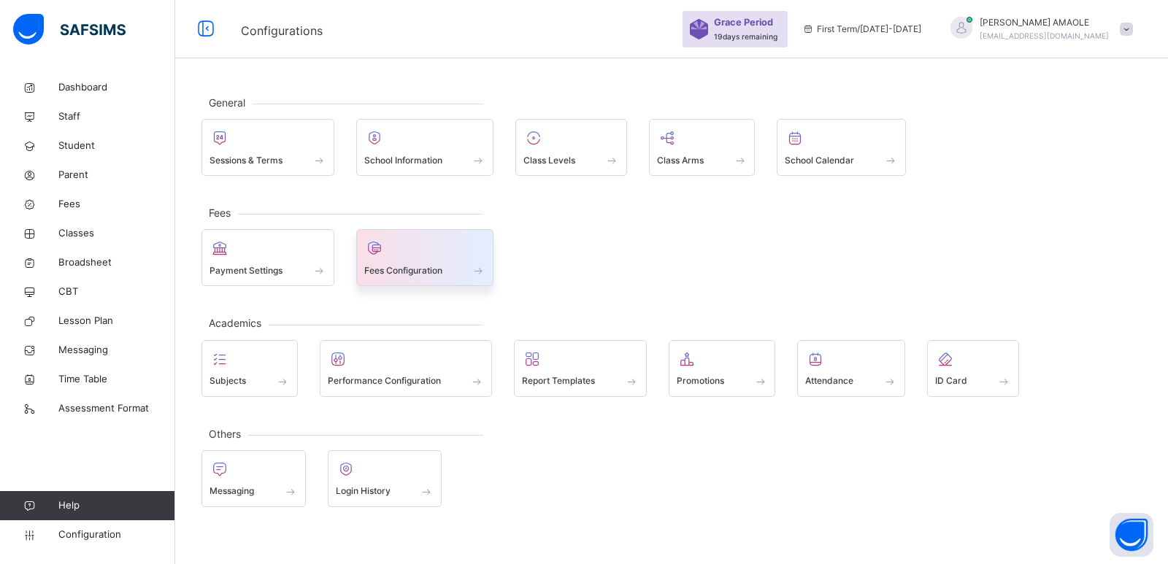
click at [423, 266] on span "Fees Configuration" at bounding box center [403, 270] width 78 height 13
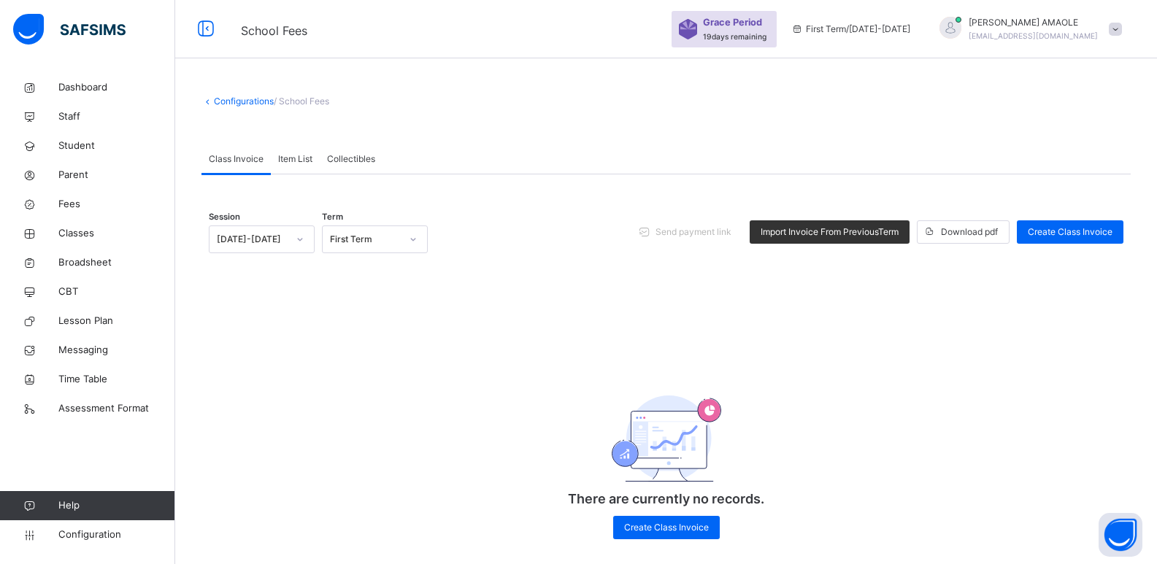
click at [294, 163] on span "Item List" at bounding box center [295, 159] width 34 height 13
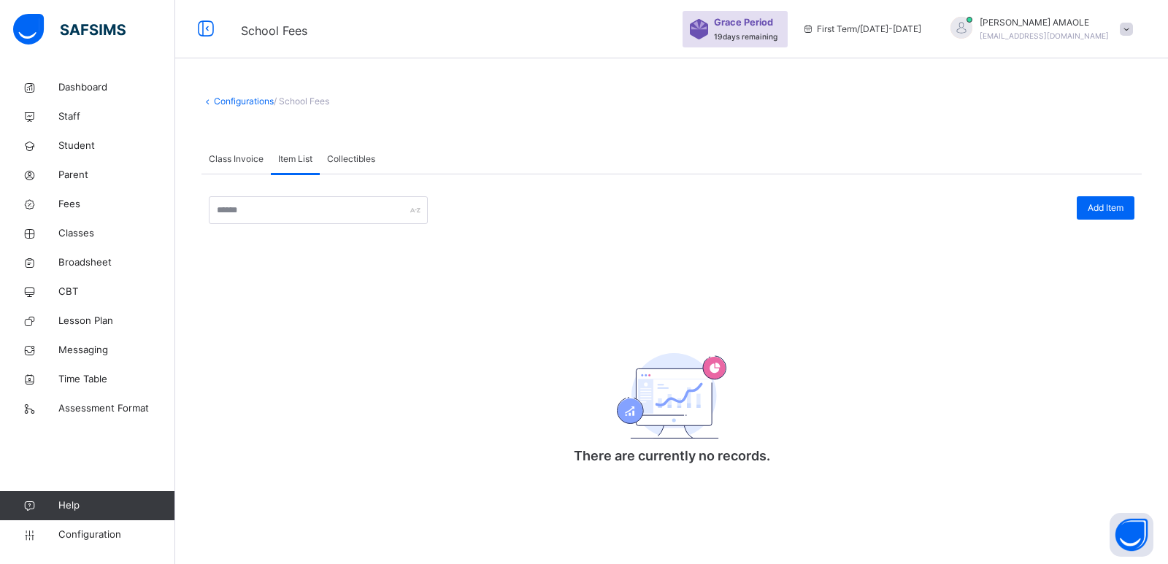
click at [353, 154] on span "Collectibles" at bounding box center [351, 159] width 48 height 13
click at [280, 155] on span "Item List" at bounding box center [295, 159] width 34 height 13
click at [1101, 203] on span "Add Item" at bounding box center [1106, 208] width 36 height 13
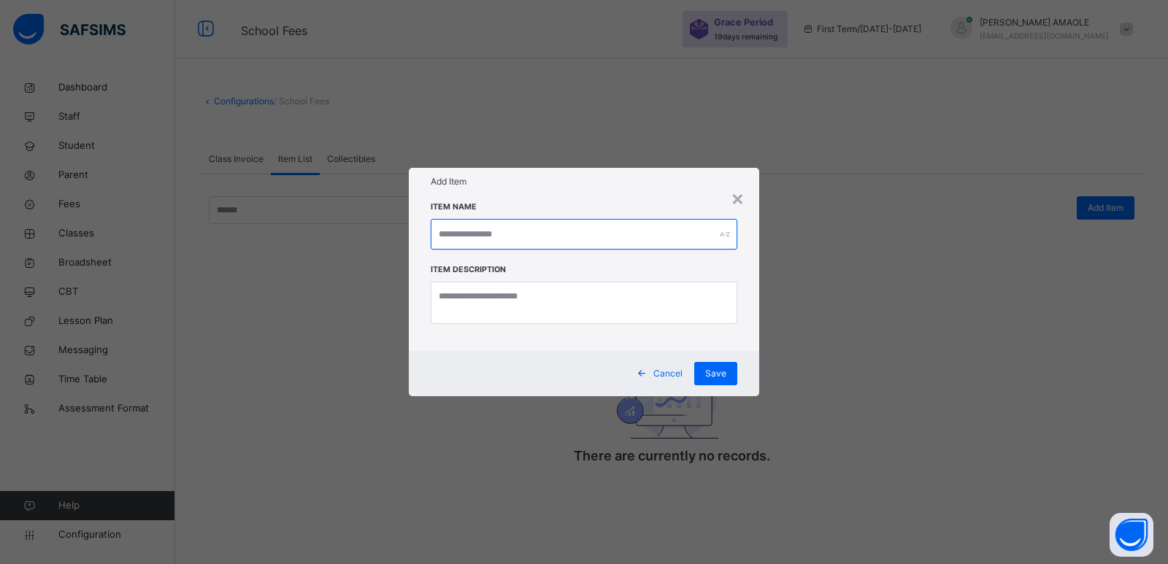
click at [566, 232] on input "text" at bounding box center [584, 234] width 307 height 31
type input "*******"
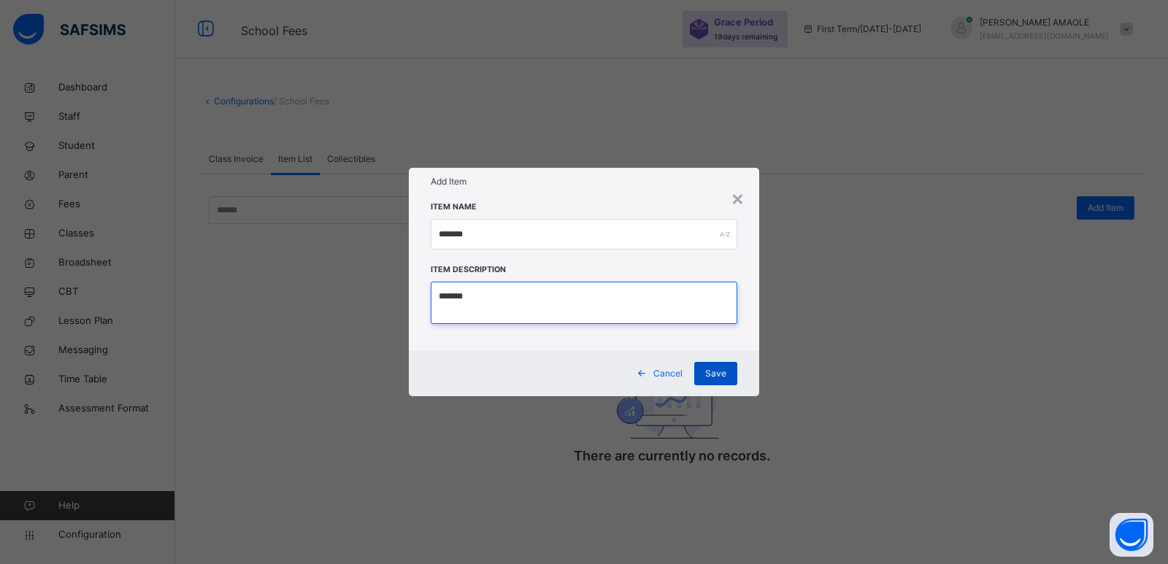
type textarea "*******"
click at [720, 370] on span "Save" at bounding box center [715, 373] width 21 height 13
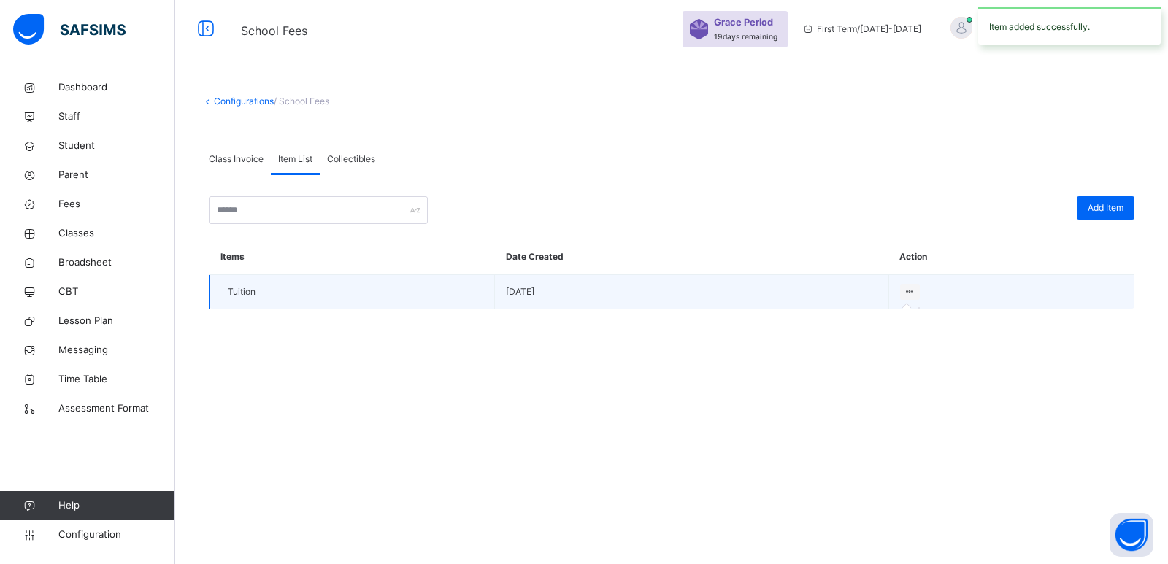
click at [913, 287] on icon at bounding box center [910, 291] width 12 height 11
click at [906, 297] on div at bounding box center [910, 292] width 20 height 16
click at [908, 292] on icon at bounding box center [910, 291] width 12 height 11
click at [904, 293] on icon at bounding box center [910, 291] width 12 height 11
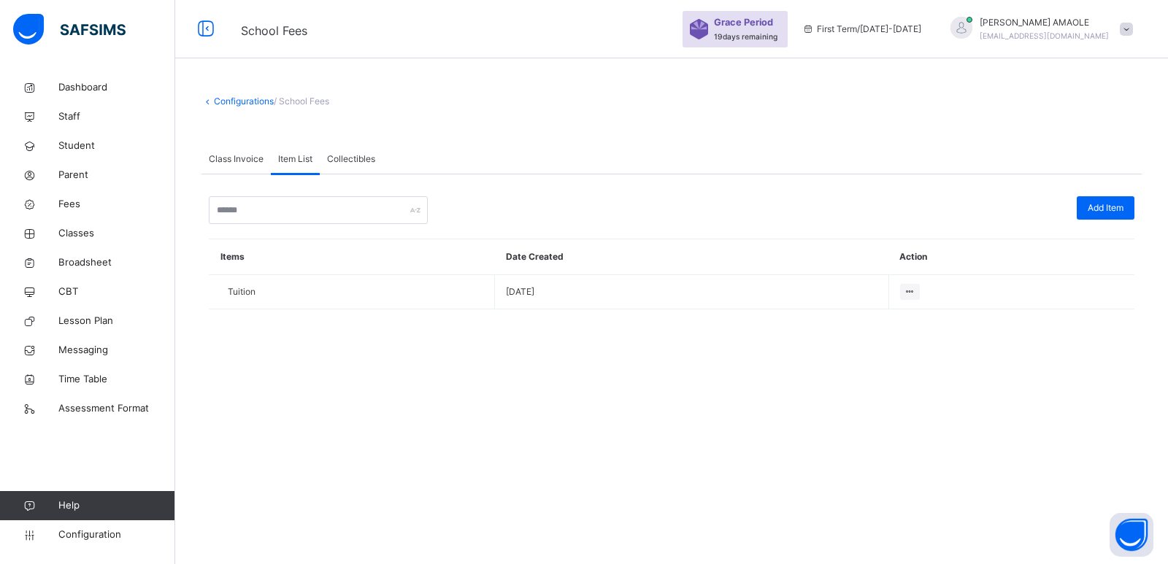
click at [738, 370] on div "Configurations / School Fees Class Invoice Item List Collectibles Item List Mor…" at bounding box center [671, 282] width 993 height 564
click at [571, 273] on th "Date Created" at bounding box center [692, 258] width 394 height 36
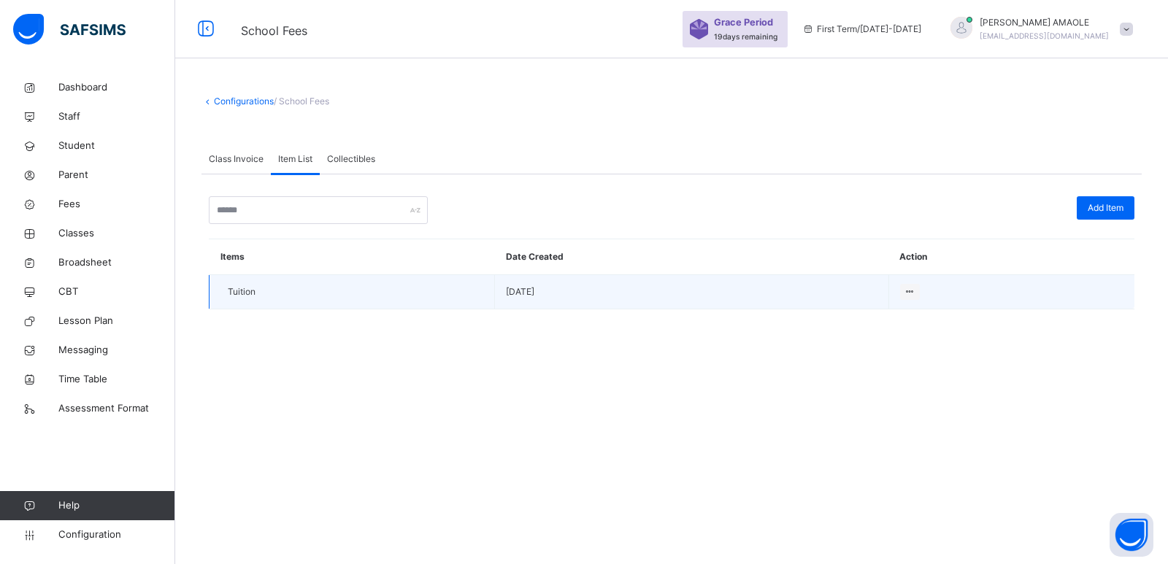
click at [567, 291] on span "[DATE]" at bounding box center [692, 292] width 372 height 13
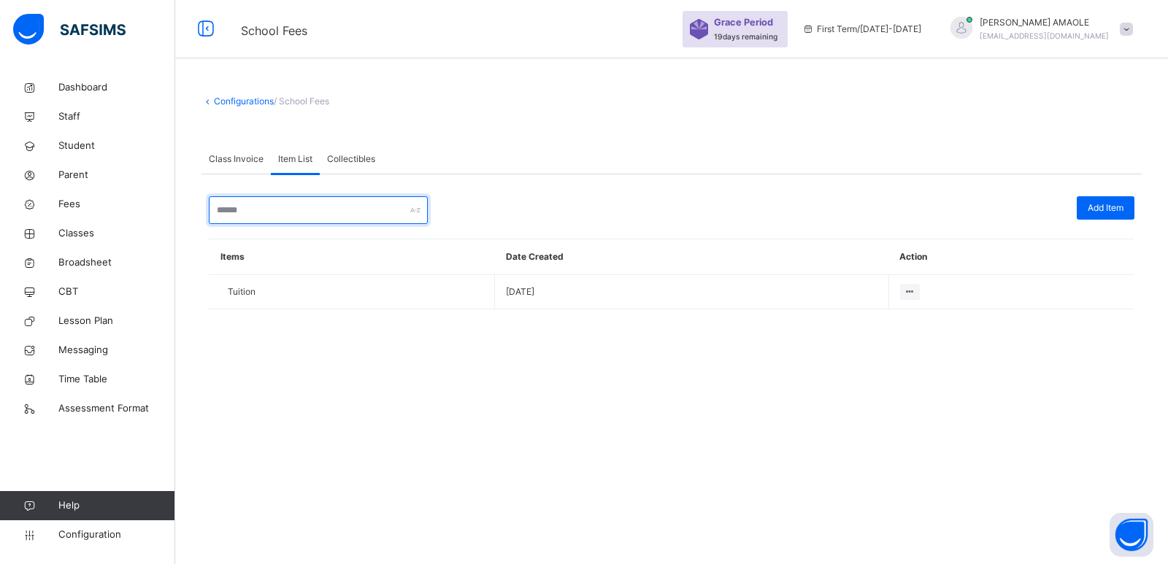
click at [339, 202] on input "text" at bounding box center [318, 210] width 219 height 28
type input "*"
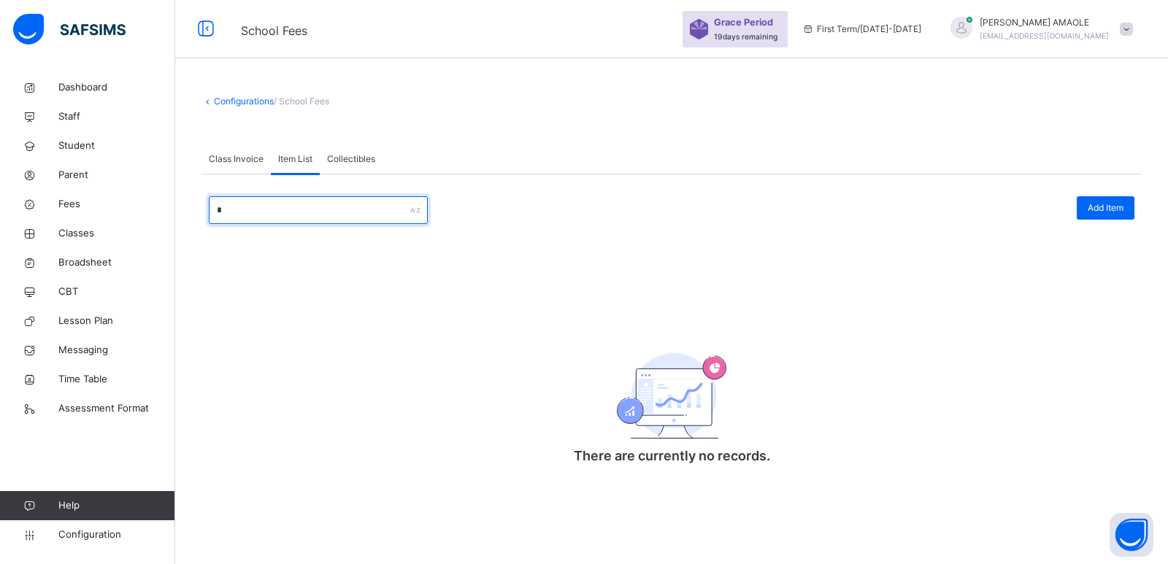
click at [372, 215] on input "*" at bounding box center [318, 210] width 219 height 28
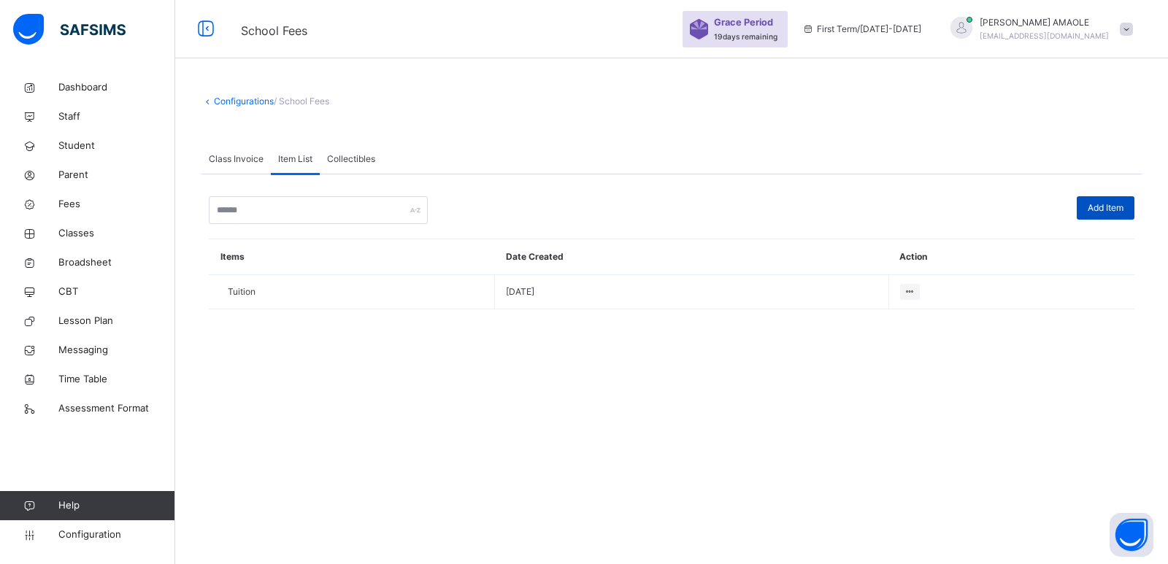
click at [1114, 207] on span "Add Item" at bounding box center [1106, 208] width 36 height 13
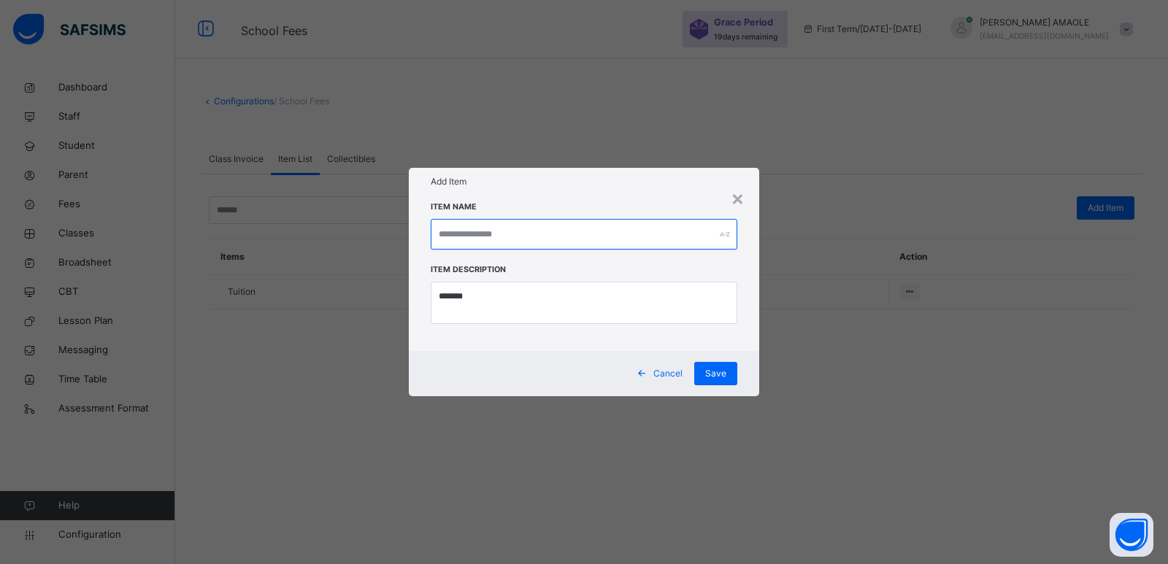
click at [551, 229] on input "text" at bounding box center [584, 234] width 307 height 31
type input "***"
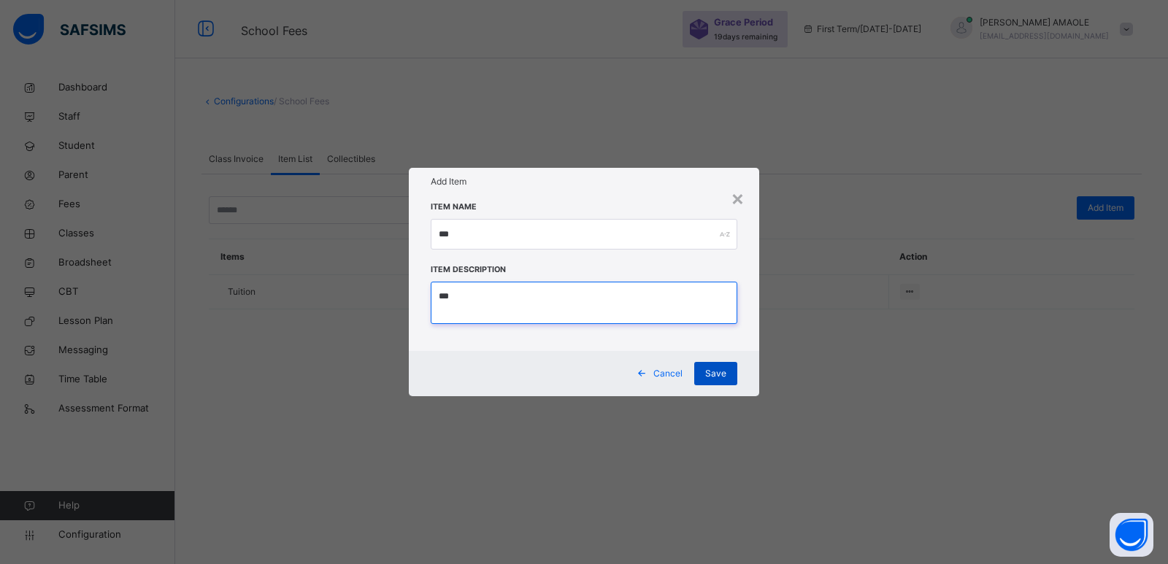
type textarea "***"
click at [721, 364] on div "Save" at bounding box center [715, 373] width 43 height 23
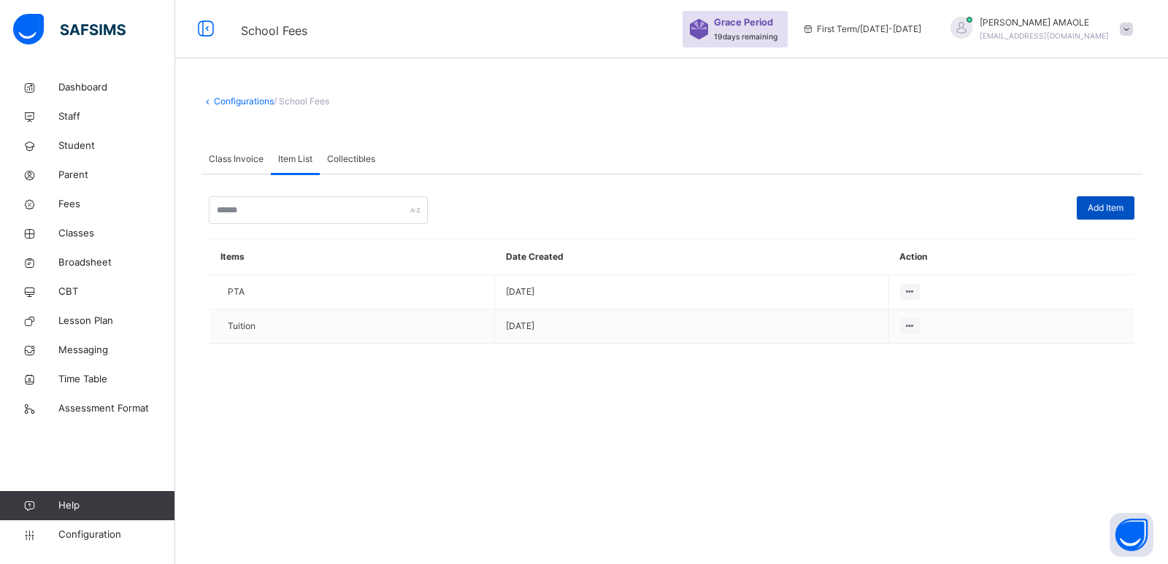
click at [1109, 205] on span "Add Item" at bounding box center [1106, 208] width 36 height 13
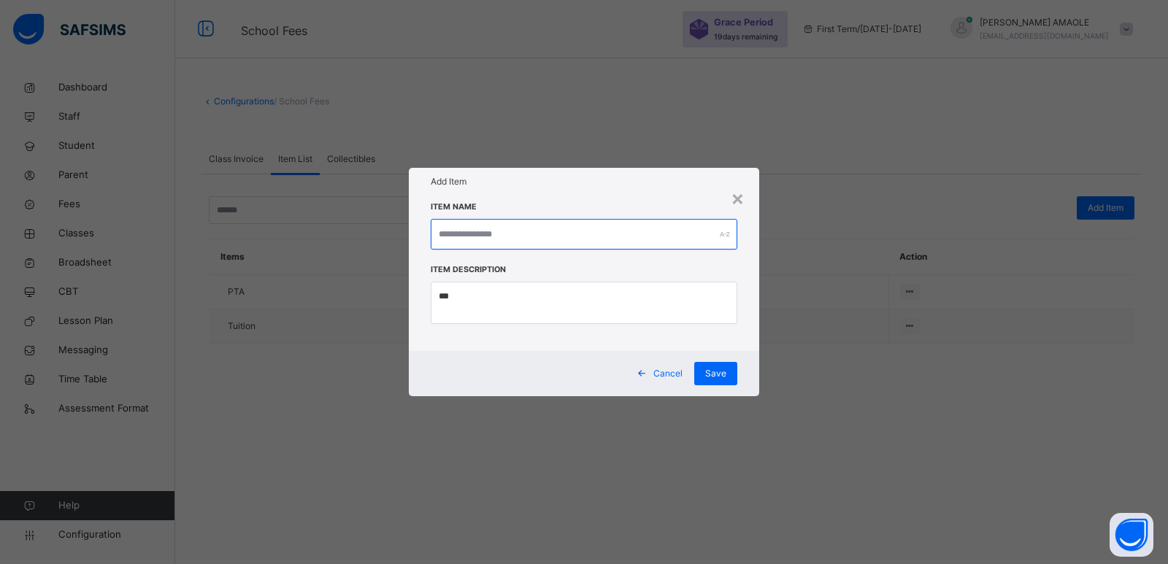
click at [537, 235] on input "text" at bounding box center [584, 234] width 307 height 31
type input "**********"
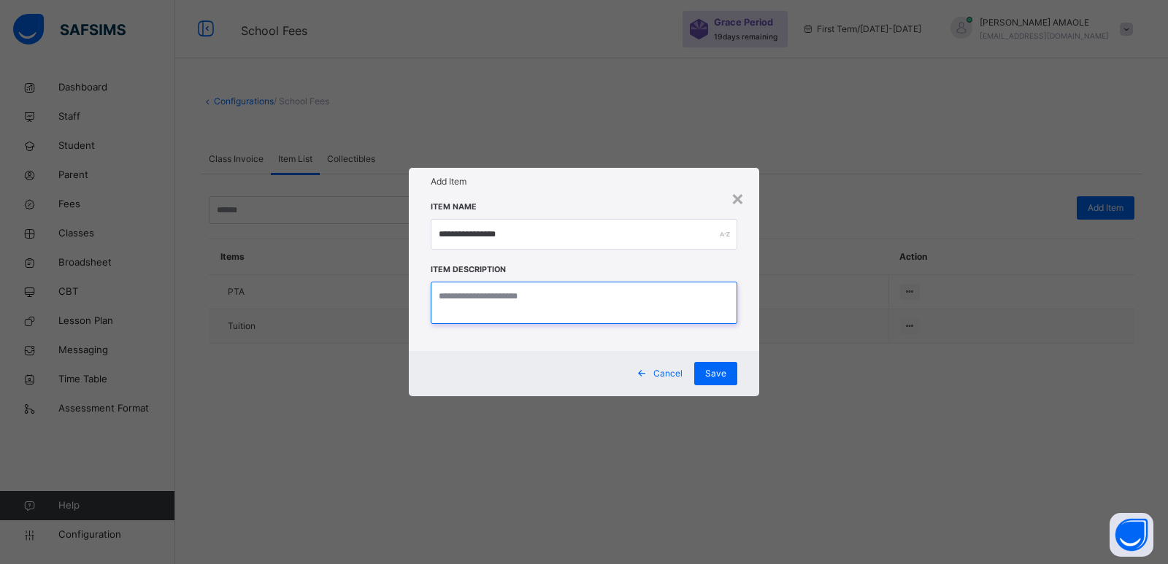
paste textarea "**********"
type textarea "**********"
click at [727, 369] on div "Save" at bounding box center [715, 373] width 43 height 23
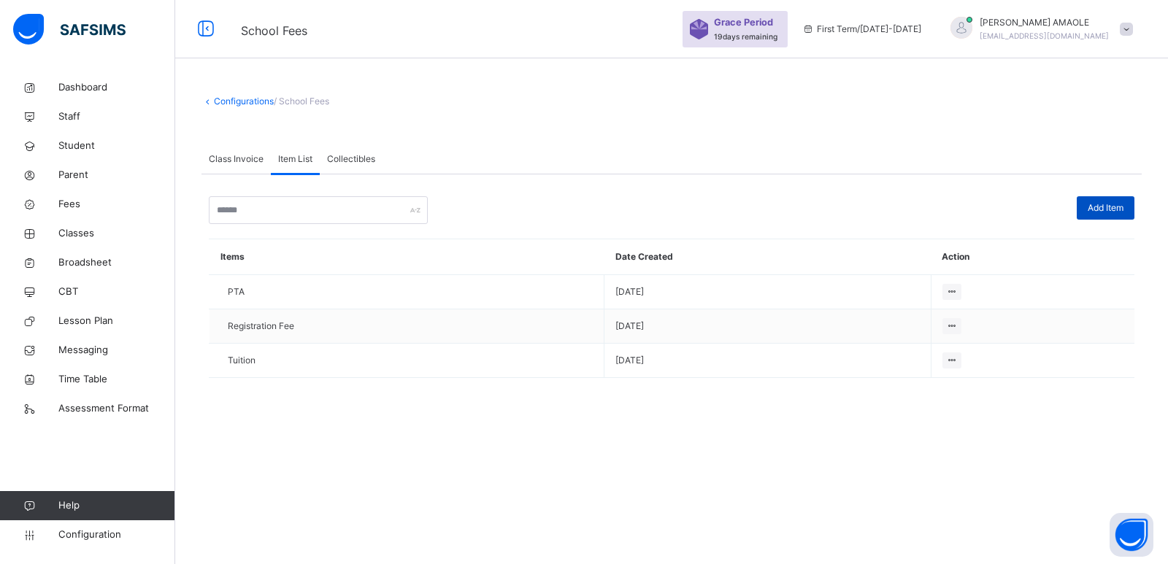
click at [1111, 204] on span "Add Item" at bounding box center [1106, 208] width 36 height 13
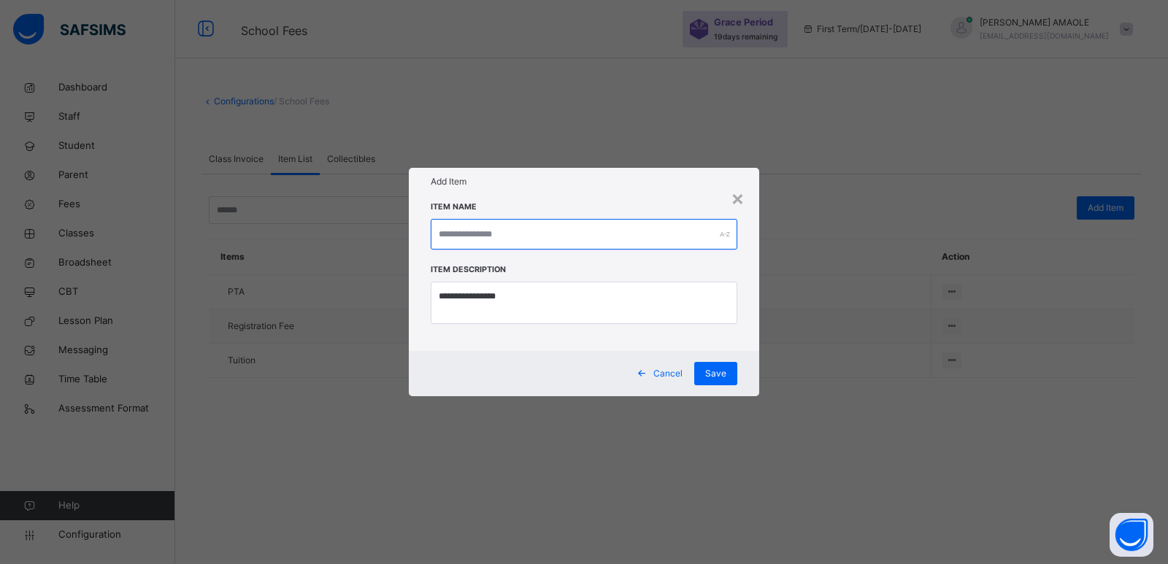
click at [535, 240] on input "text" at bounding box center [584, 234] width 307 height 31
type input "**********"
click at [538, 225] on input "**********" at bounding box center [584, 234] width 307 height 31
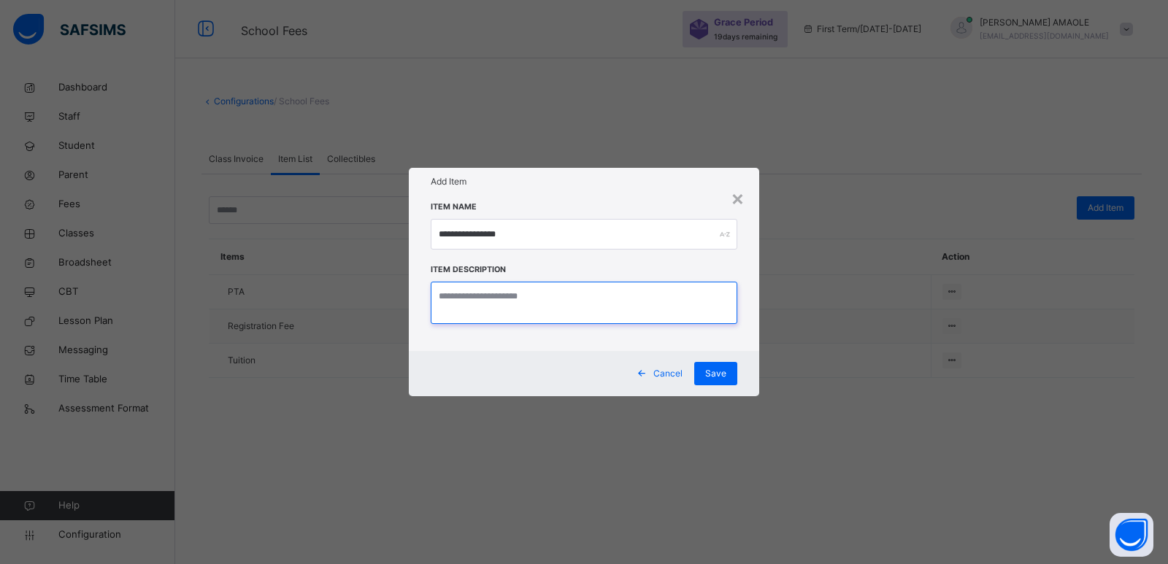
paste textarea "**********"
type textarea "**********"
click at [722, 373] on span "Save" at bounding box center [715, 373] width 21 height 13
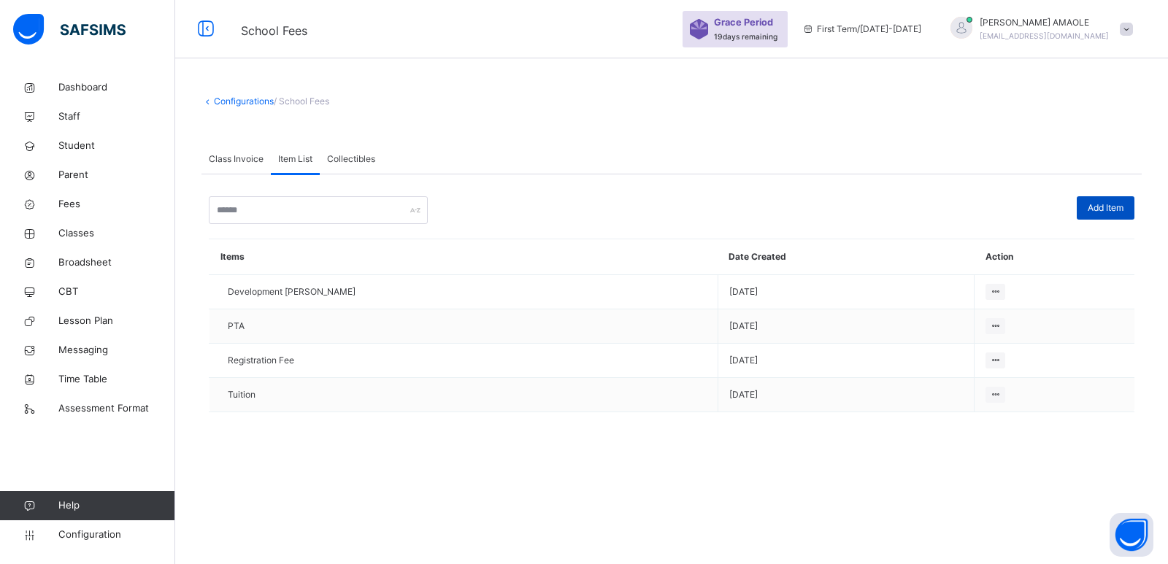
click at [1110, 199] on div "Add Item" at bounding box center [1106, 207] width 58 height 23
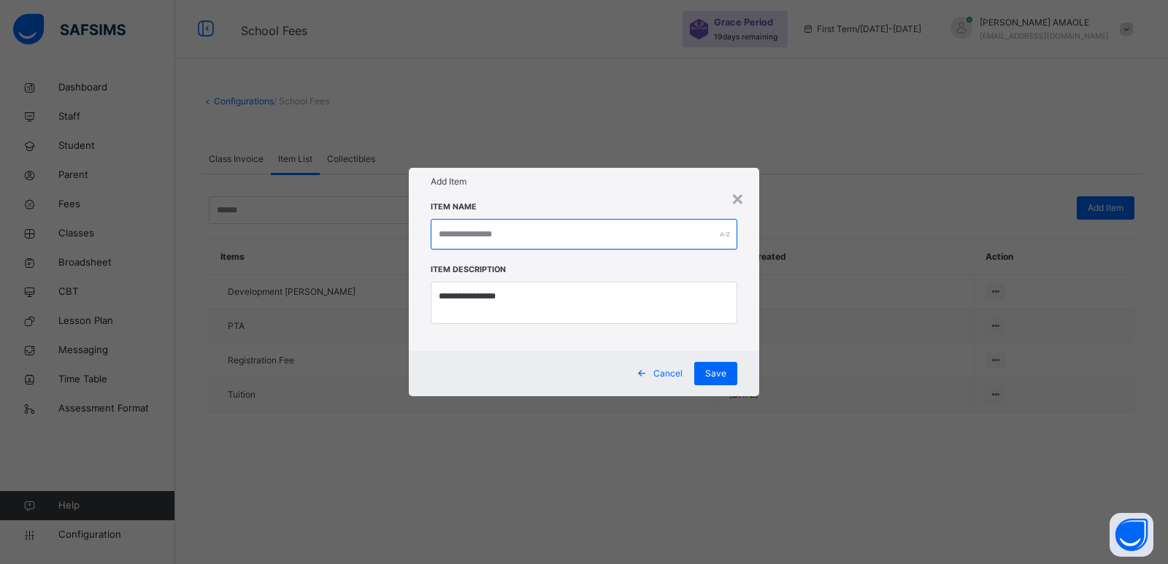
click at [616, 235] on input "text" at bounding box center [584, 234] width 307 height 31
type input "*********"
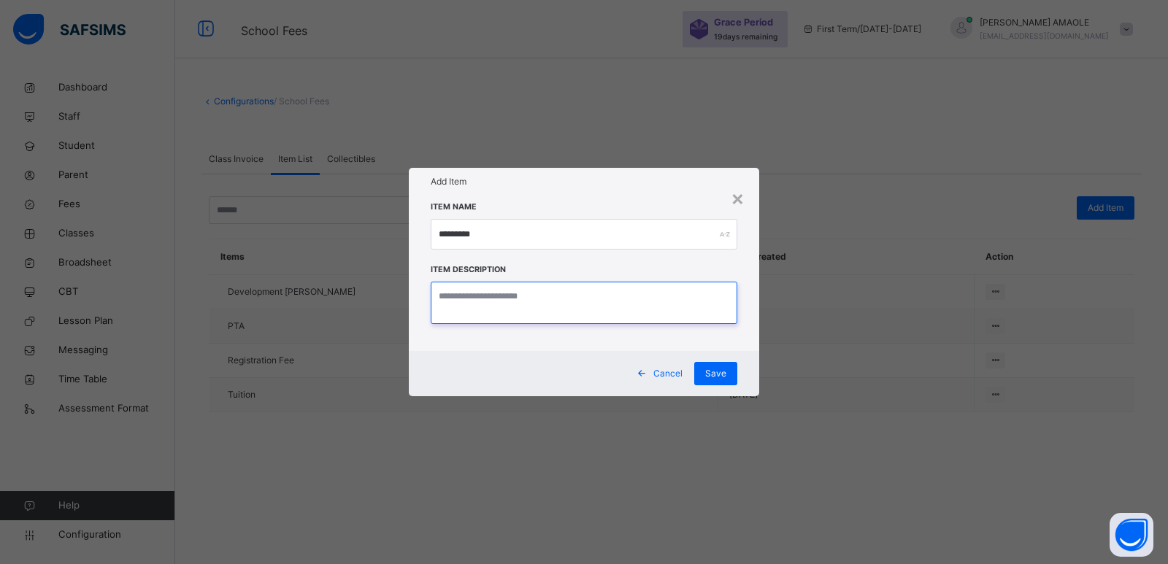
paste textarea "*********"
type textarea "**********"
click at [716, 366] on div "Save" at bounding box center [715, 373] width 43 height 23
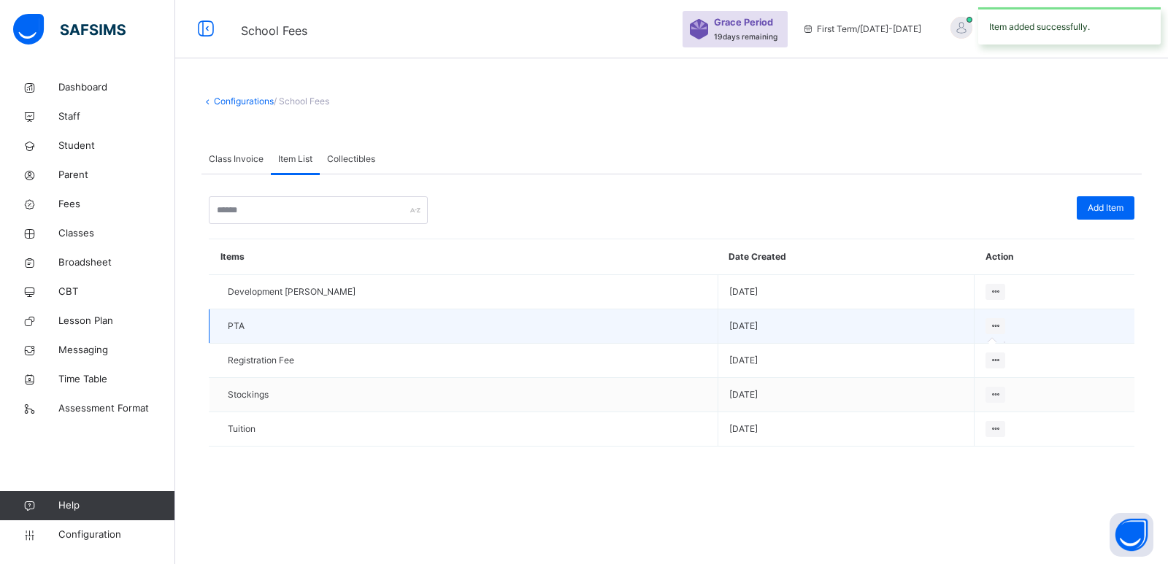
click at [989, 325] on icon at bounding box center [995, 326] width 12 height 11
click at [218, 326] on td "PTA" at bounding box center [464, 327] width 509 height 34
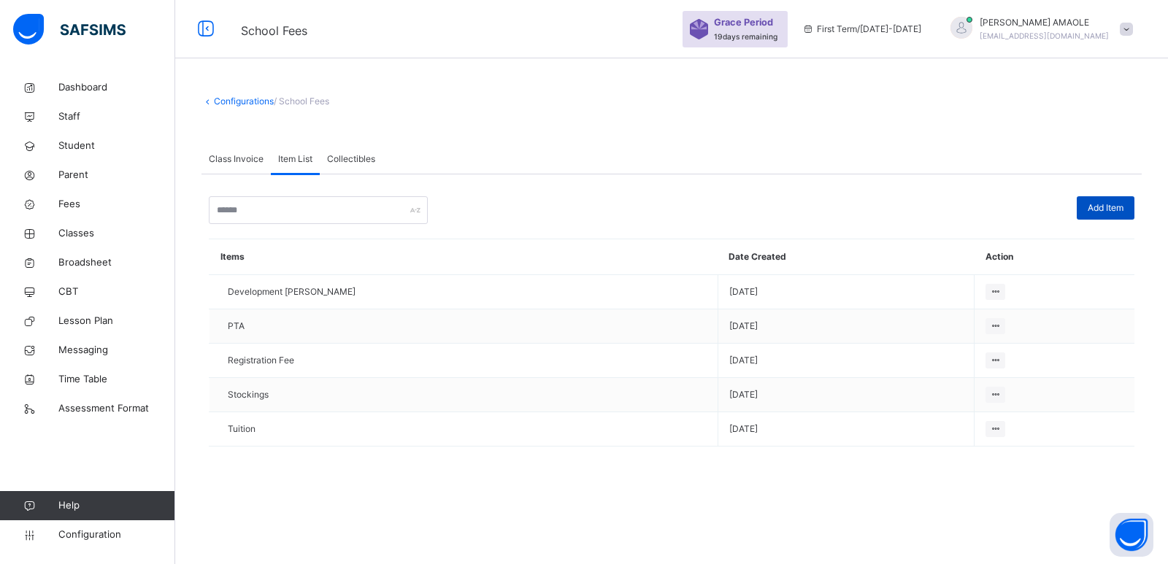
click at [1109, 206] on span "Add Item" at bounding box center [1106, 208] width 36 height 13
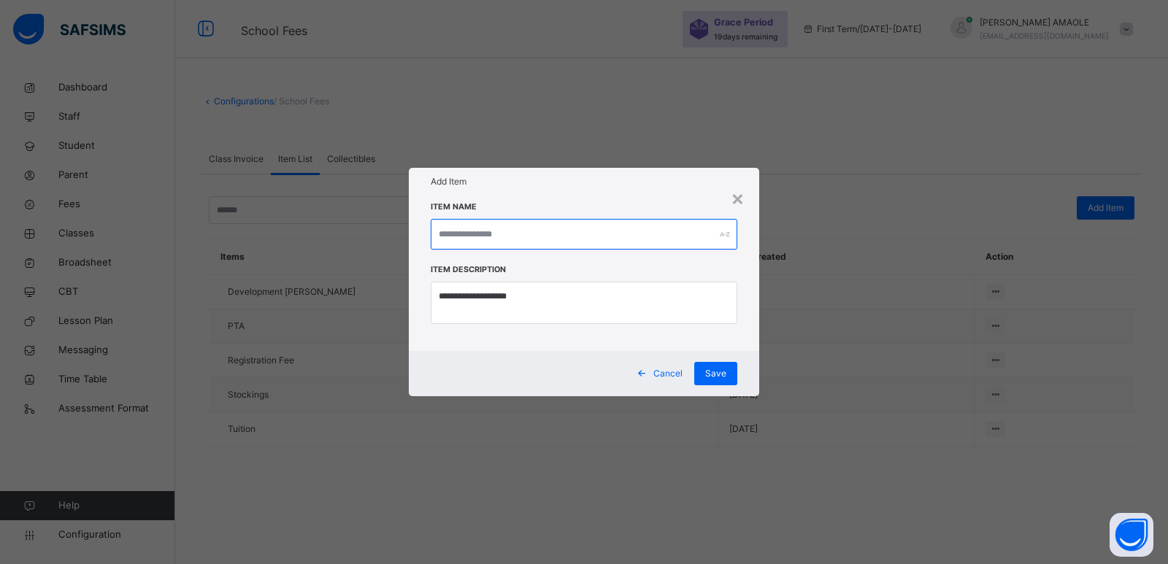
click at [583, 237] on input "text" at bounding box center [584, 234] width 307 height 31
type input "**********"
click at [586, 229] on input "**********" at bounding box center [584, 234] width 307 height 31
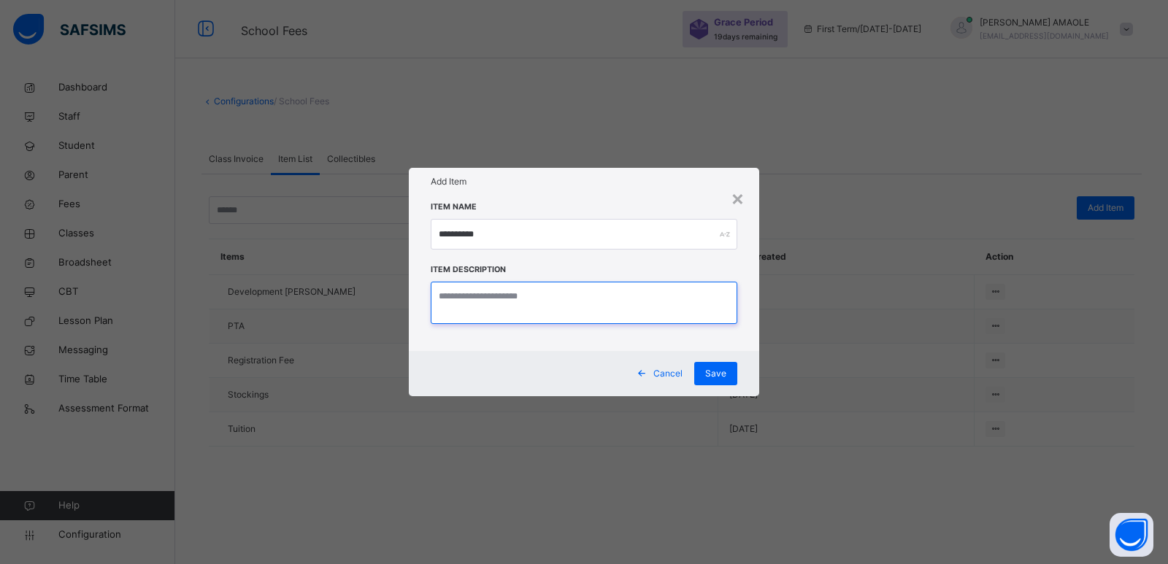
paste textarea "**********"
type textarea "**********"
click at [714, 376] on span "Save" at bounding box center [715, 373] width 21 height 13
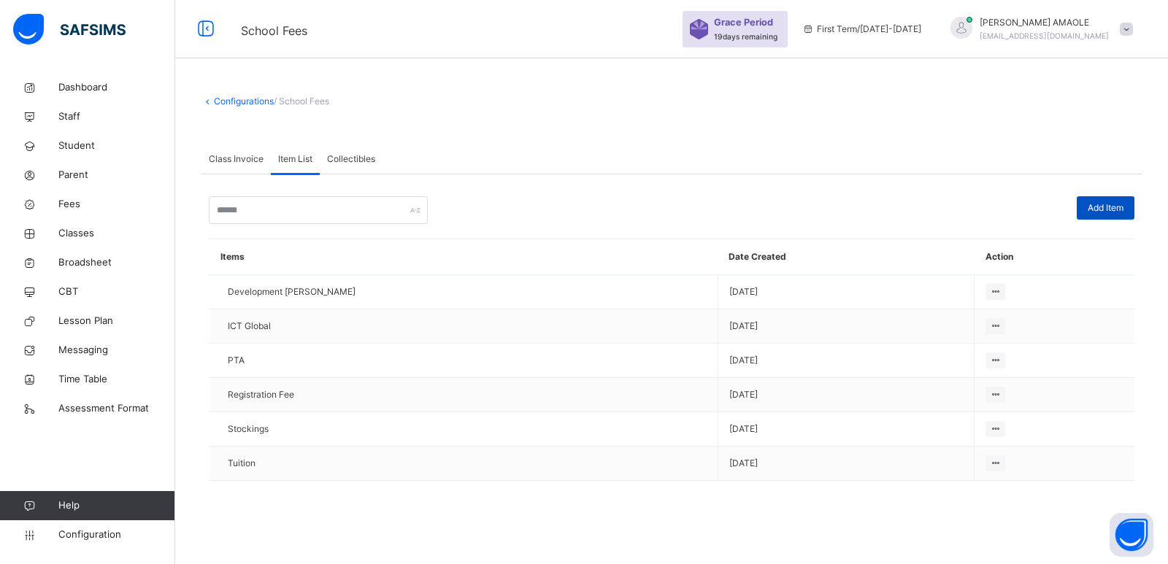
click at [1121, 209] on span "Add Item" at bounding box center [1106, 208] width 36 height 13
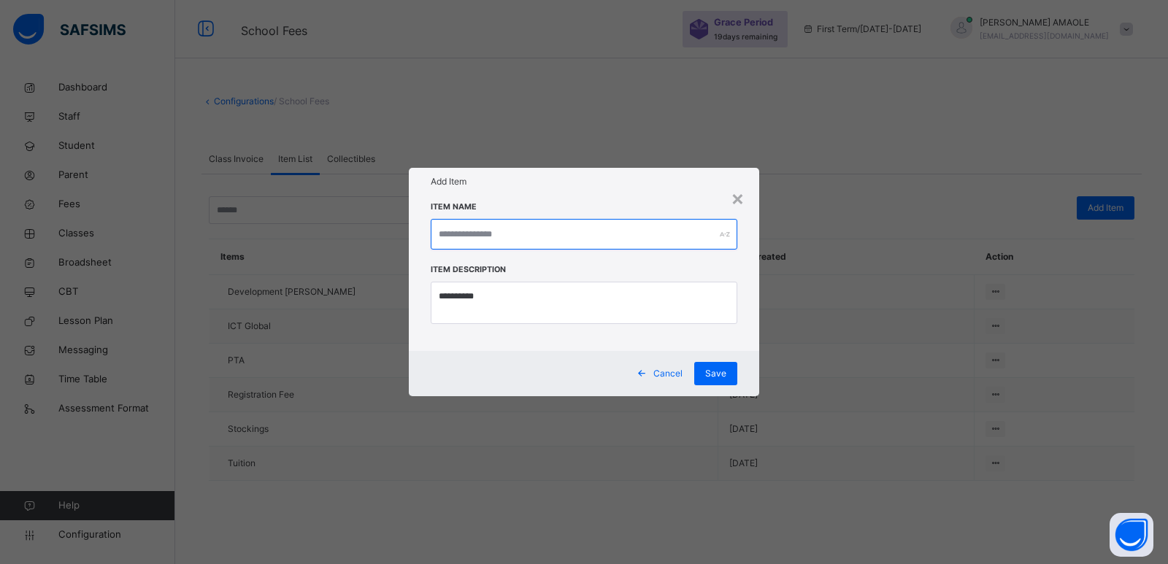
click at [635, 238] on input "text" at bounding box center [584, 234] width 307 height 31
type input "*"
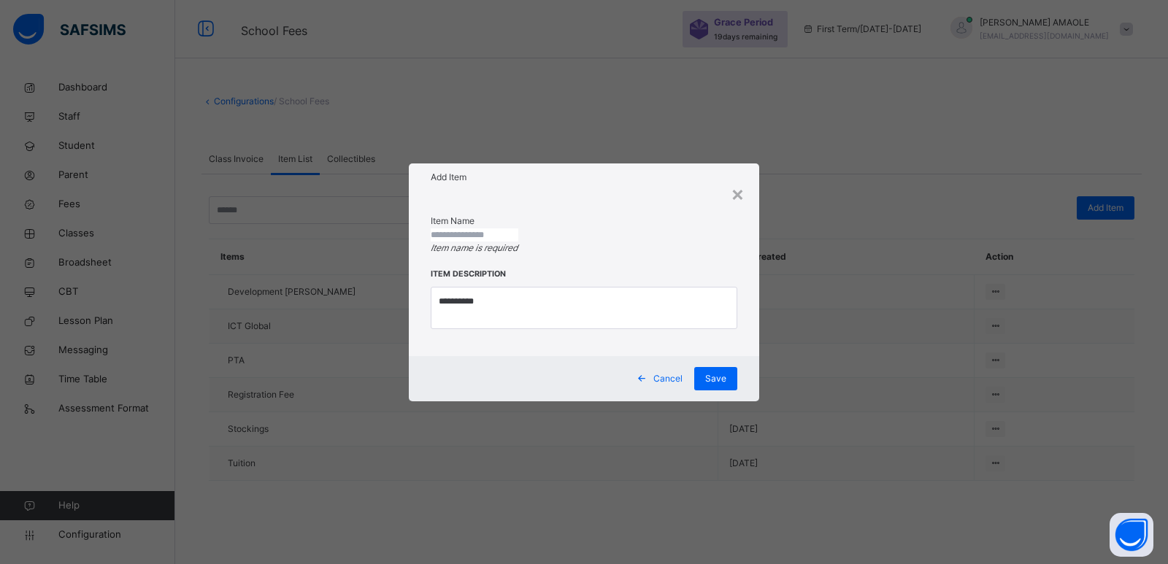
type input "*"
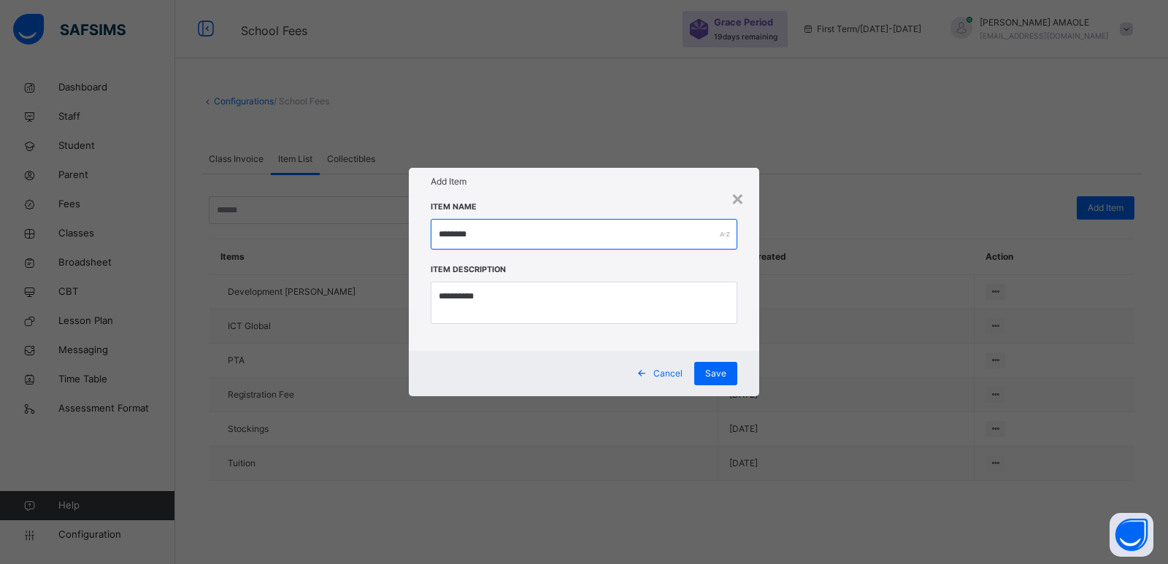
type input "*******"
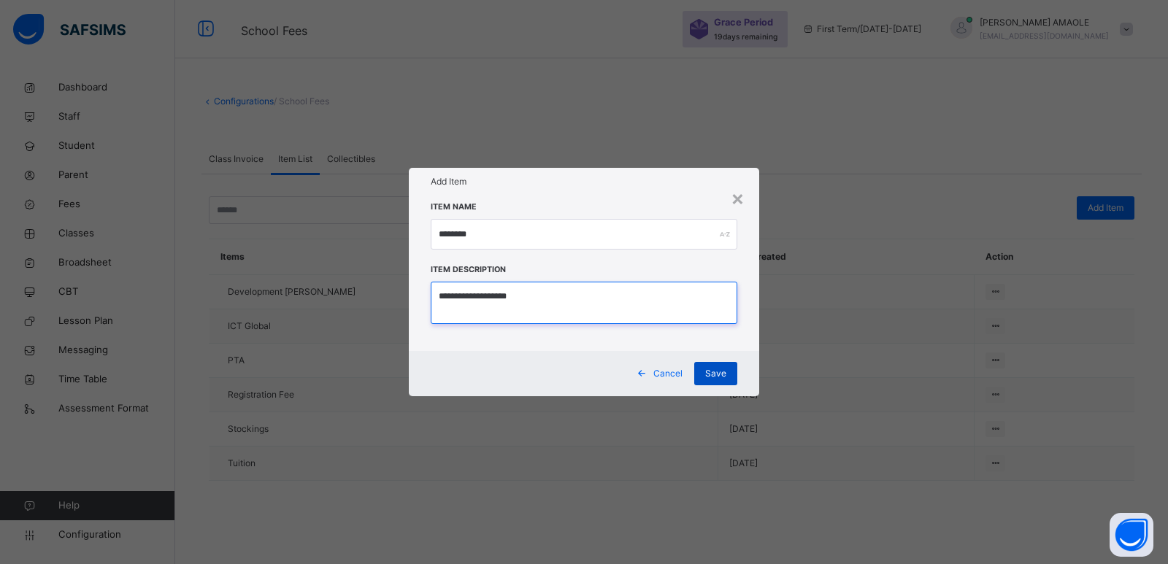
type textarea "**********"
click at [729, 370] on div "Save" at bounding box center [715, 373] width 43 height 23
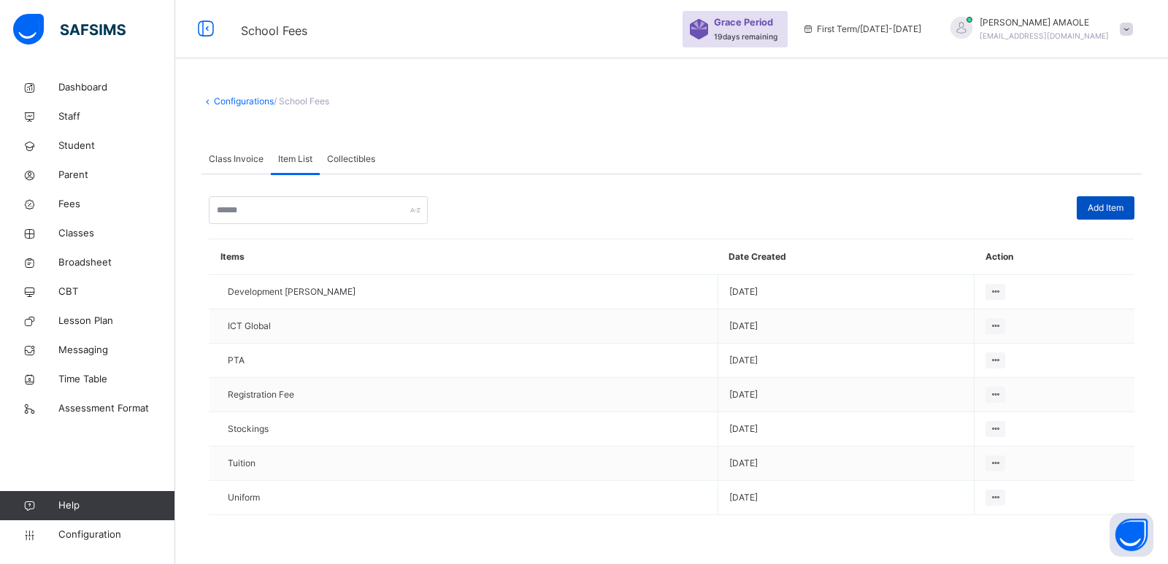
click at [1122, 204] on span "Add Item" at bounding box center [1106, 208] width 36 height 13
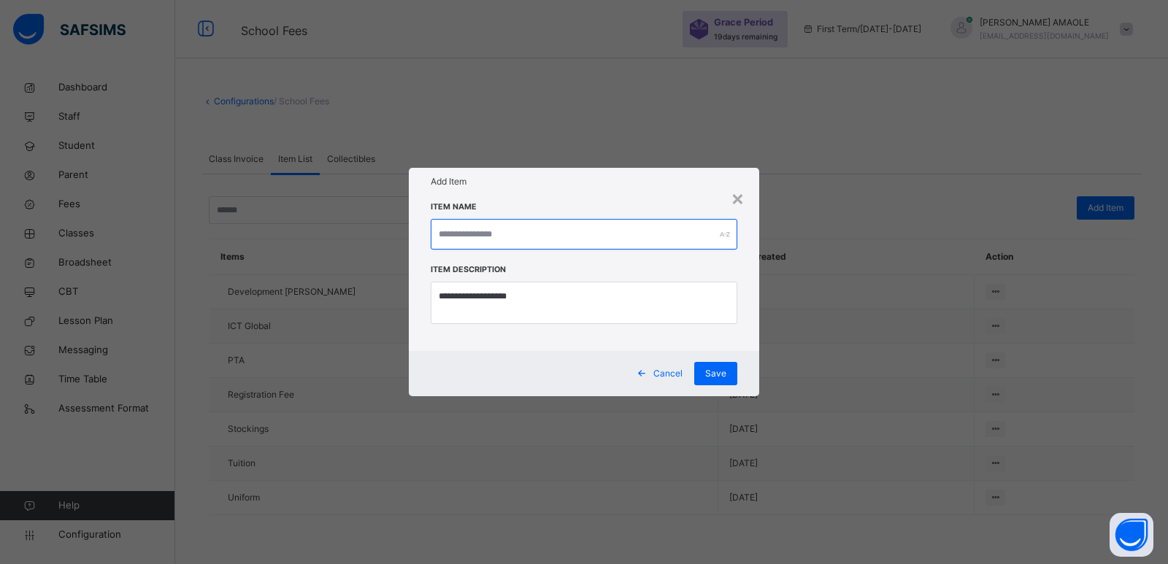
click at [613, 234] on input "text" at bounding box center [584, 234] width 307 height 31
type input "**********"
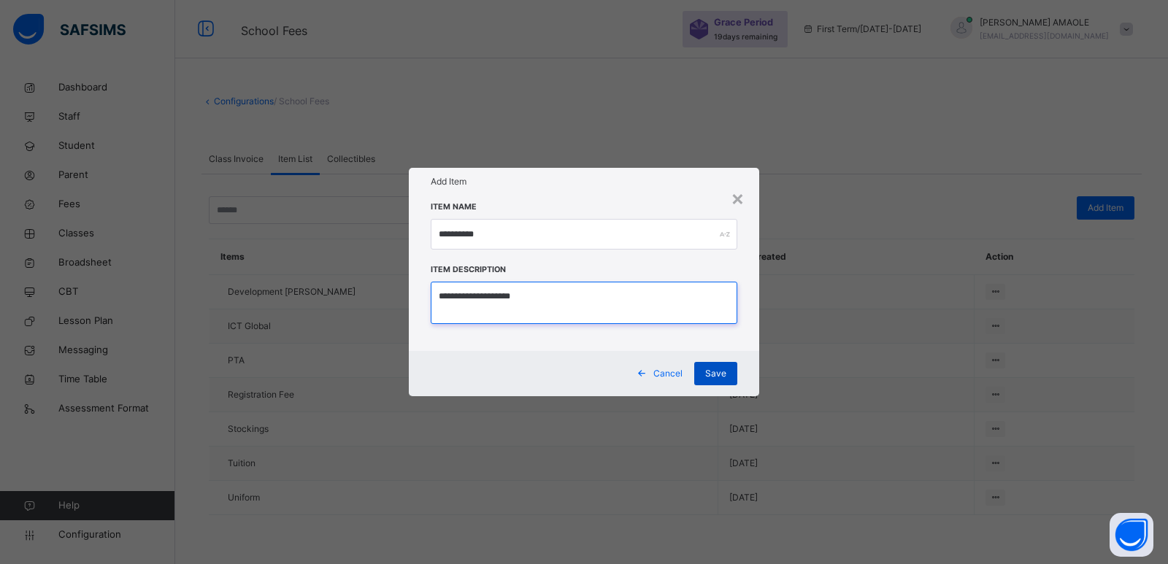
type textarea "**********"
click at [729, 372] on div "Save" at bounding box center [715, 373] width 43 height 23
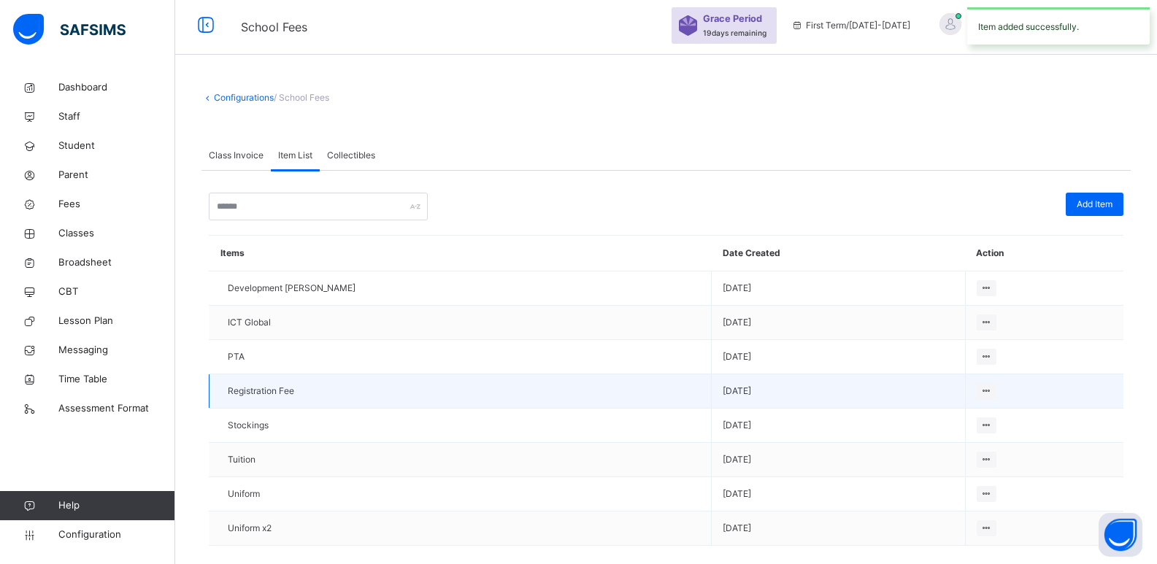
scroll to position [29, 0]
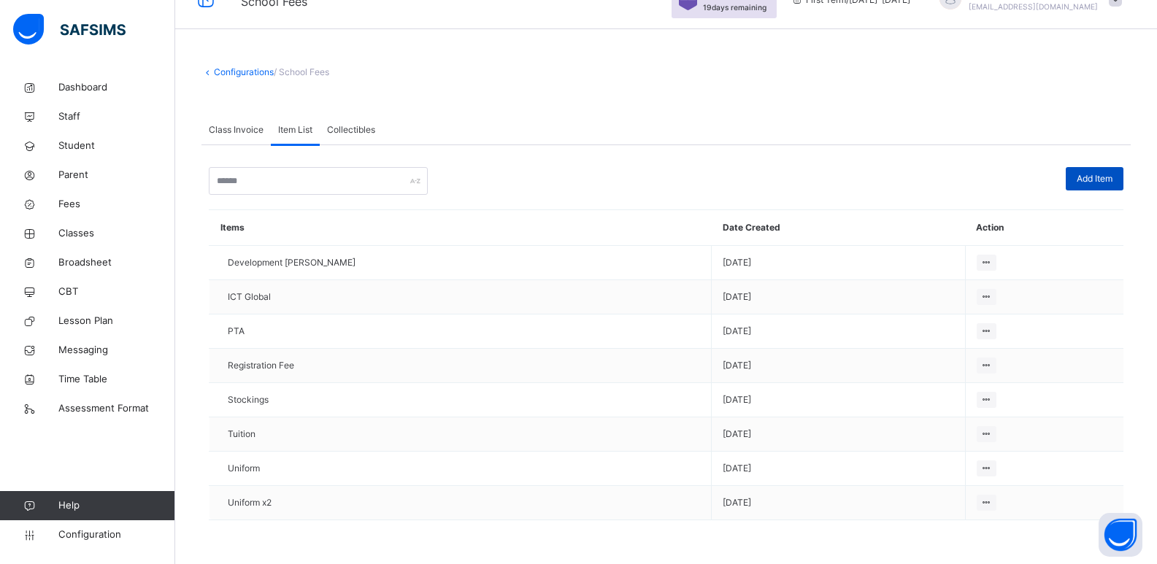
click at [1106, 175] on span "Add Item" at bounding box center [1095, 178] width 36 height 13
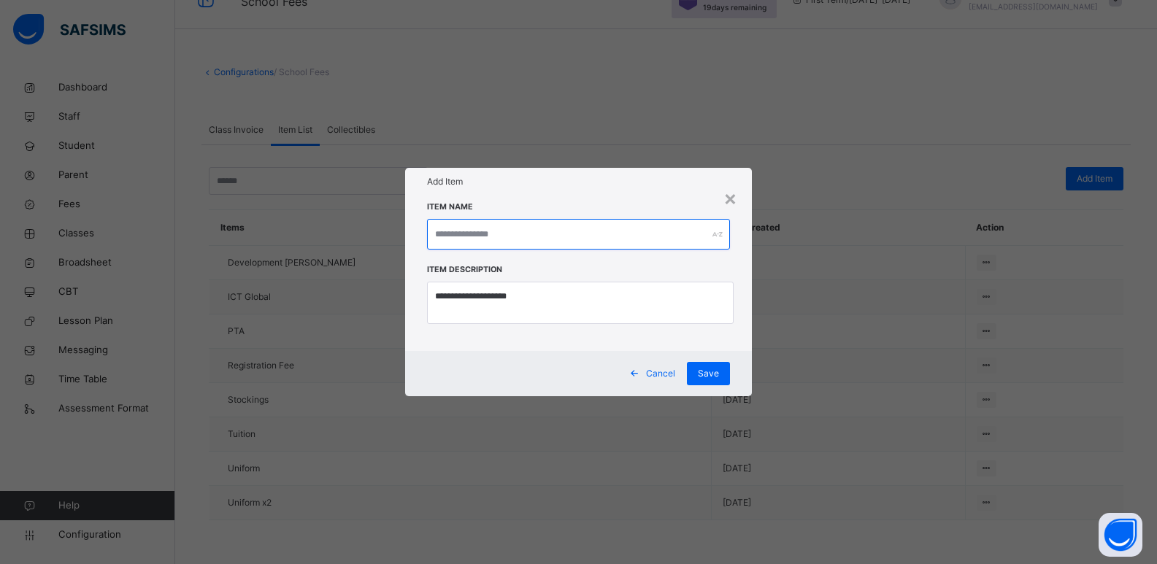
click at [553, 240] on input "text" at bounding box center [579, 234] width 304 height 31
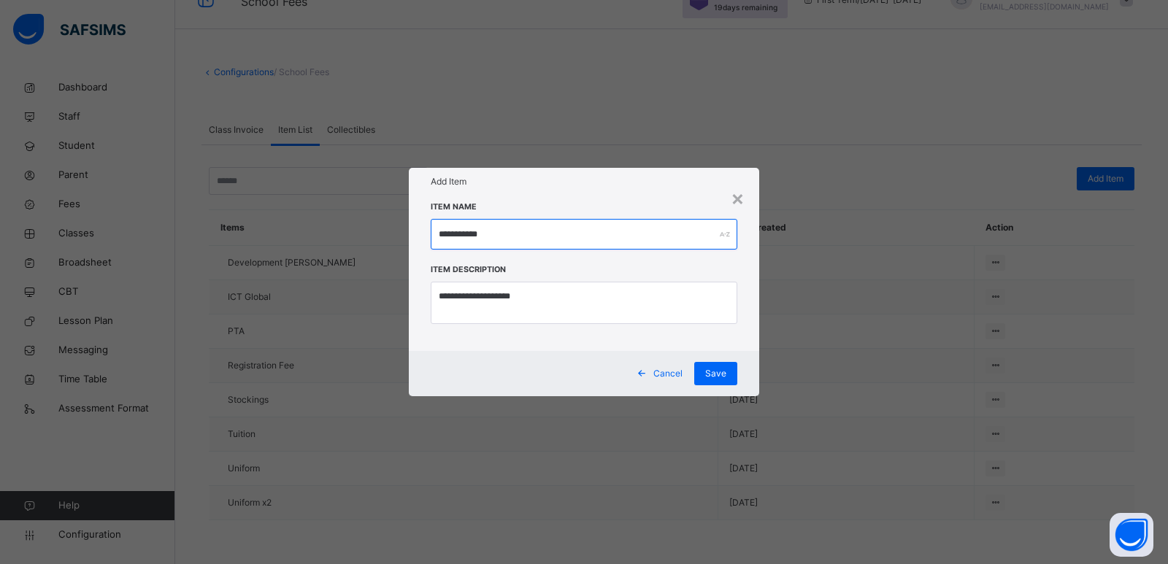
type input "**********"
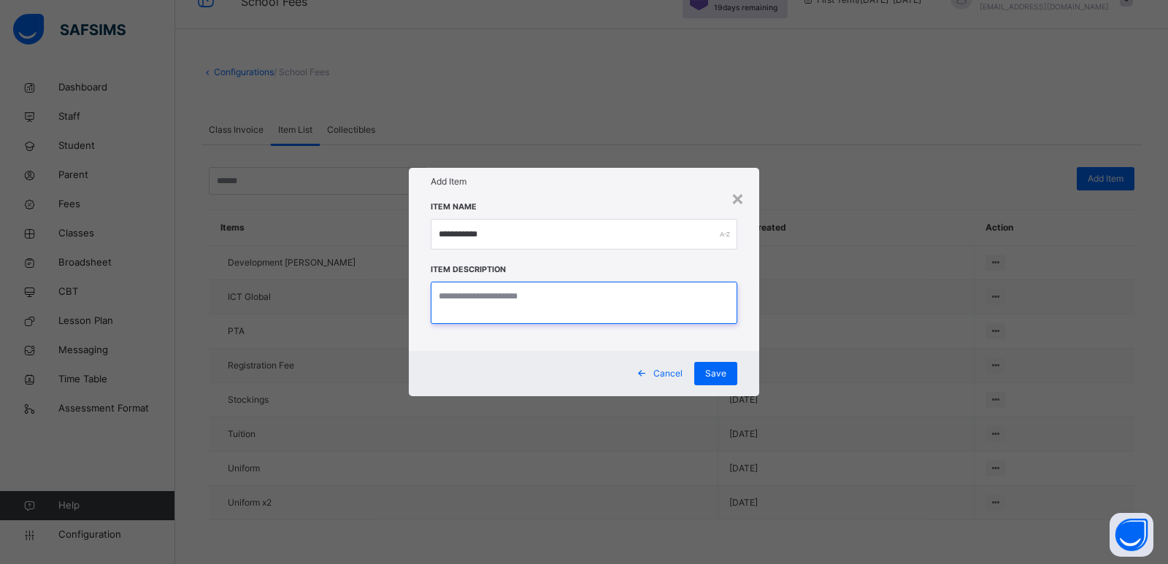
paste textarea "**********"
type textarea "**********"
click at [713, 370] on span "Save" at bounding box center [715, 373] width 21 height 13
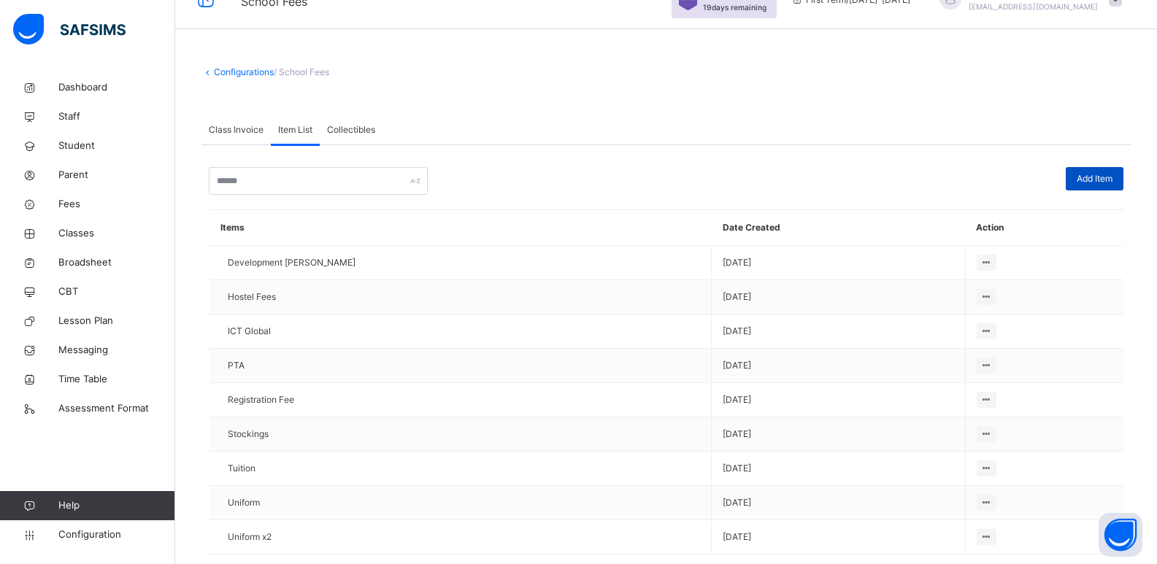
click at [1104, 176] on span "Add Item" at bounding box center [1095, 178] width 36 height 13
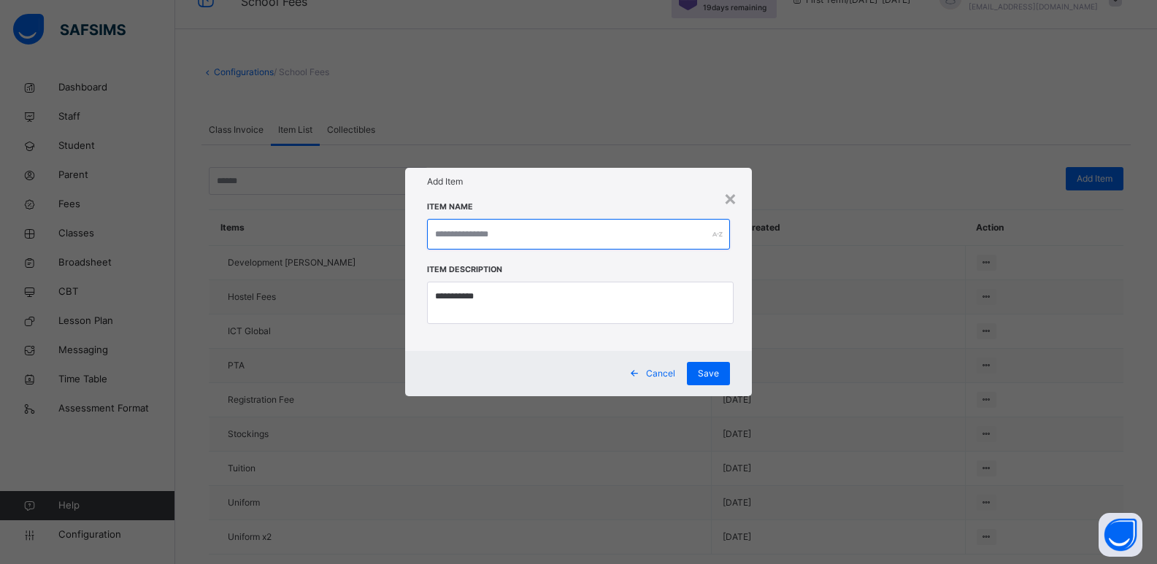
click at [610, 229] on input "text" at bounding box center [579, 234] width 304 height 31
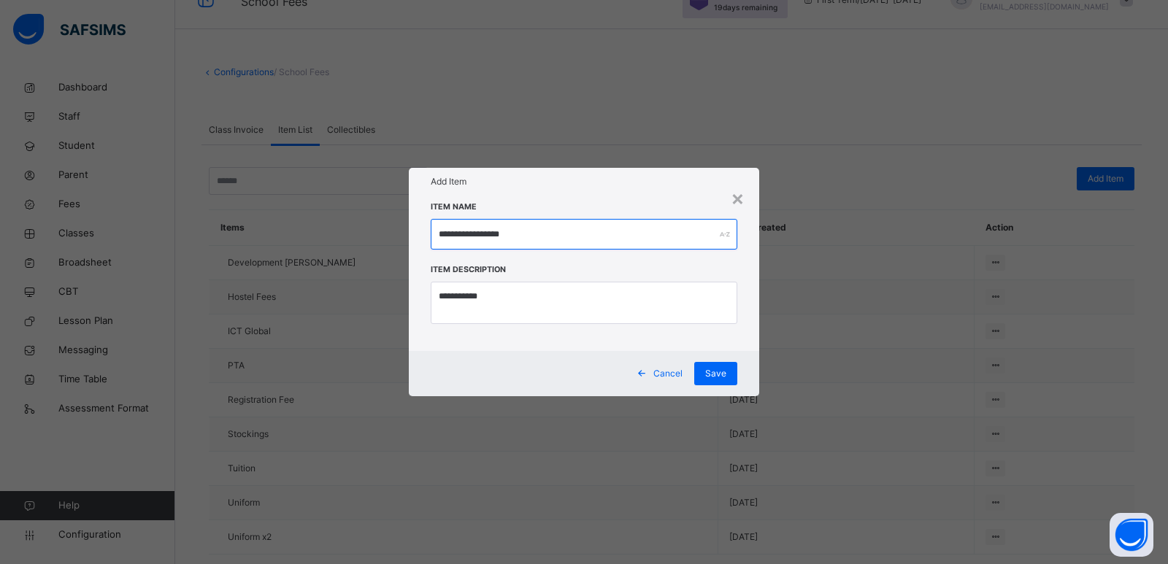
type input "**********"
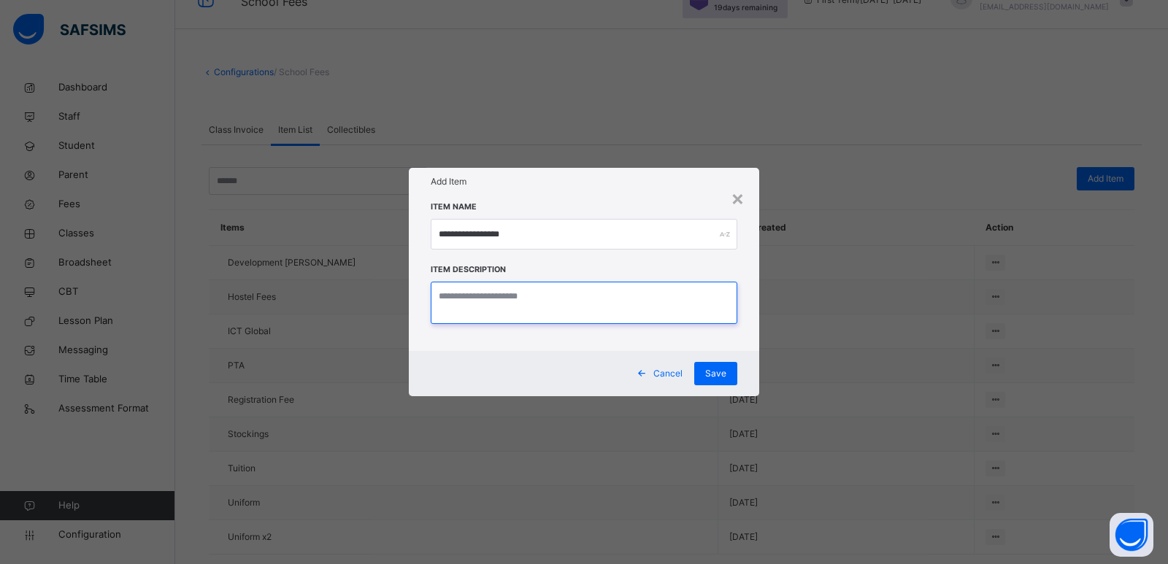
paste textarea "**********"
type textarea "**********"
click at [710, 374] on span "Save" at bounding box center [715, 373] width 21 height 13
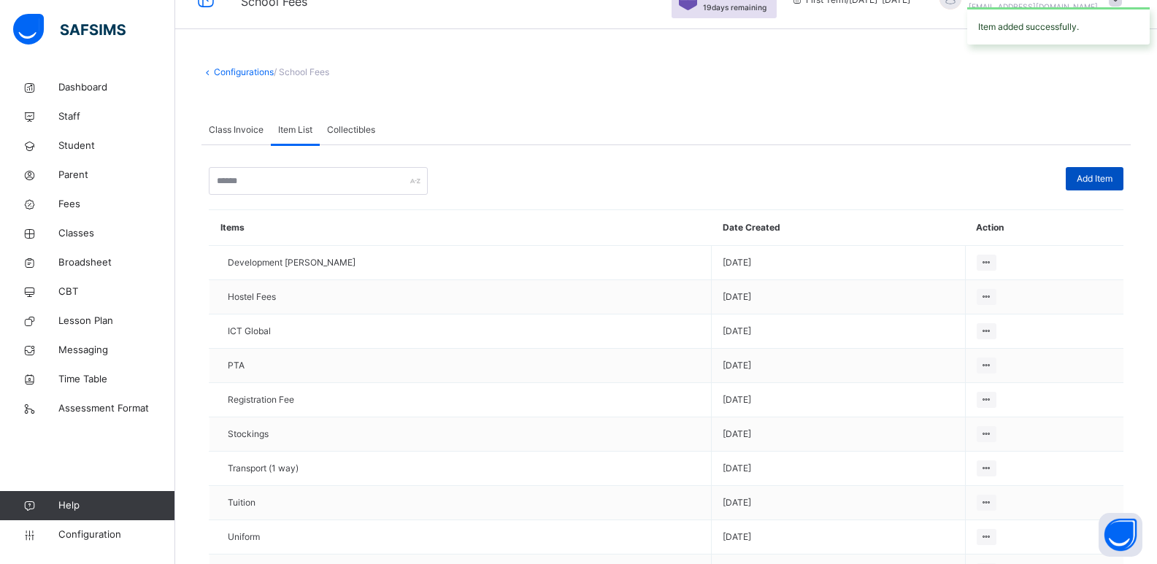
click at [1099, 175] on span "Add Item" at bounding box center [1095, 178] width 36 height 13
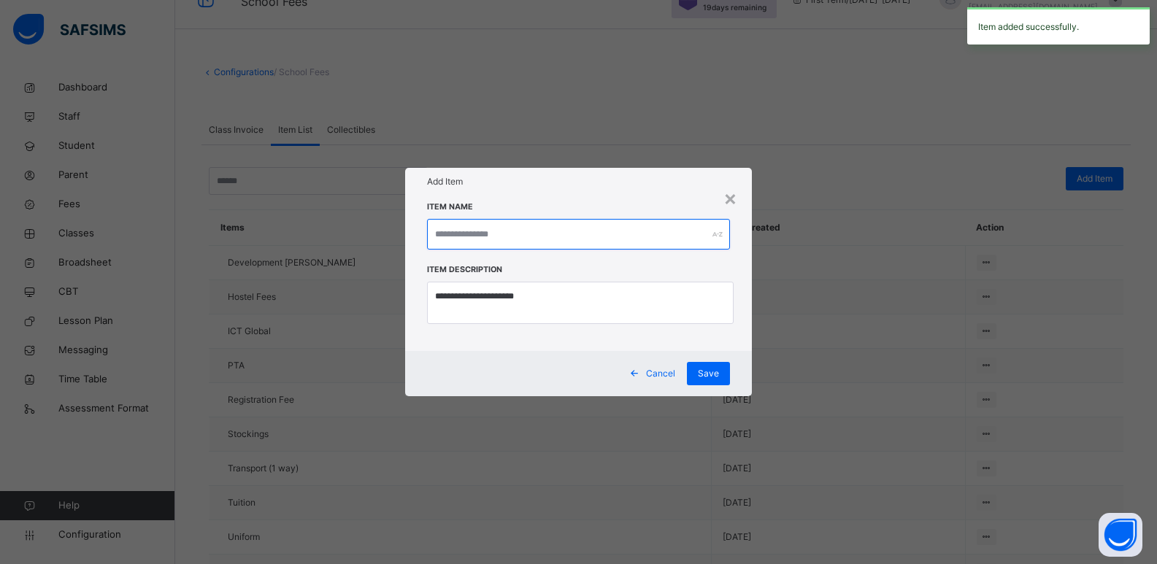
click at [599, 228] on input "text" at bounding box center [579, 234] width 304 height 31
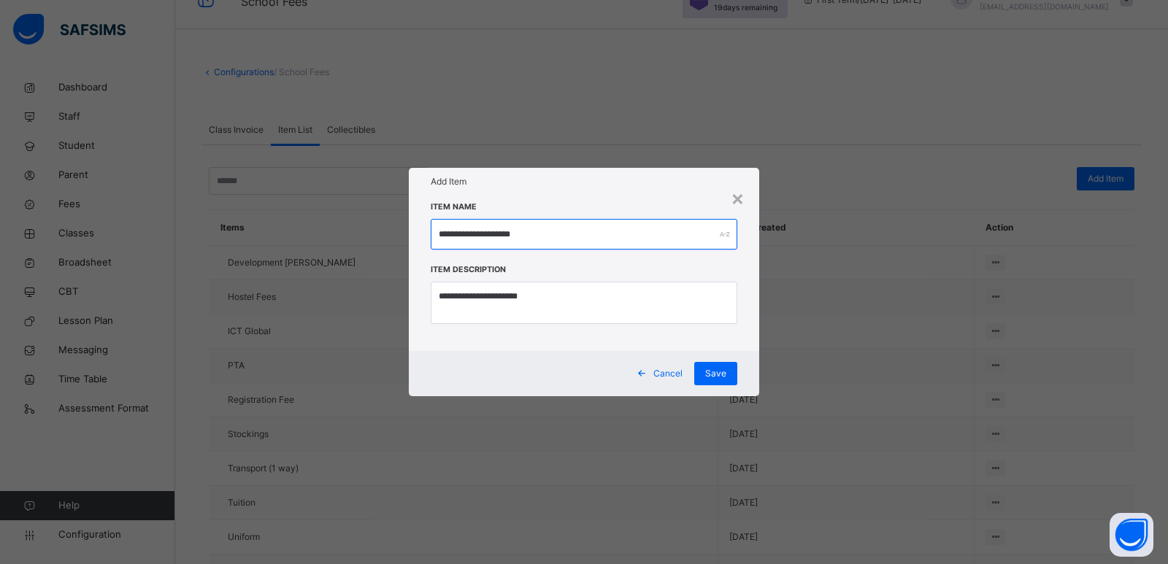
type input "**********"
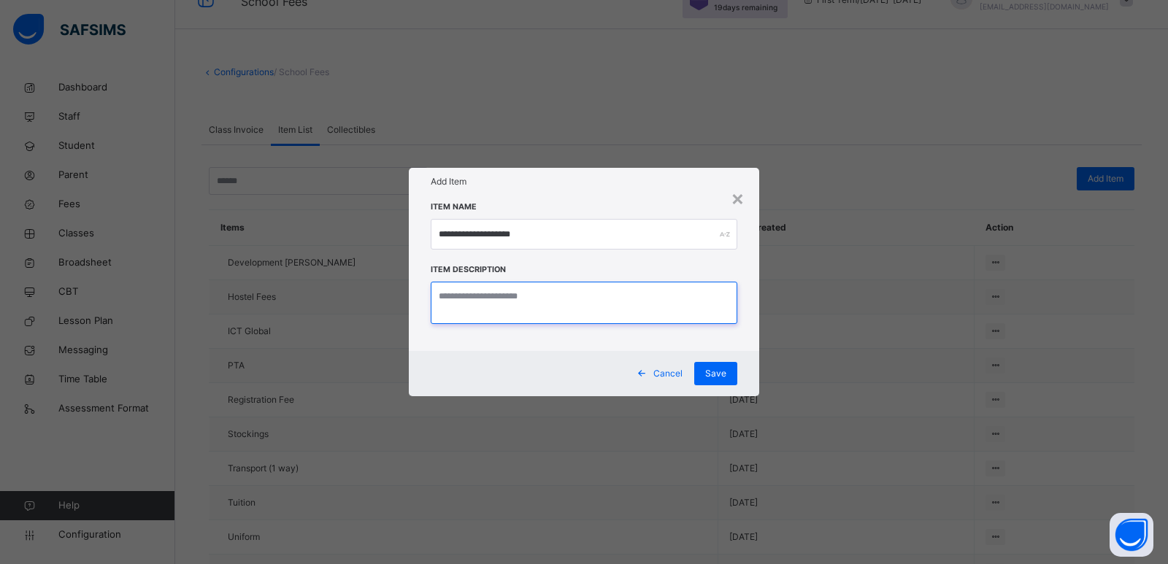
paste textarea "**********"
type textarea "**********"
click at [721, 372] on span "Save" at bounding box center [715, 373] width 21 height 13
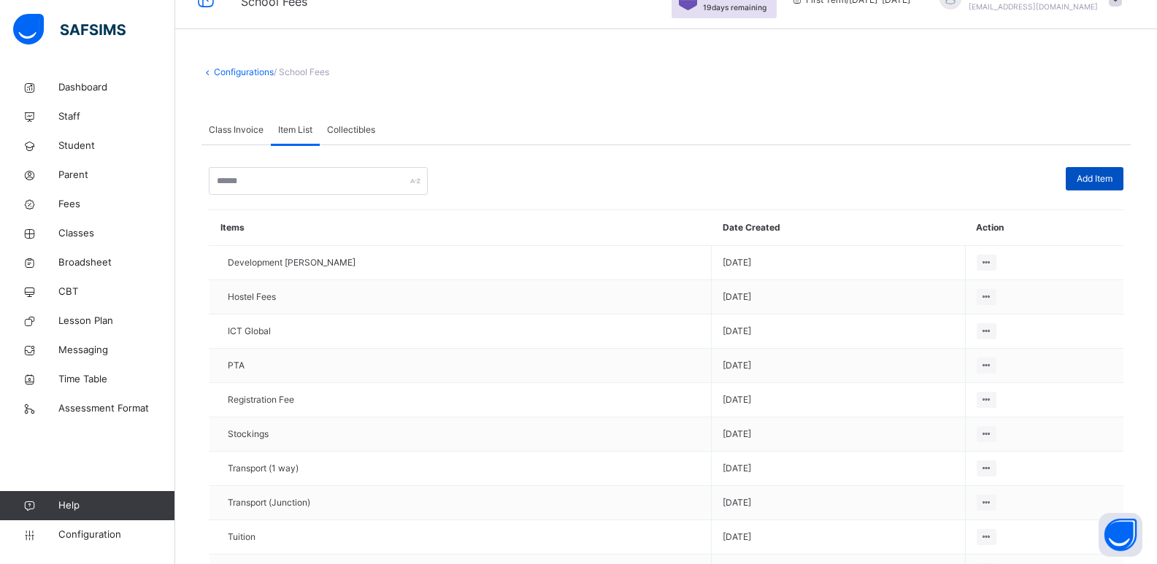
click at [1109, 177] on span "Add Item" at bounding box center [1095, 178] width 36 height 13
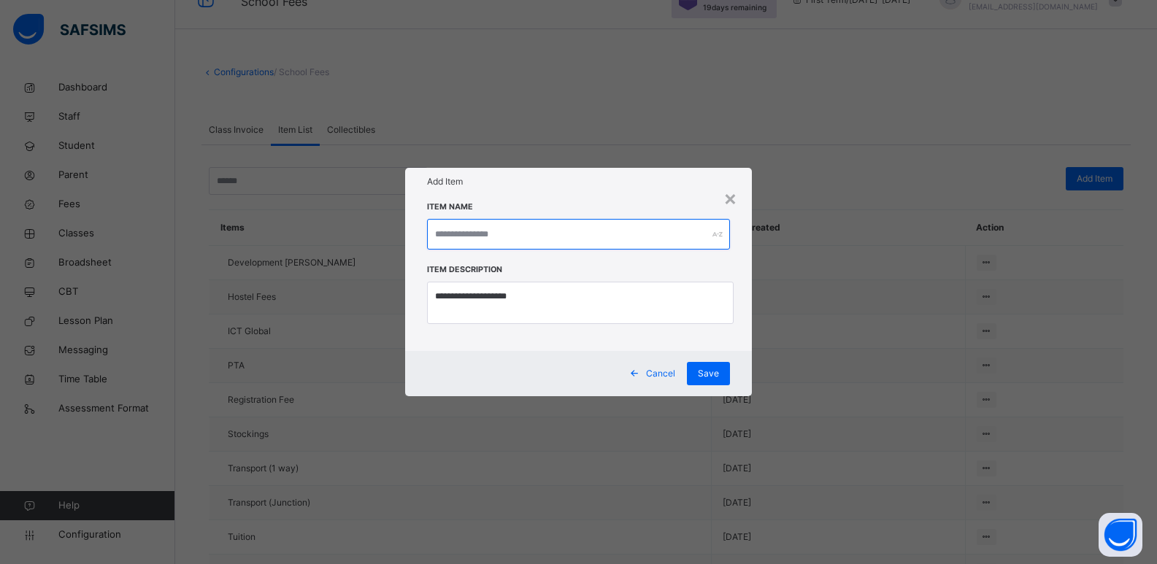
click at [547, 228] on input "text" at bounding box center [579, 234] width 304 height 31
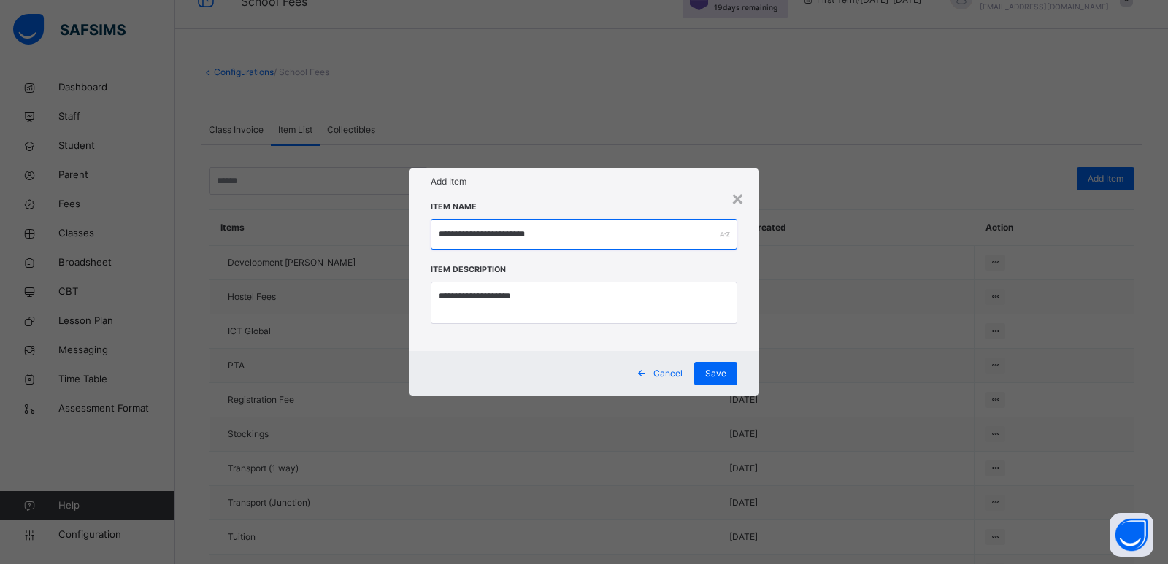
type input "**********"
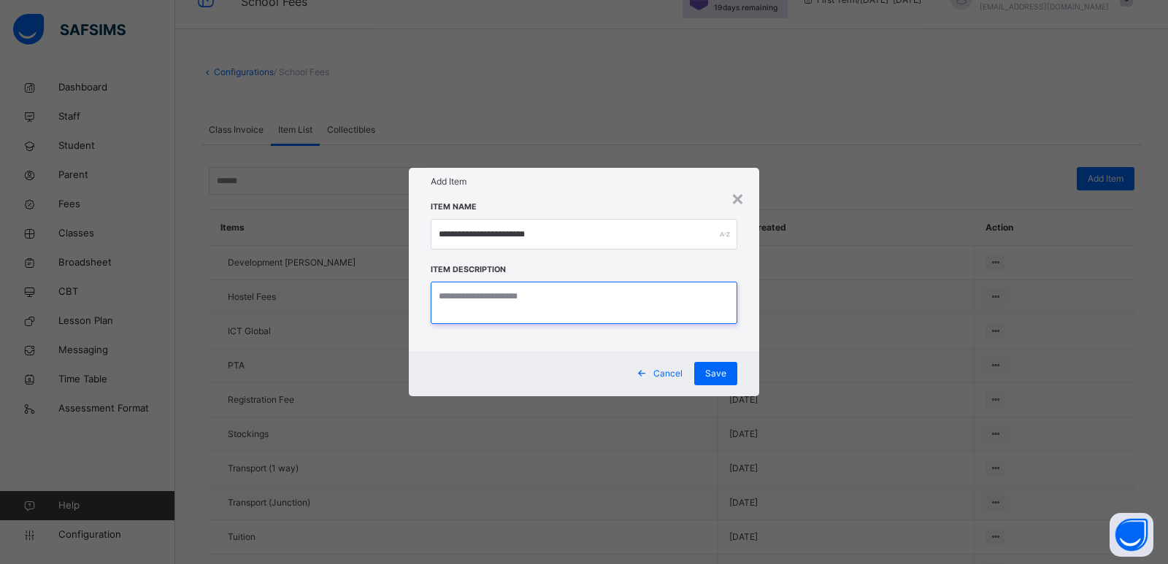
paste textarea "**********"
type textarea "**********"
click at [721, 366] on div "Save" at bounding box center [715, 373] width 43 height 23
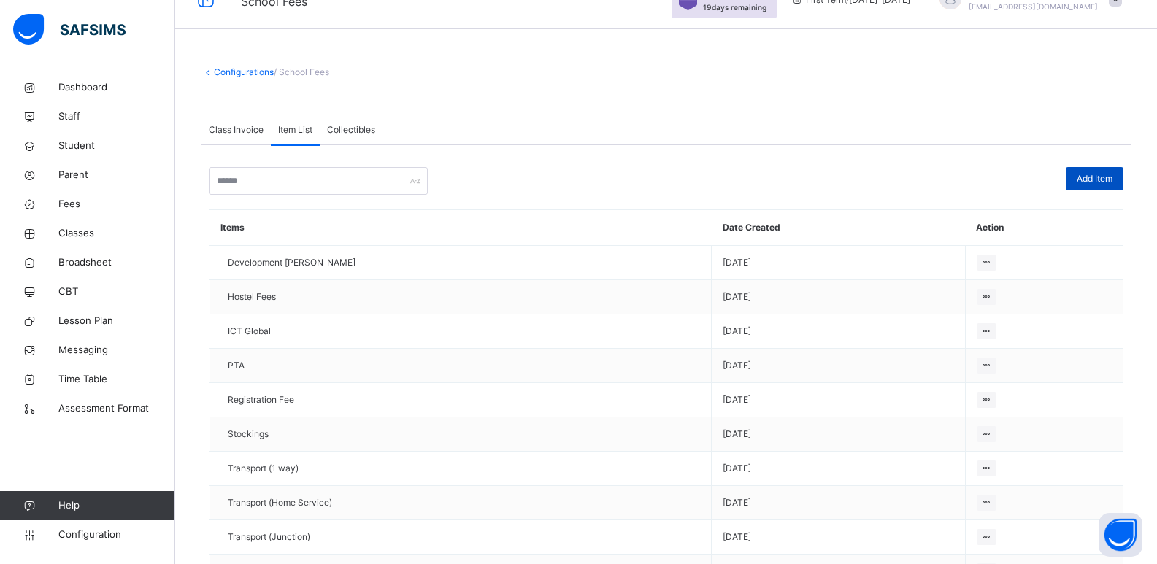
click at [1113, 178] on span "Add Item" at bounding box center [1095, 178] width 36 height 13
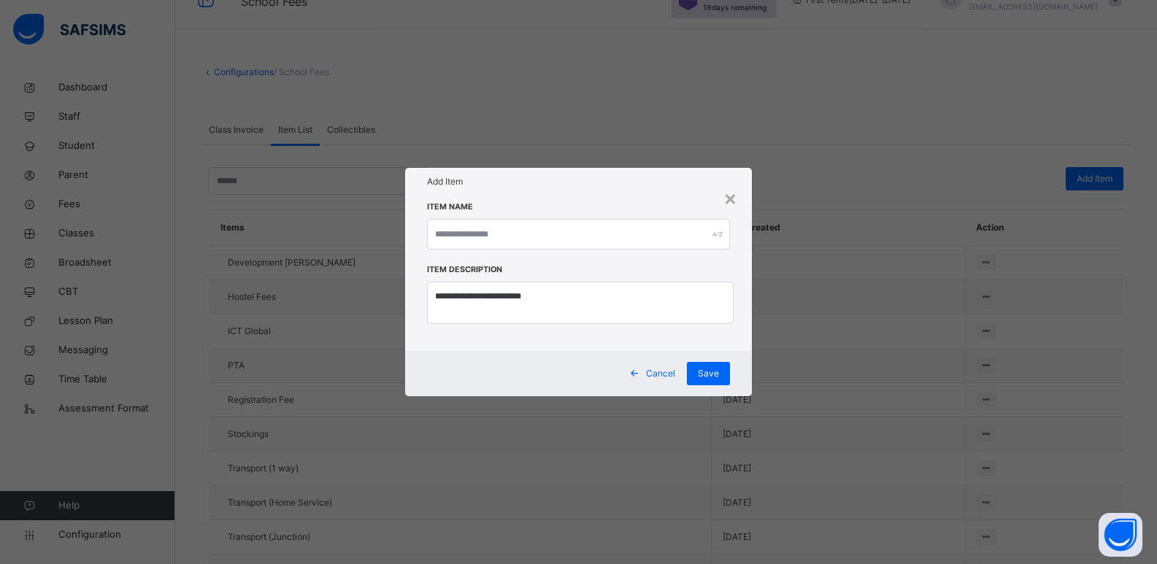
drag, startPoint x: 555, startPoint y: 213, endPoint x: 544, endPoint y: 229, distance: 18.8
click at [553, 213] on div "Item Name" at bounding box center [579, 234] width 304 height 63
click at [543, 231] on input "text" at bounding box center [579, 234] width 304 height 31
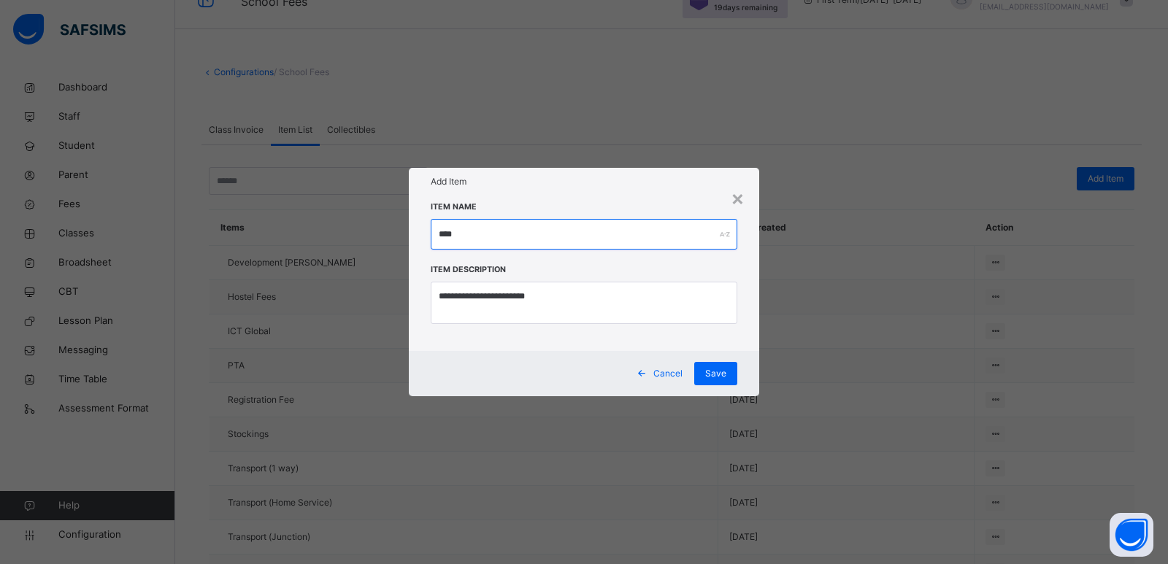
type input "****"
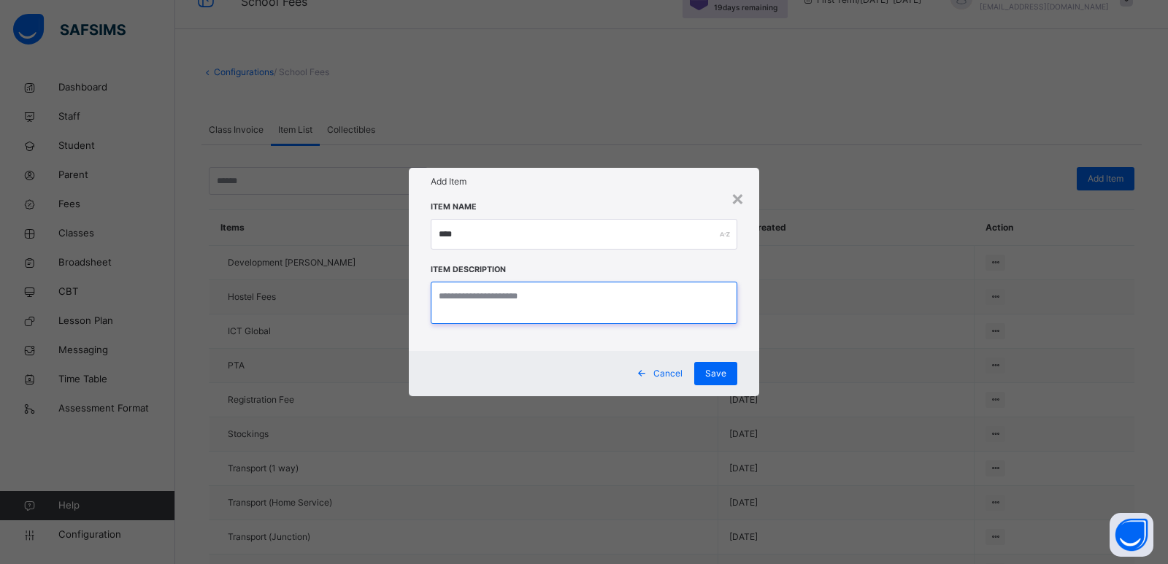
paste textarea "****"
type textarea "****"
click at [722, 374] on span "Save" at bounding box center [715, 373] width 21 height 13
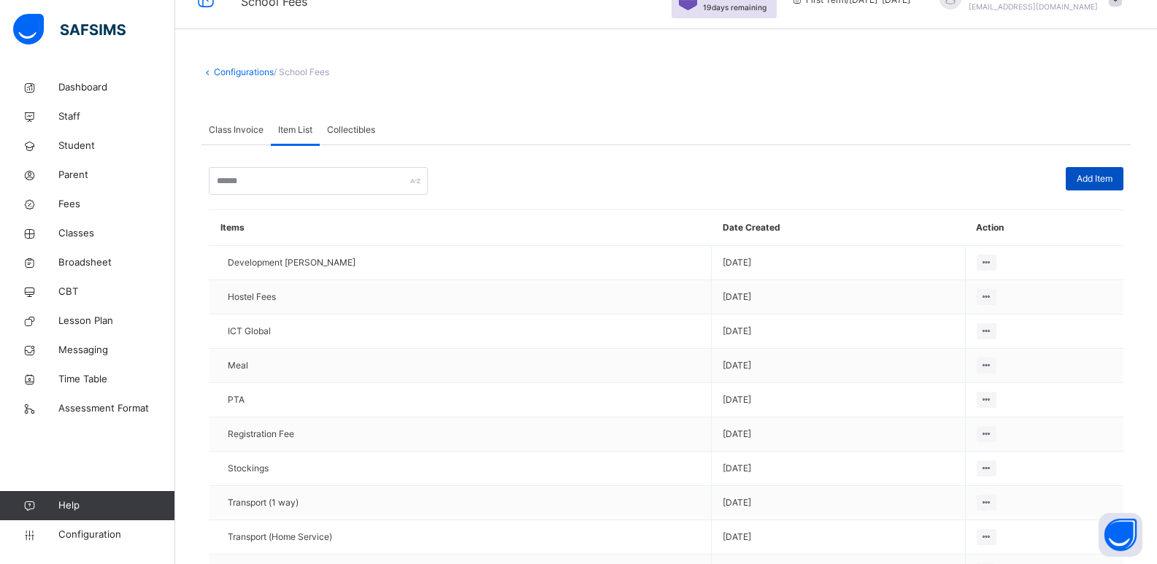
click at [1116, 172] on div "Add Item" at bounding box center [1095, 178] width 58 height 23
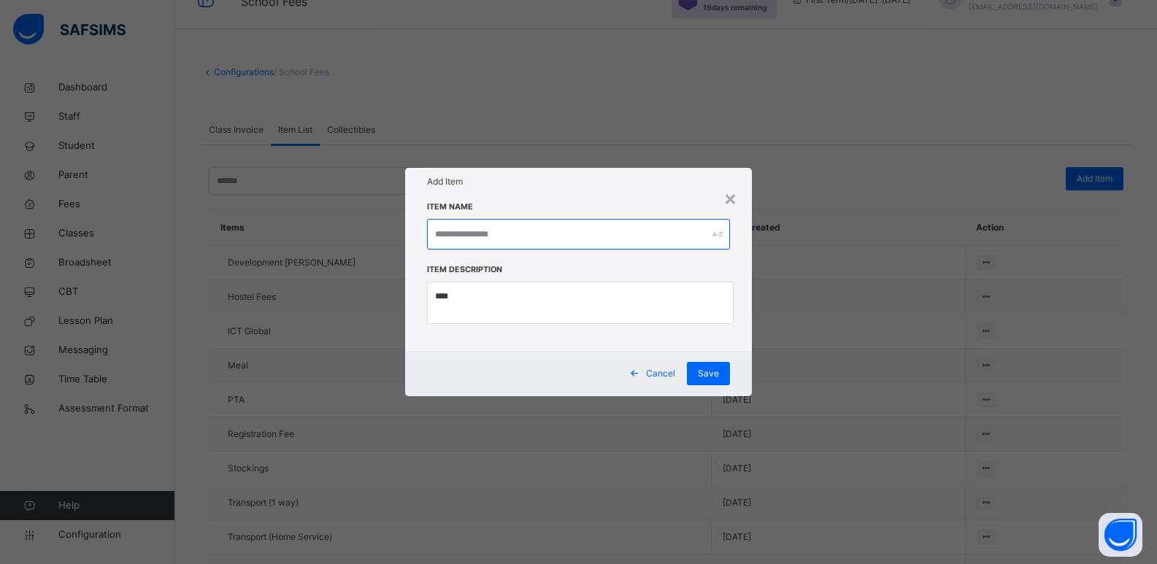
click at [554, 237] on input "text" at bounding box center [579, 234] width 304 height 31
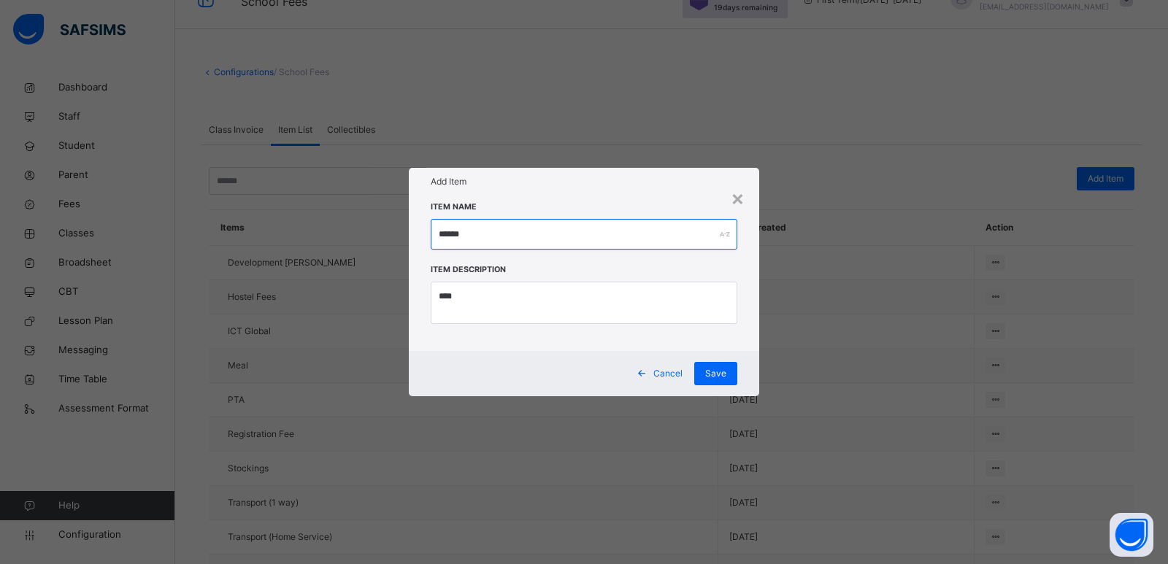
type input "******"
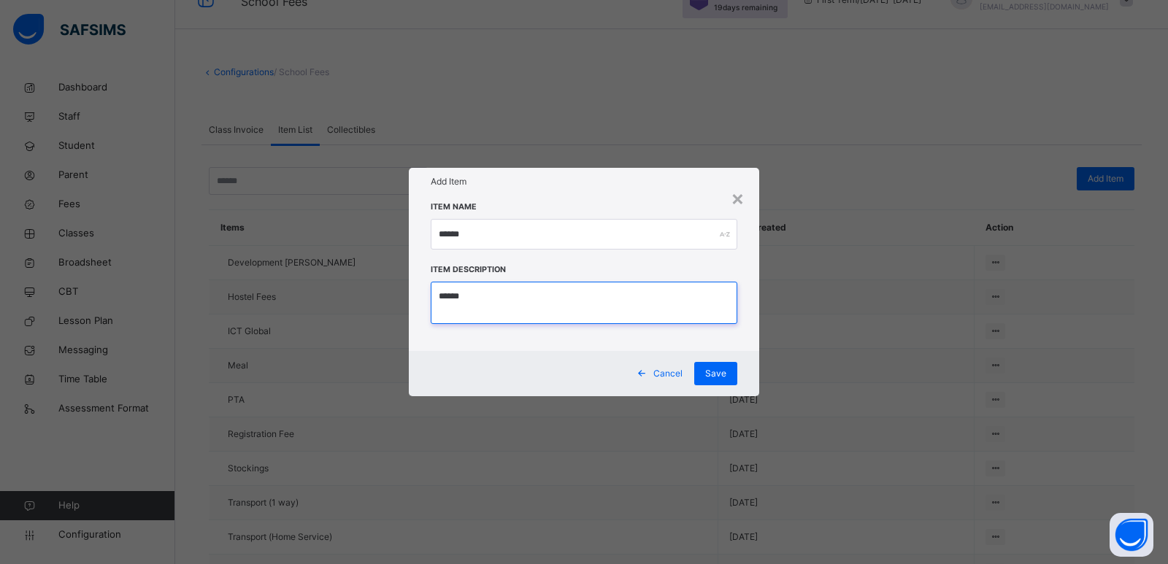
type textarea "******"
click at [720, 360] on div "Cancel Save" at bounding box center [584, 373] width 351 height 45
click at [719, 364] on div "Save" at bounding box center [715, 373] width 43 height 23
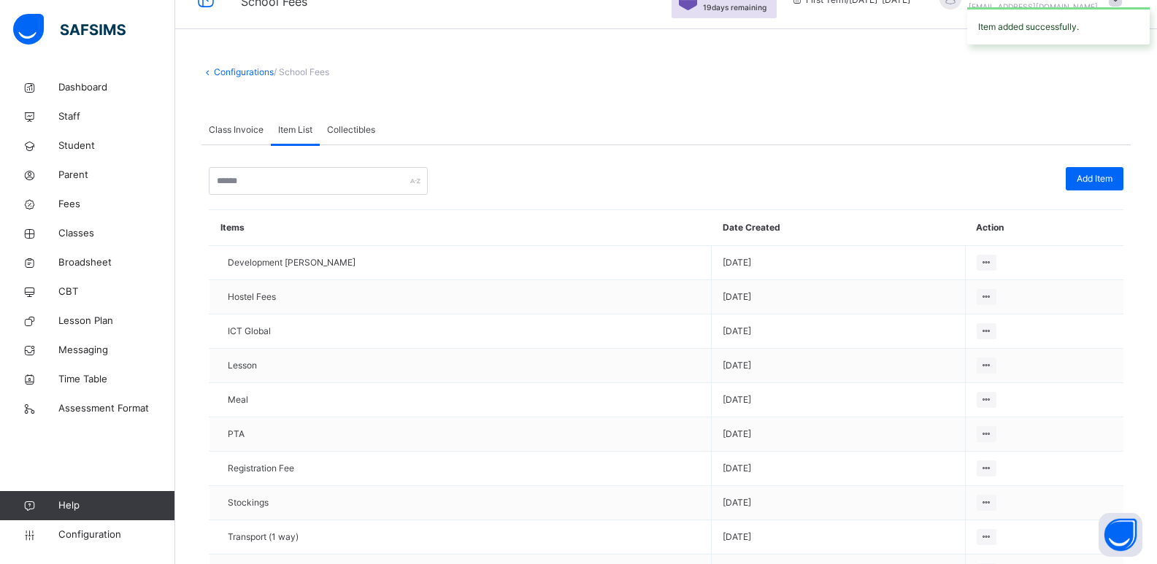
click at [348, 129] on span "Collectibles" at bounding box center [351, 129] width 48 height 13
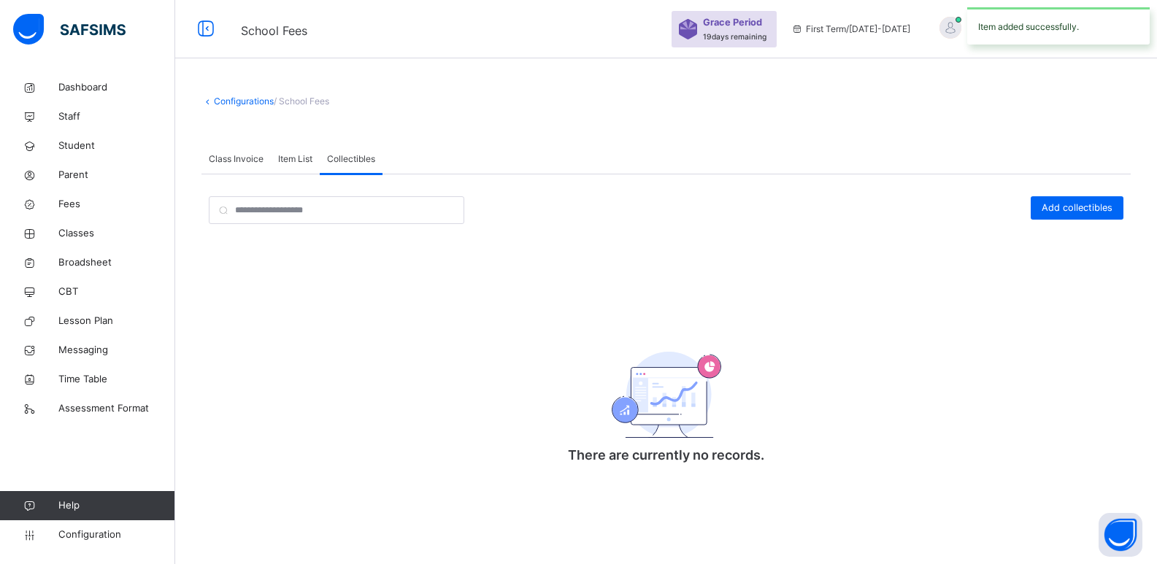
scroll to position [0, 0]
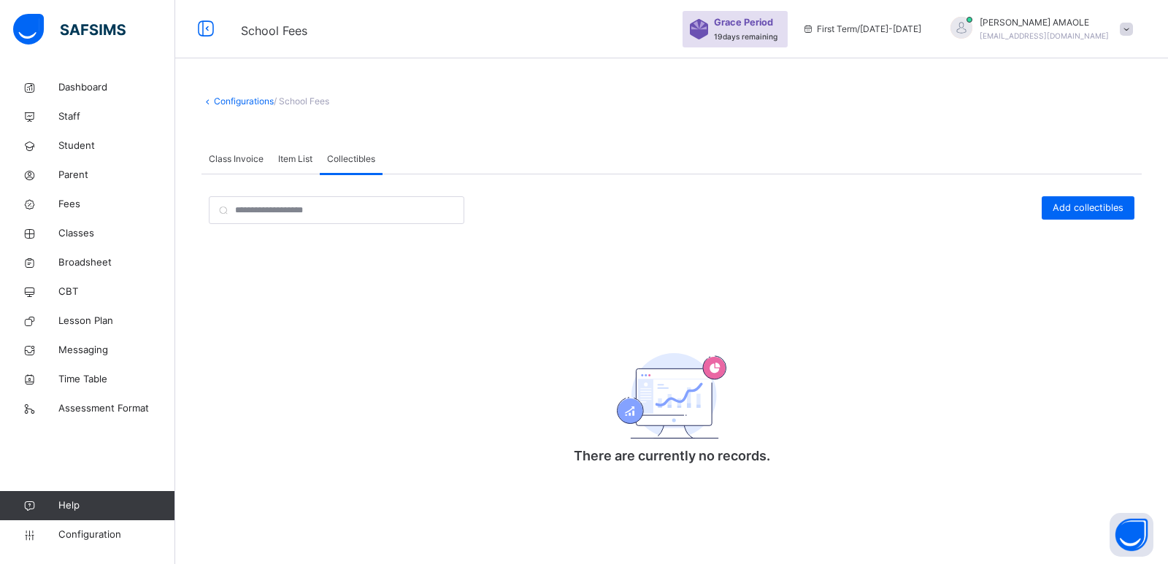
click at [207, 148] on div "Class Invoice" at bounding box center [236, 159] width 69 height 29
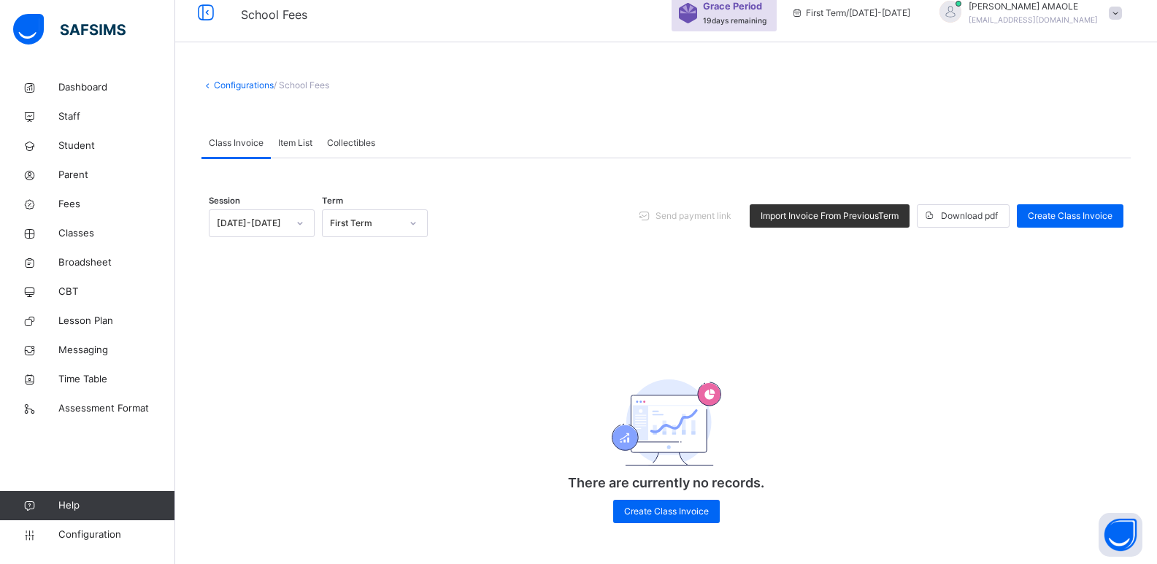
scroll to position [20, 0]
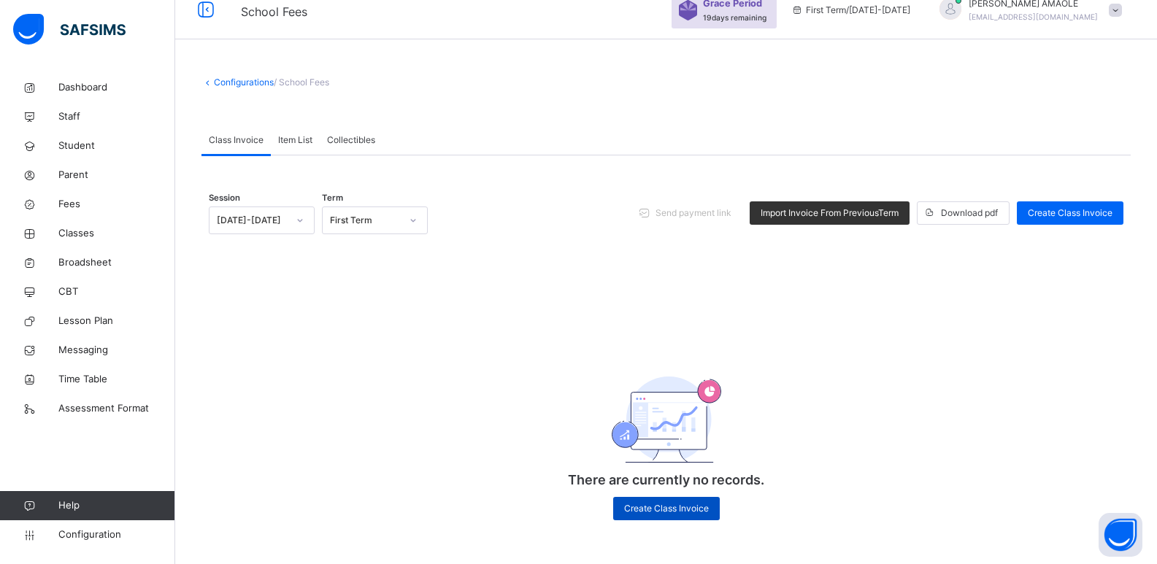
click at [692, 509] on span "Create Class Invoice" at bounding box center [666, 508] width 85 height 13
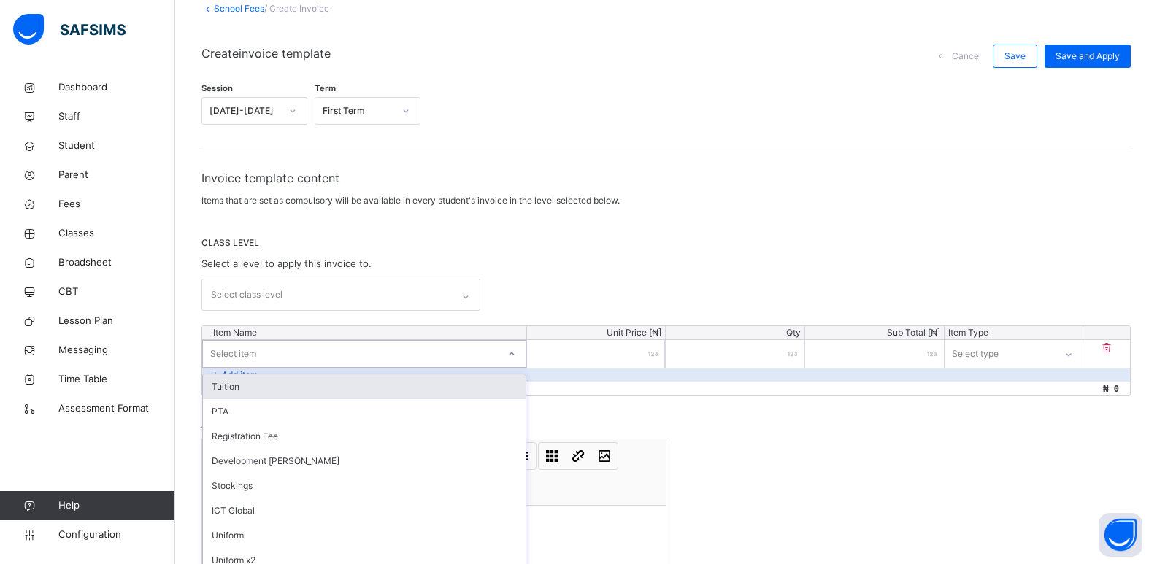
scroll to position [128, 0]
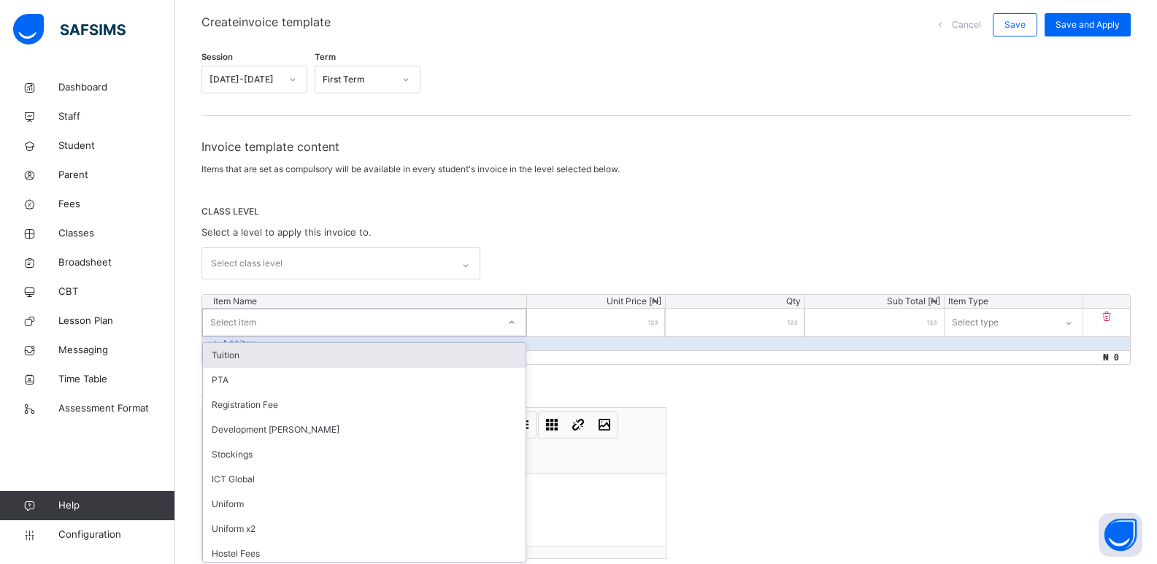
click at [501, 337] on div "option Tuition focused, 1 of 14. 14 results available. Use Up and Down to choos…" at bounding box center [364, 323] width 324 height 28
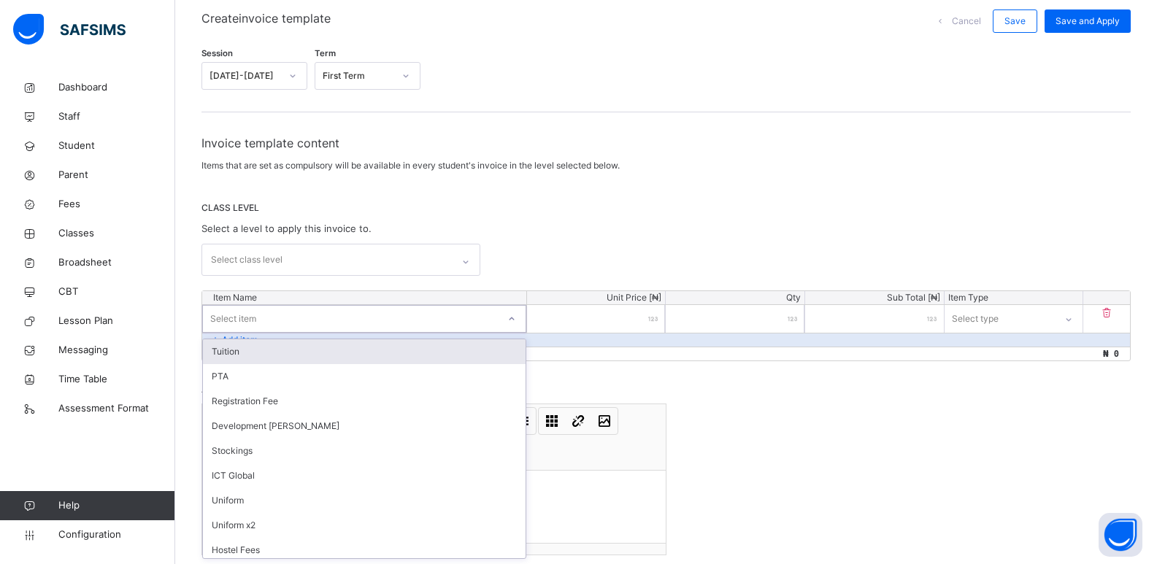
click at [484, 350] on div "Tuition" at bounding box center [364, 352] width 323 height 25
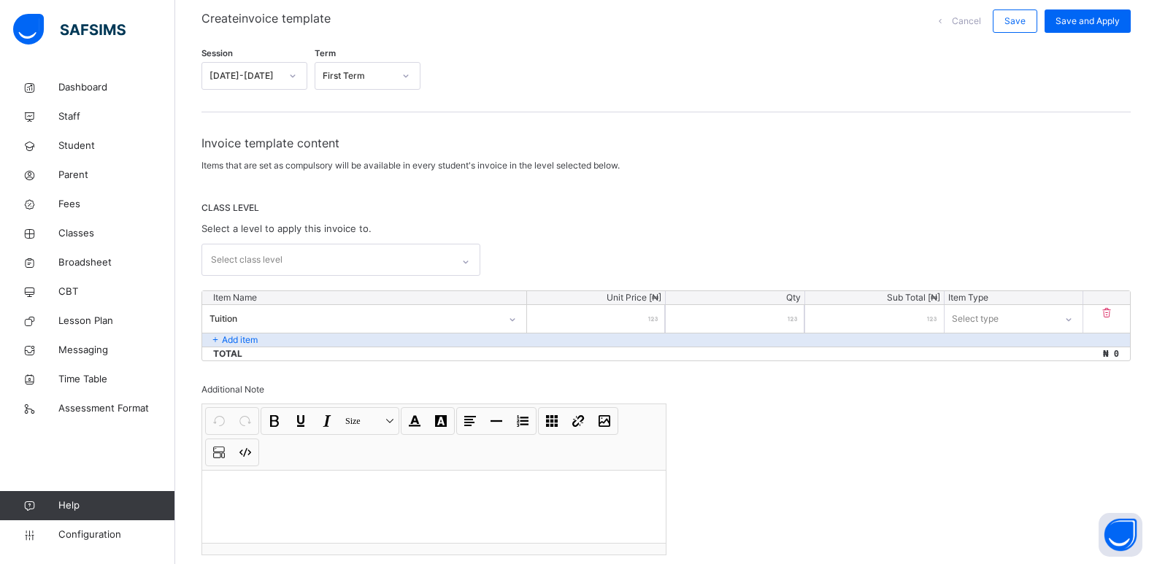
click at [629, 318] on input "number" at bounding box center [596, 319] width 139 height 28
type input "*"
type input "**"
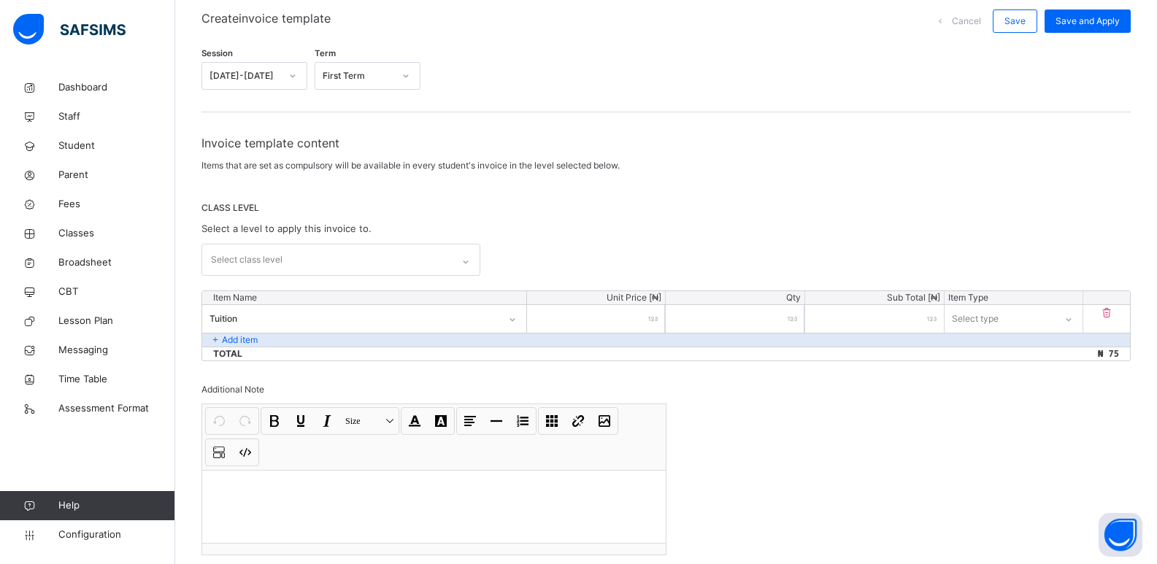
type input "***"
type input "****"
type input "*****"
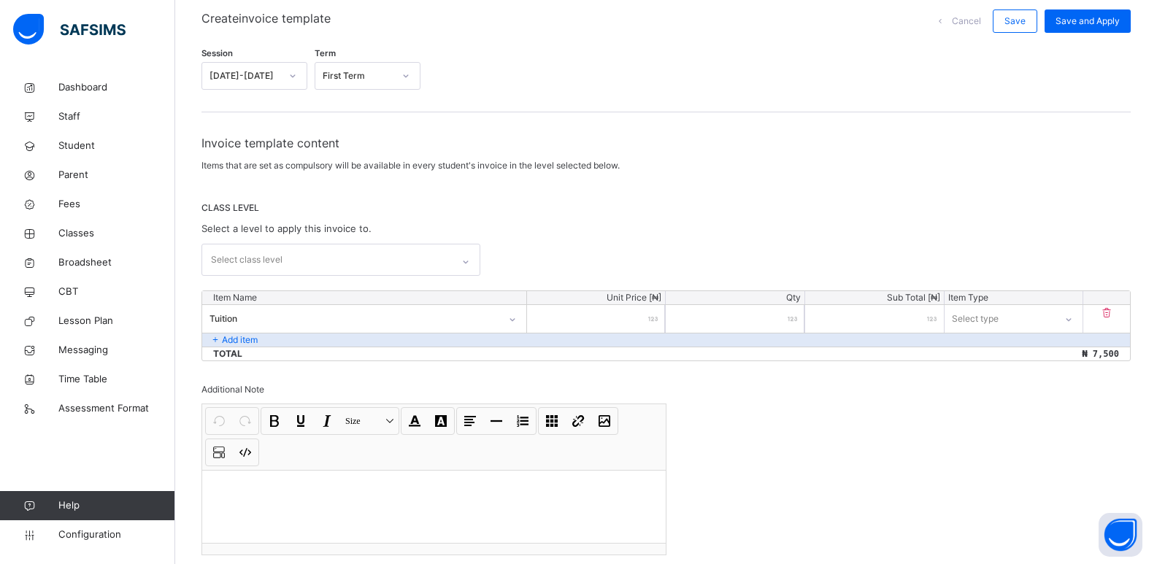
type input "*****"
click at [1000, 318] on div "Select type" at bounding box center [976, 319] width 47 height 28
click at [1000, 353] on div "Compulsory" at bounding box center [1014, 352] width 137 height 25
click at [236, 338] on p "Add item" at bounding box center [240, 340] width 36 height 13
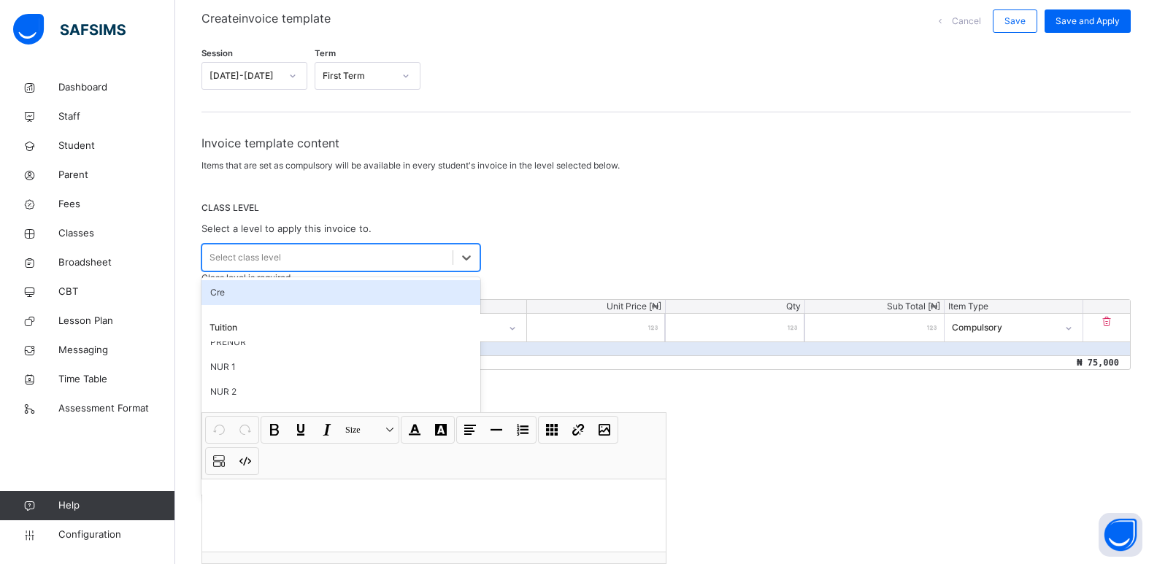
click at [403, 264] on div "Select class level" at bounding box center [327, 257] width 250 height 23
click at [349, 294] on div "Cre" at bounding box center [341, 292] width 279 height 25
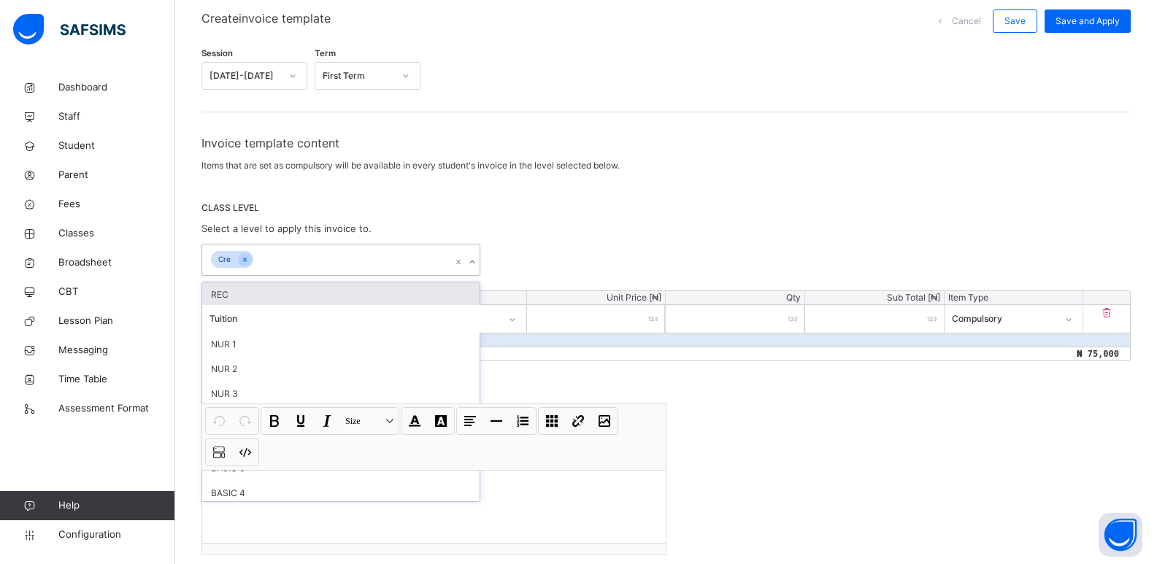
click at [370, 291] on div "REC" at bounding box center [340, 295] width 277 height 25
click at [244, 255] on icon at bounding box center [245, 260] width 8 height 10
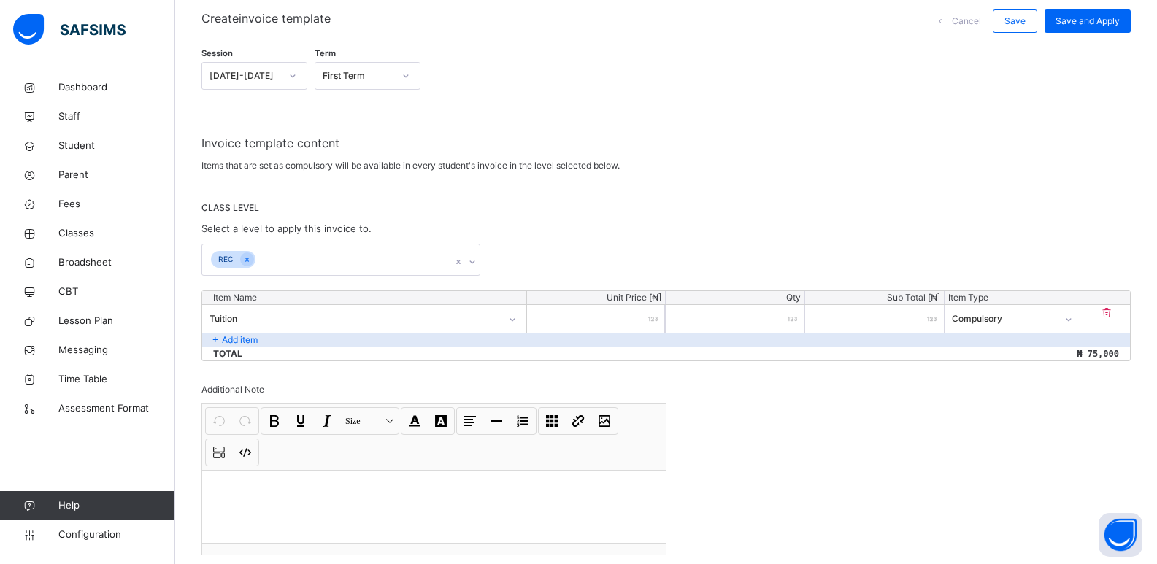
click at [546, 241] on div "CLASS LEVEL Select a level to apply this invoice to. REC" at bounding box center [667, 239] width 930 height 74
click at [237, 340] on p "Add item" at bounding box center [240, 340] width 36 height 13
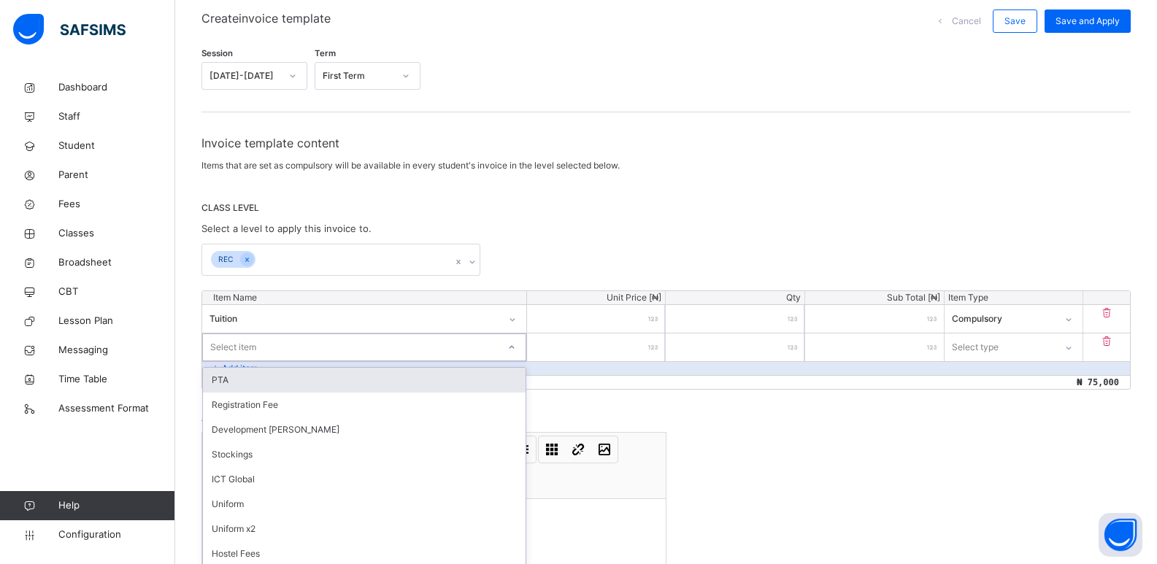
scroll to position [156, 0]
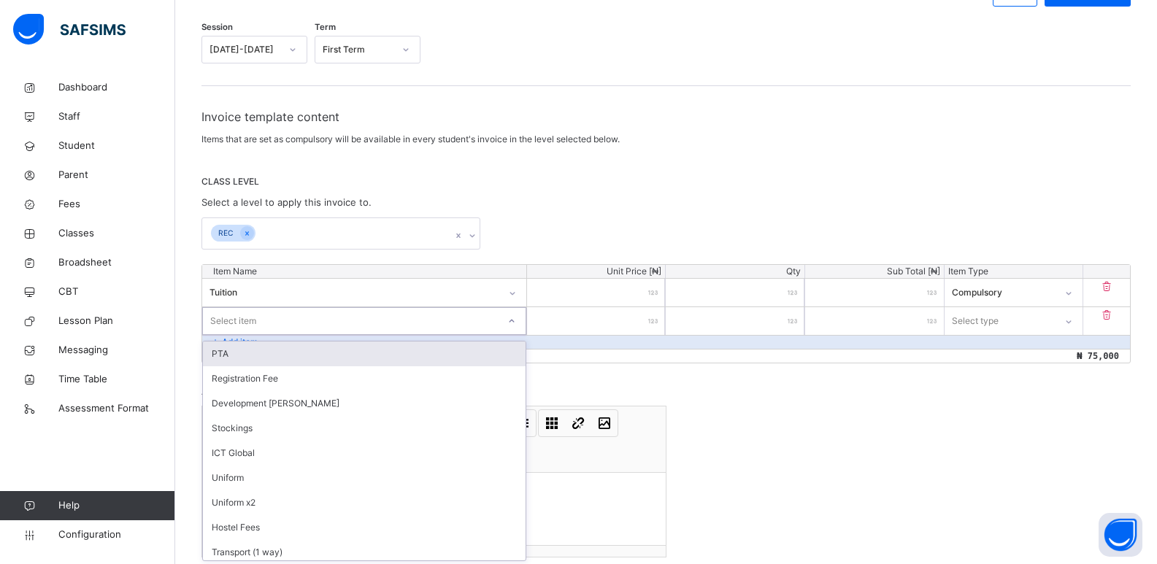
click at [509, 335] on div "option PTA focused, 1 of 13. 13 results available. Use Up and Down to choose op…" at bounding box center [364, 321] width 324 height 28
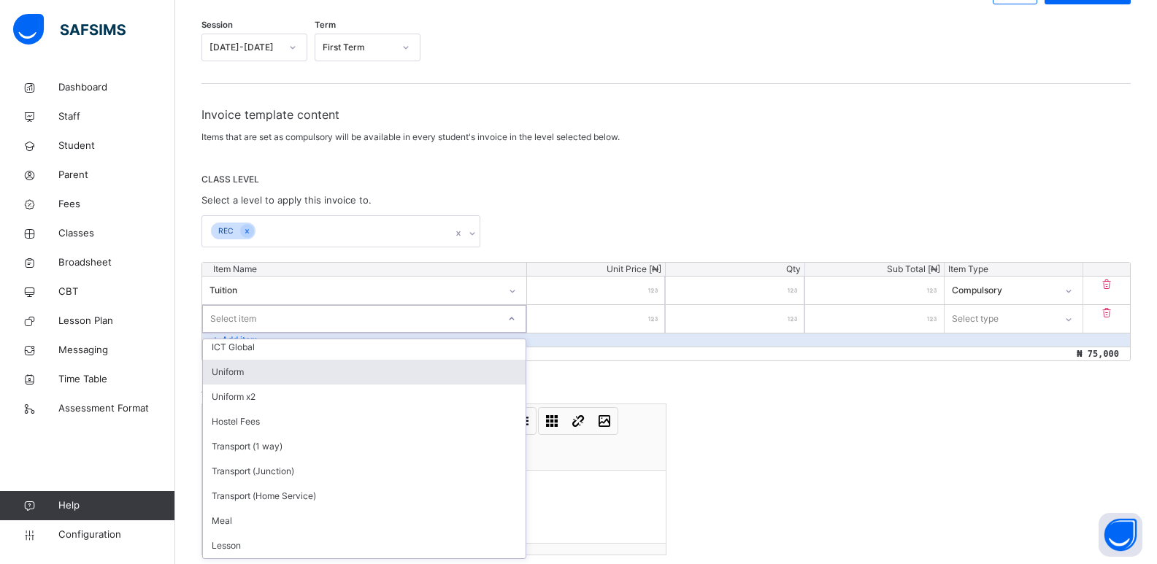
scroll to position [31, 0]
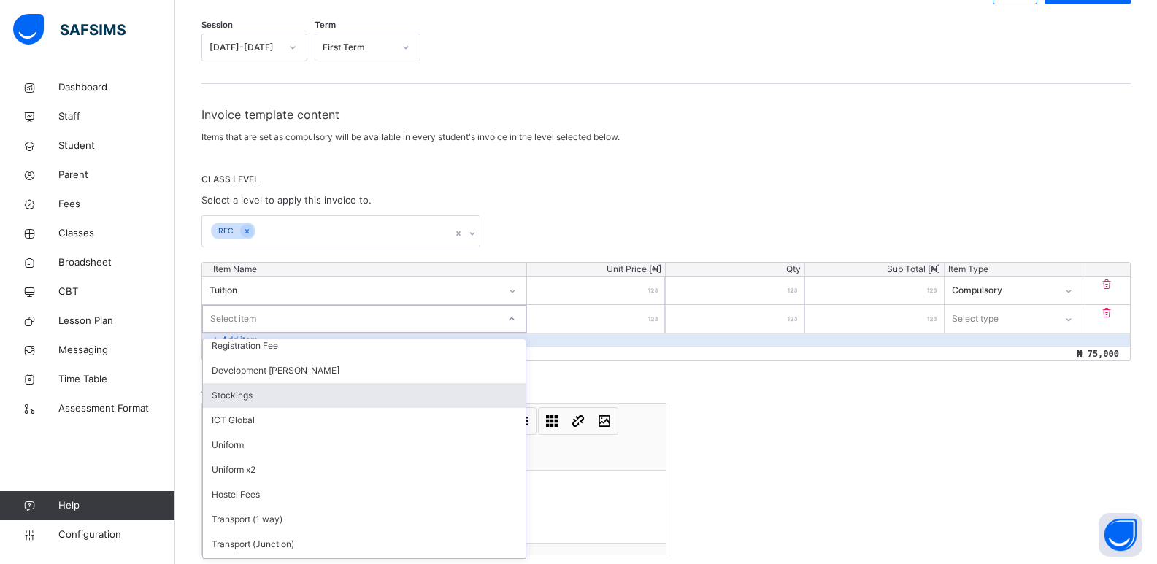
click at [305, 398] on div "Stockings" at bounding box center [364, 395] width 323 height 25
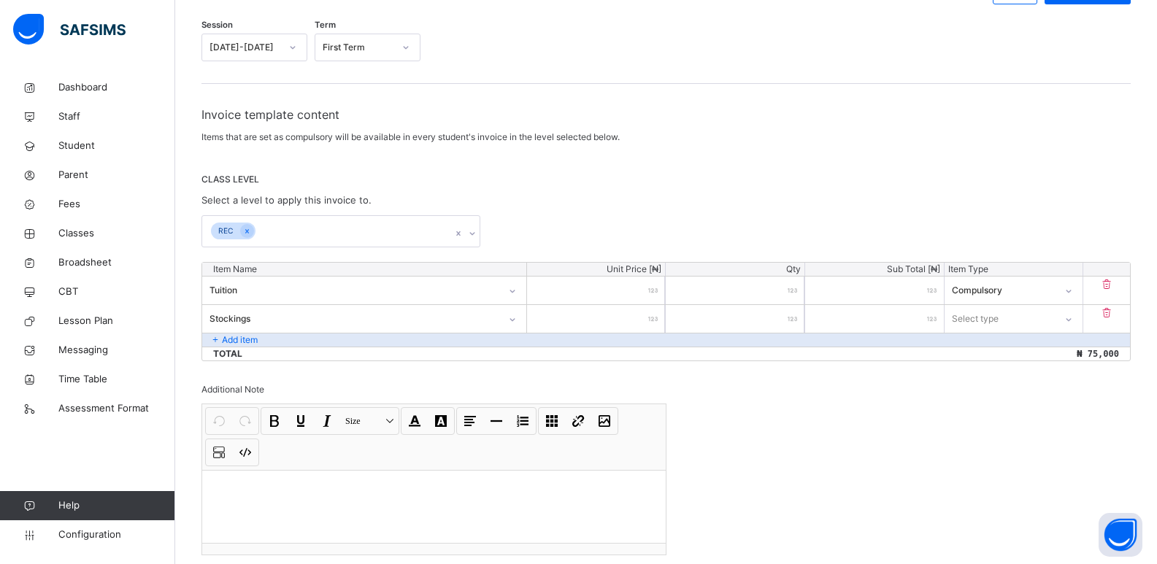
click at [616, 326] on input "number" at bounding box center [596, 319] width 139 height 28
type input "*"
type input "**"
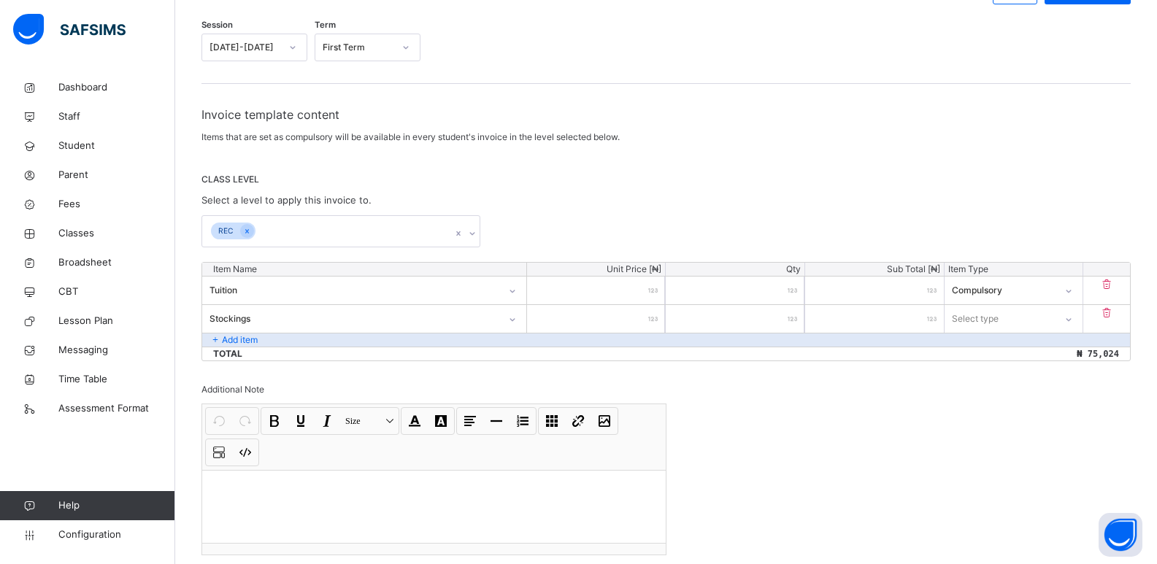
type input "***"
type input "****"
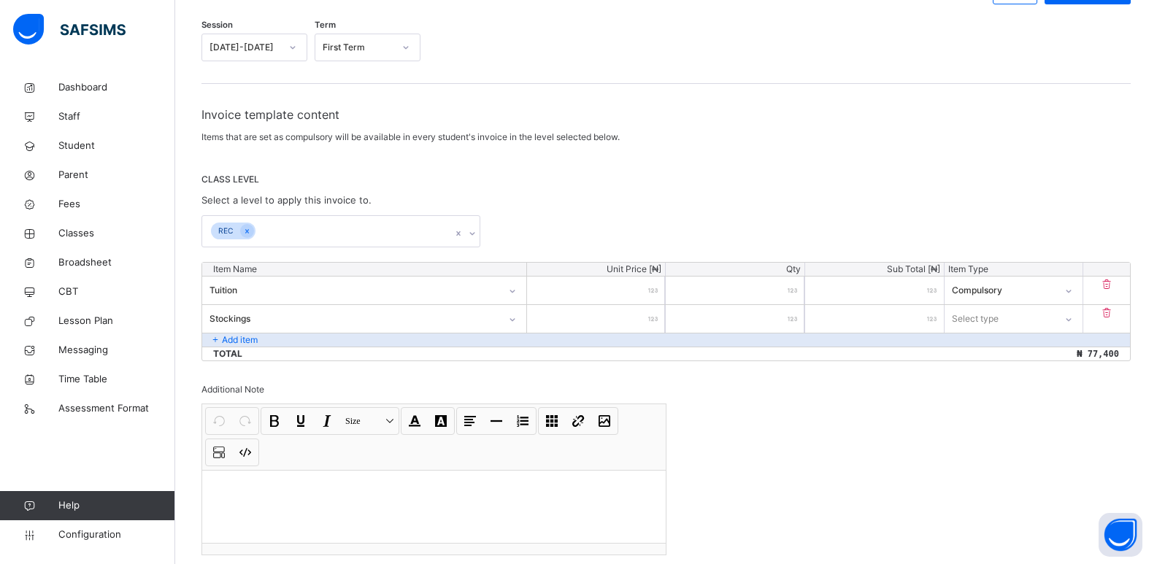
click at [794, 313] on input "*" at bounding box center [735, 319] width 139 height 28
click at [796, 317] on div "*" at bounding box center [735, 319] width 139 height 28
click at [795, 321] on div "*" at bounding box center [735, 319] width 139 height 28
click at [792, 317] on div "*" at bounding box center [735, 319] width 139 height 28
type input "*"
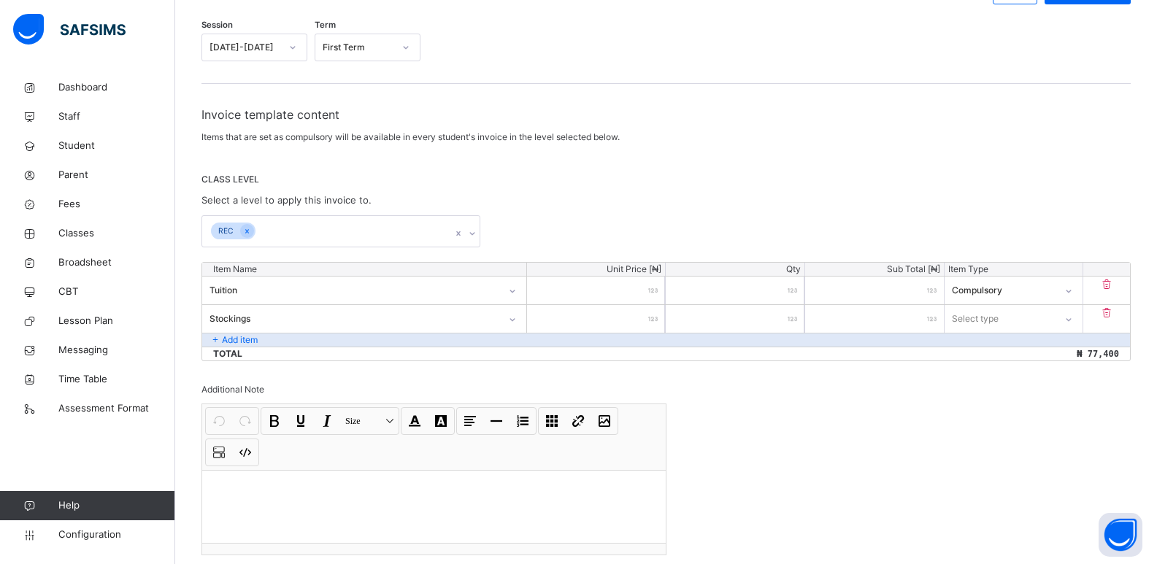
type input "*"
click at [794, 321] on input "*" at bounding box center [735, 319] width 139 height 28
click at [795, 315] on div "*" at bounding box center [735, 319] width 139 height 28
type input "*"
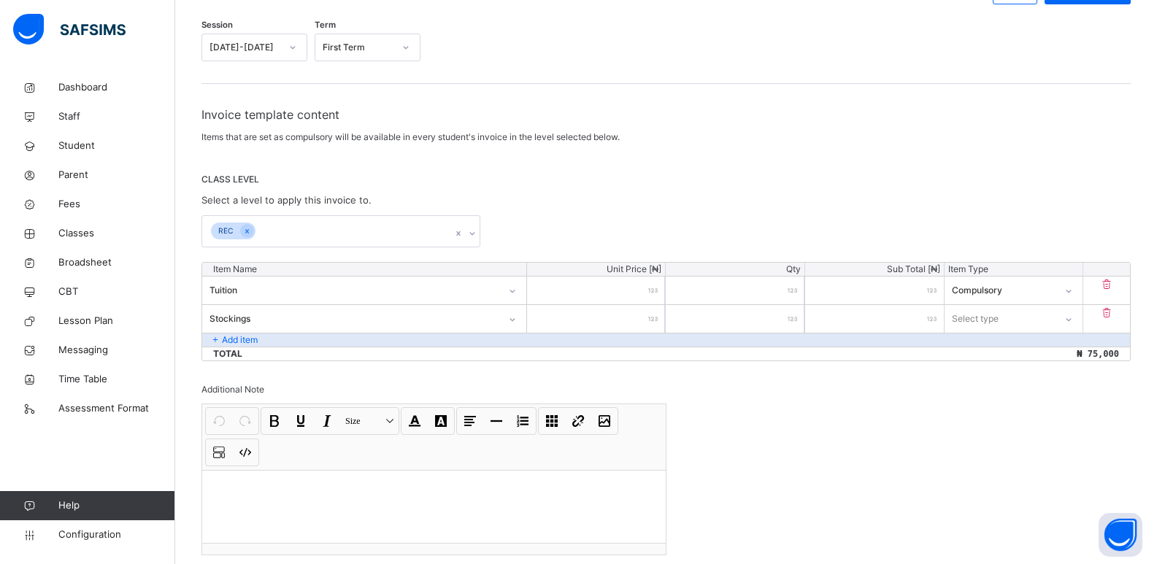
type input "****"
click at [794, 319] on input "*" at bounding box center [735, 319] width 139 height 28
type input "*"
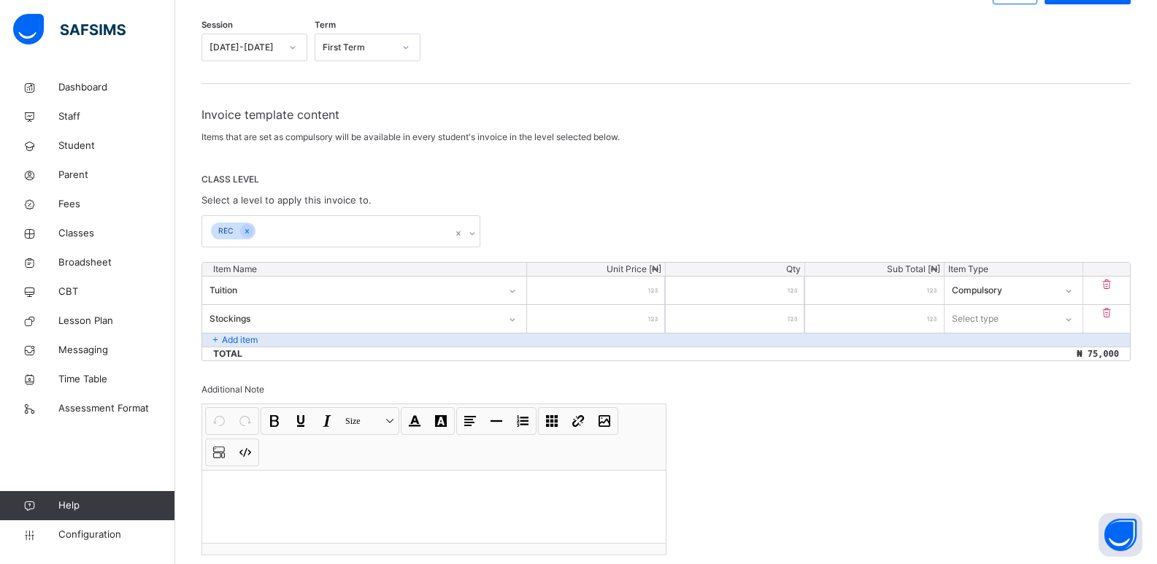
type input "****"
type input "*"
type input "****"
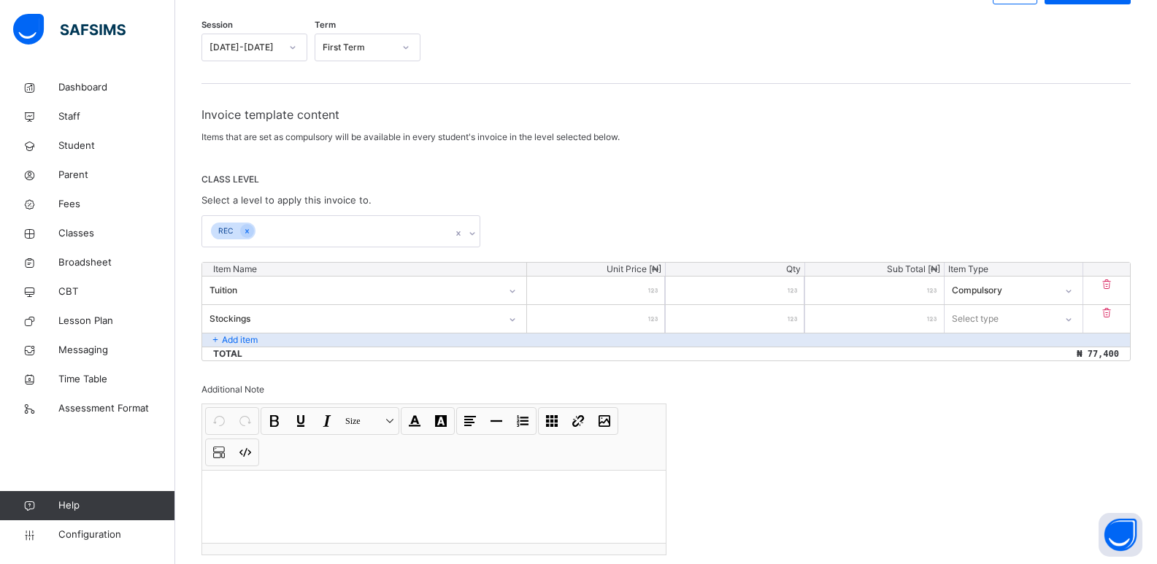
click at [645, 317] on input "****" at bounding box center [596, 319] width 139 height 28
type input "***"
type input "**"
type input "*"
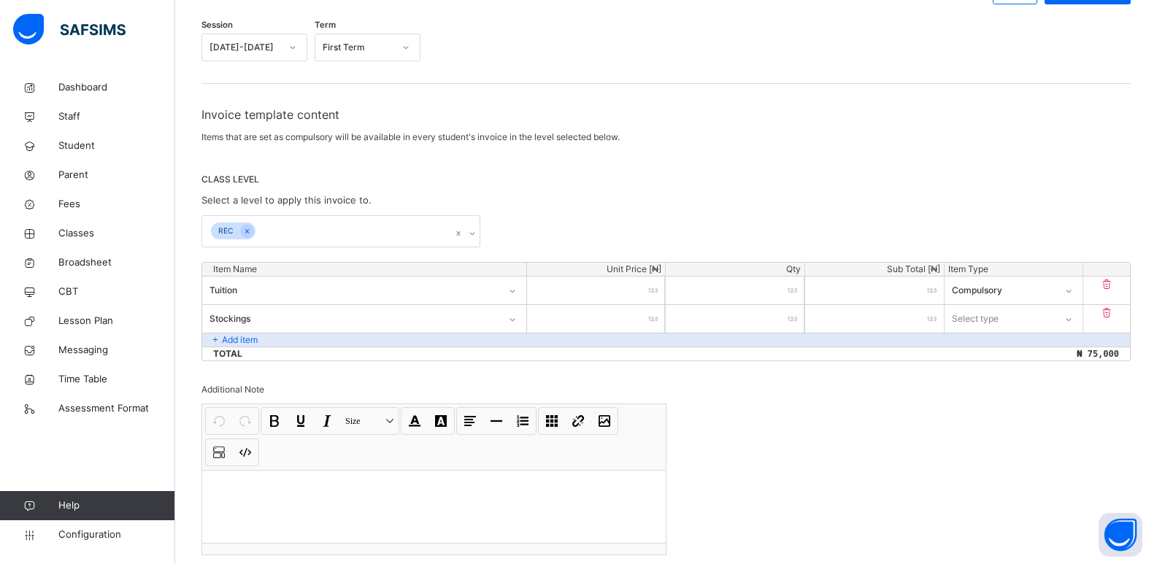
type input "***"
type input "****"
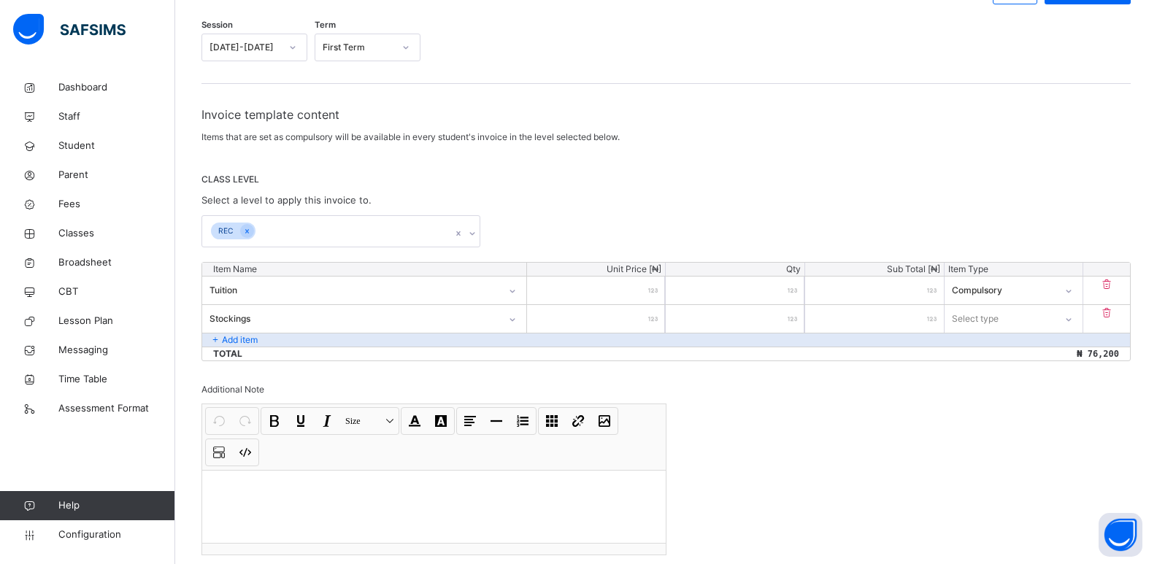
click at [788, 319] on input "*" at bounding box center [735, 319] width 139 height 28
type input "*"
type input "****"
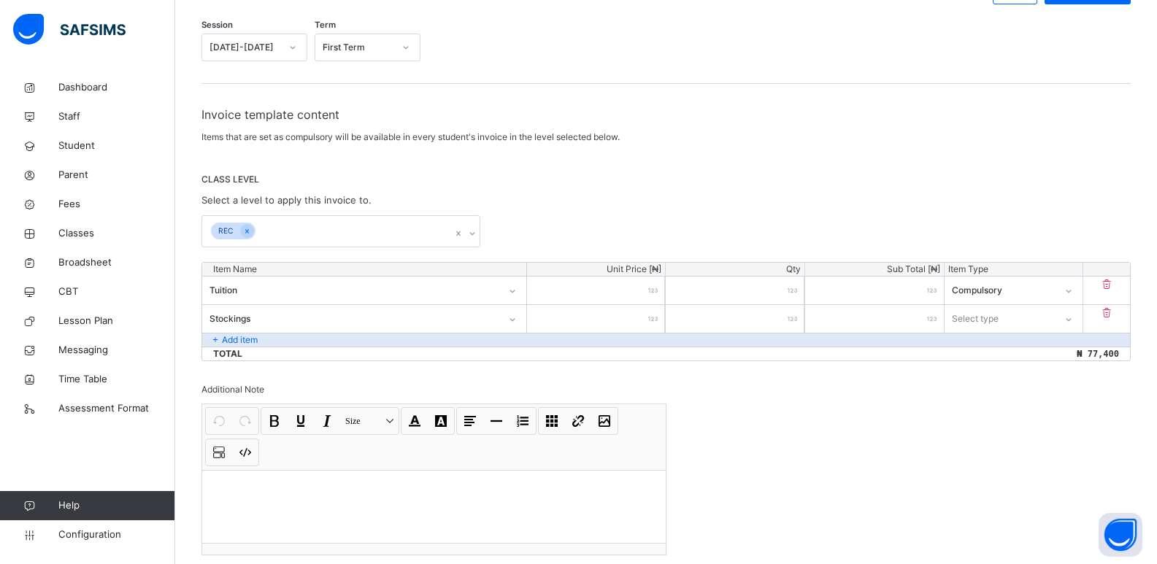
type input "*"
click at [1052, 313] on div "Select type" at bounding box center [1000, 318] width 111 height 23
click at [1011, 374] on div "Optional" at bounding box center [1014, 376] width 137 height 25
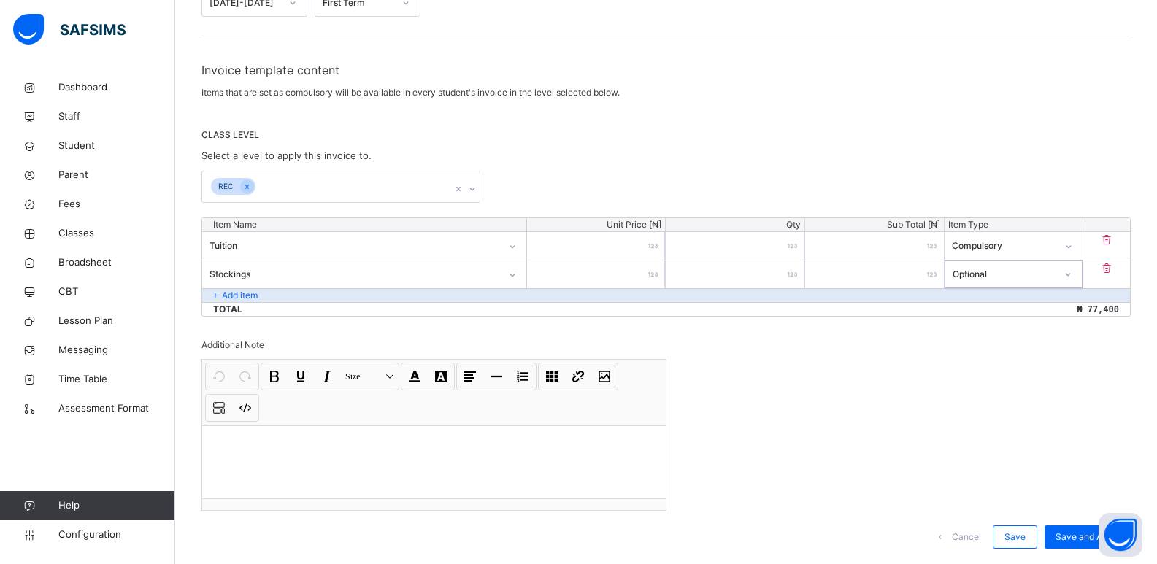
scroll to position [236, 0]
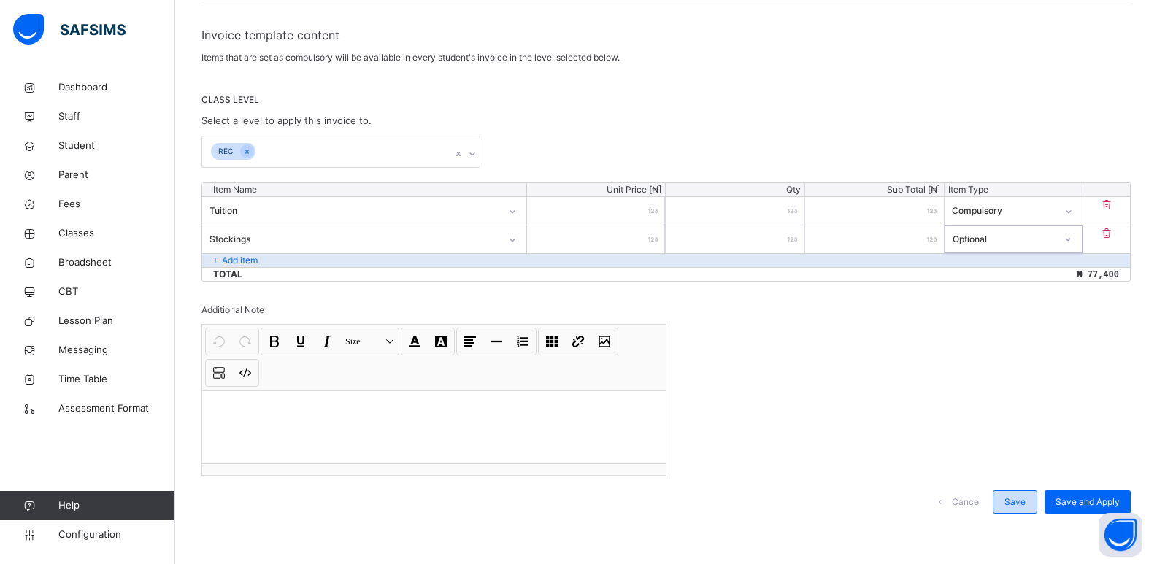
click at [1026, 500] on span "Save" at bounding box center [1015, 502] width 21 height 13
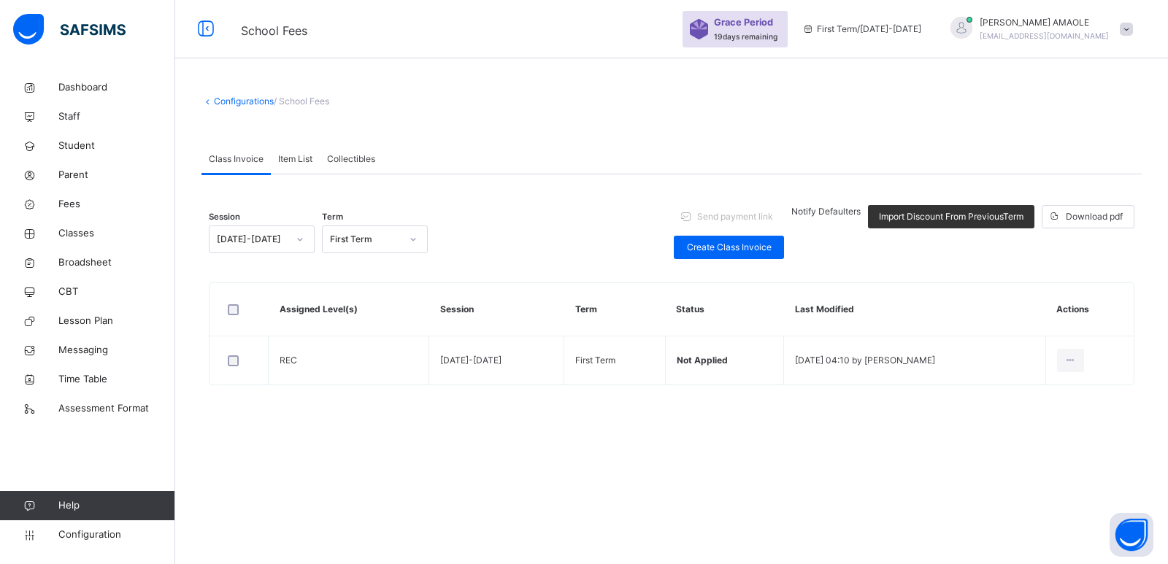
click at [295, 161] on span "Item List" at bounding box center [295, 159] width 34 height 13
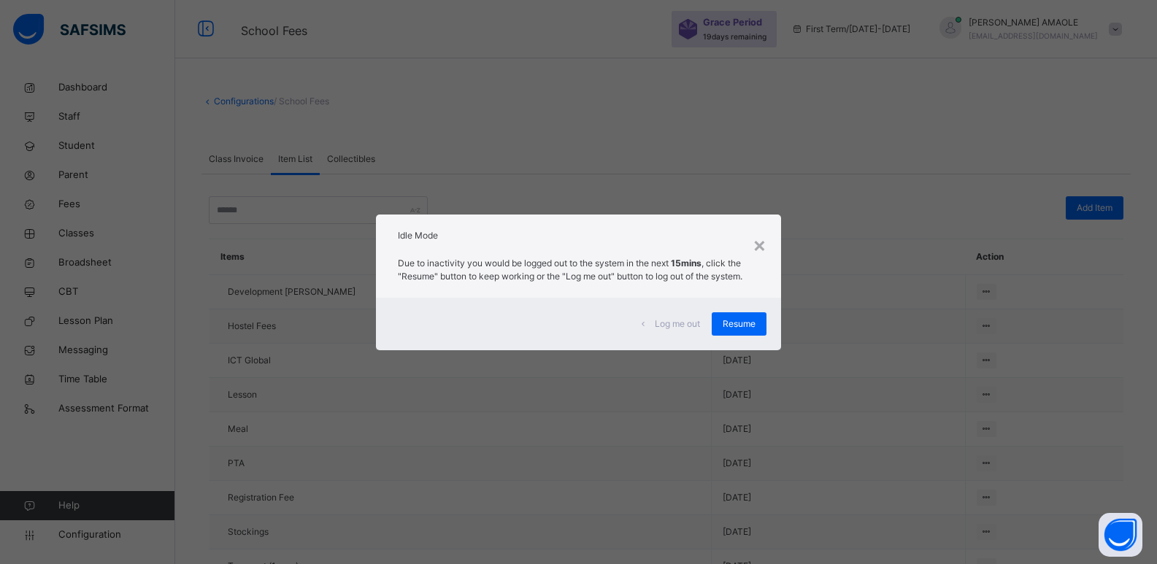
click at [677, 324] on span "Log me out" at bounding box center [677, 324] width 45 height 13
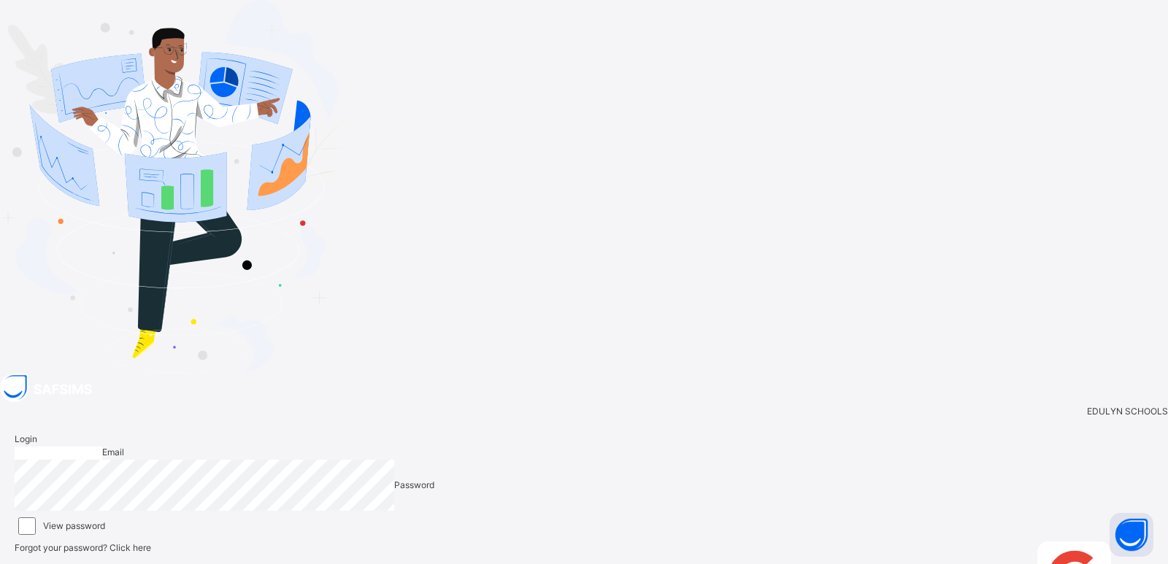
type input "**********"
